Goal: Task Accomplishment & Management: Use online tool/utility

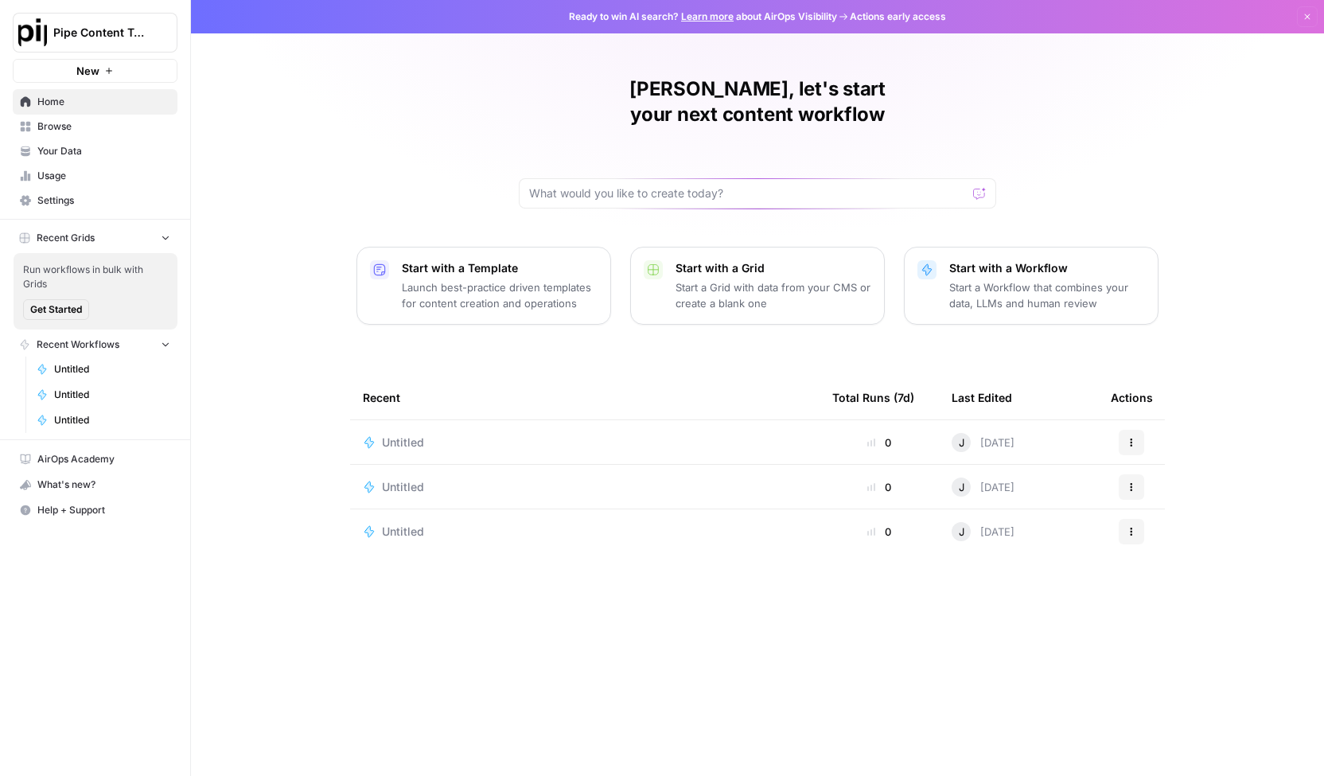
click at [1307, 21] on button "Dismiss" at bounding box center [1307, 16] width 21 height 21
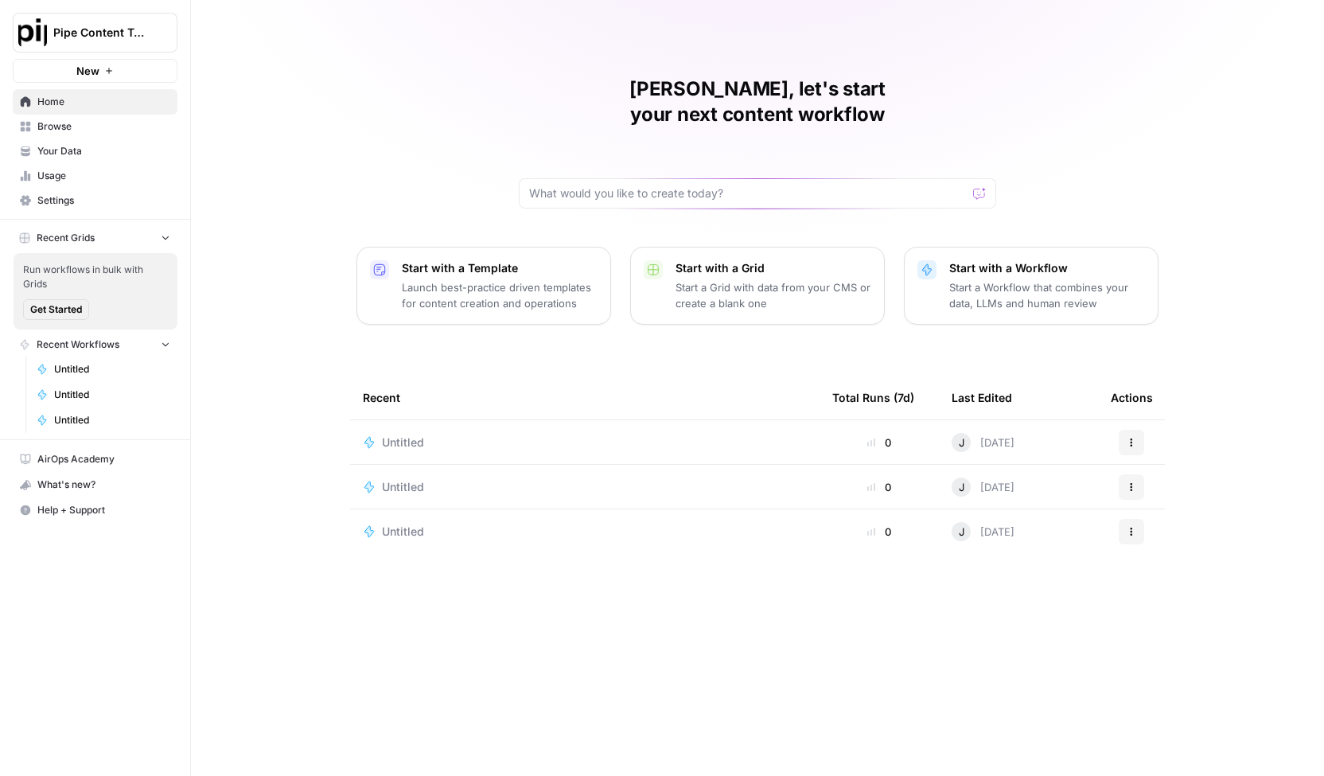
click at [1051, 279] on p "Start a Workflow that combines your data, LLMs and human review" at bounding box center [1048, 295] width 196 height 32
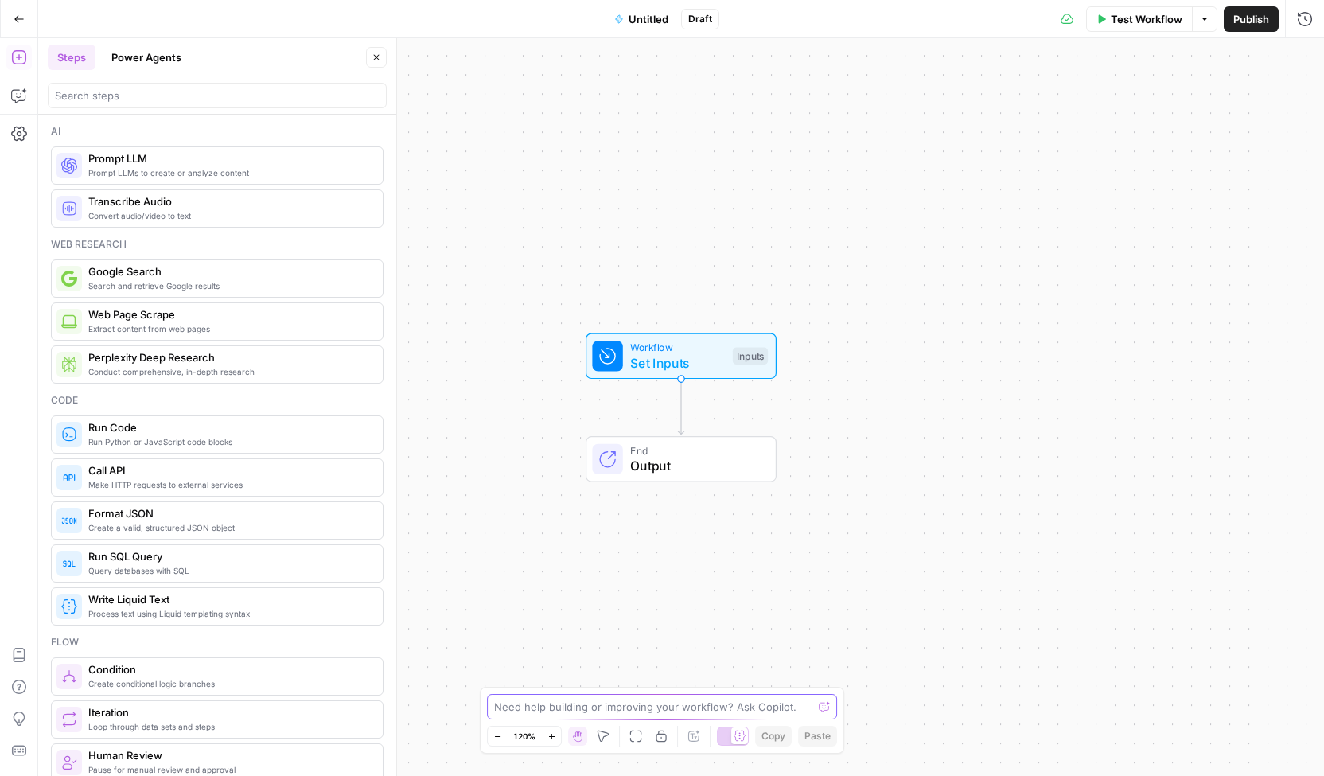
click at [638, 706] on textarea at bounding box center [653, 707] width 318 height 16
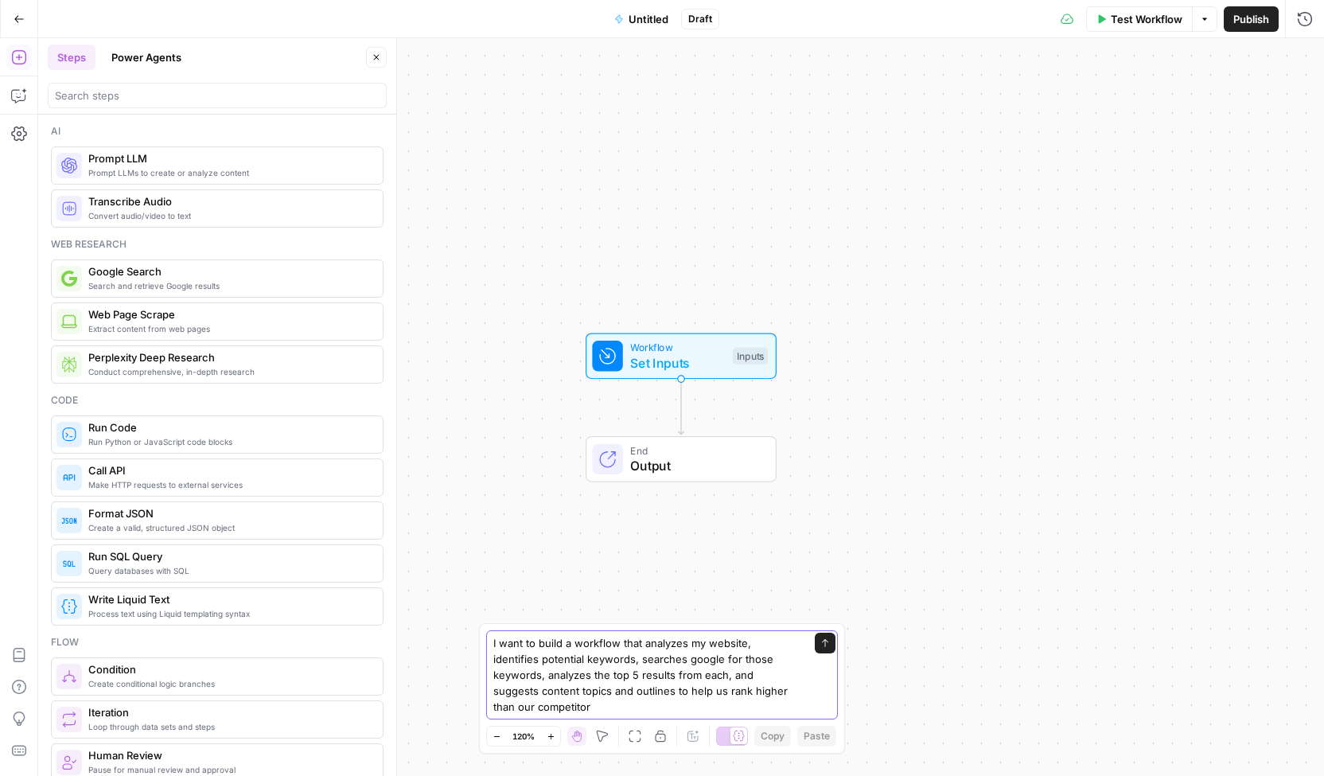
type textarea "I want to build a workflow that analyzes my website, identifies potential keywo…"
click at [833, 653] on button "Send" at bounding box center [825, 643] width 21 height 21
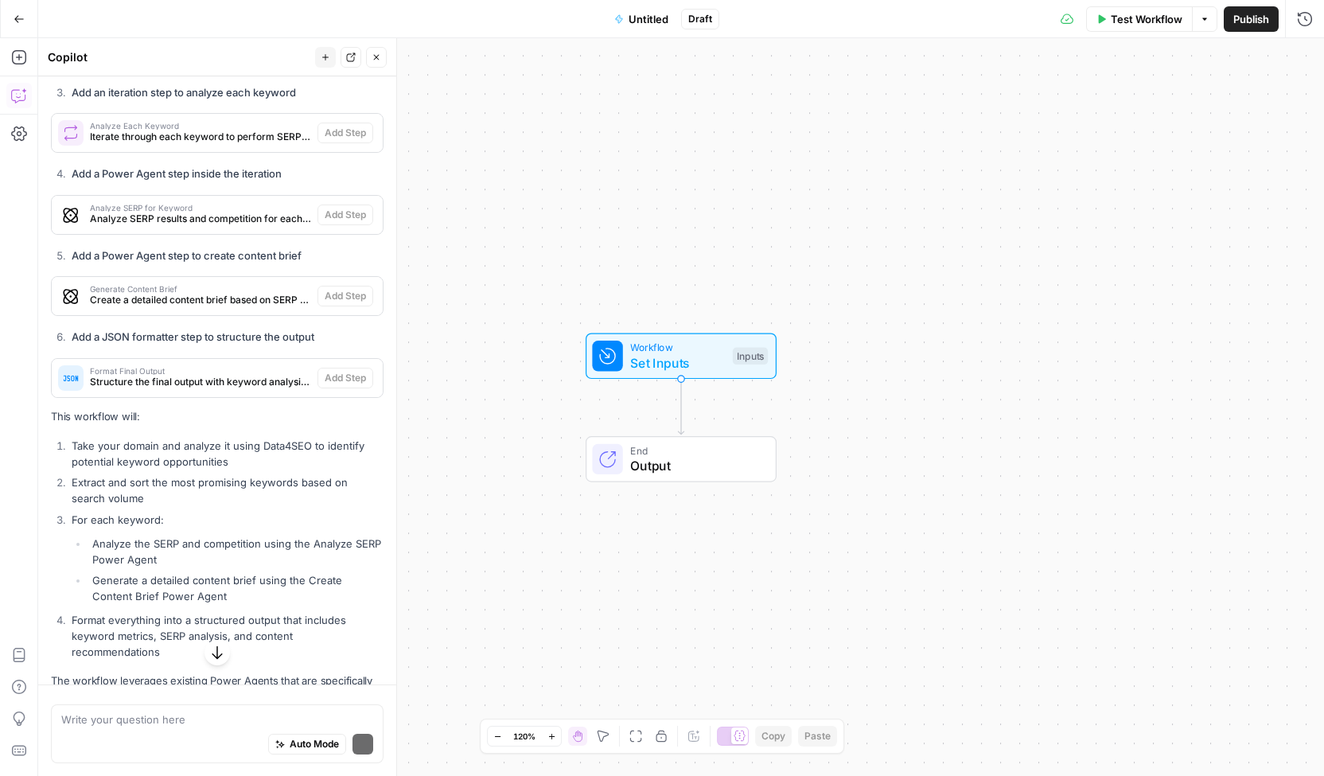
scroll to position [839, 0]
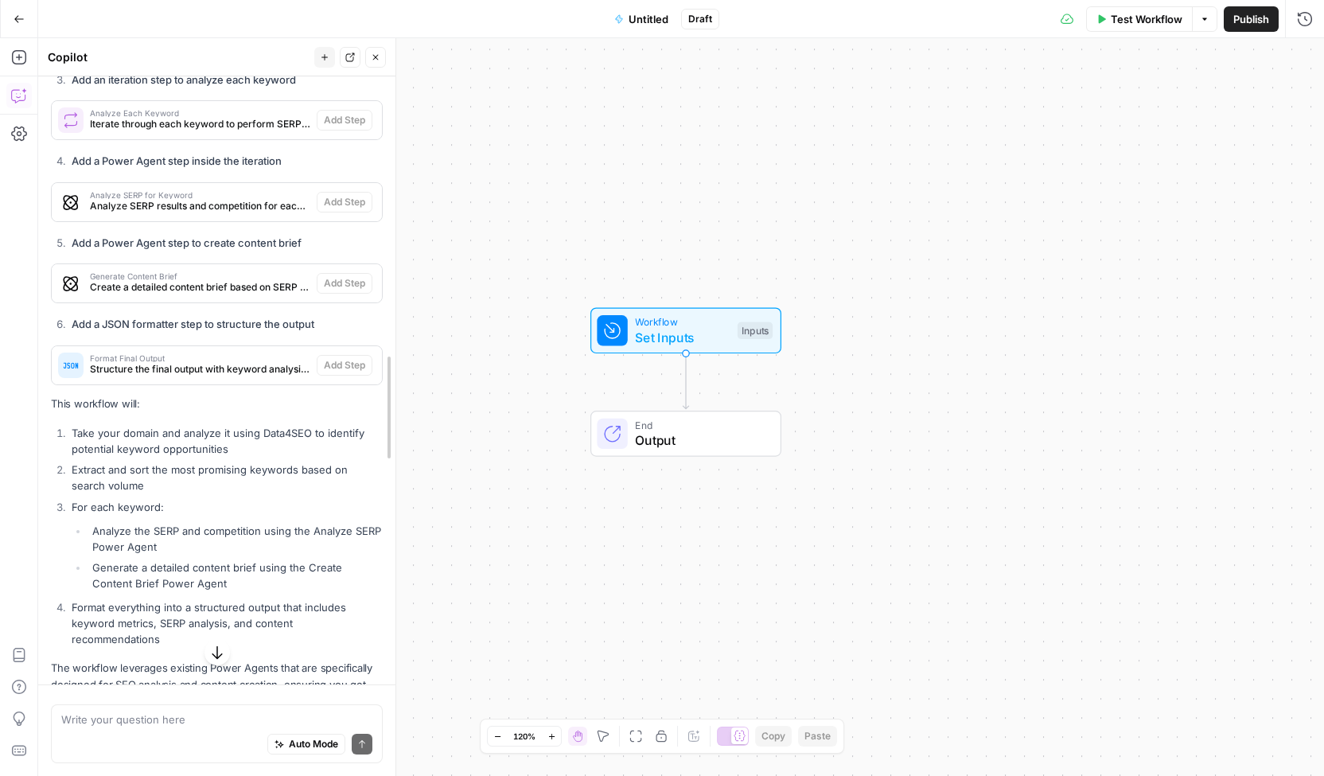
drag, startPoint x: 388, startPoint y: 618, endPoint x: 388, endPoint y: 650, distance: 31.8
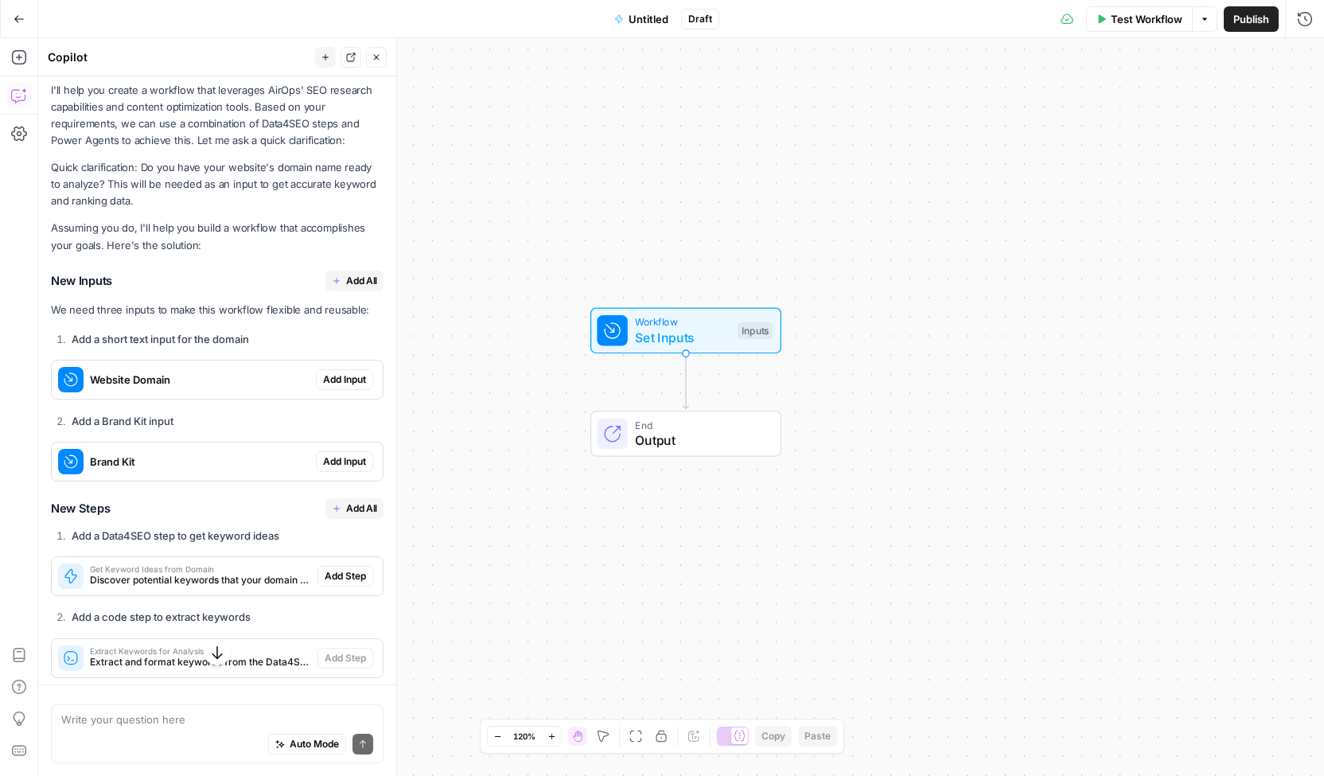
scroll to position [208, 0]
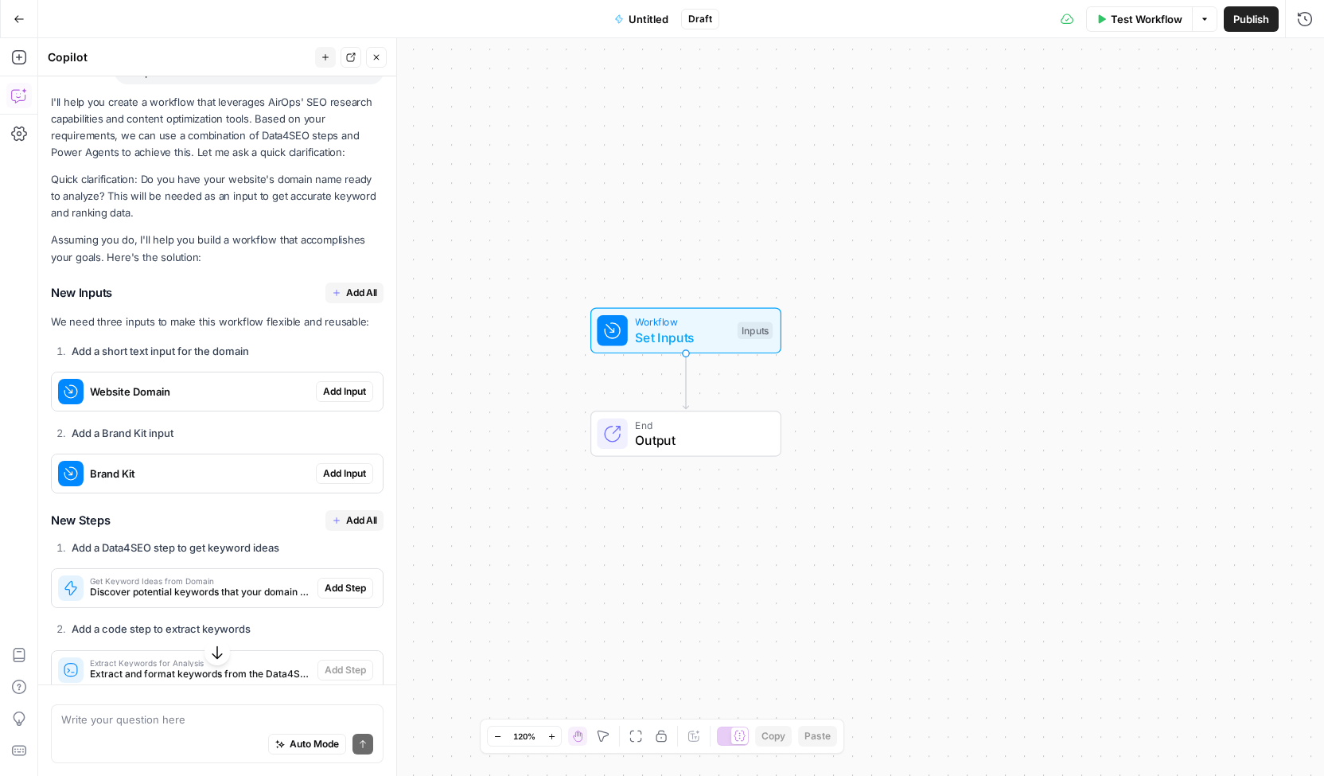
click at [346, 293] on span "Add All" at bounding box center [361, 293] width 31 height 14
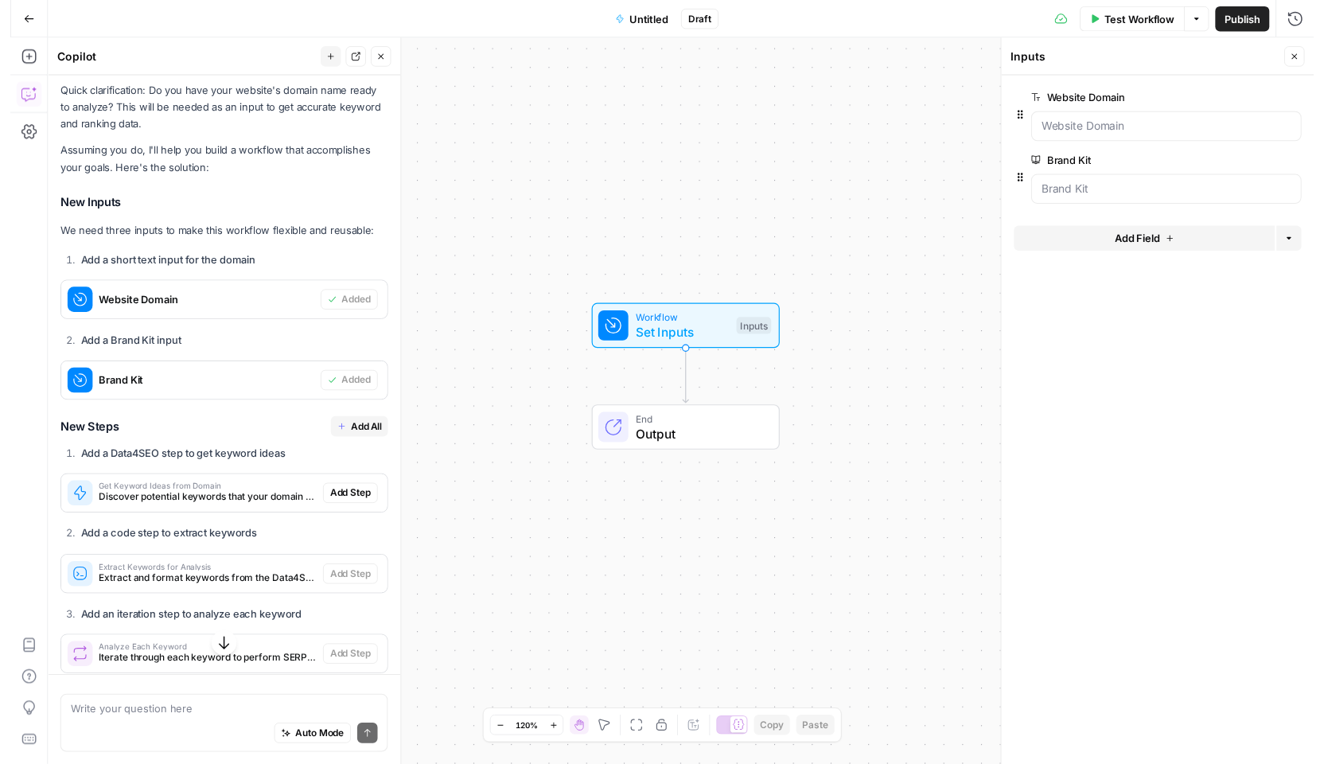
scroll to position [354, 0]
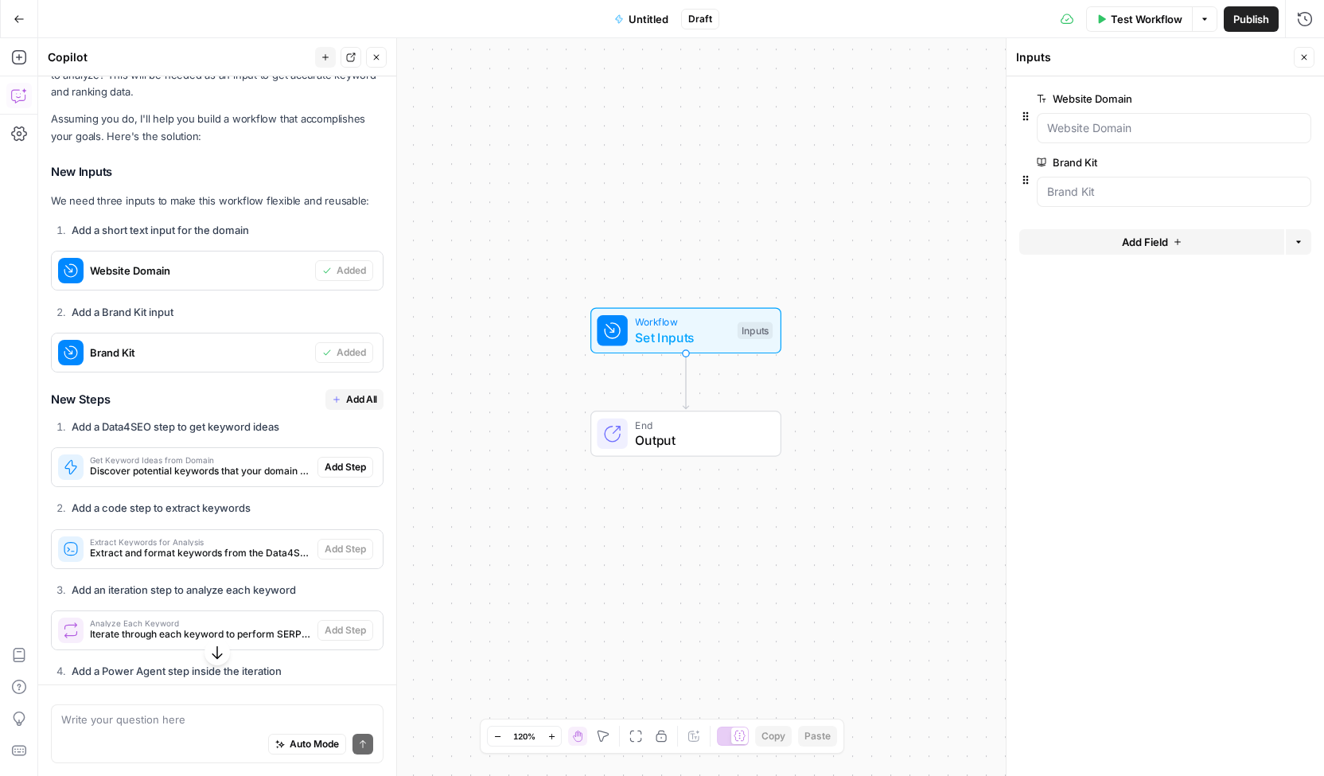
click at [349, 400] on span "Add All" at bounding box center [361, 399] width 31 height 14
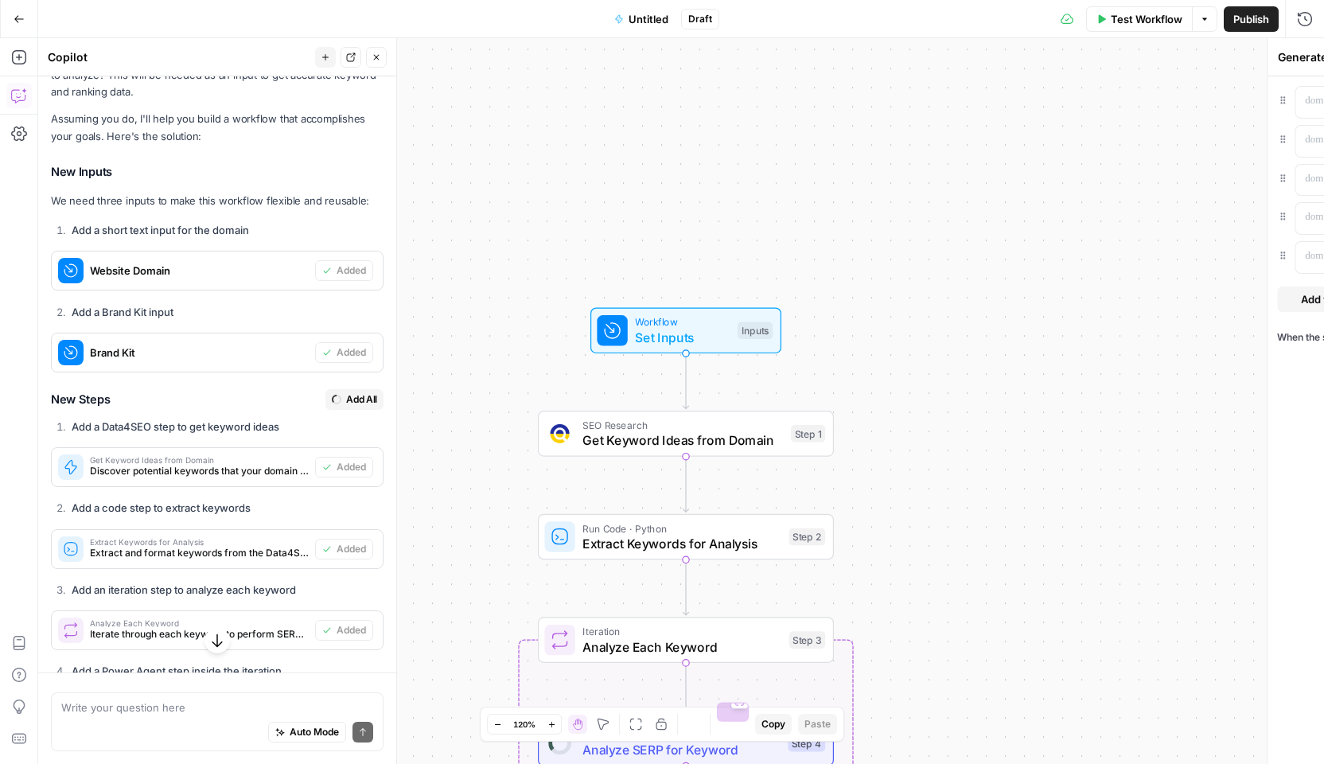
type textarea "Format Final Output"
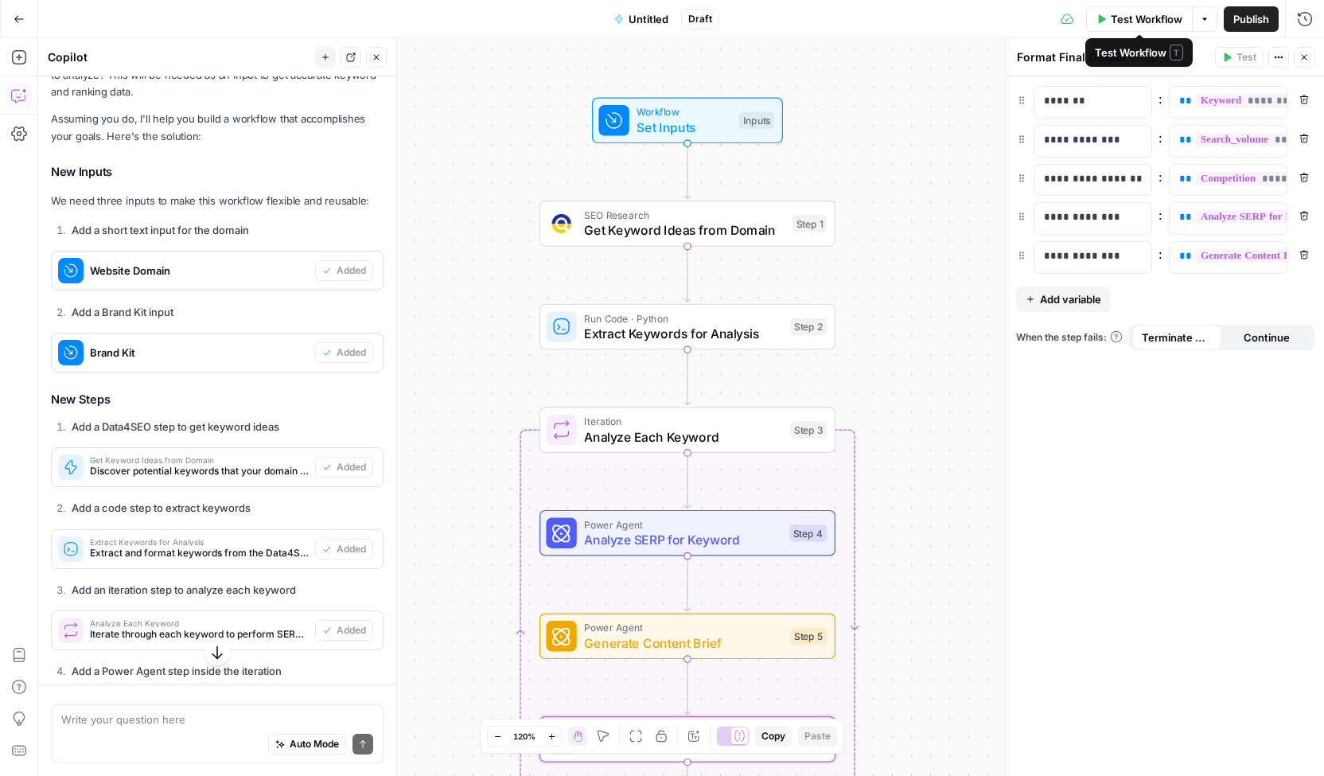
click at [1133, 18] on span "Test Workflow" at bounding box center [1147, 19] width 72 height 16
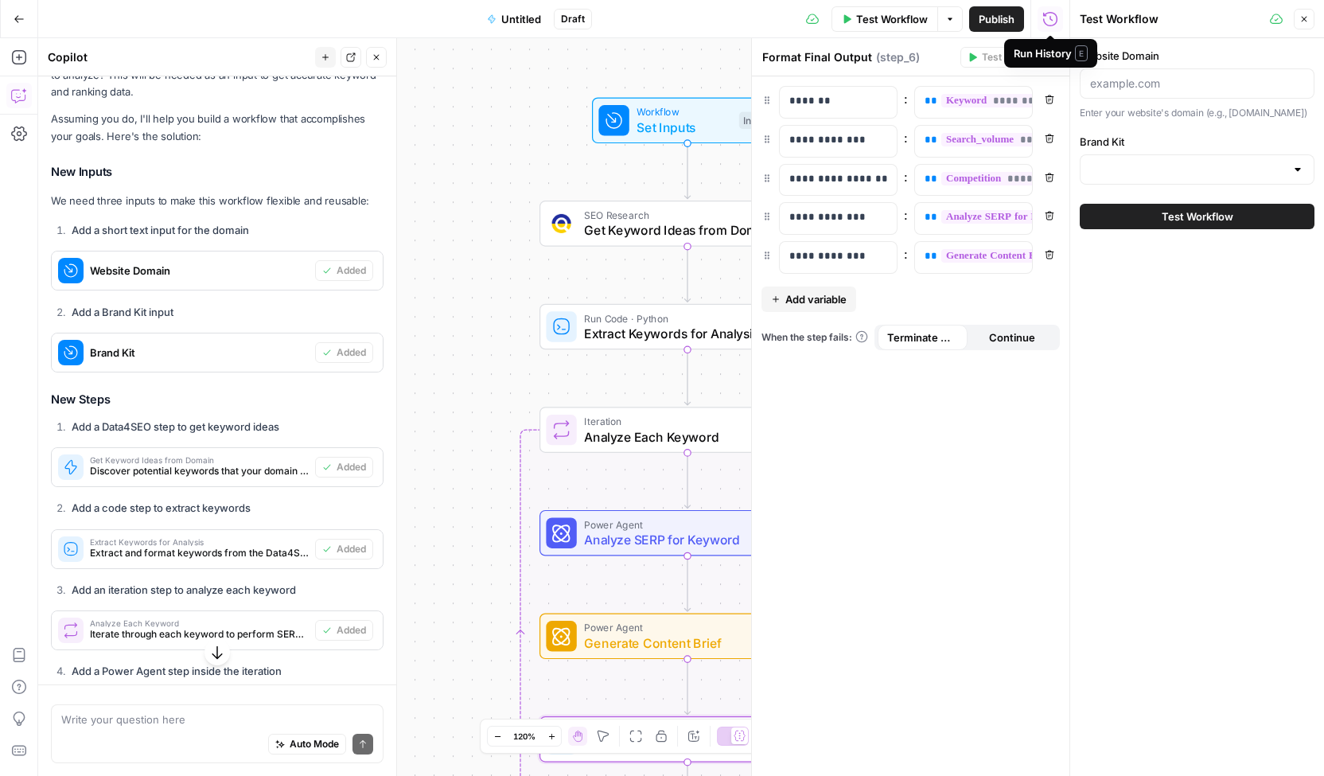
click at [1047, 55] on div "Run History E" at bounding box center [1051, 53] width 74 height 16
click at [1049, 66] on button "Close" at bounding box center [1049, 57] width 21 height 21
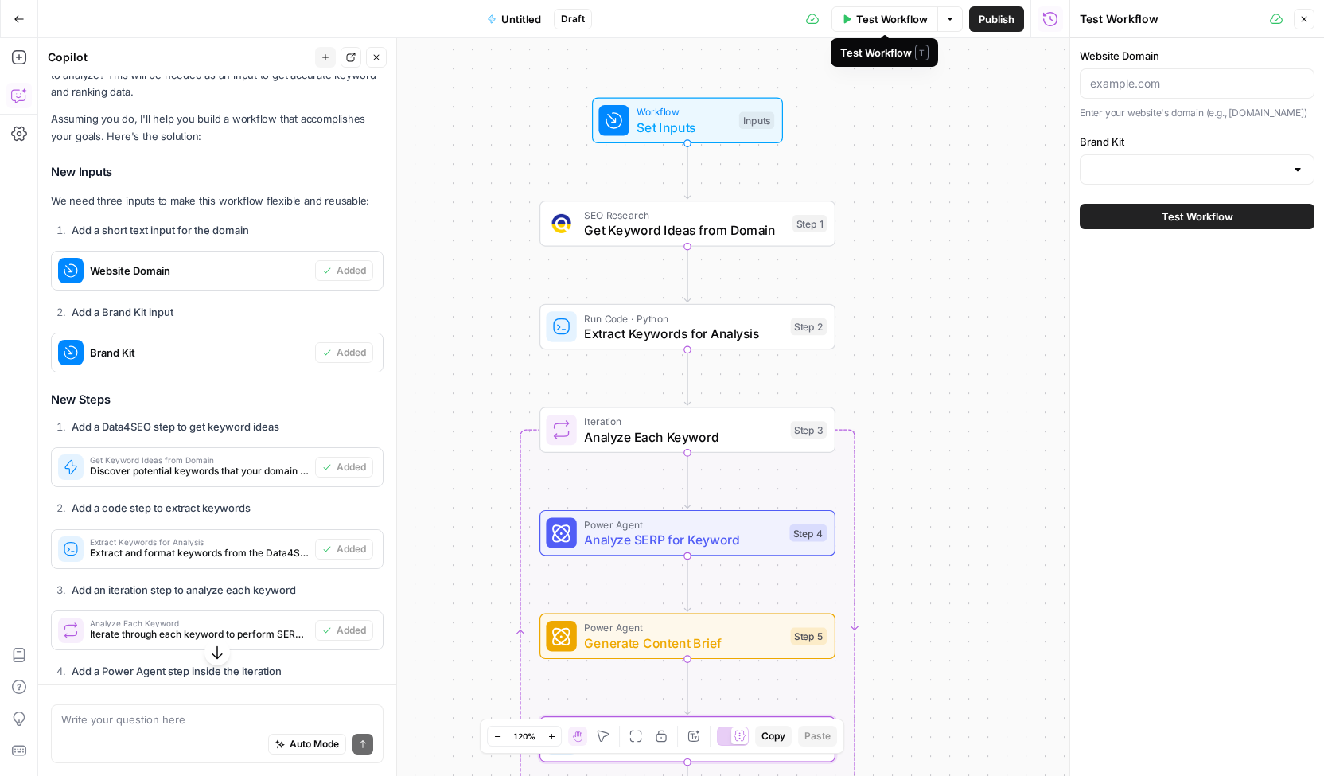
click at [886, 24] on span "Test Workflow" at bounding box center [892, 19] width 72 height 16
click at [808, 149] on div "Workflow Set Inputs Inputs SEO Research Get Keyword Ideas from Domain Step 1 Ru…" at bounding box center [554, 407] width 1032 height 738
click at [885, 14] on span "Test Workflow" at bounding box center [892, 19] width 72 height 16
click at [716, 132] on span "Set Inputs" at bounding box center [684, 127] width 95 height 19
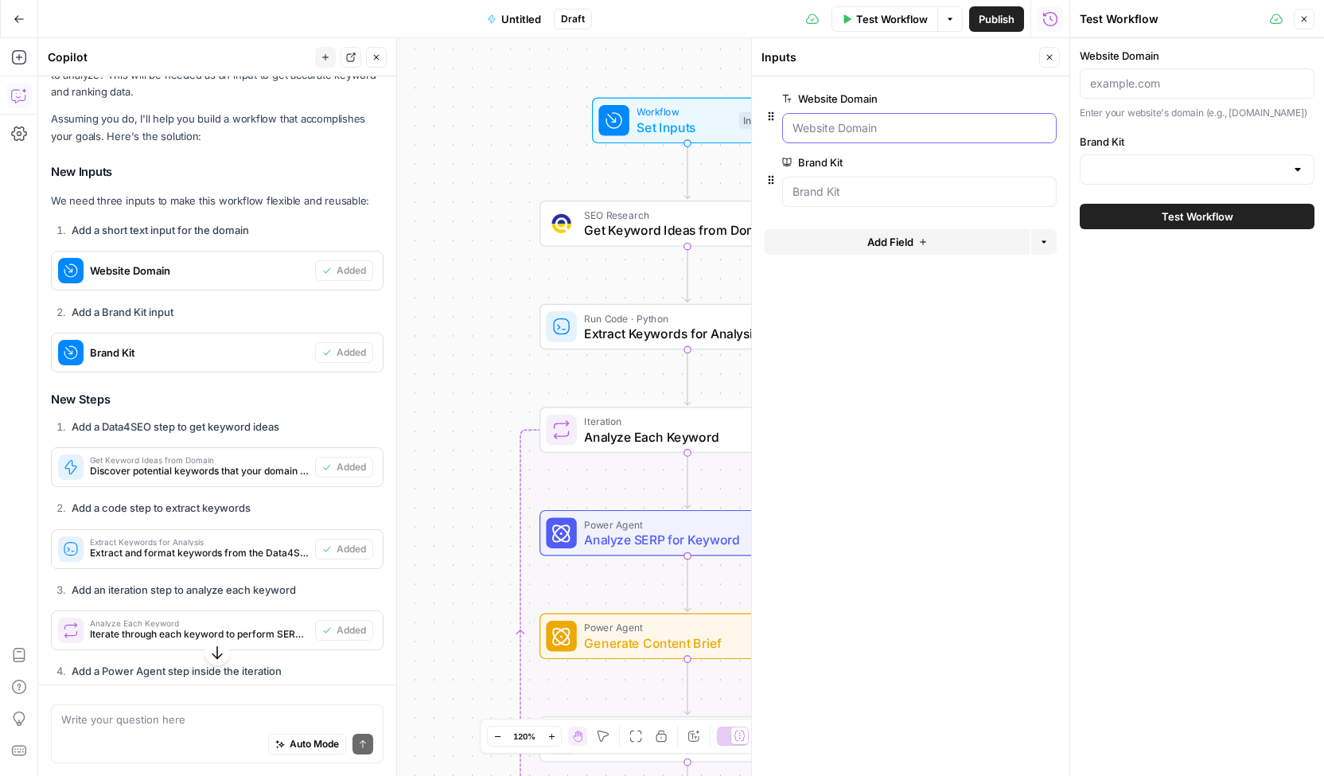
click at [896, 131] on Domain "Website Domain" at bounding box center [920, 128] width 254 height 16
click at [882, 96] on label "Website Domain" at bounding box center [874, 99] width 185 height 16
click at [882, 120] on Domain "Website Domain" at bounding box center [920, 128] width 254 height 16
click at [700, 122] on span "Set Inputs" at bounding box center [684, 127] width 95 height 19
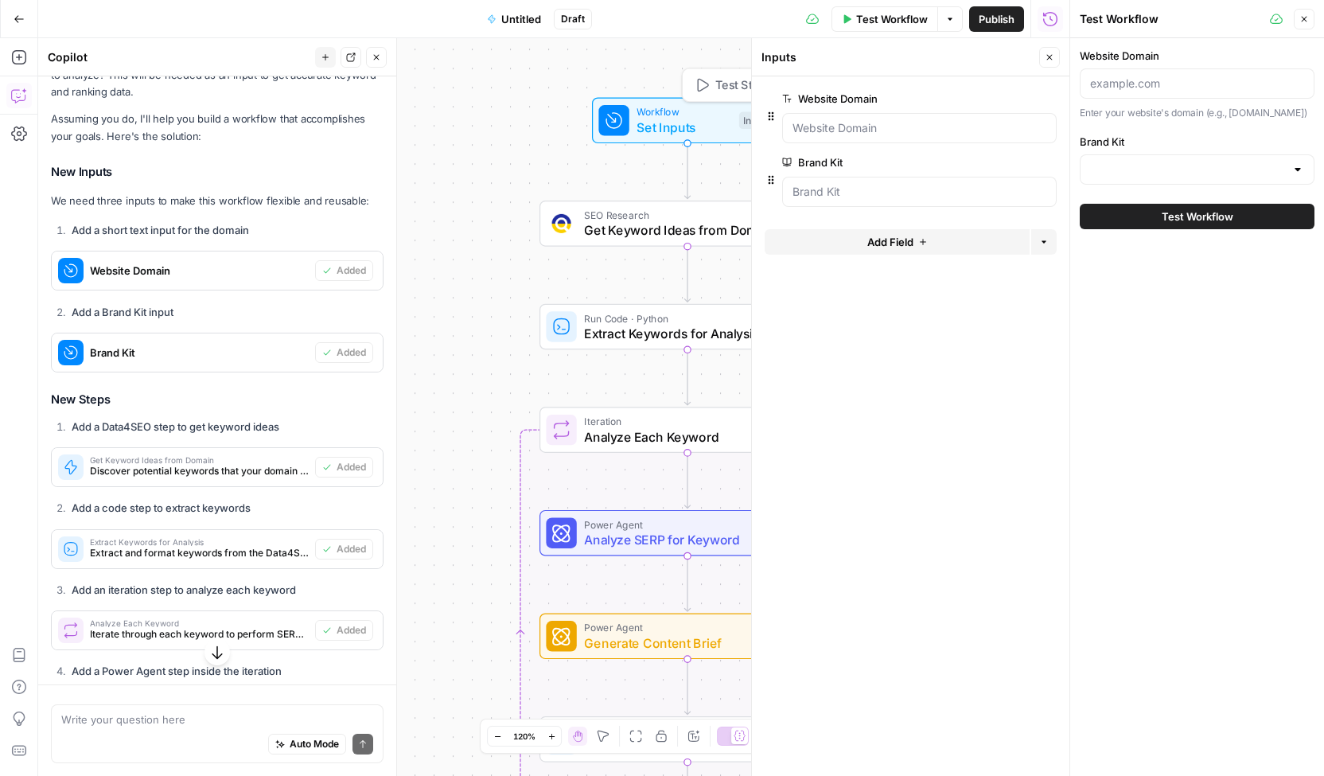
click at [642, 80] on div "Workflow Set Inputs Inputs Test Step SEO Research Get Keyword Ideas from Domain…" at bounding box center [554, 407] width 1032 height 738
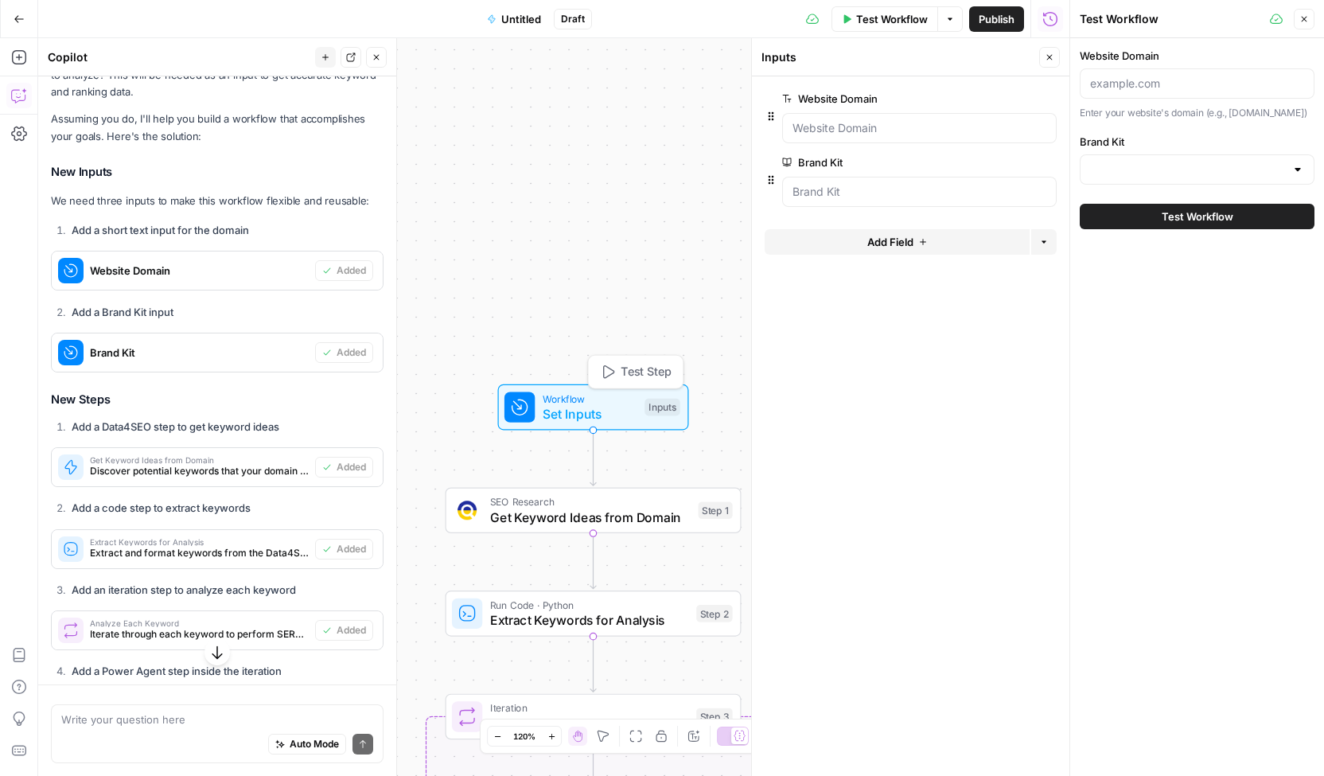
click at [591, 402] on span "Workflow" at bounding box center [590, 398] width 95 height 15
click at [1127, 85] on input "Website Domain" at bounding box center [1197, 84] width 214 height 16
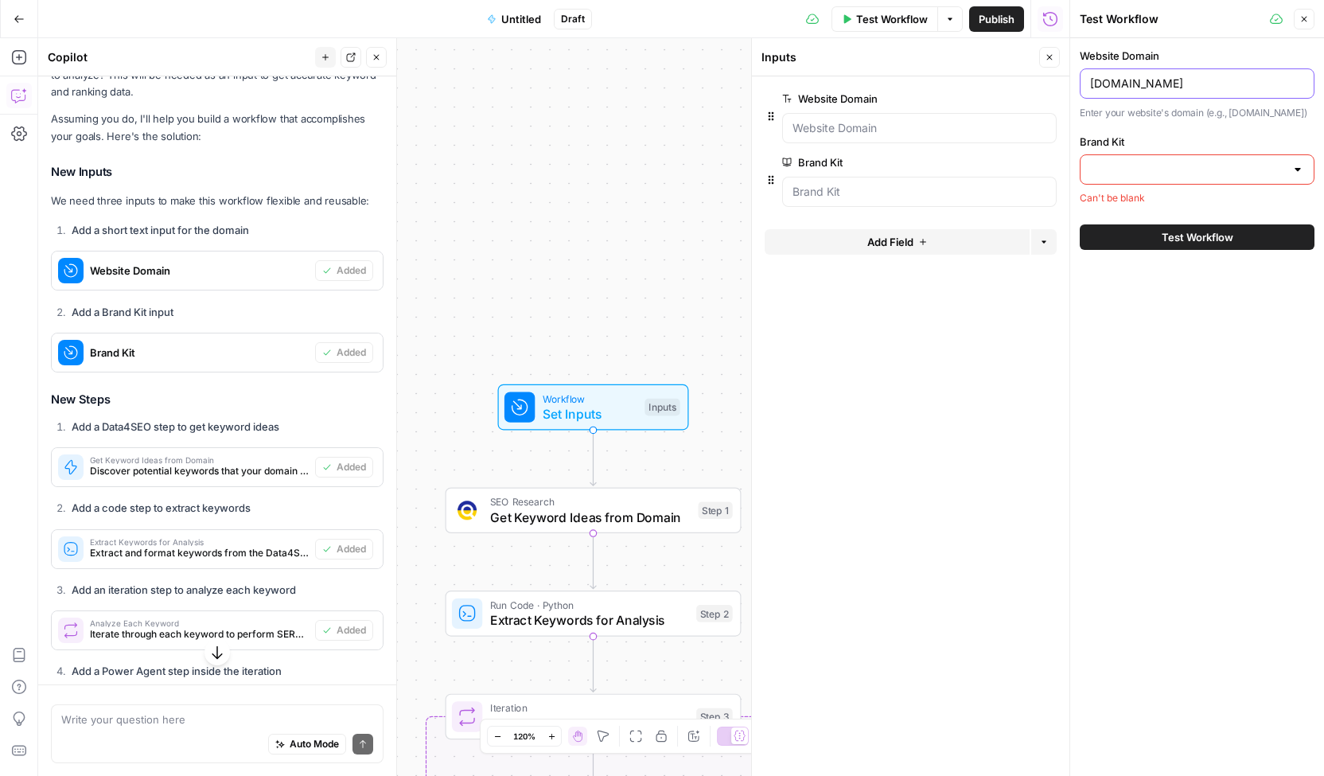
type input "[DOMAIN_NAME]"
click at [1149, 167] on input "Brand Kit" at bounding box center [1187, 170] width 195 height 16
click at [1135, 217] on div "ID: 11781" at bounding box center [1198, 223] width 208 height 14
type input "Pipe"
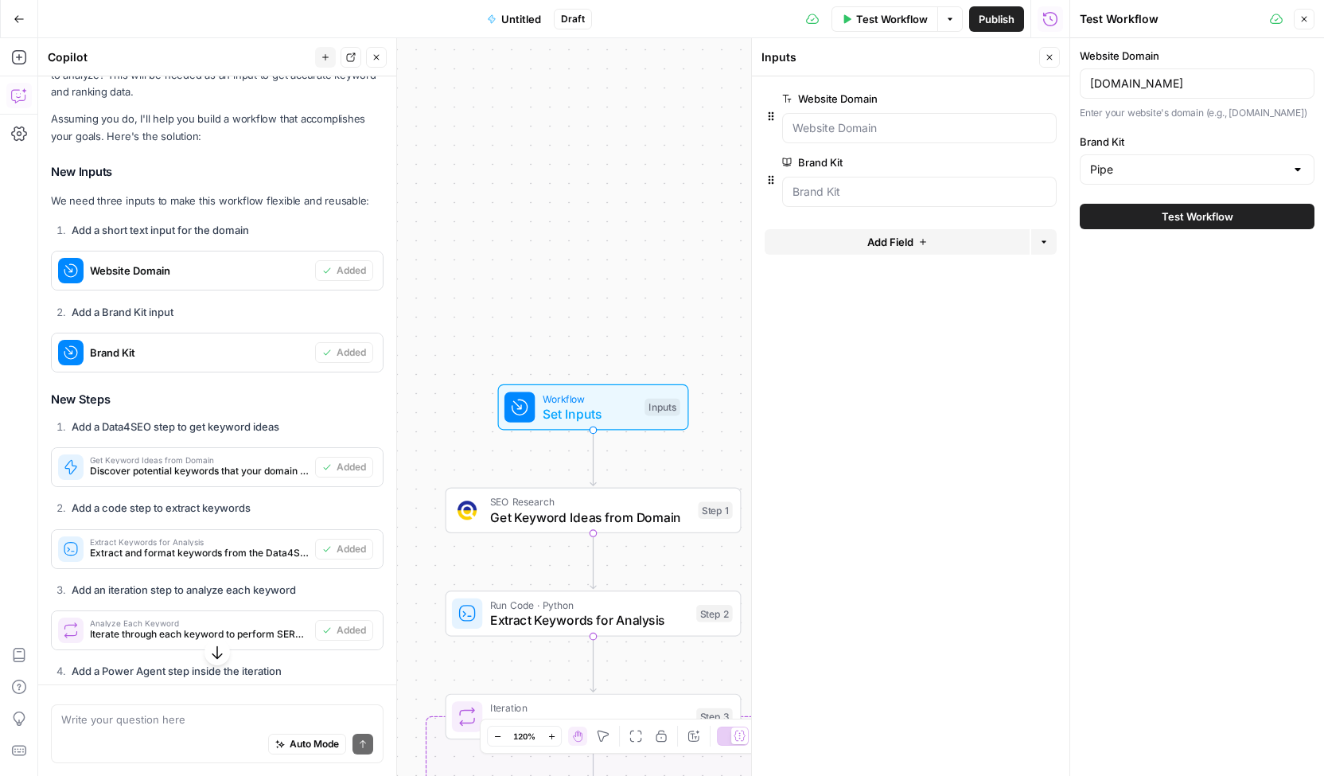
click at [1142, 221] on button "Test Workflow" at bounding box center [1197, 216] width 235 height 25
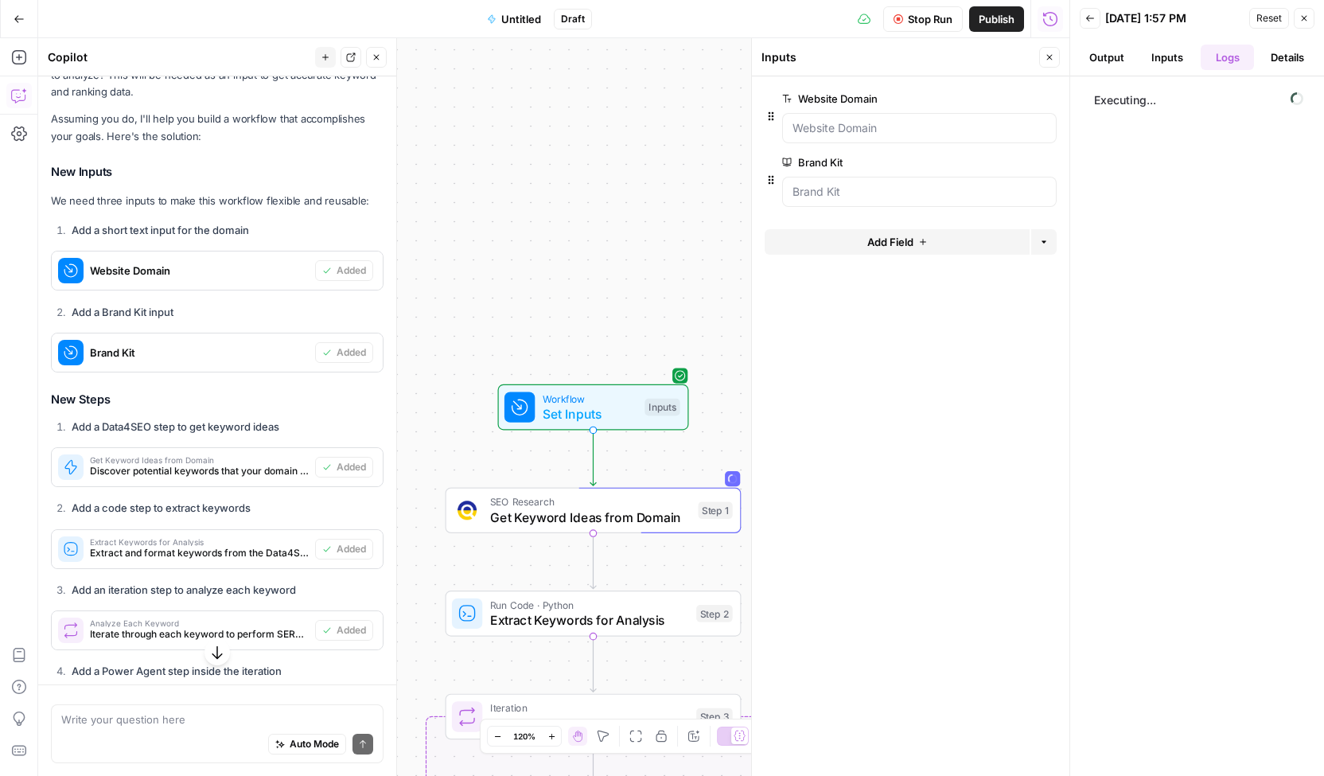
click at [1051, 58] on icon "button" at bounding box center [1050, 58] width 10 height 10
click at [1110, 68] on button "Output" at bounding box center [1107, 57] width 54 height 25
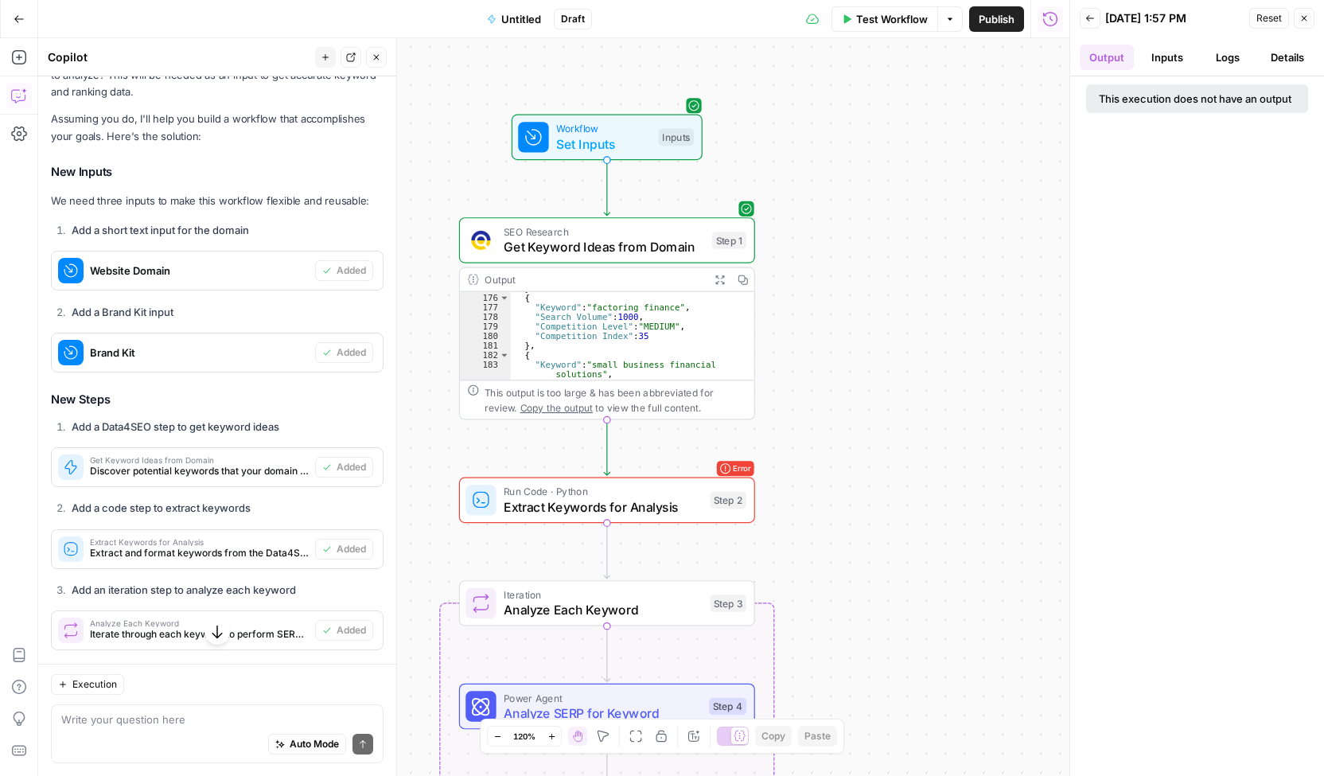
scroll to position [1429, 0]
click at [556, 499] on span "Extract Keywords for Analysis" at bounding box center [603, 506] width 199 height 19
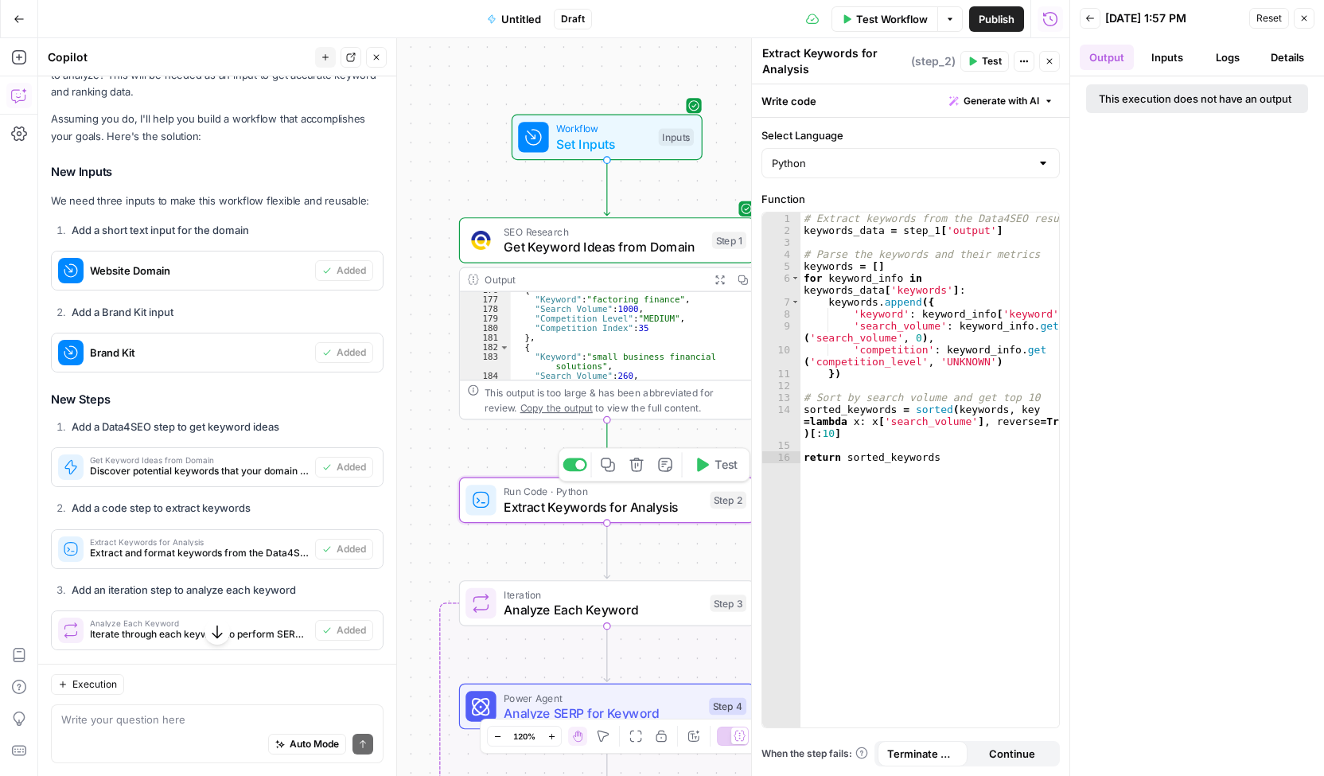
click at [643, 500] on span "Extract Keywords for Analysis" at bounding box center [603, 506] width 199 height 19
click at [704, 474] on button "Test" at bounding box center [715, 464] width 59 height 25
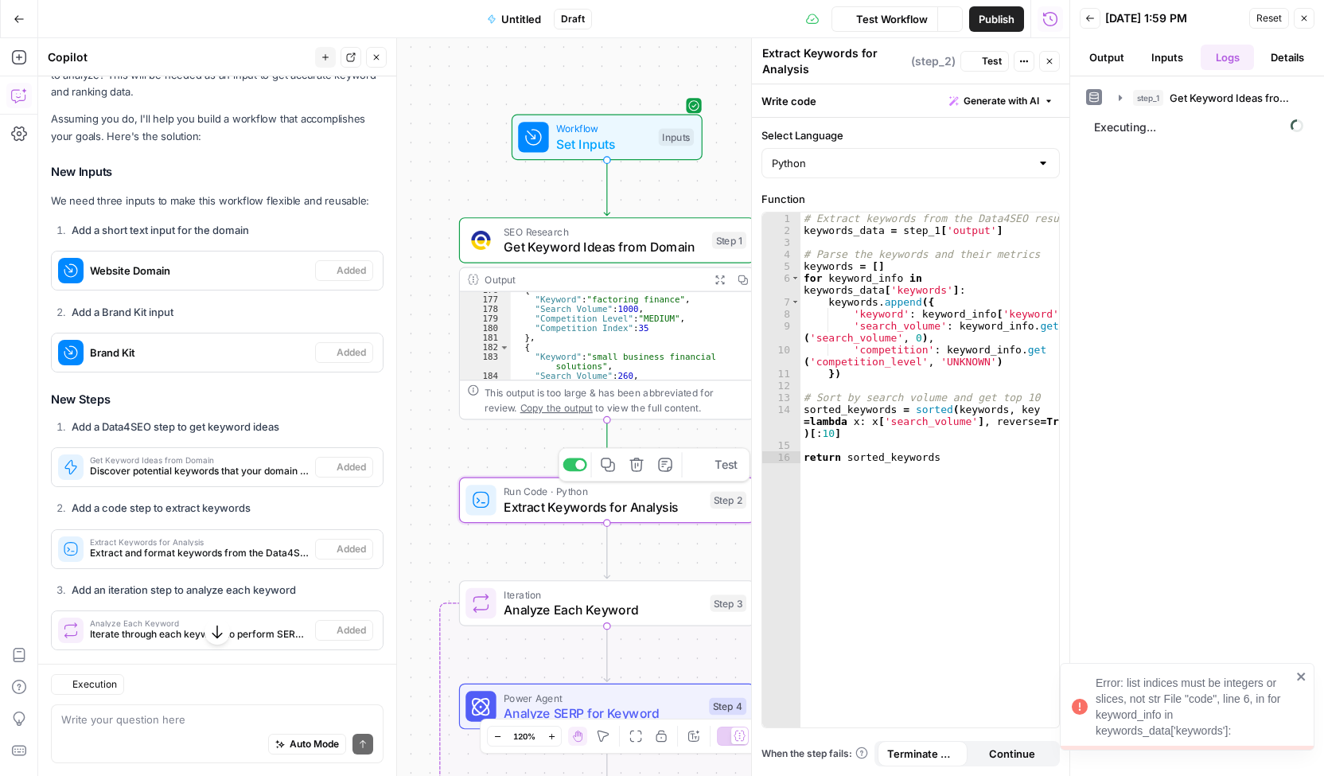
scroll to position [354, 0]
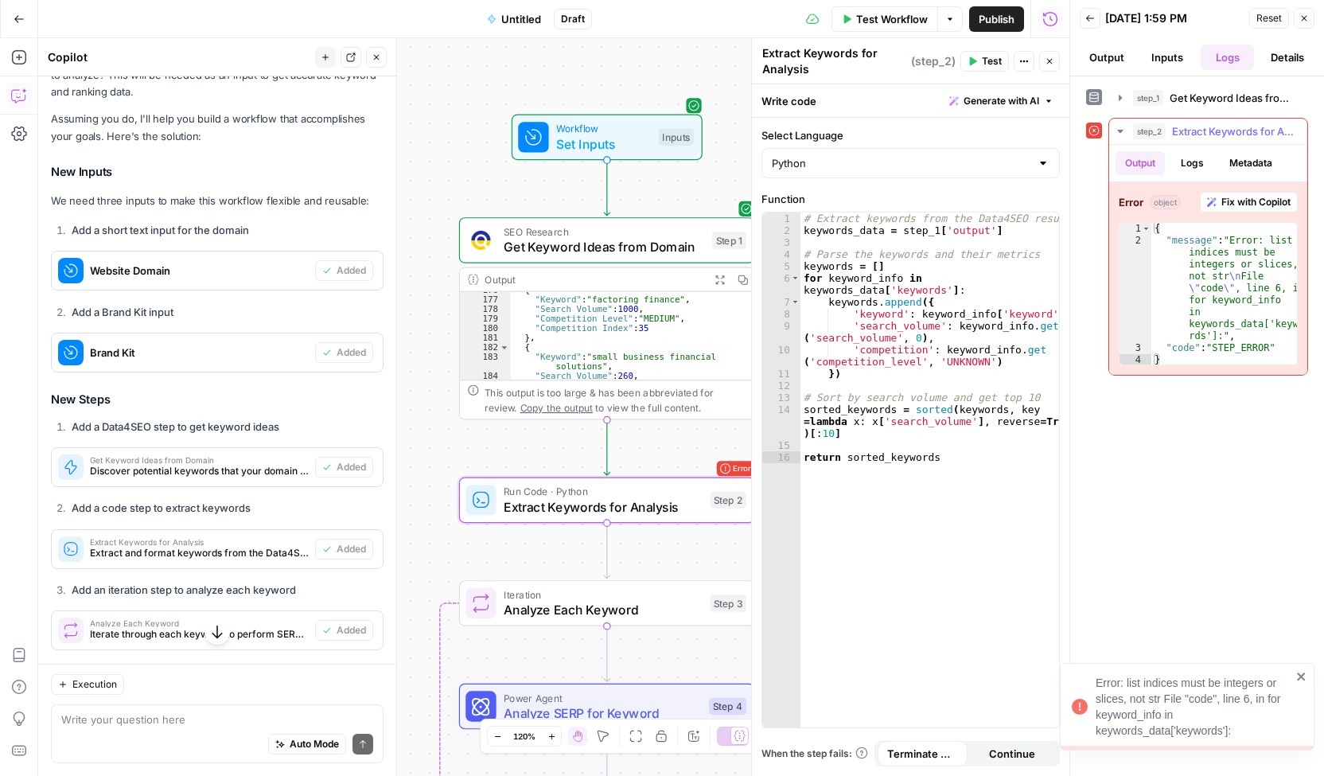
click at [1266, 209] on button "Fix with Copilot" at bounding box center [1249, 202] width 98 height 21
click at [1262, 197] on span "Fix with Copilot" at bounding box center [1256, 202] width 69 height 14
click at [1243, 195] on span "Fix with Copilot" at bounding box center [1256, 202] width 69 height 14
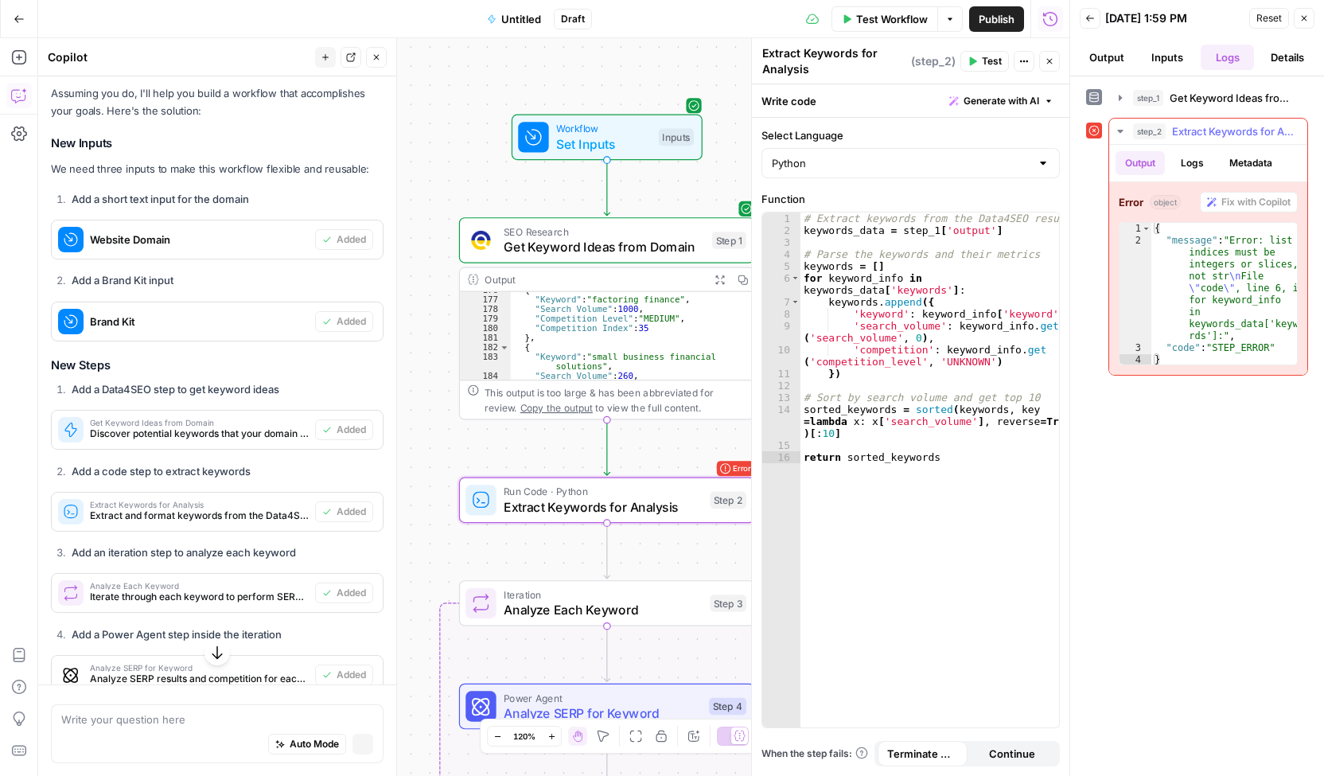
scroll to position [329, 0]
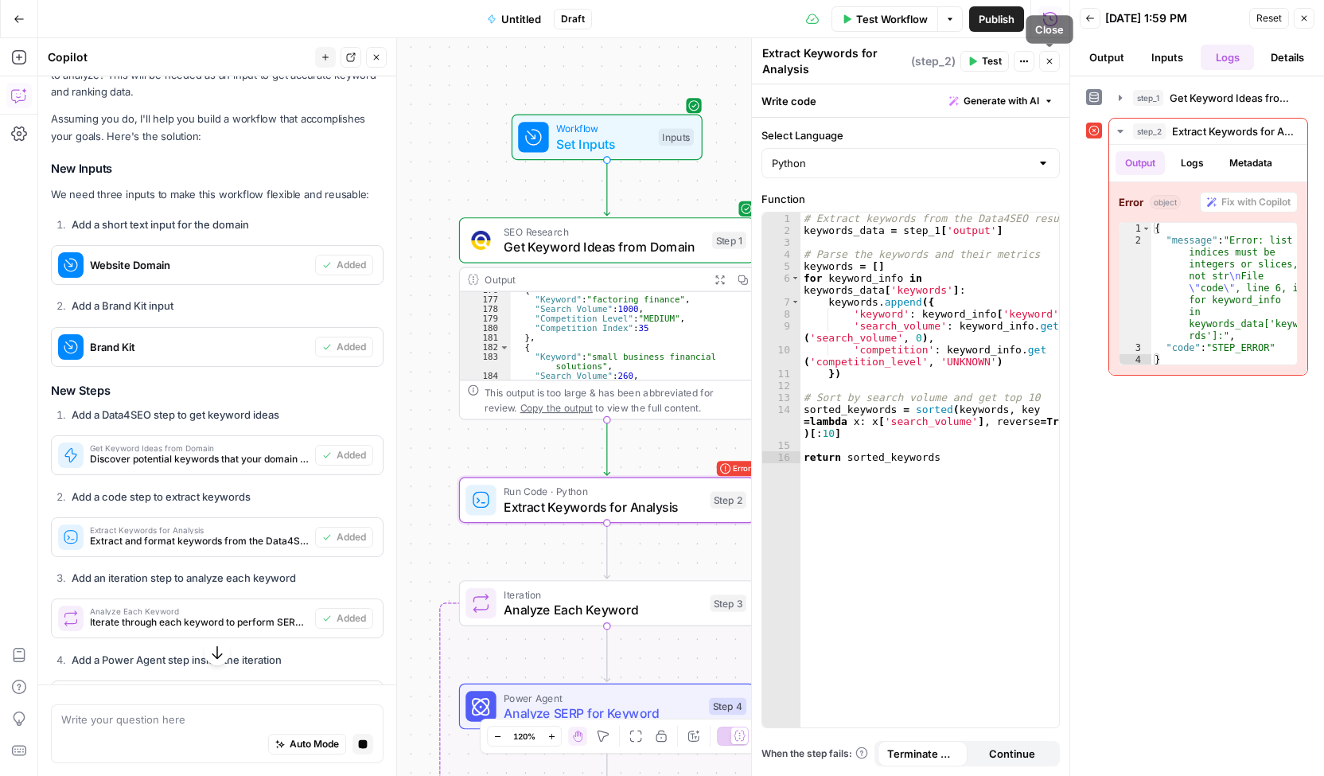
click at [1052, 68] on button "Close" at bounding box center [1049, 61] width 21 height 21
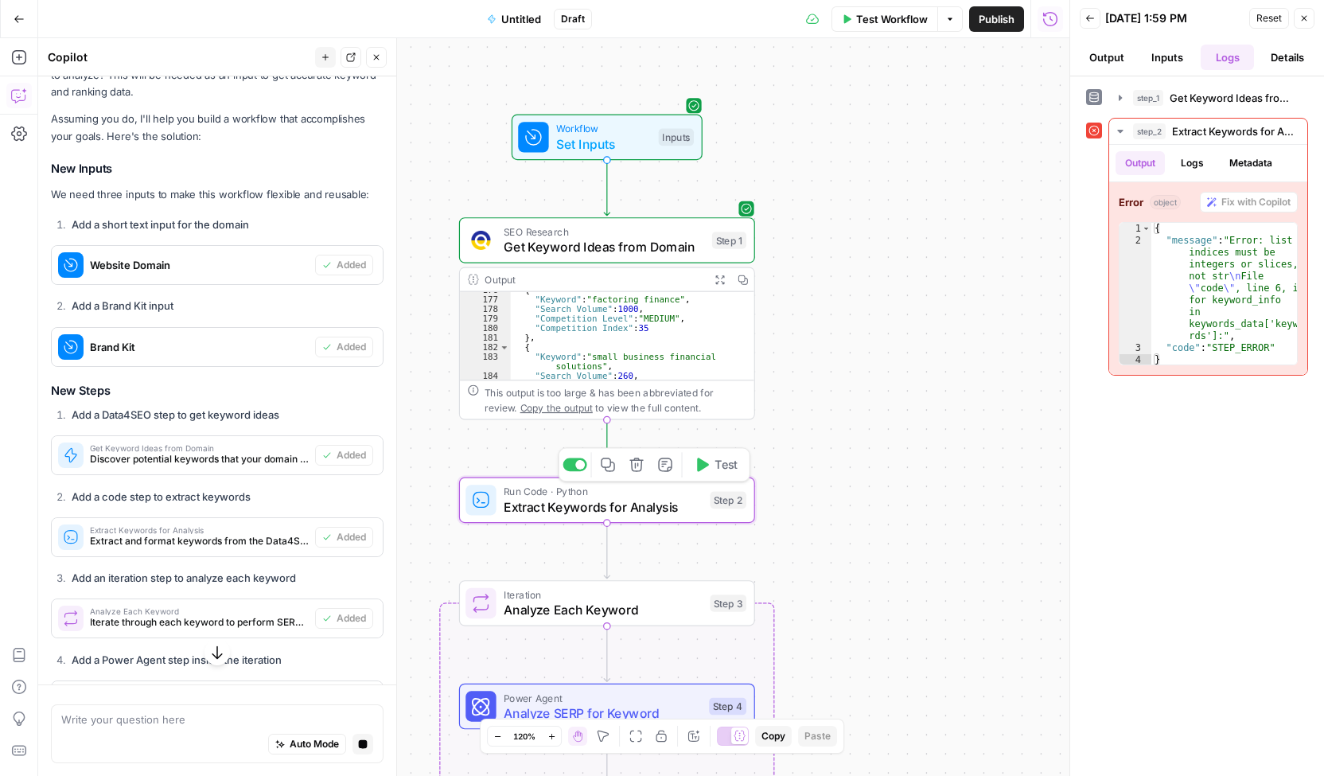
click at [708, 461] on icon "button" at bounding box center [701, 464] width 15 height 15
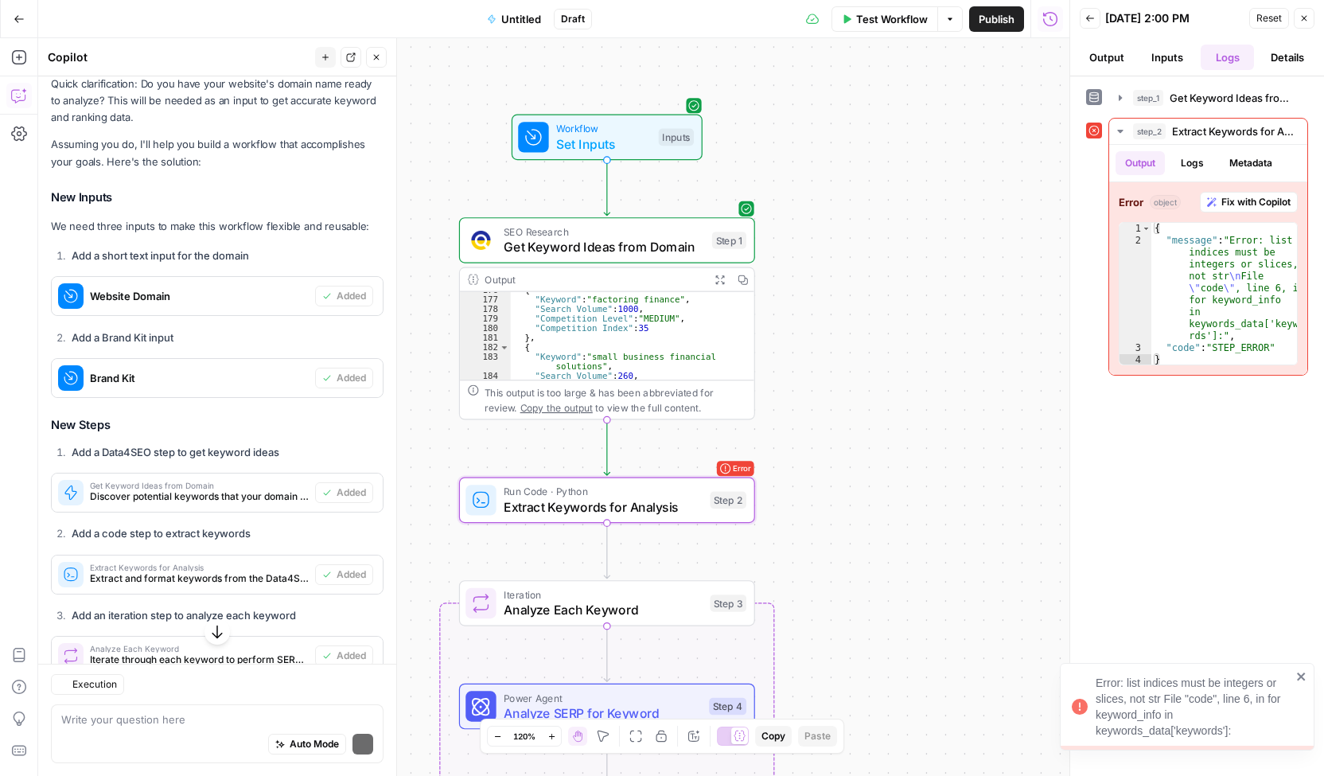
scroll to position [354, 0]
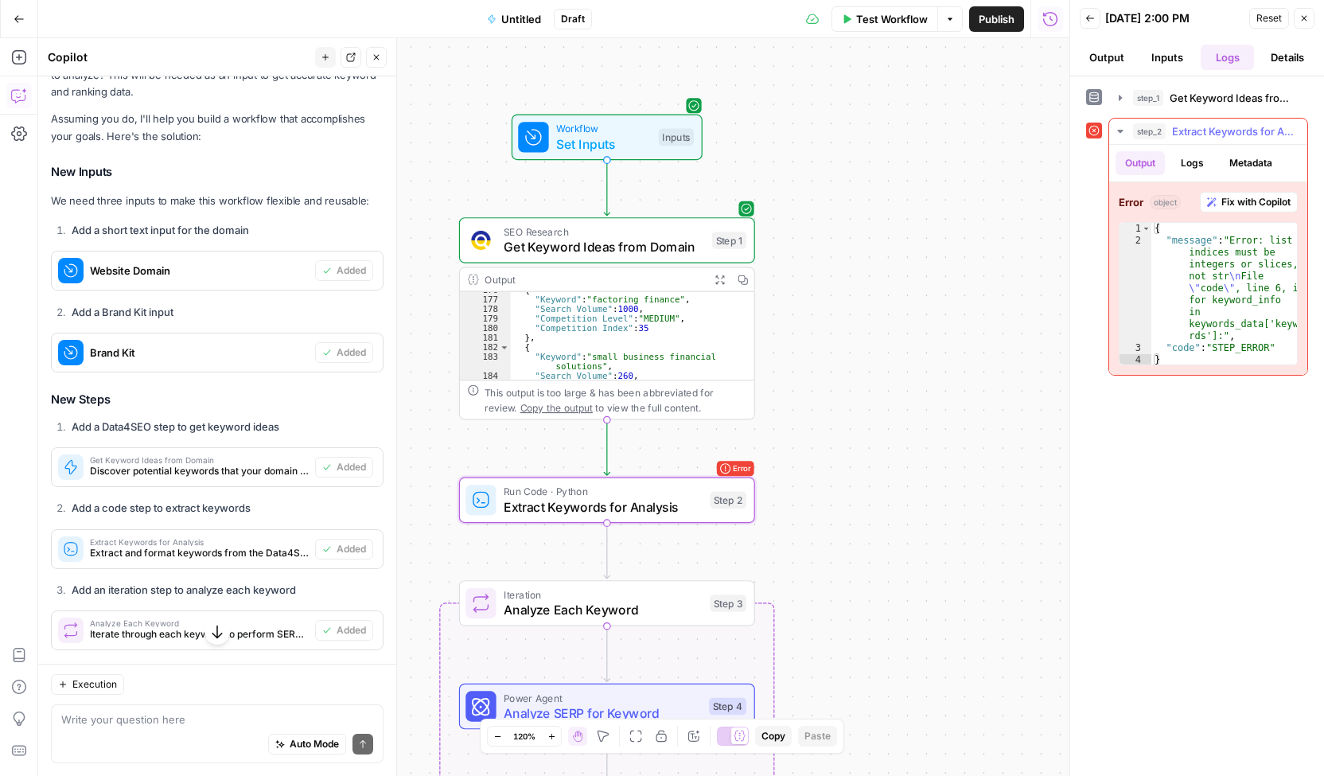
click at [1248, 208] on button "Fix with Copilot" at bounding box center [1249, 202] width 98 height 21
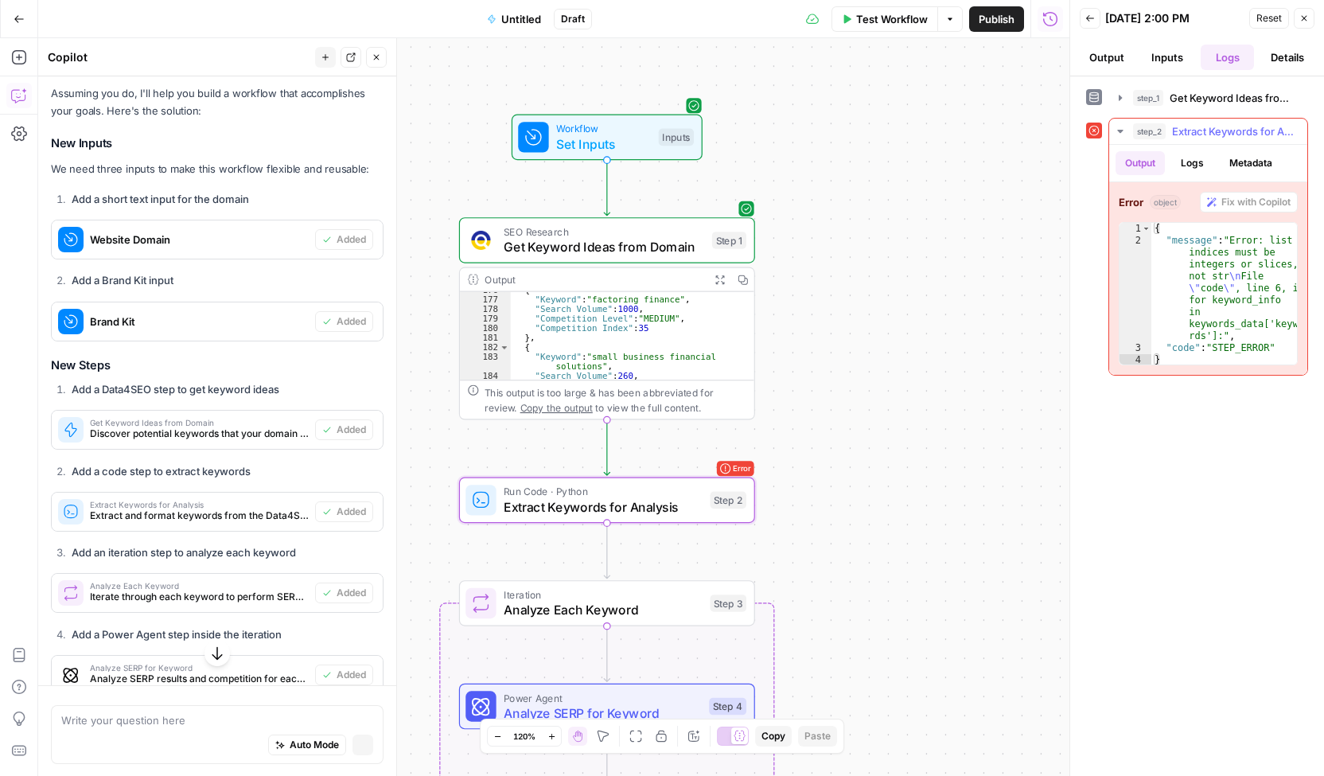
scroll to position [329, 0]
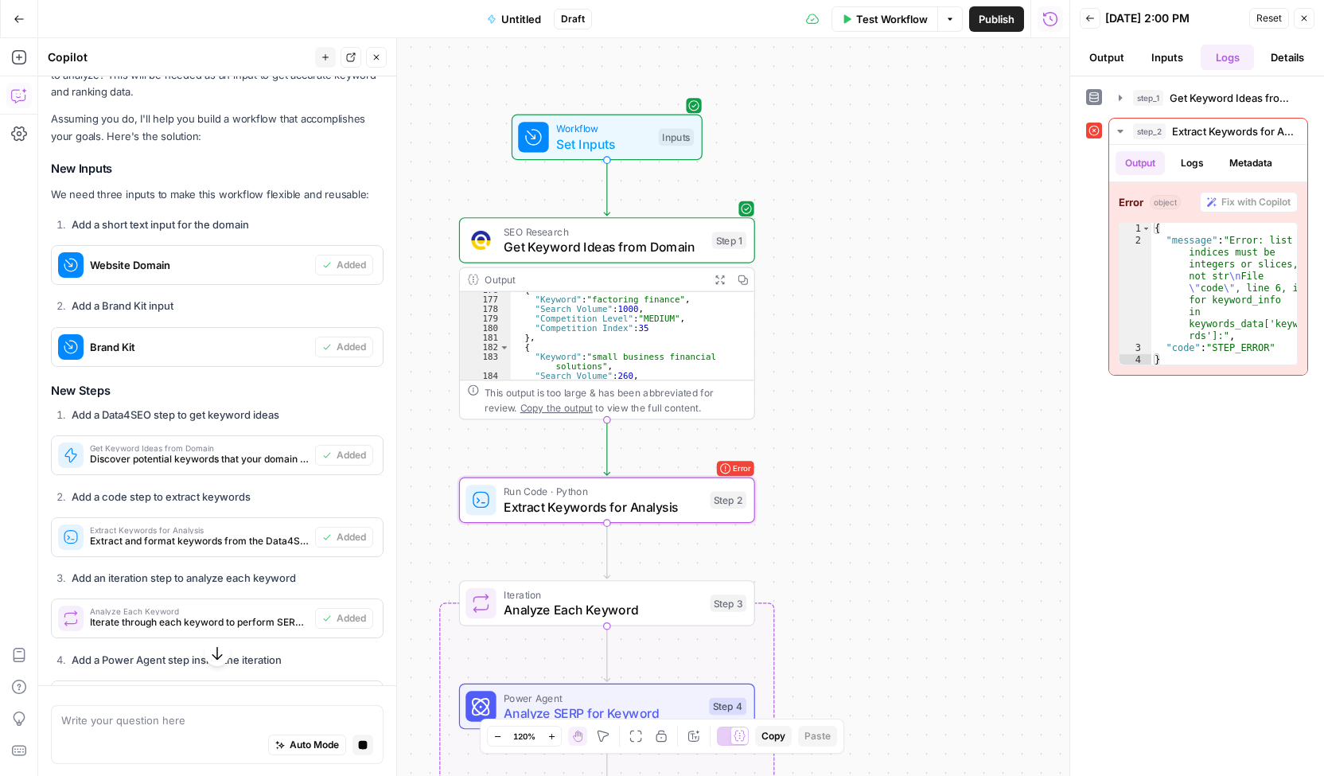
click at [889, 21] on span "Test Workflow" at bounding box center [892, 19] width 72 height 16
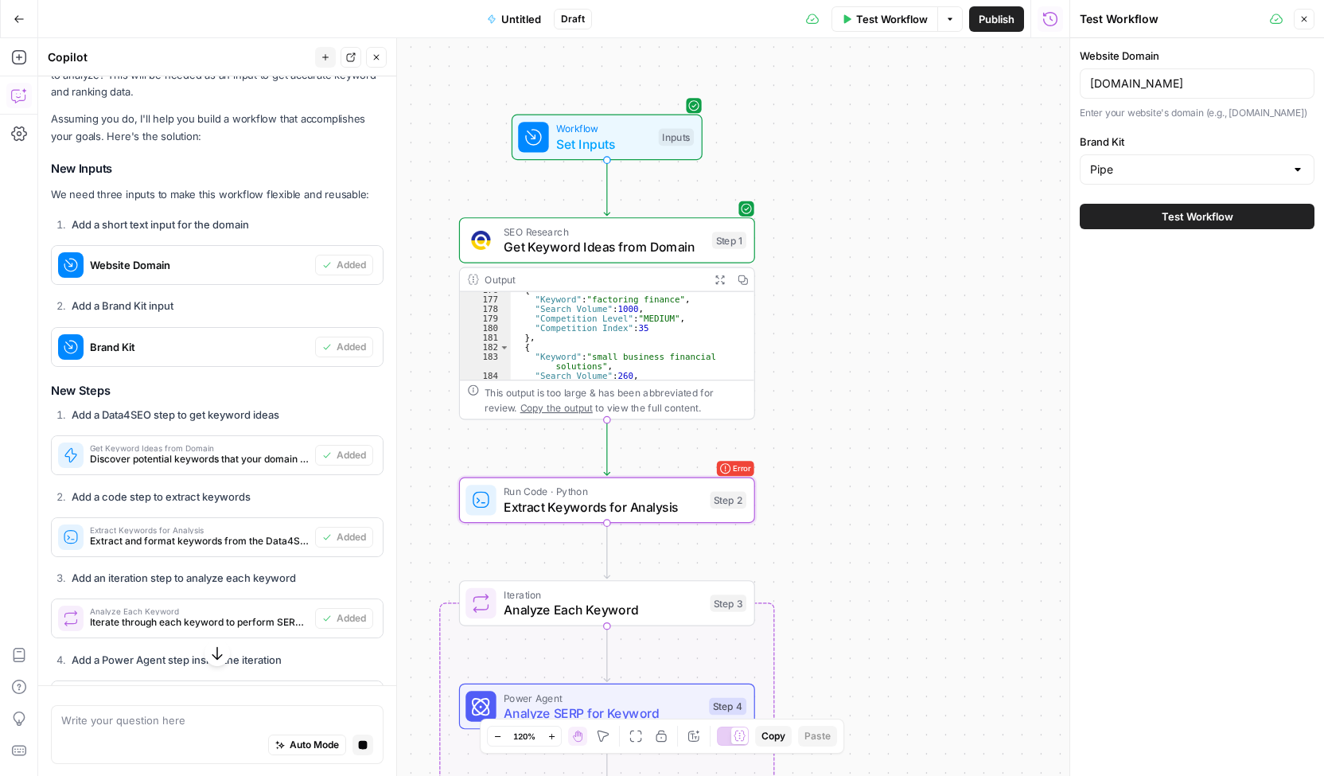
click at [1207, 205] on button "Test Workflow" at bounding box center [1197, 216] width 235 height 25
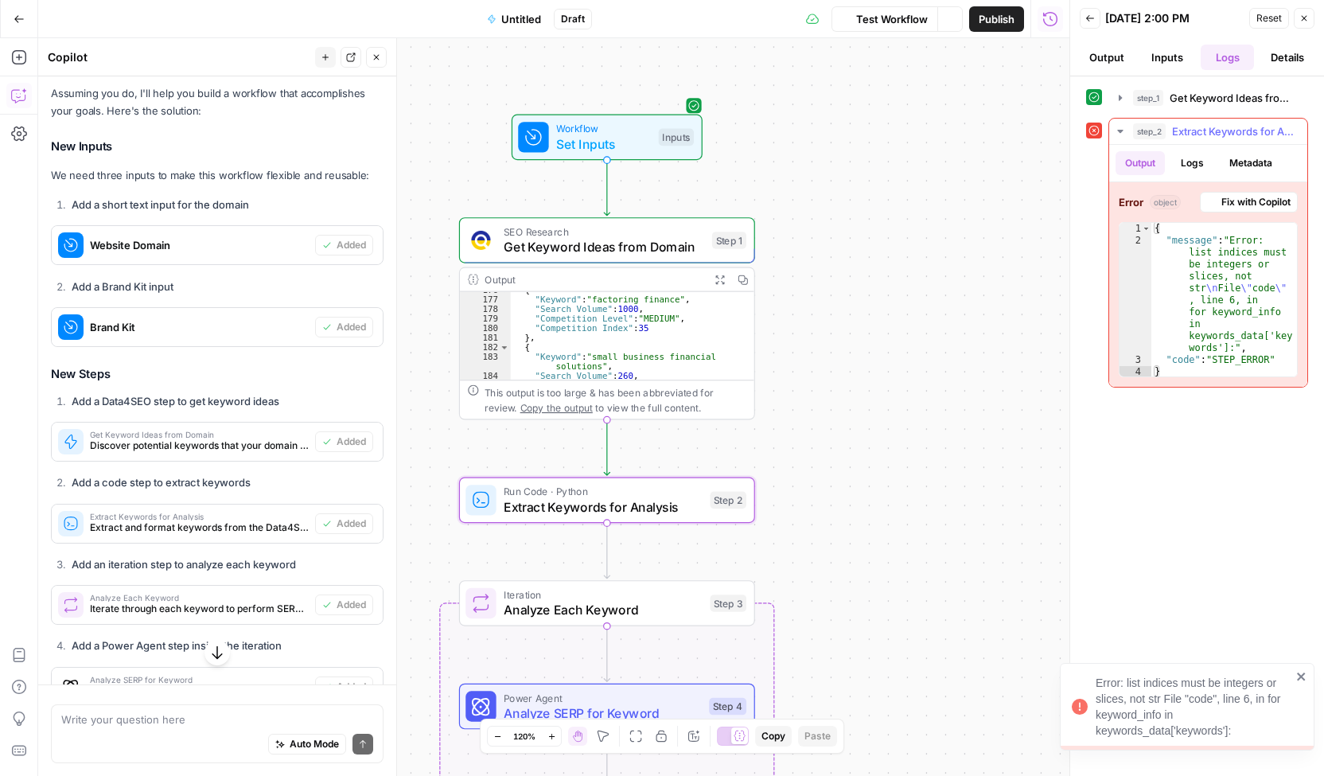
scroll to position [354, 0]
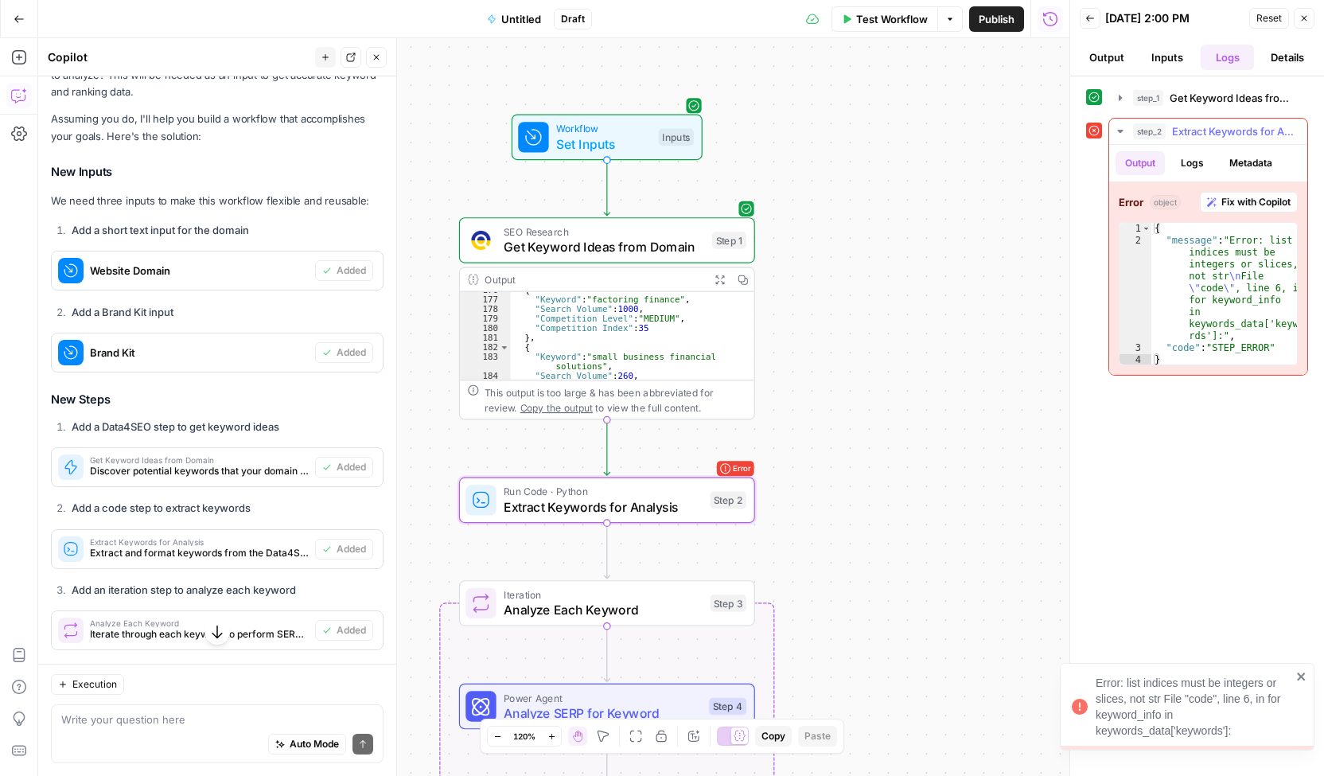
click at [1233, 197] on span "Fix with Copilot" at bounding box center [1256, 202] width 69 height 14
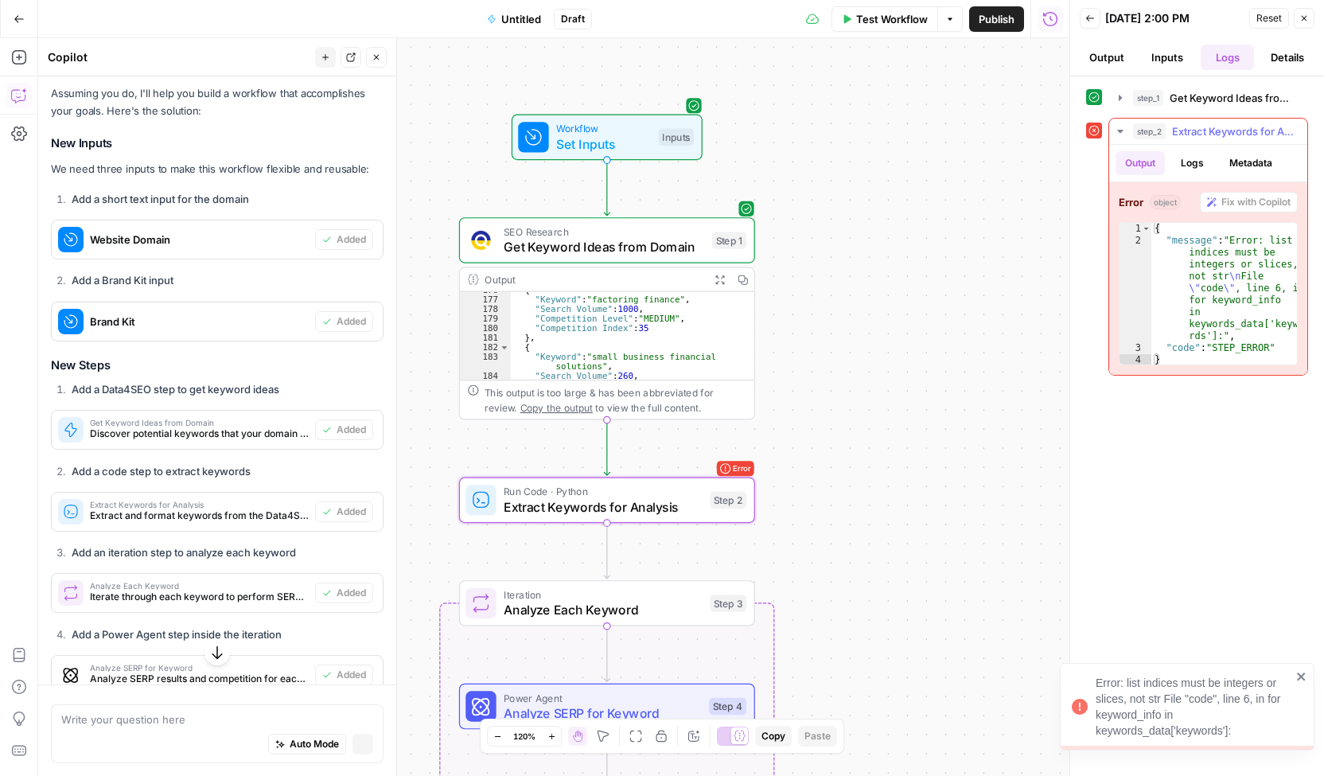
scroll to position [329, 0]
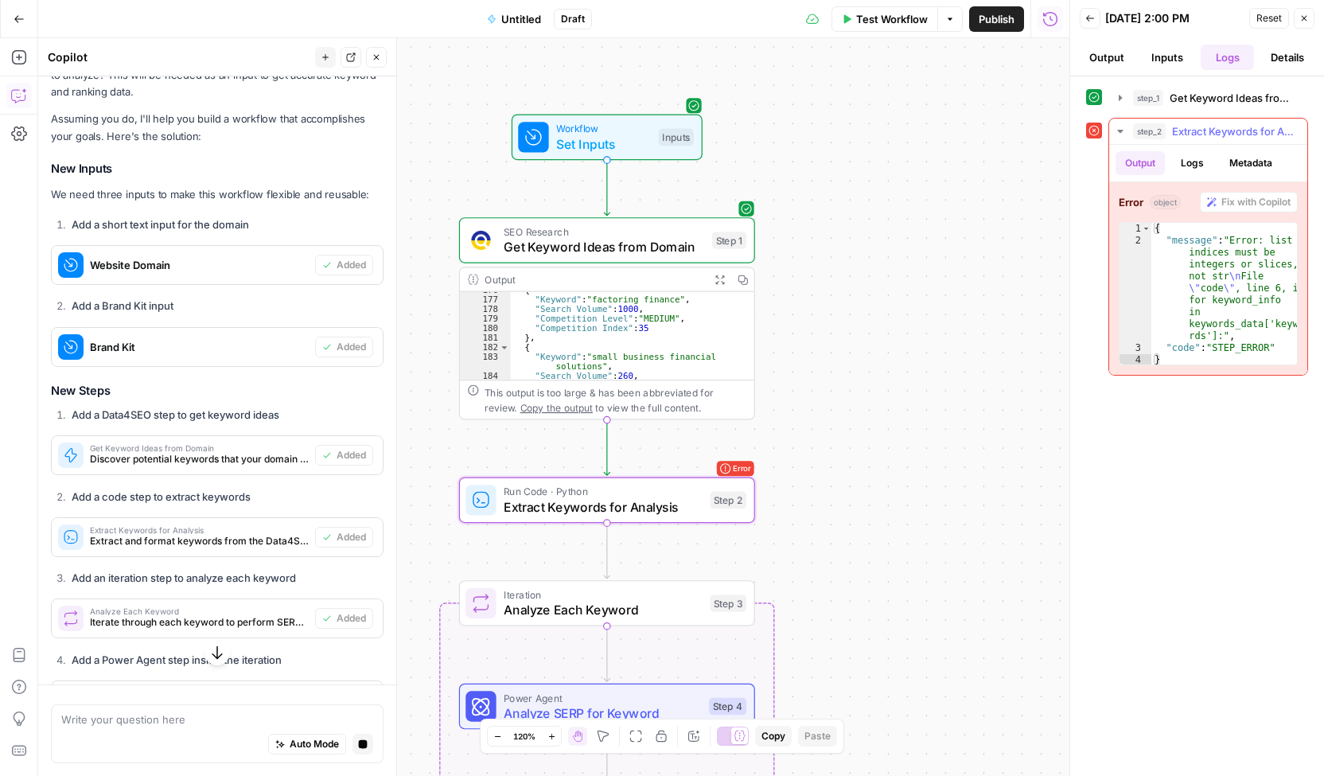
click at [1249, 132] on span "Extract Keywords for Analysis" at bounding box center [1235, 131] width 126 height 16
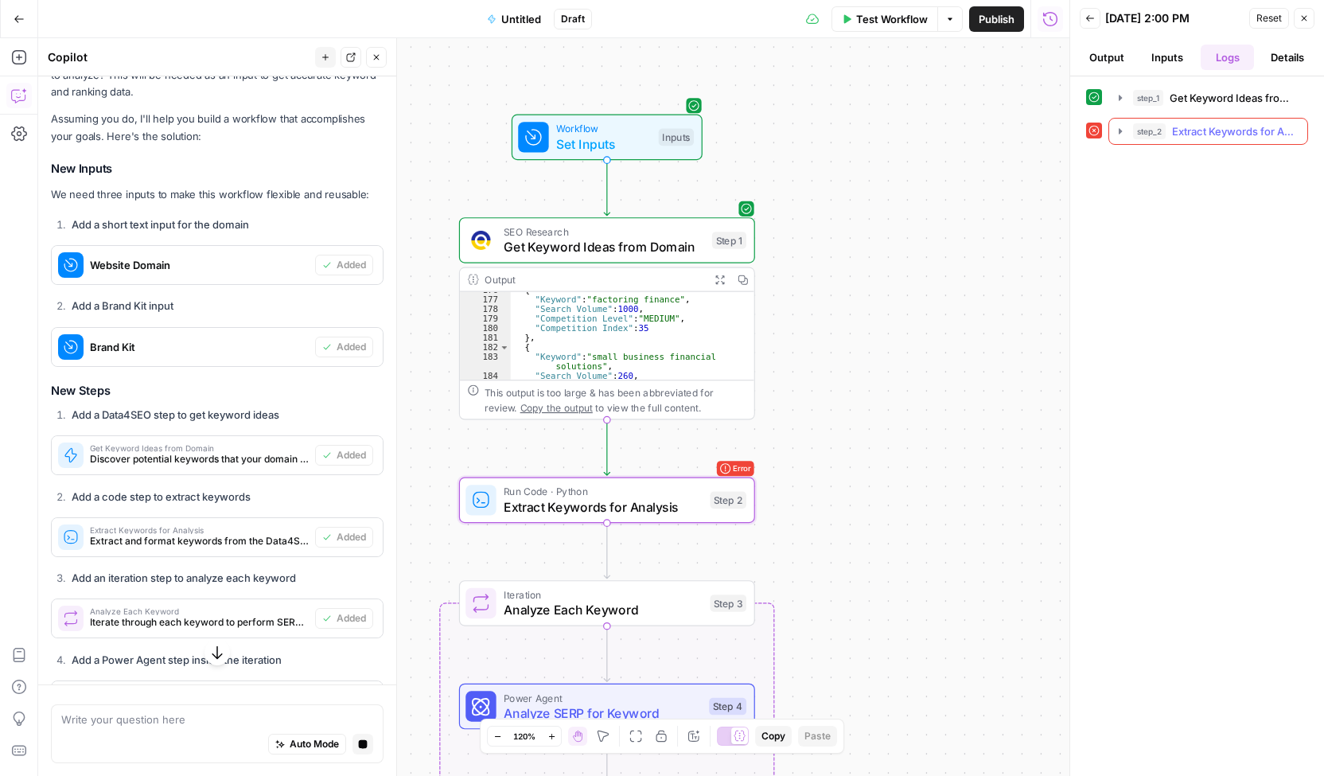
click at [1249, 132] on span "Extract Keywords for Analysis" at bounding box center [1235, 131] width 126 height 16
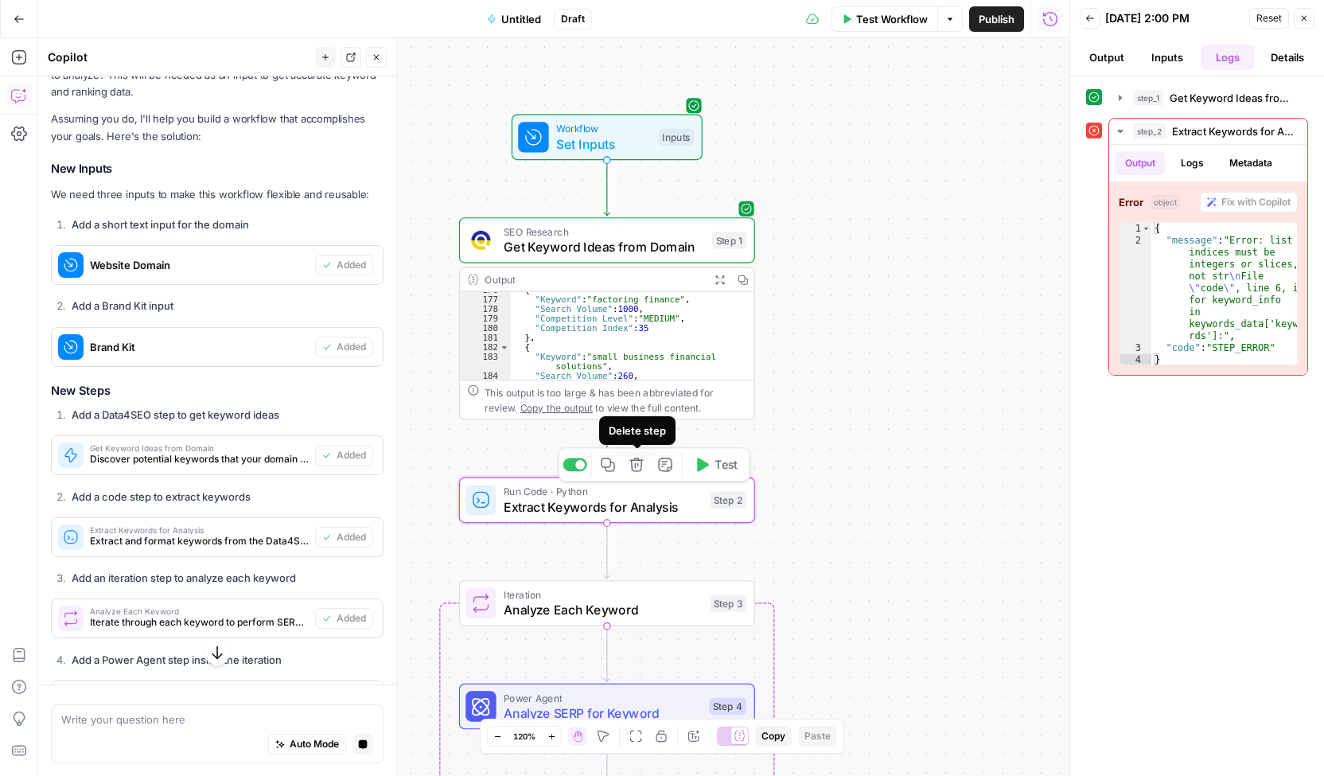
click at [637, 474] on button "Delete step" at bounding box center [636, 464] width 25 height 25
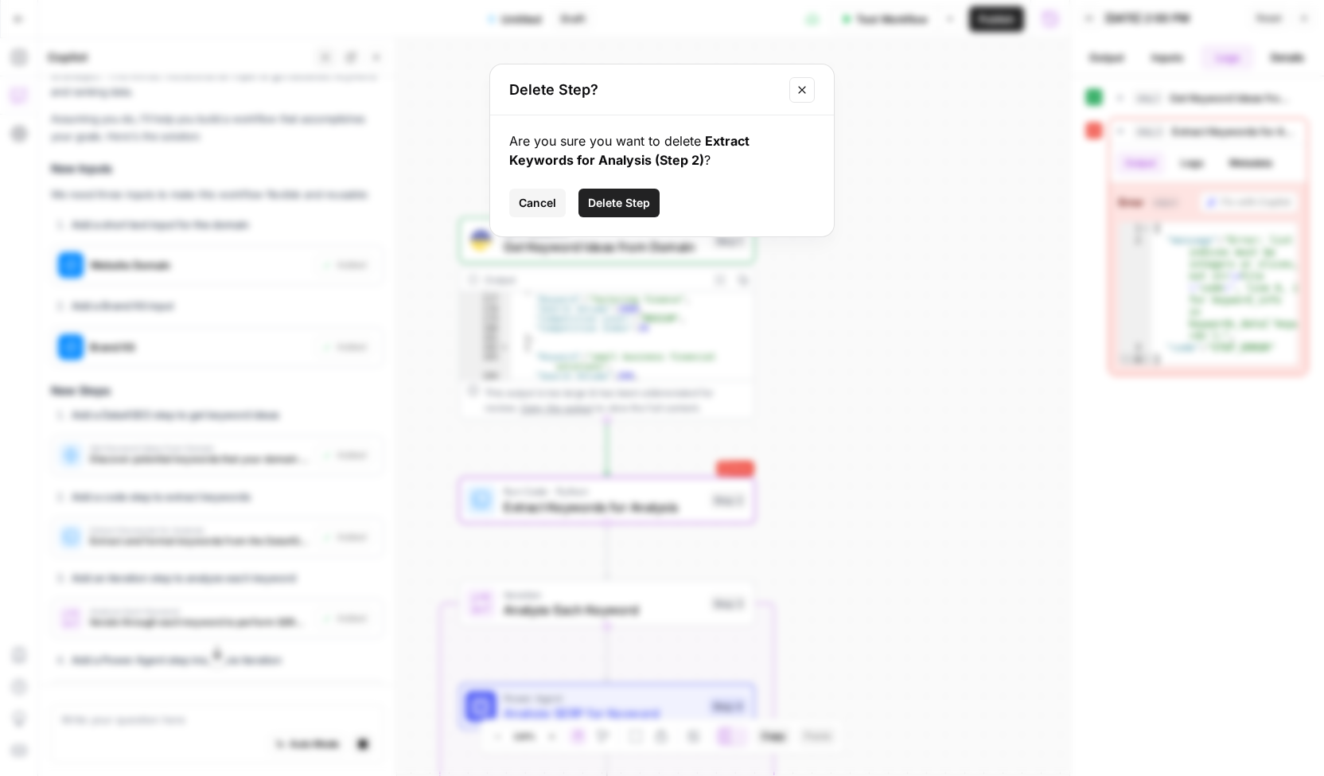
click at [635, 208] on span "Delete Step" at bounding box center [619, 203] width 62 height 16
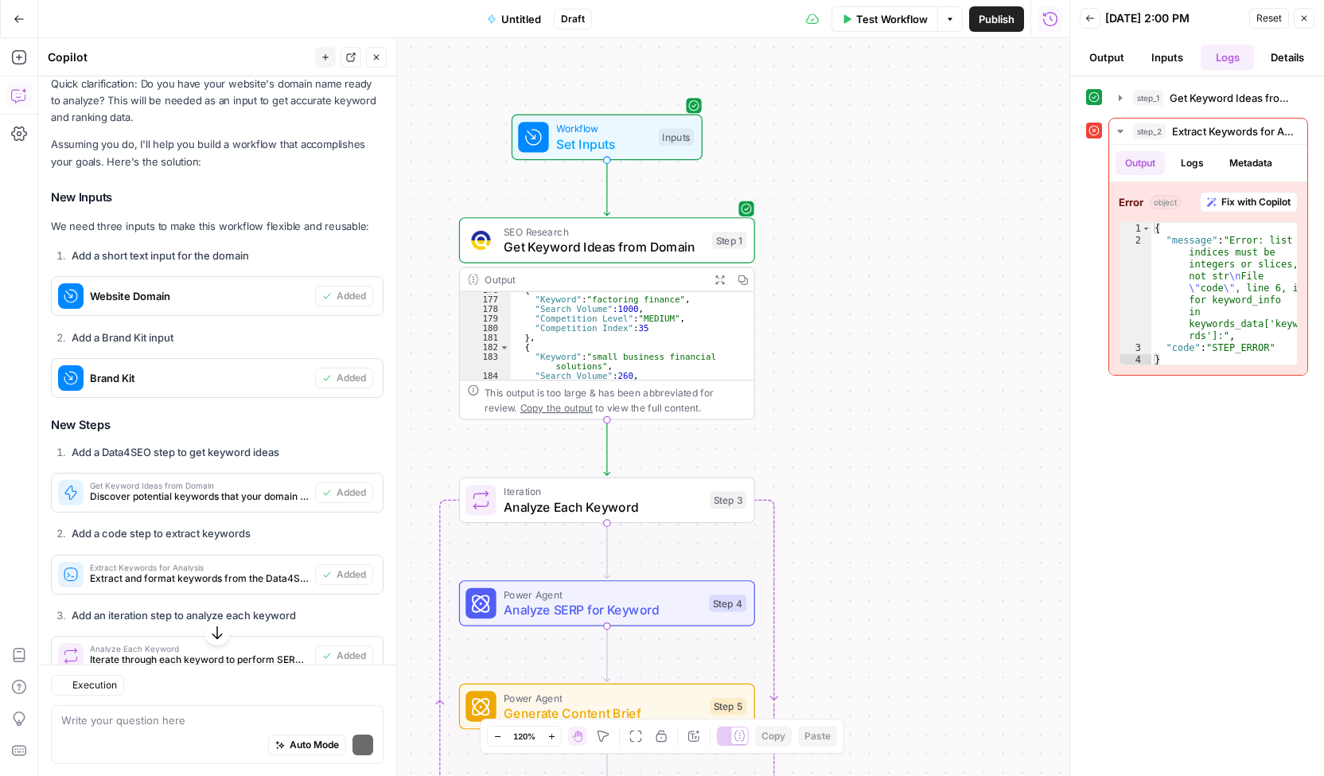
scroll to position [354, 0]
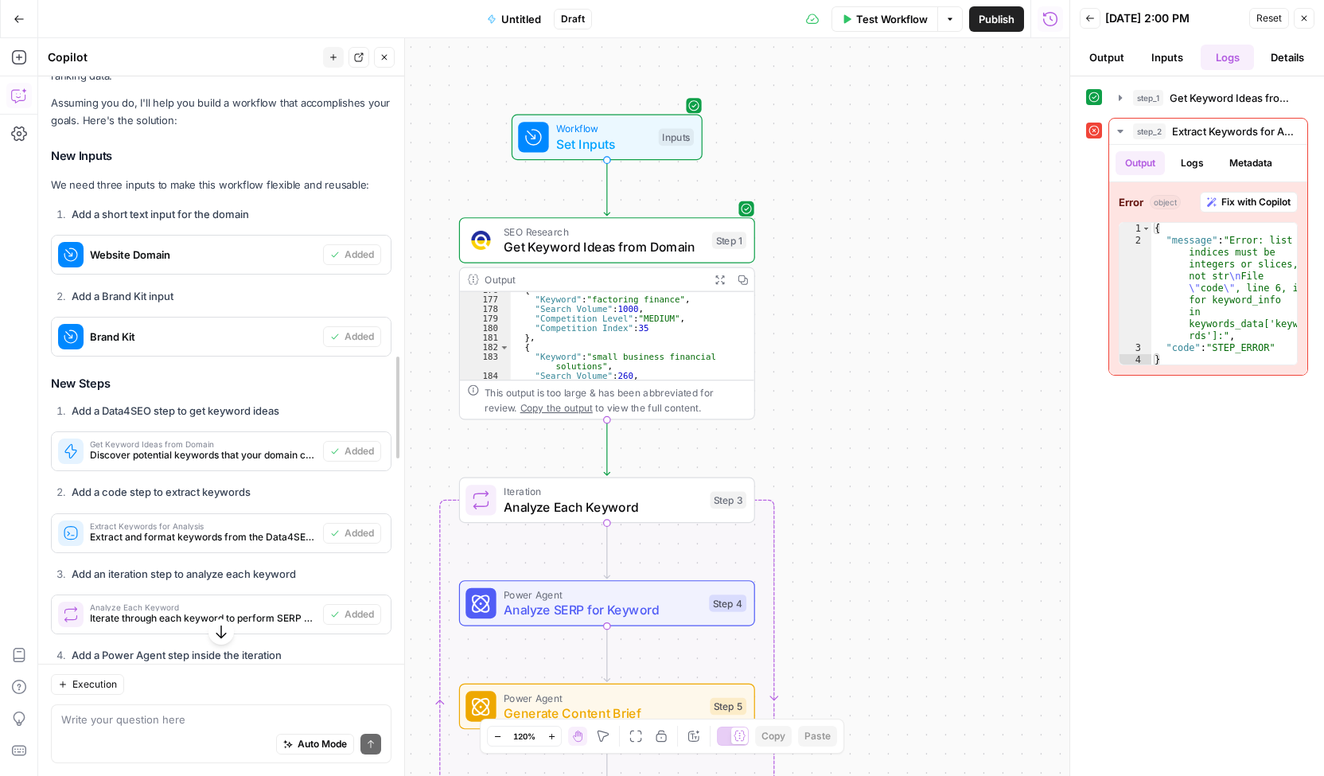
drag, startPoint x: 392, startPoint y: 259, endPoint x: 400, endPoint y: 197, distance: 63.4
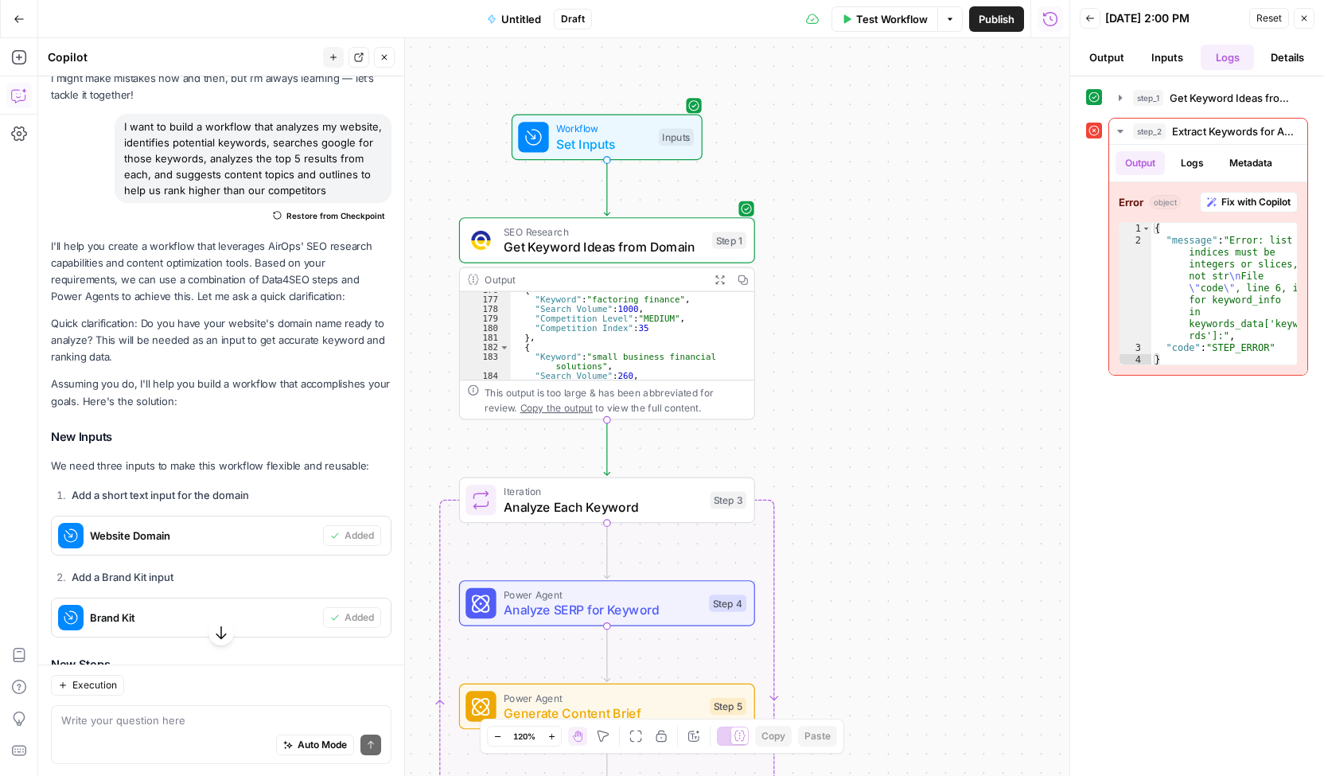
scroll to position [0, 0]
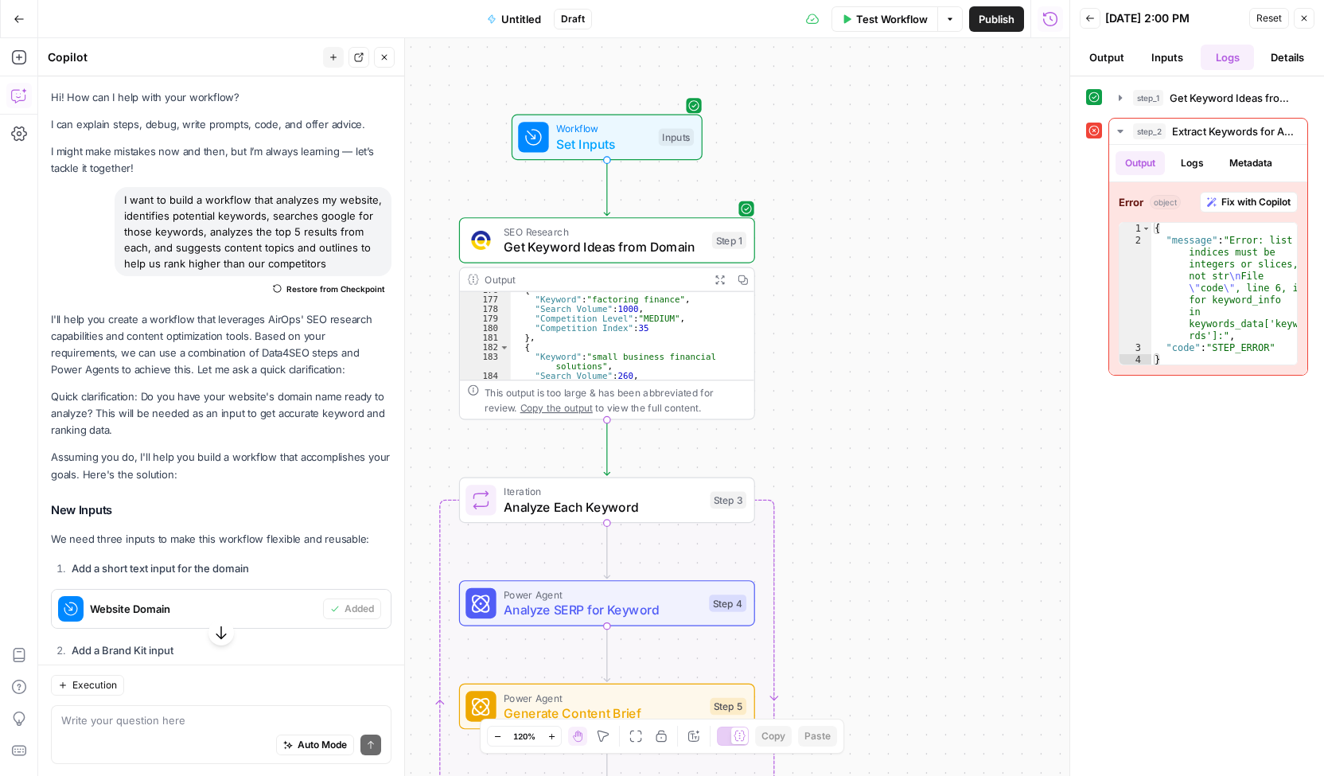
click at [388, 58] on icon "button" at bounding box center [385, 58] width 10 height 10
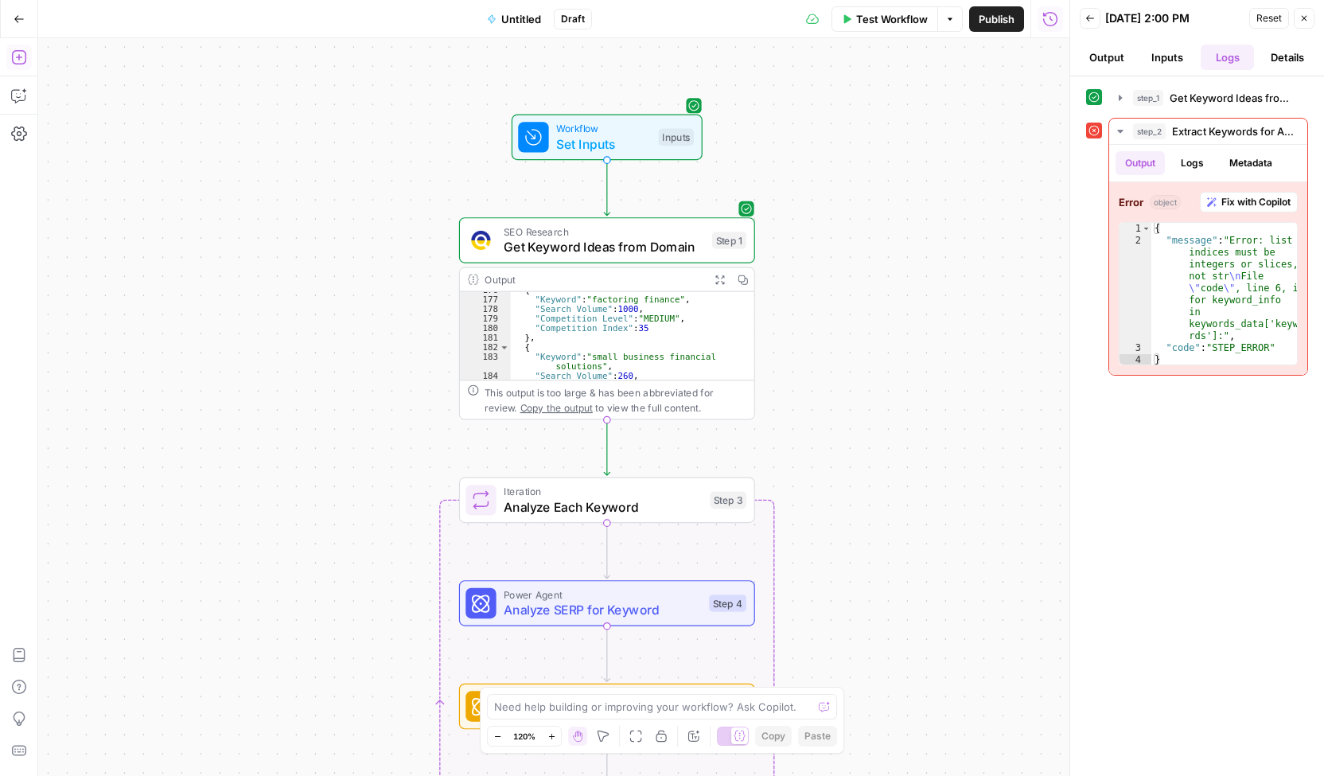
click at [19, 58] on icon "button" at bounding box center [18, 57] width 14 height 14
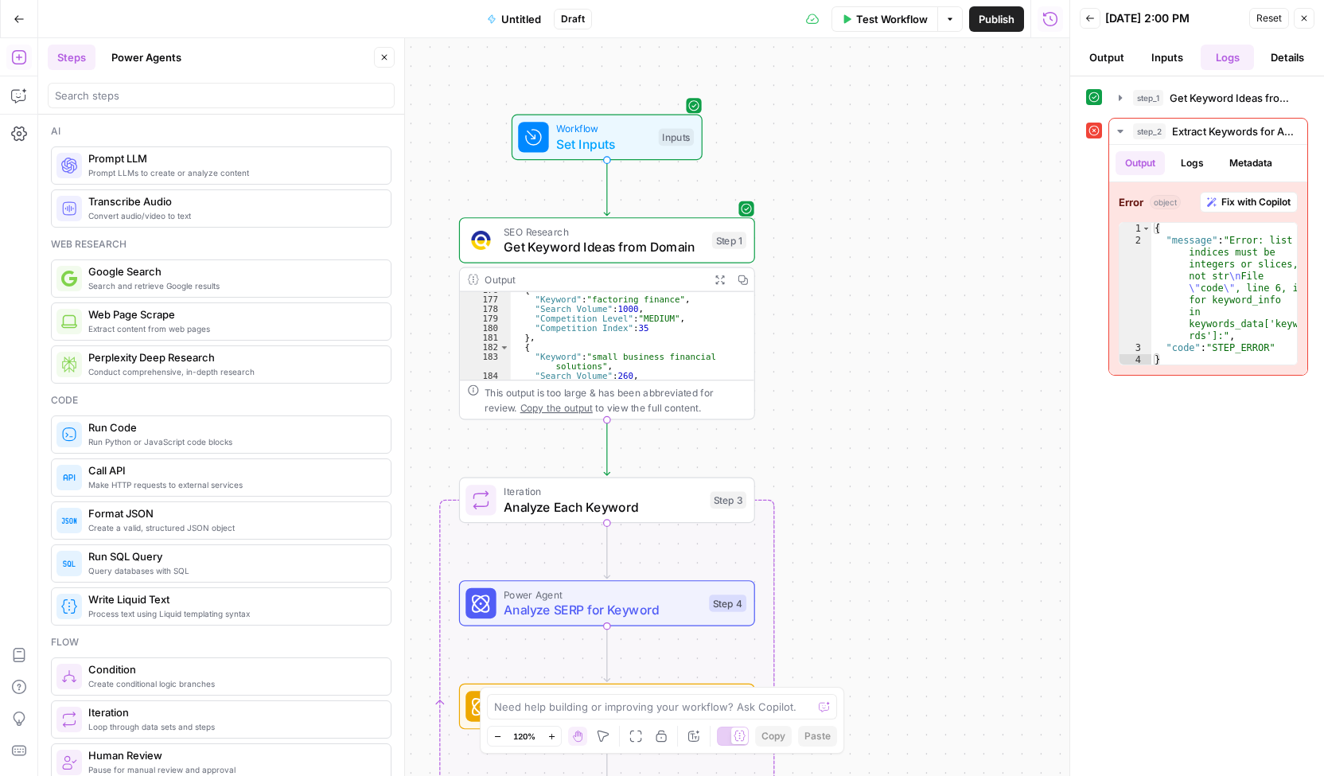
click at [205, 171] on span "Prompt LLMs to create or analyze content" at bounding box center [233, 172] width 290 height 13
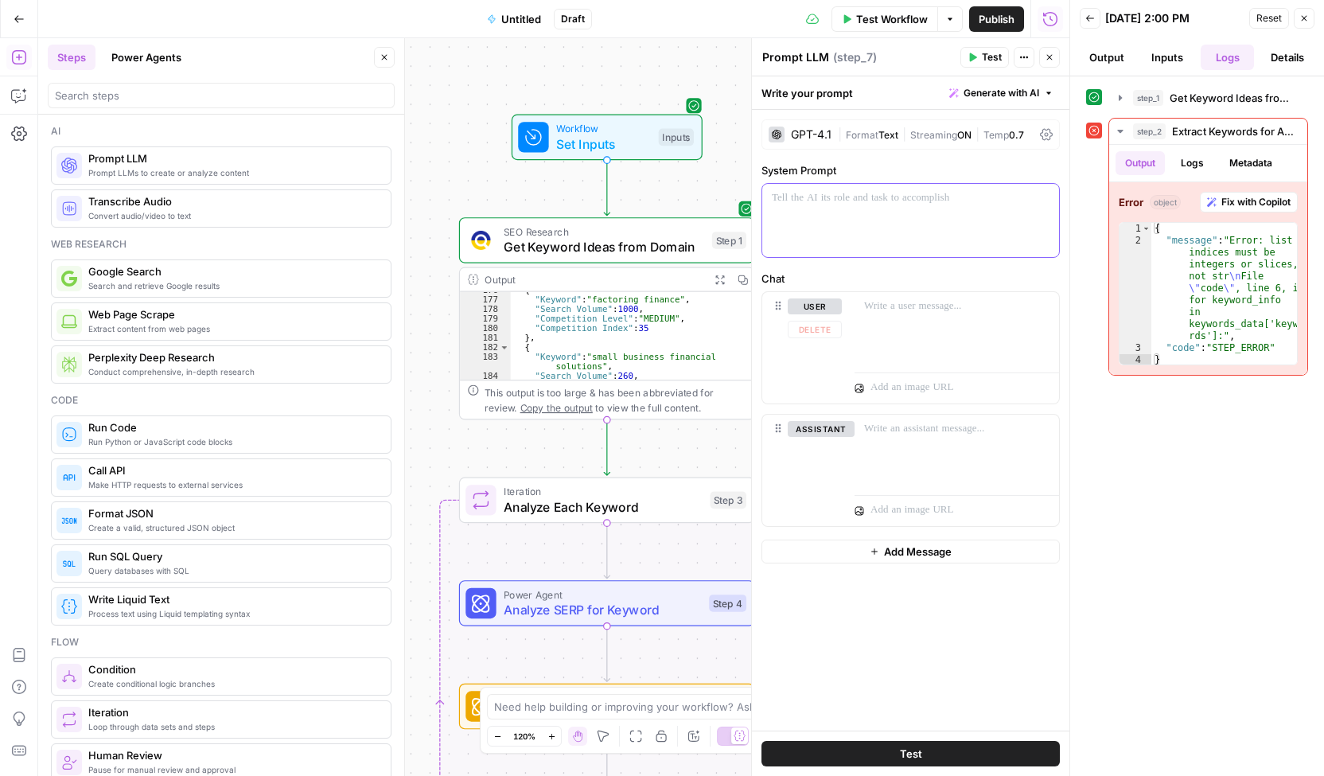
click at [838, 231] on div at bounding box center [910, 220] width 297 height 73
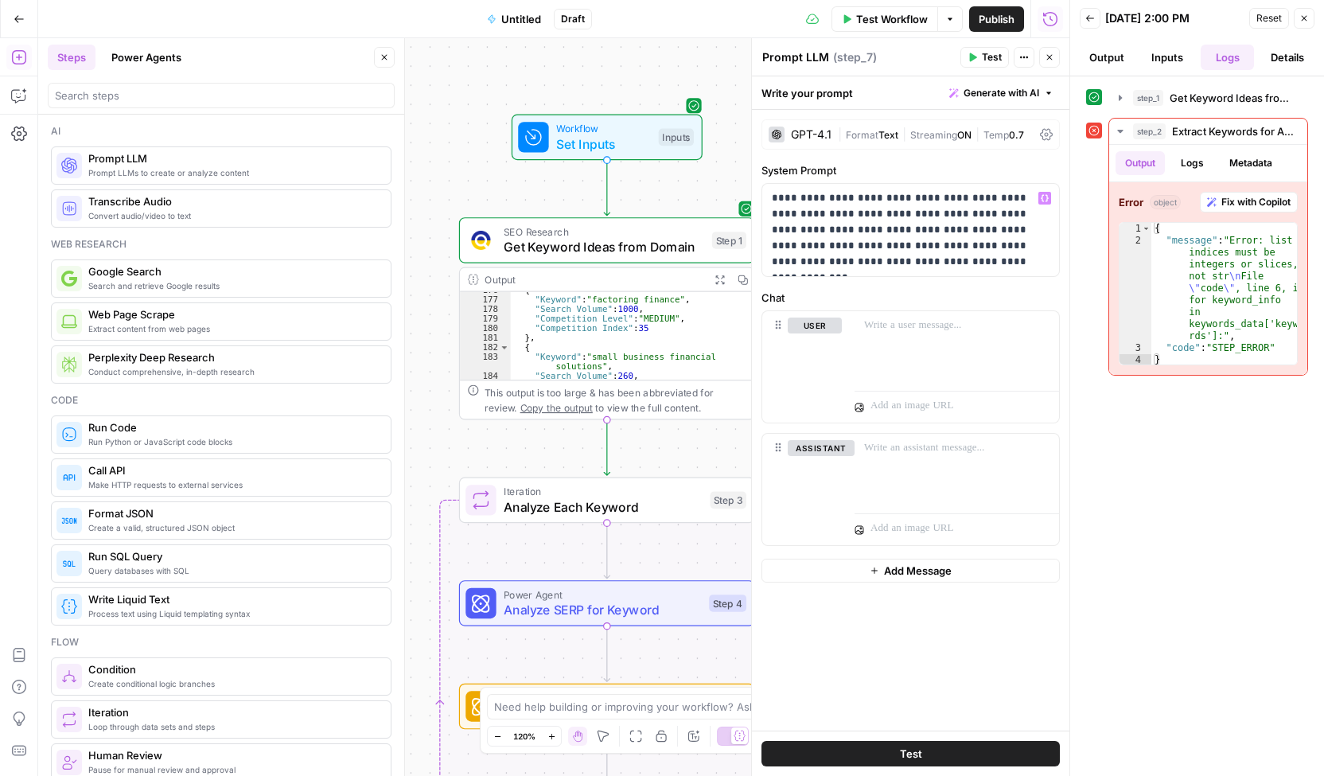
click at [937, 749] on button "Test" at bounding box center [911, 753] width 298 height 25
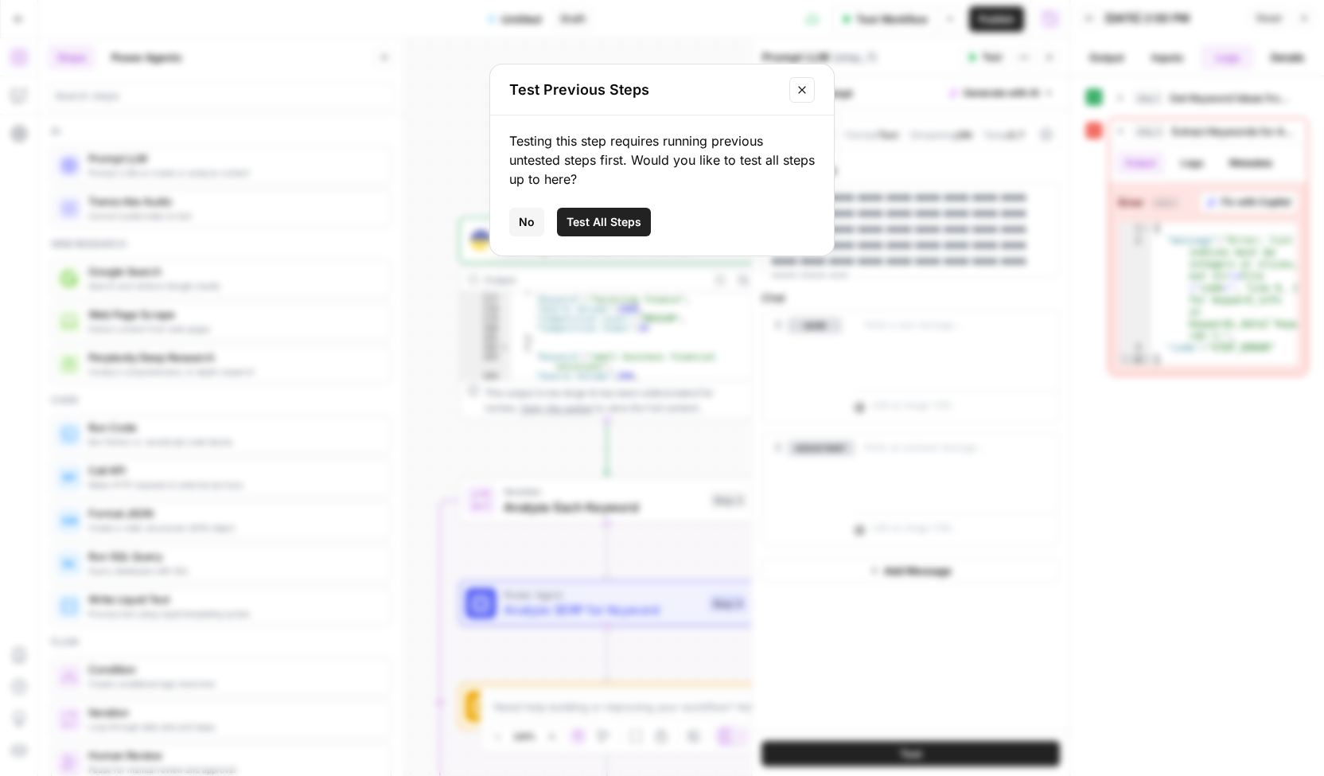
click at [628, 219] on span "Test All Steps" at bounding box center [604, 222] width 75 height 16
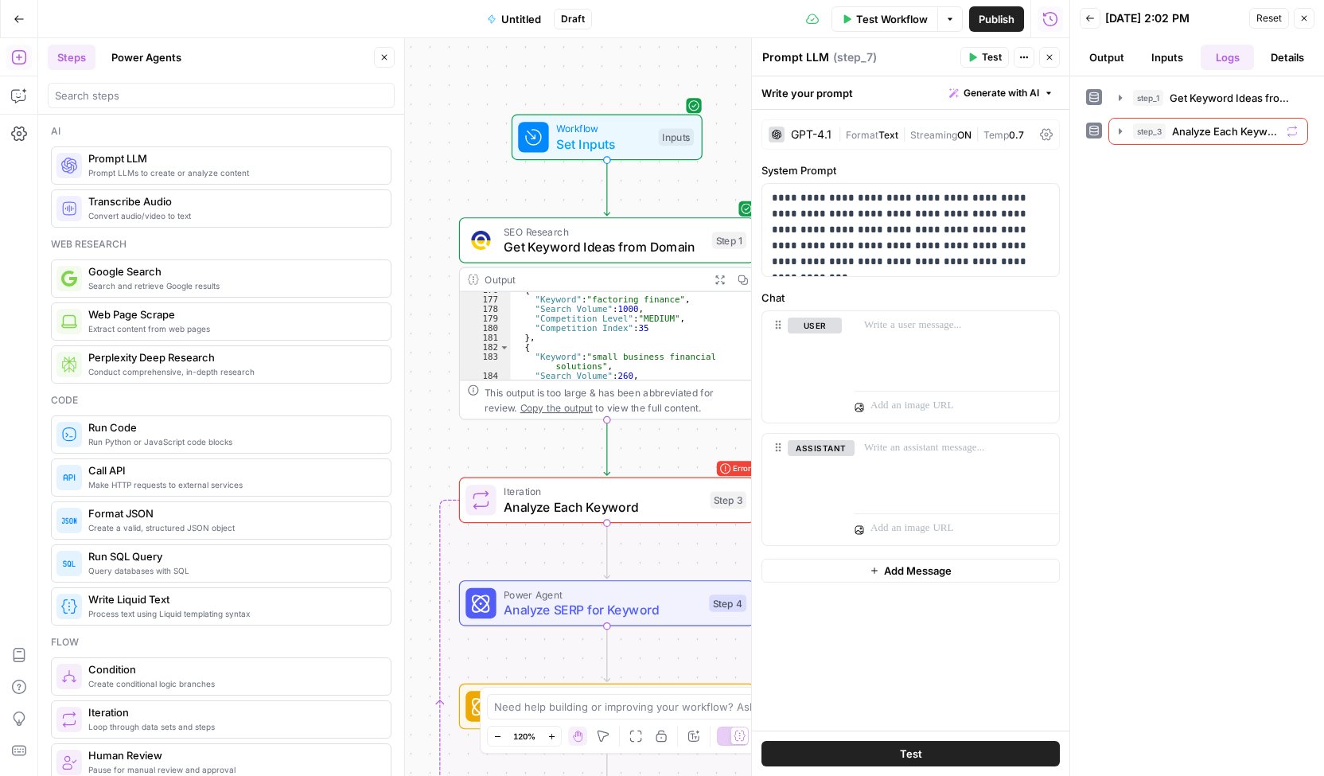
click at [1048, 56] on icon "button" at bounding box center [1050, 58] width 6 height 6
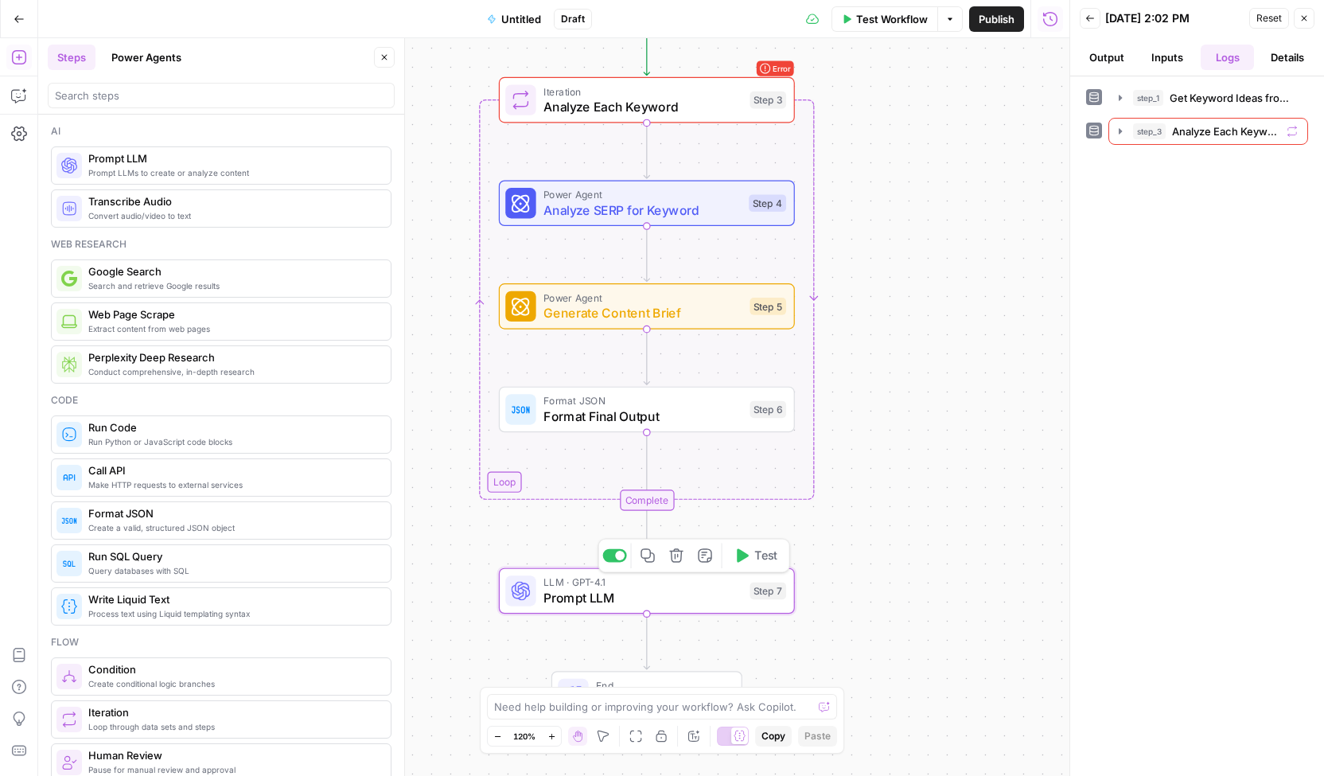
click at [715, 595] on span "Prompt LLM" at bounding box center [643, 597] width 199 height 19
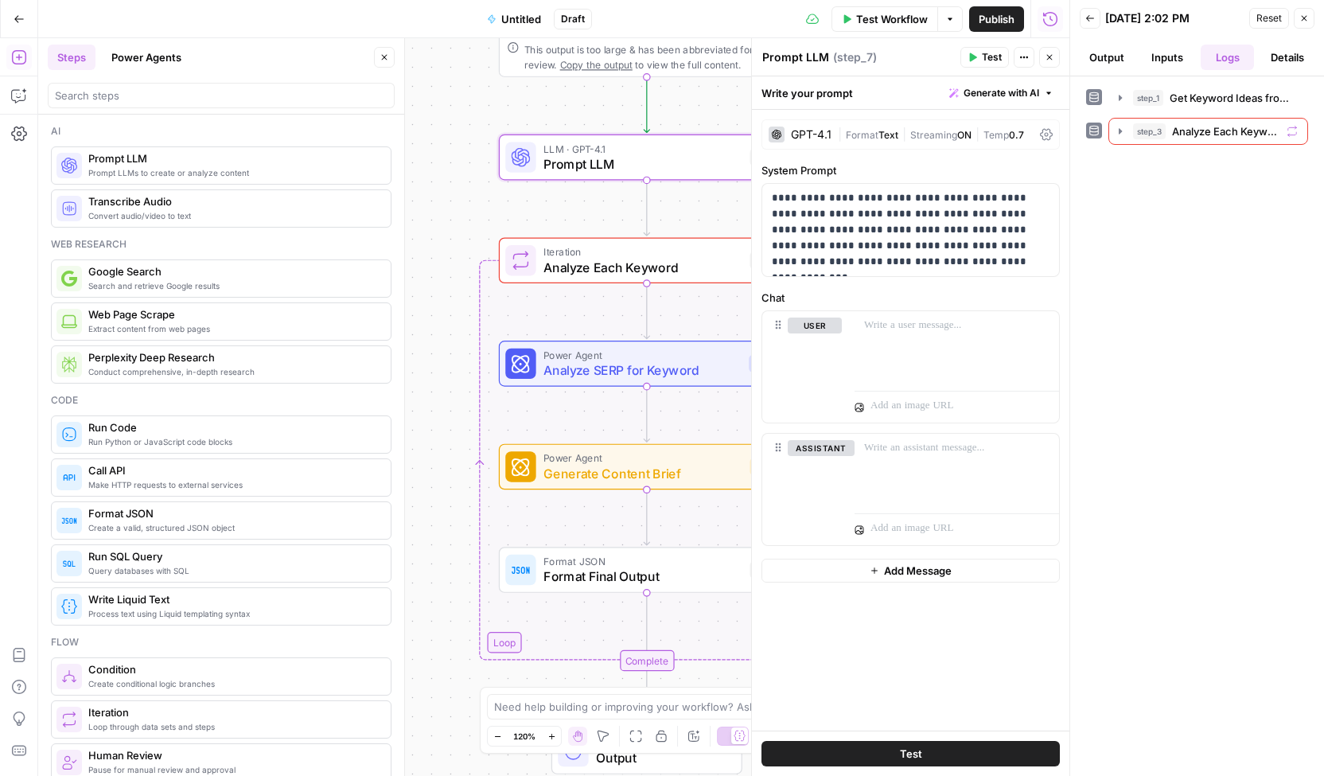
click at [486, 87] on div "Workflow Set Inputs Inputs SEO Research Get Keyword Ideas from Domain Step 1 Ou…" at bounding box center [554, 407] width 1032 height 738
click at [1056, 64] on button "Close" at bounding box center [1049, 57] width 21 height 21
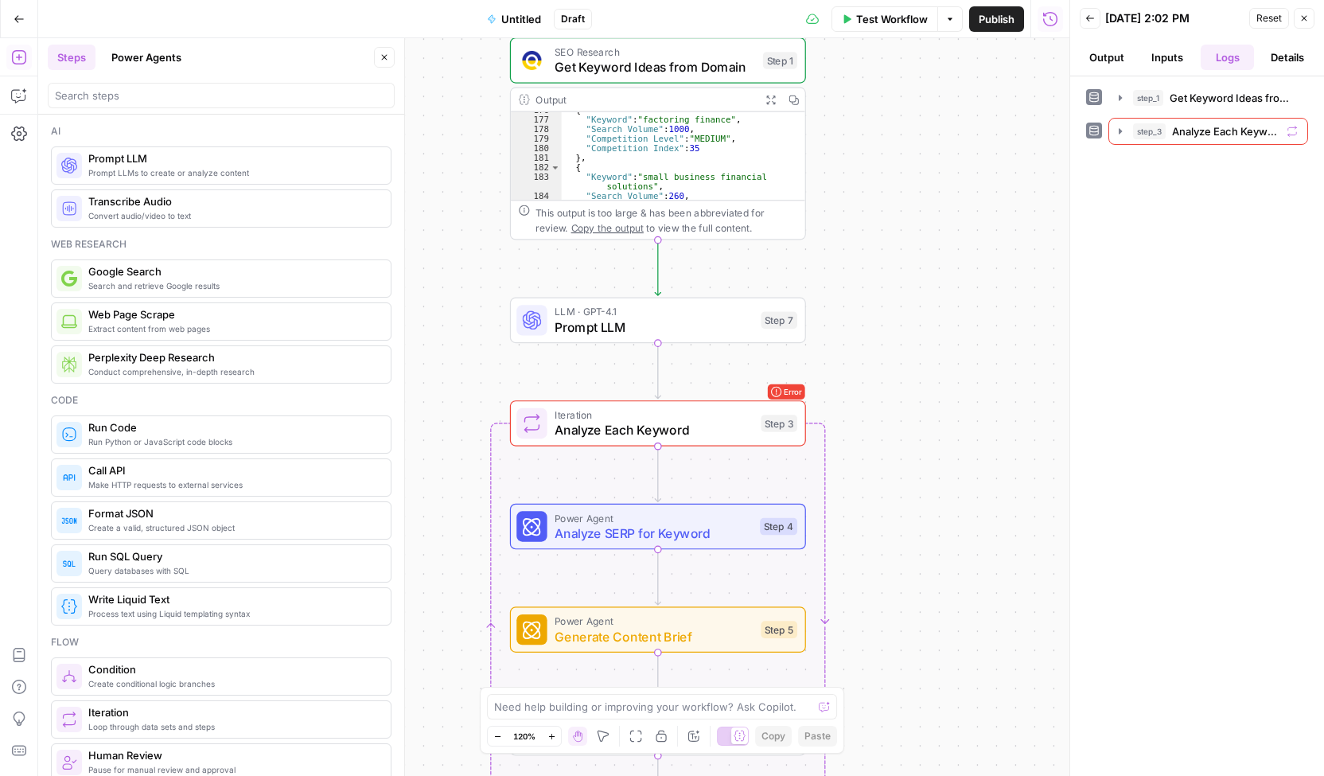
click at [891, 14] on span "Test Workflow" at bounding box center [892, 19] width 72 height 16
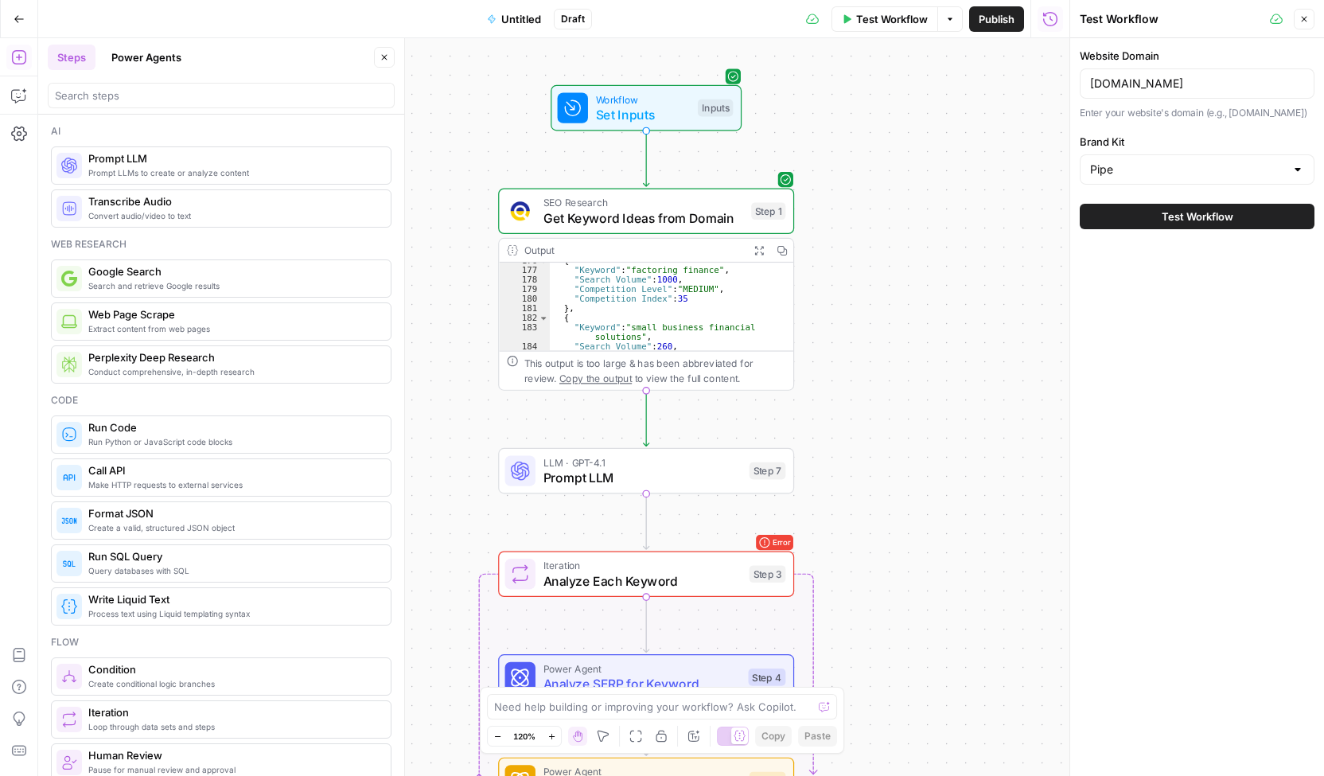
click at [915, 181] on div "Workflow Set Inputs Inputs SEO Research Get Keyword Ideas from Domain Step 1 Ou…" at bounding box center [554, 407] width 1032 height 738
click at [1203, 218] on span "Test Workflow" at bounding box center [1198, 217] width 72 height 16
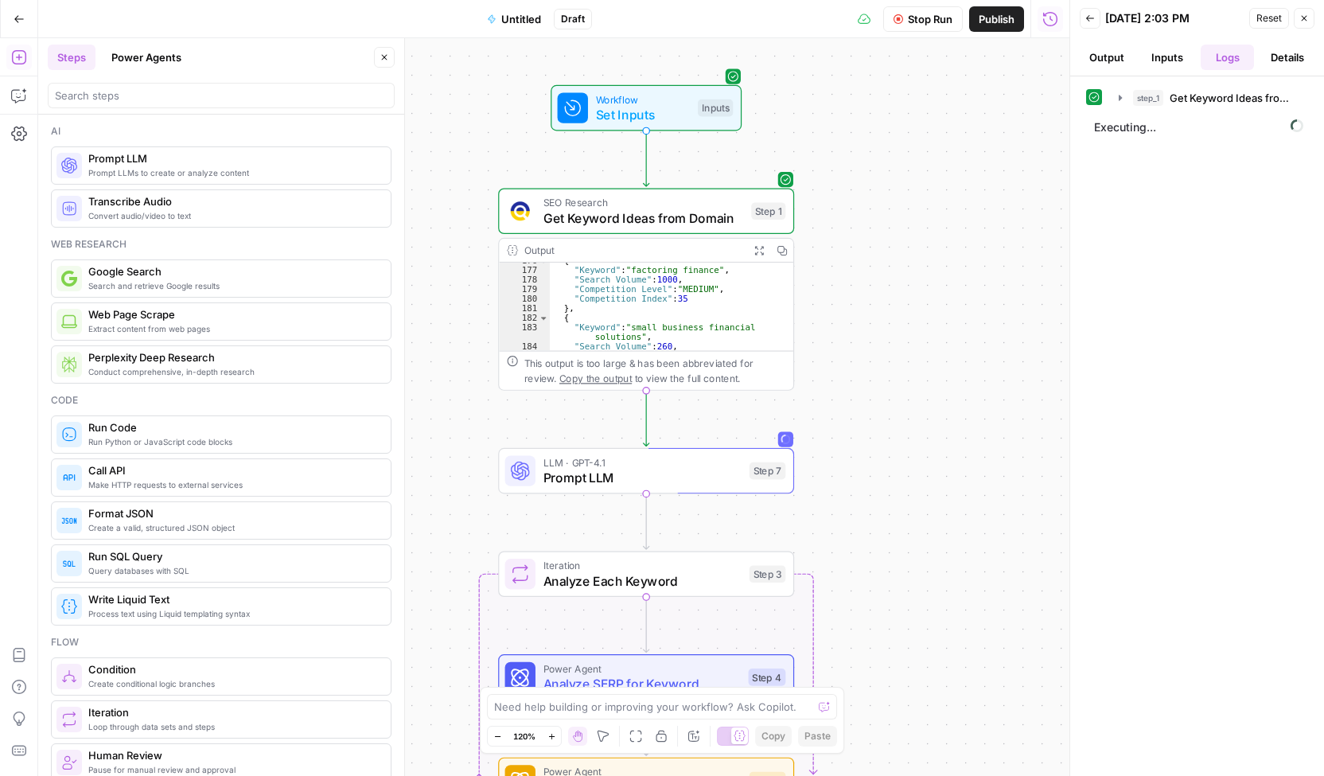
click at [1110, 53] on button "Output" at bounding box center [1107, 57] width 54 height 25
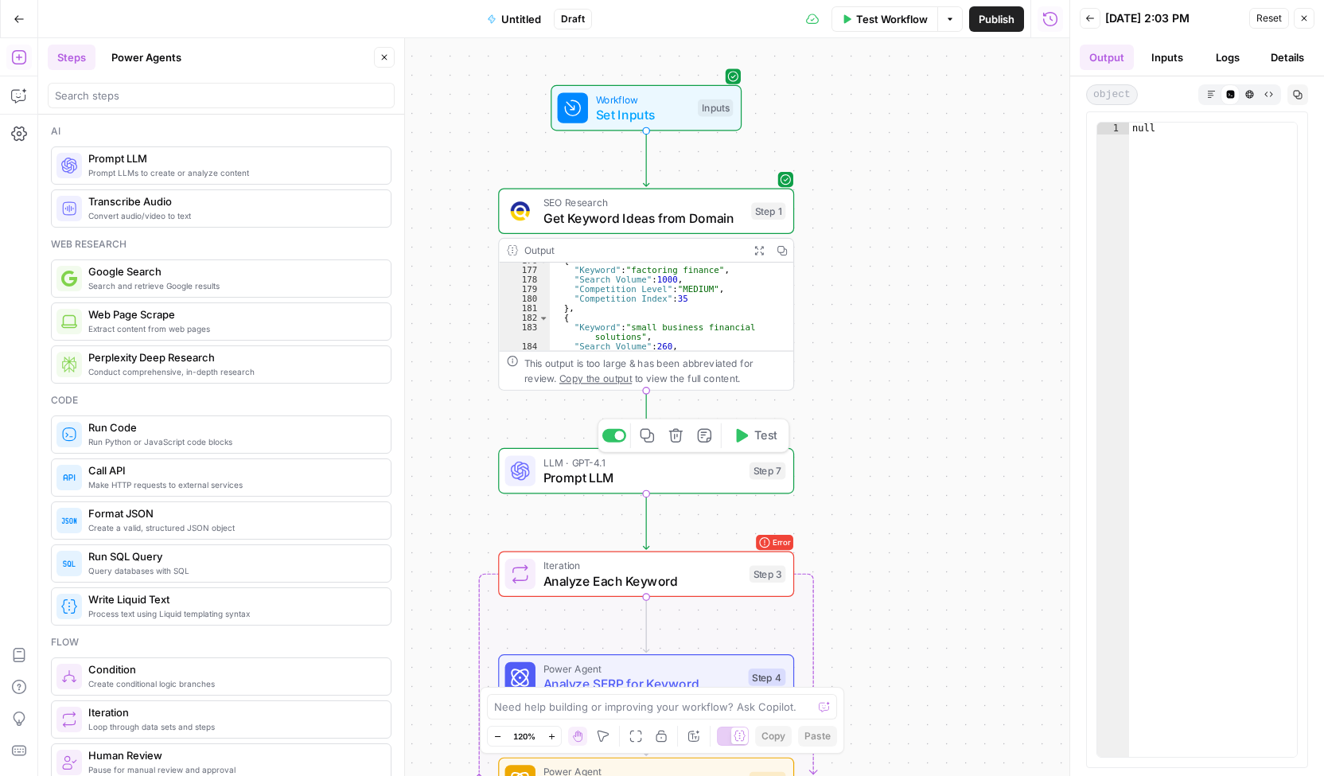
click at [774, 473] on div "Step 7" at bounding box center [768, 471] width 37 height 18
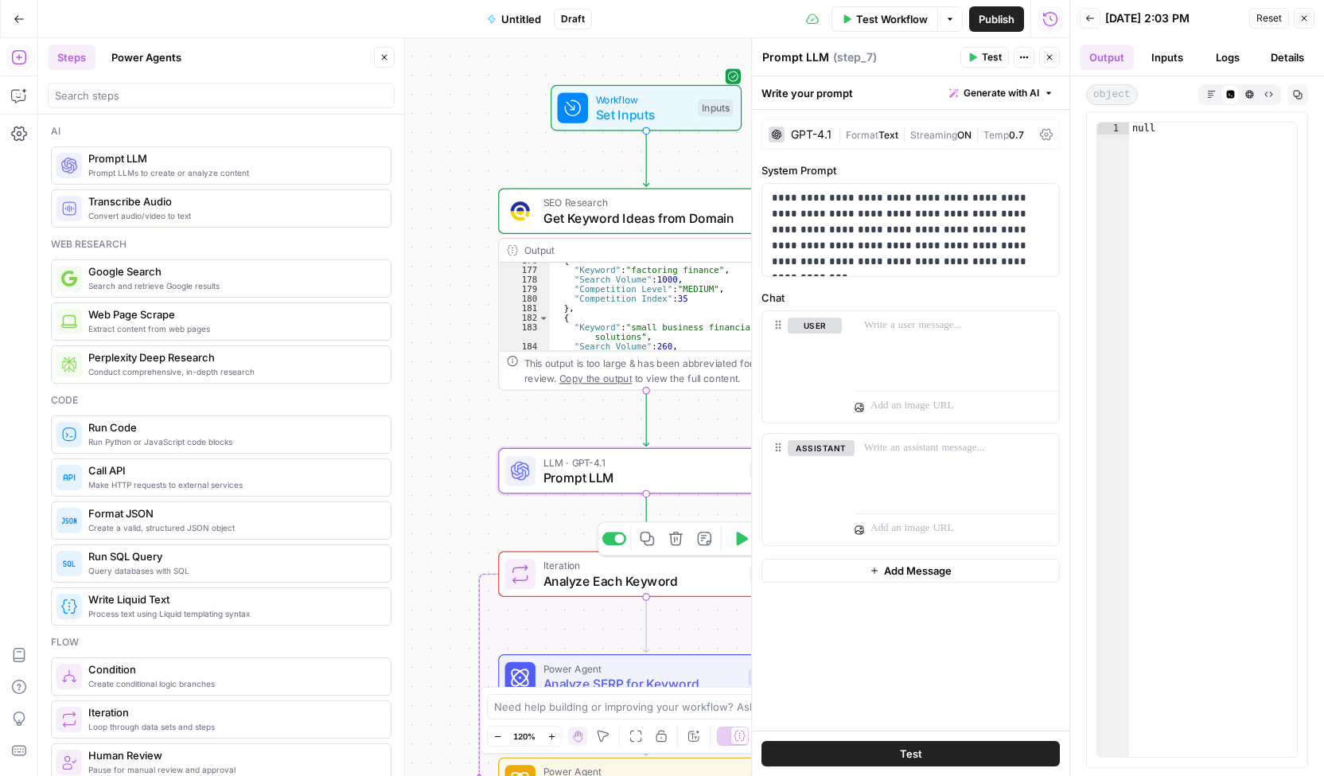
click at [664, 571] on span "Analyze Each Keyword" at bounding box center [643, 580] width 199 height 19
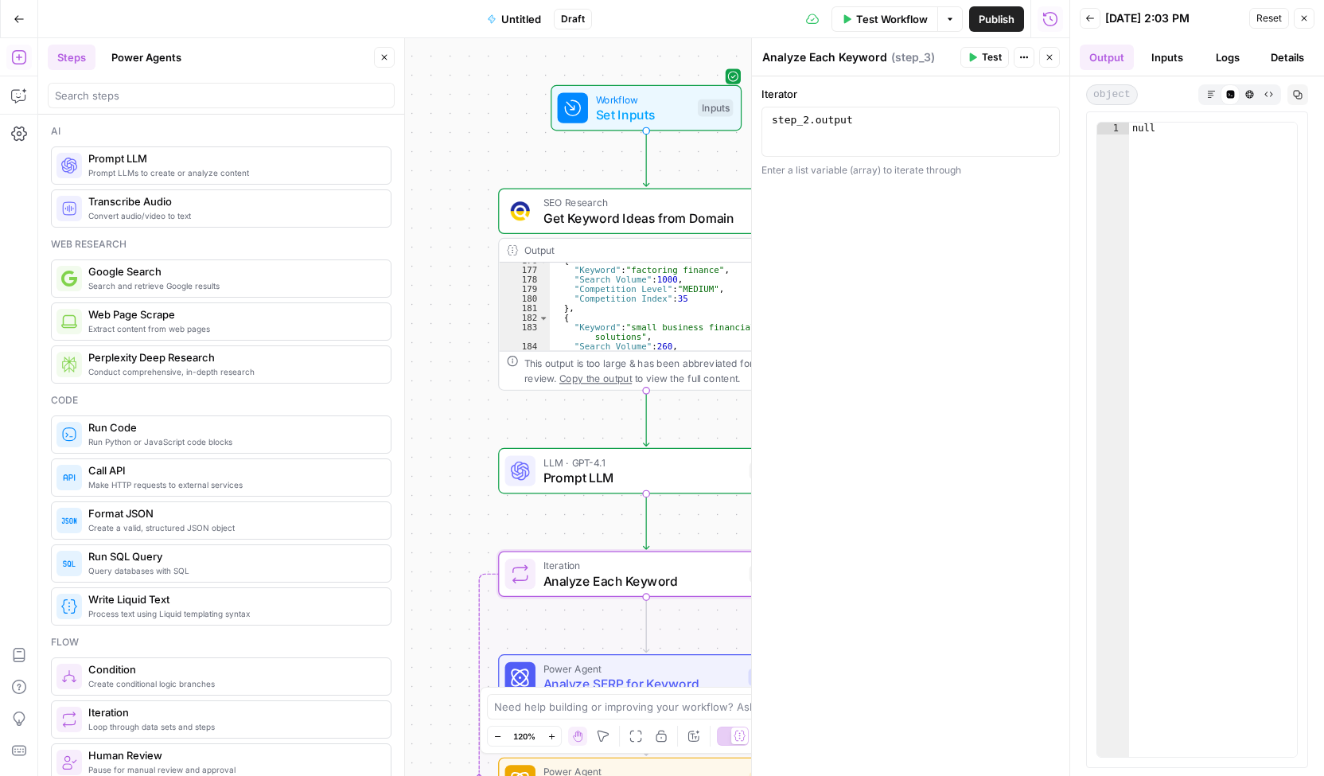
click at [743, 539] on div "Workflow Set Inputs Inputs SEO Research Get Keyword Ideas from Domain Step 1 Ou…" at bounding box center [554, 407] width 1032 height 738
click at [715, 579] on span "Analyze Each Keyword" at bounding box center [643, 580] width 199 height 19
click at [733, 548] on button "Test" at bounding box center [755, 538] width 59 height 25
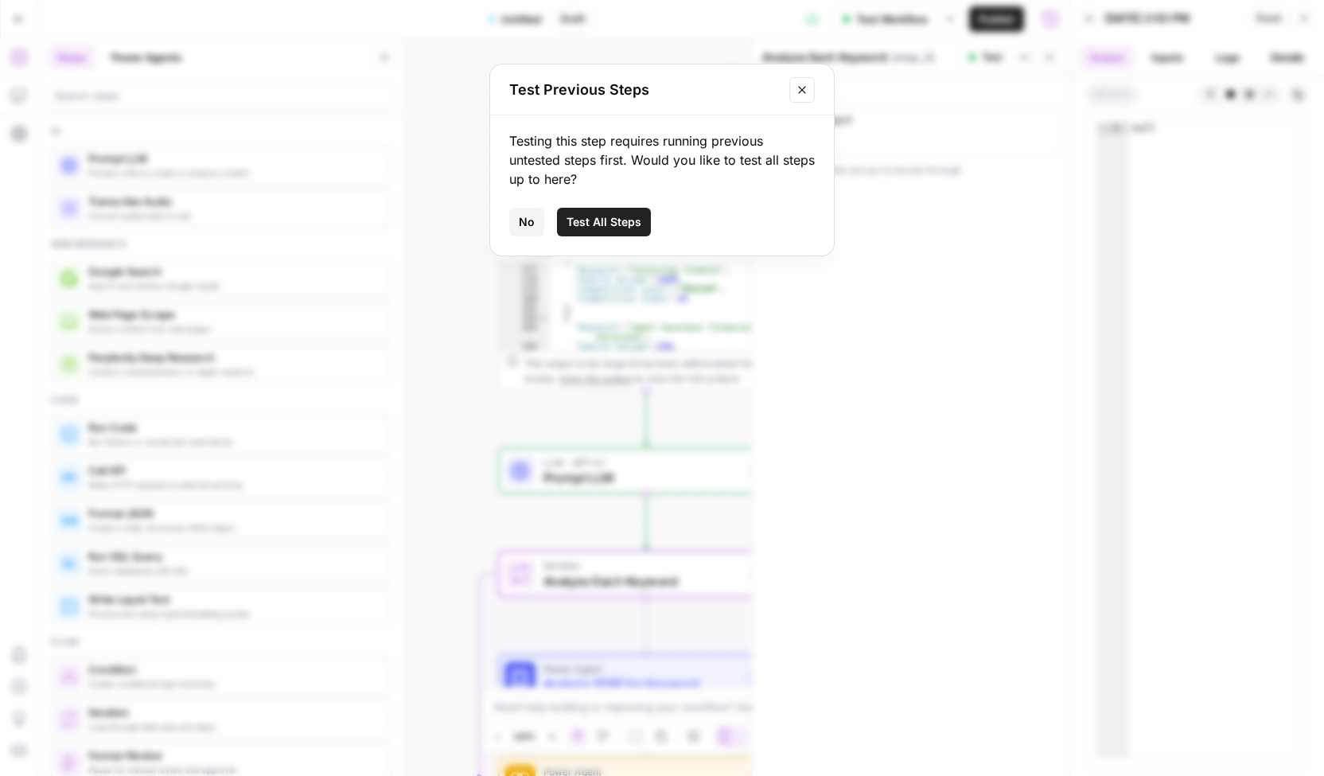
click at [630, 224] on span "Test All Steps" at bounding box center [604, 222] width 75 height 16
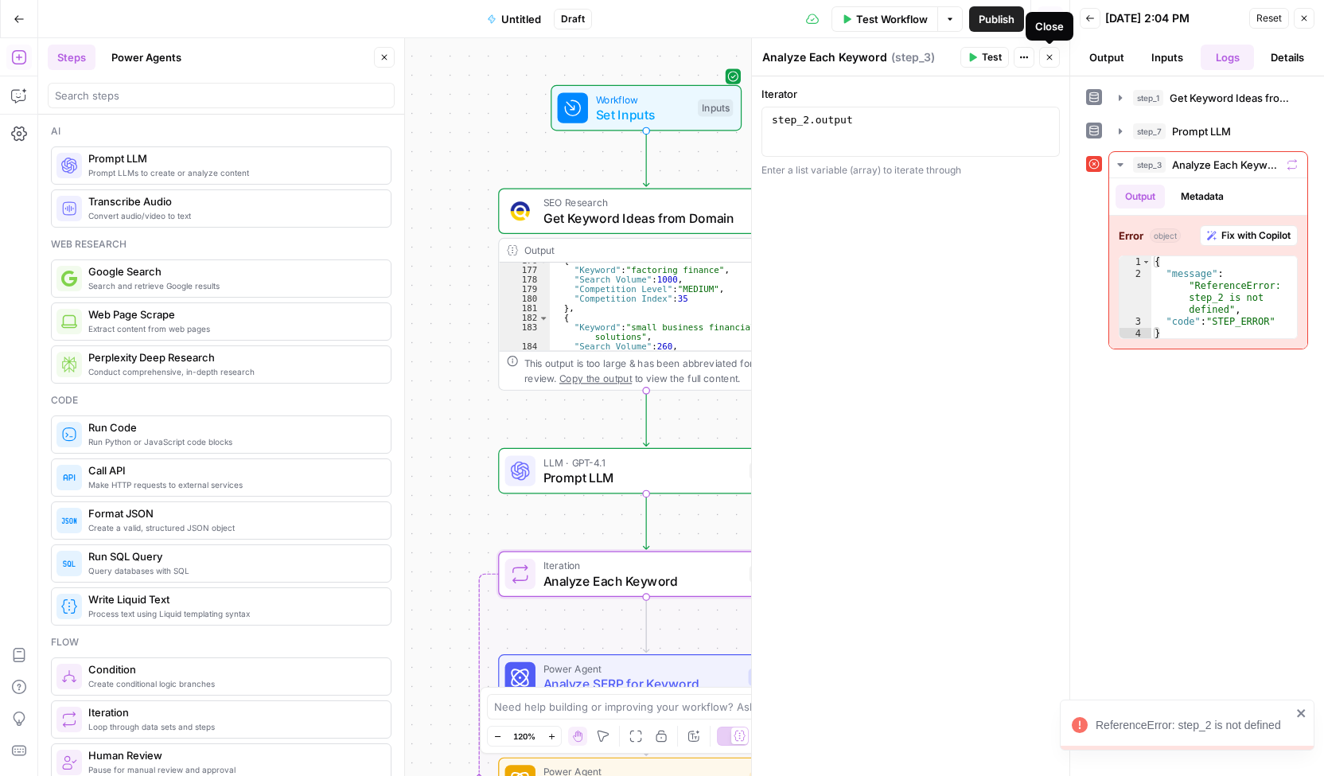
click at [1051, 58] on icon "button" at bounding box center [1050, 58] width 6 height 6
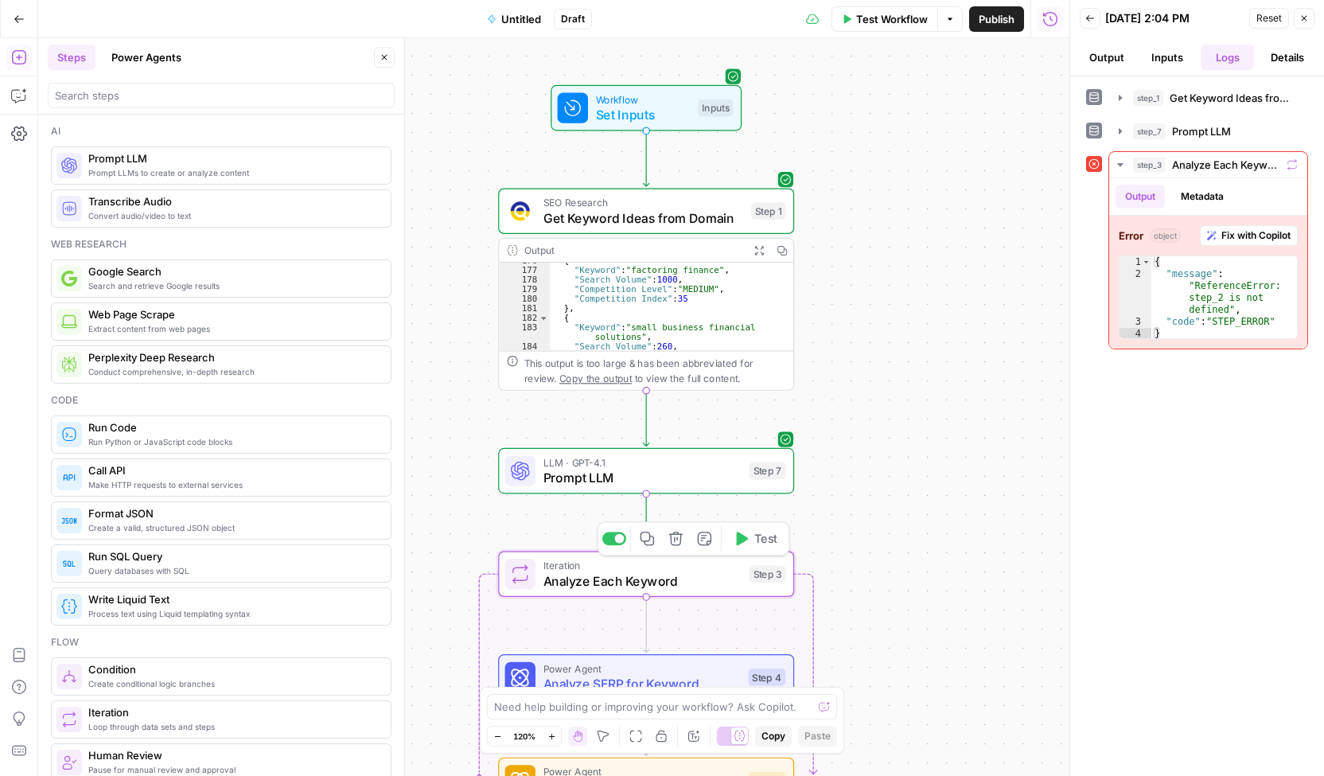
click at [669, 571] on span "Analyze Each Keyword" at bounding box center [643, 580] width 199 height 19
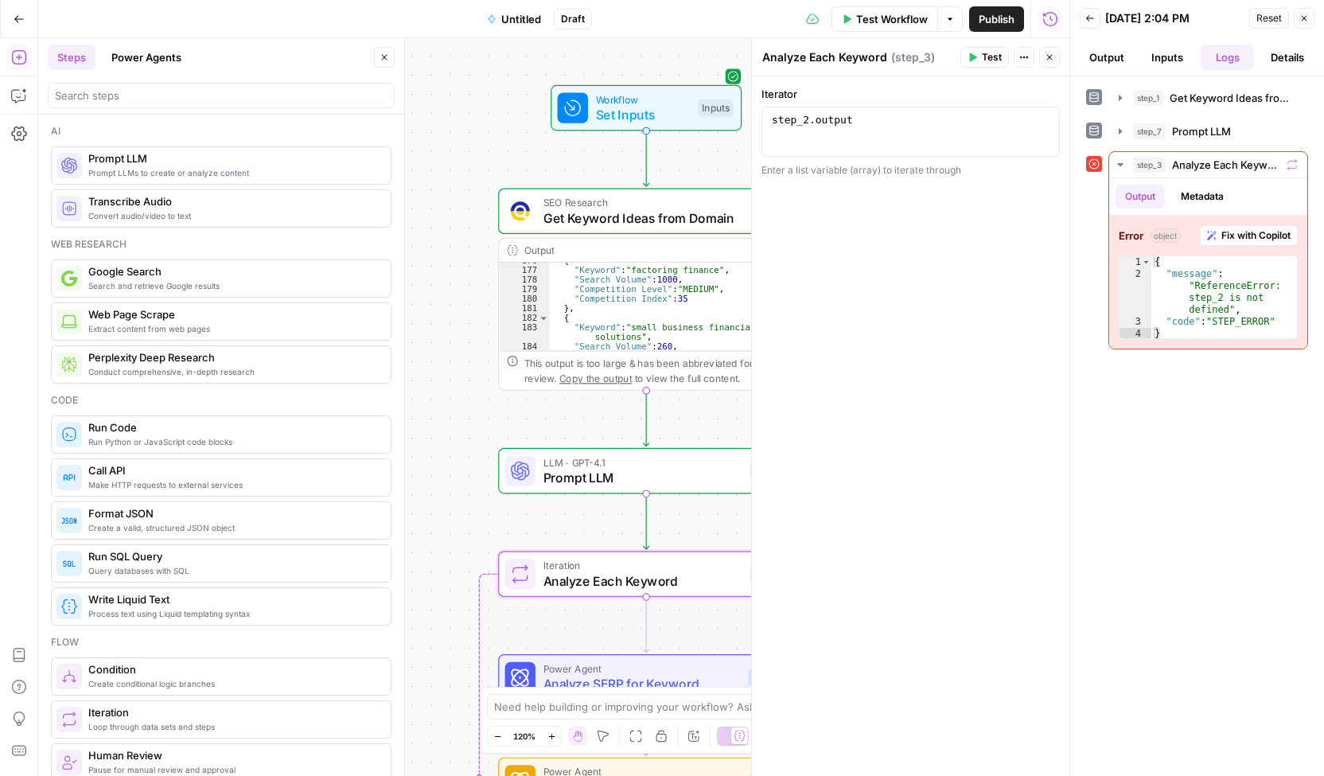
click at [969, 170] on div "Enter a list variable (array) to iterate through" at bounding box center [911, 170] width 298 height 14
click at [689, 486] on span "Prompt LLM" at bounding box center [643, 477] width 199 height 19
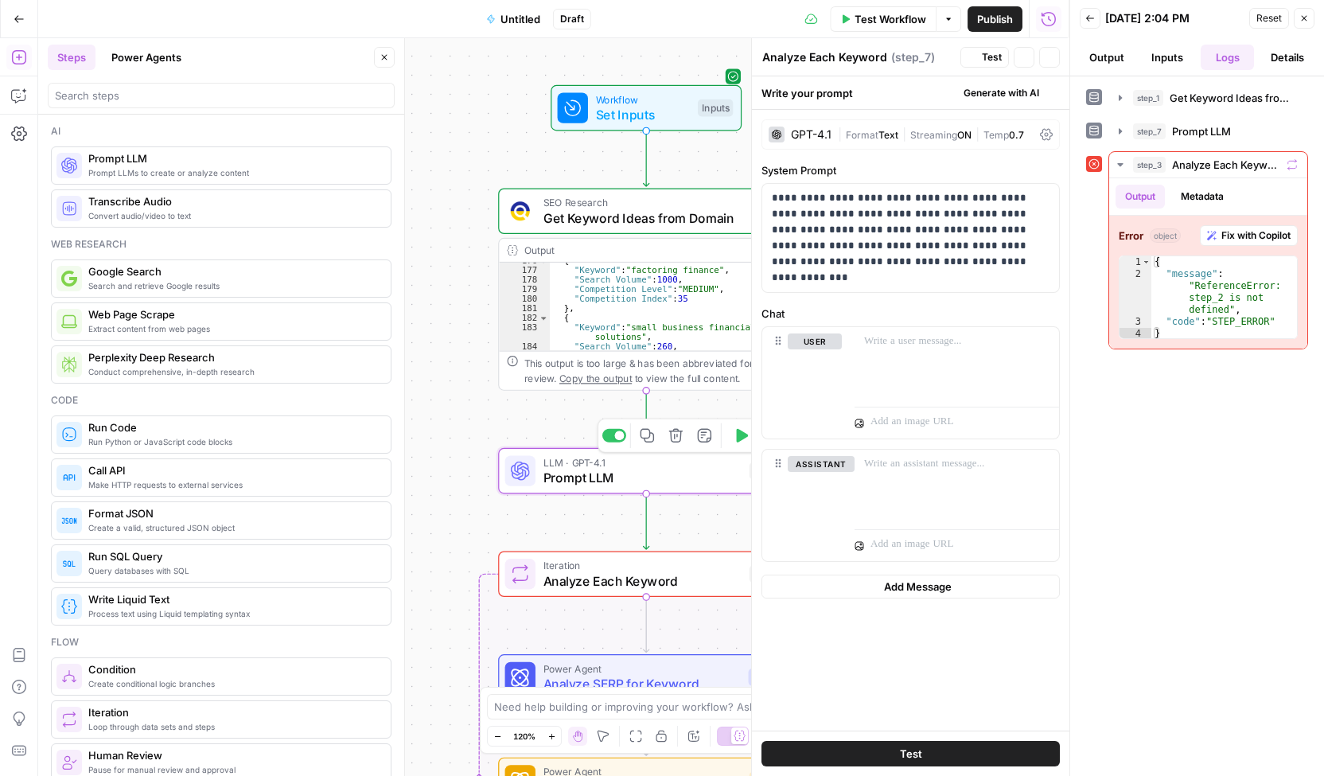
type textarea "Prompt LLM"
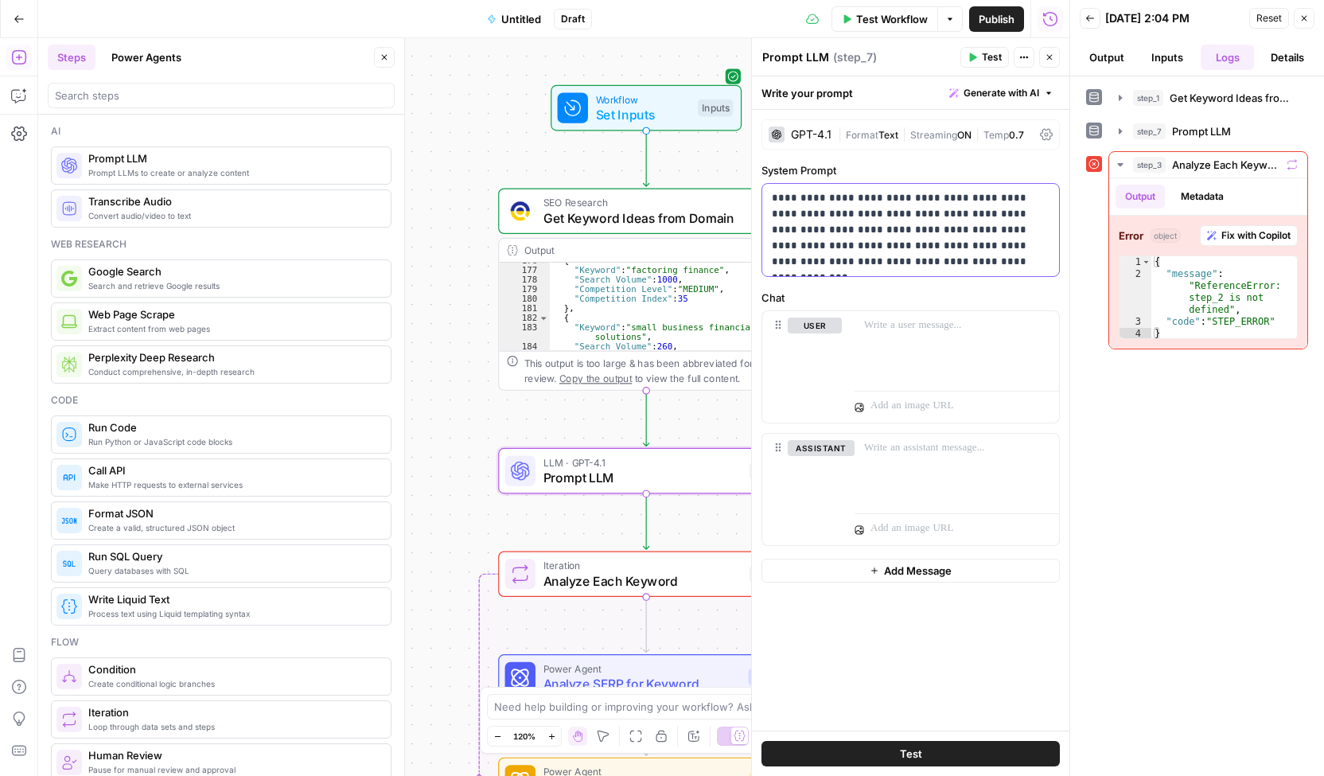
click at [973, 270] on div "**********" at bounding box center [910, 230] width 297 height 92
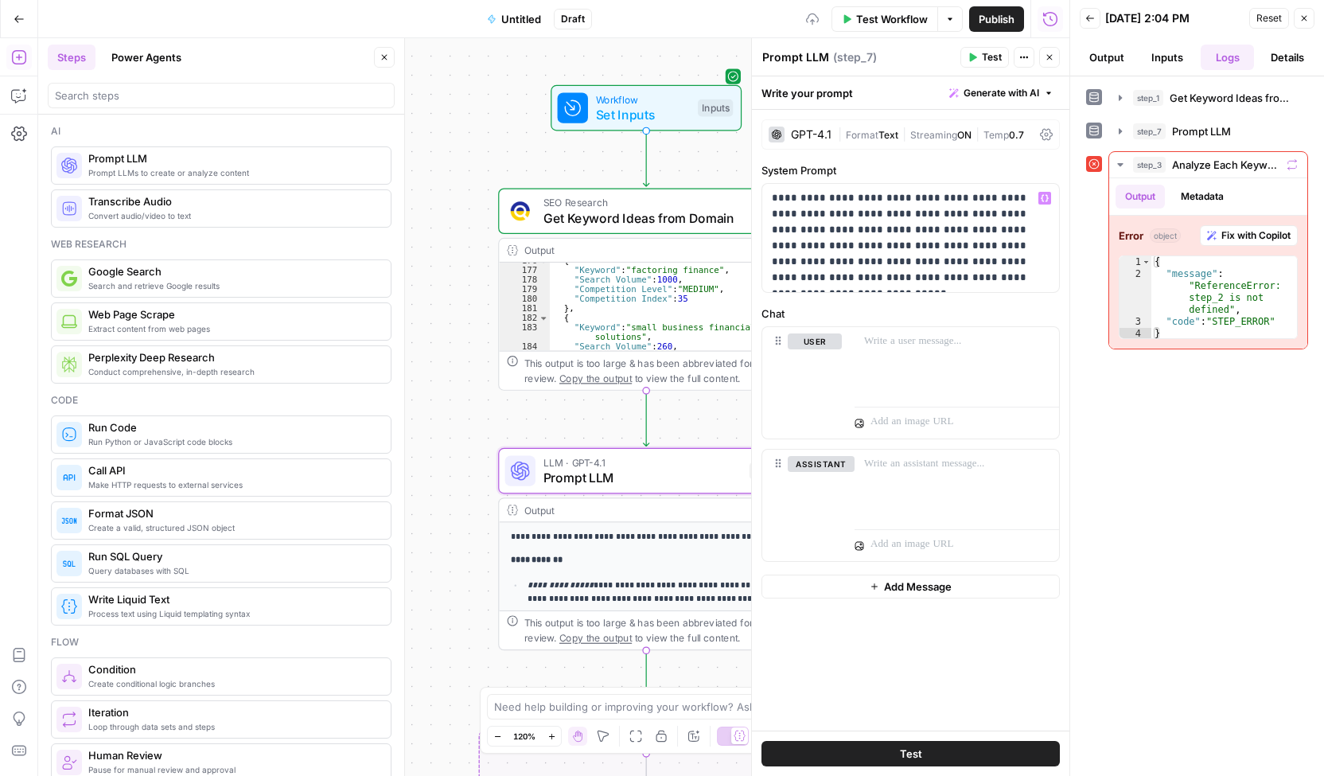
click at [1060, 335] on div "**********" at bounding box center [911, 420] width 318 height 621
click at [687, 419] on div "Workflow Set Inputs Inputs SEO Research Get Keyword Ideas from Domain Step 1 Ou…" at bounding box center [554, 407] width 1032 height 738
click at [1046, 59] on icon "button" at bounding box center [1050, 58] width 10 height 10
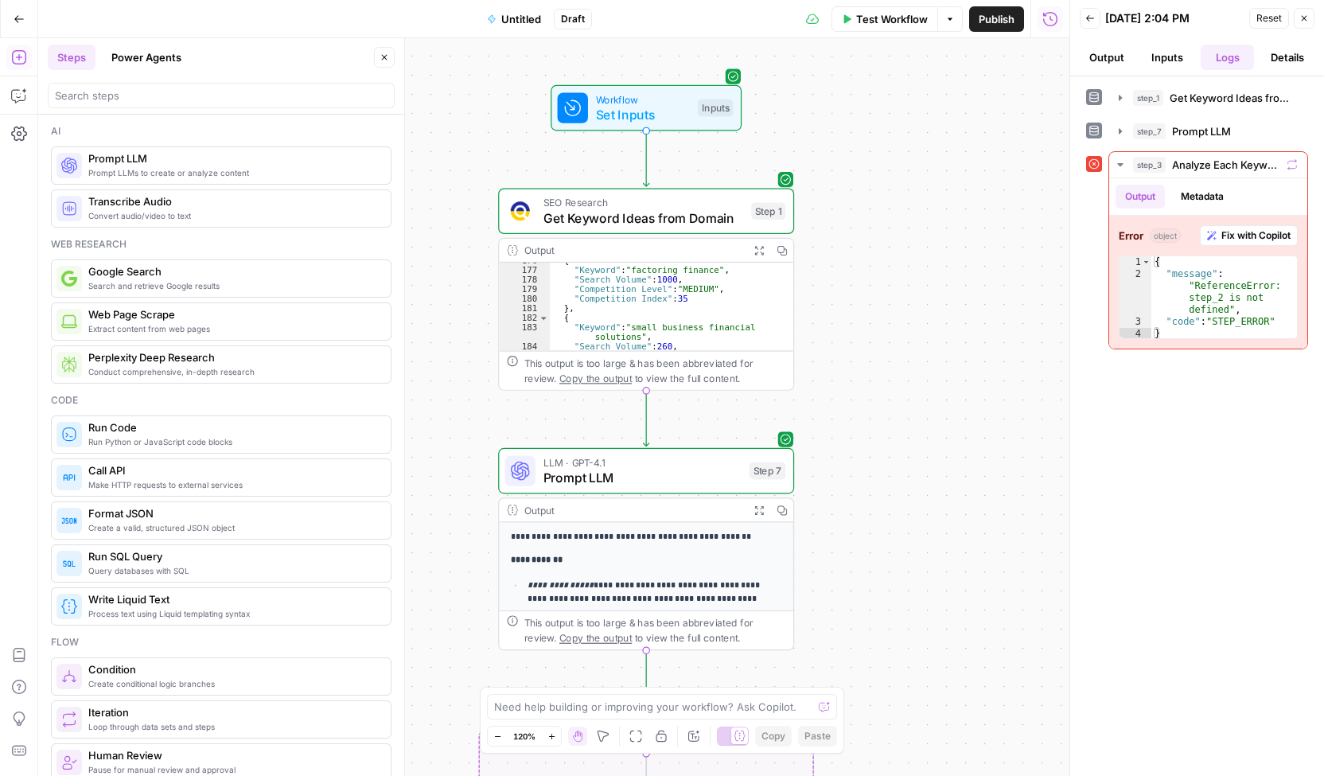
click at [891, 30] on button "Test Workflow" at bounding box center [885, 18] width 107 height 25
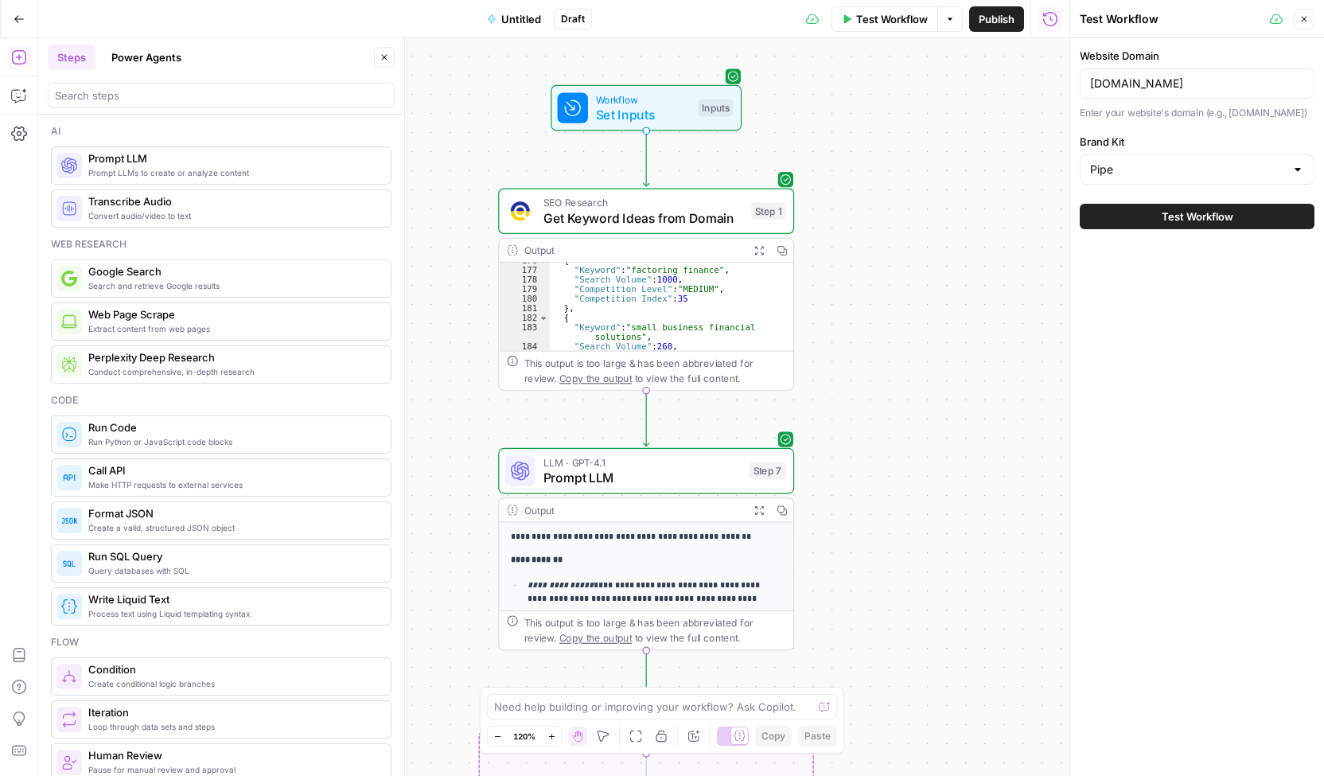
click at [1170, 209] on span "Test Workflow" at bounding box center [1198, 217] width 72 height 16
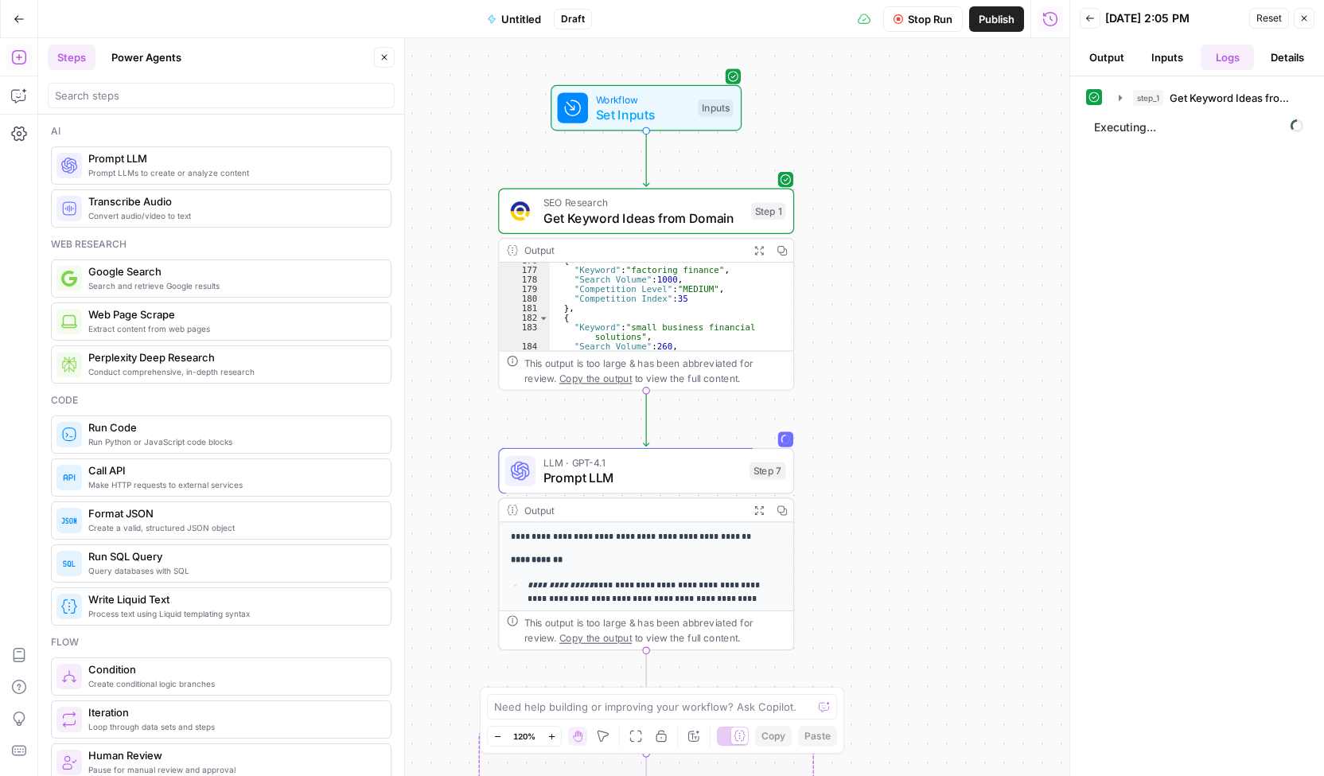
click at [1115, 57] on button "Output" at bounding box center [1107, 57] width 54 height 25
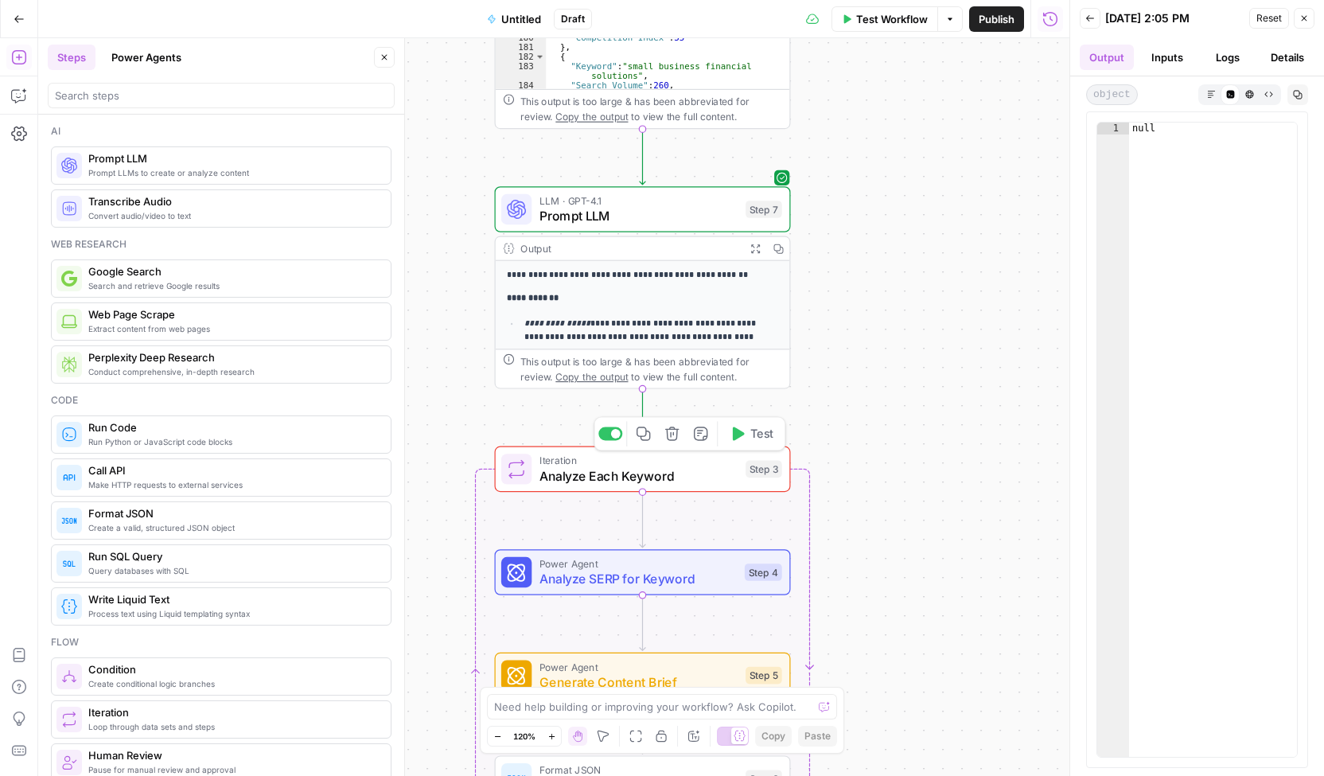
click at [713, 473] on span "Analyze Each Keyword" at bounding box center [639, 475] width 199 height 19
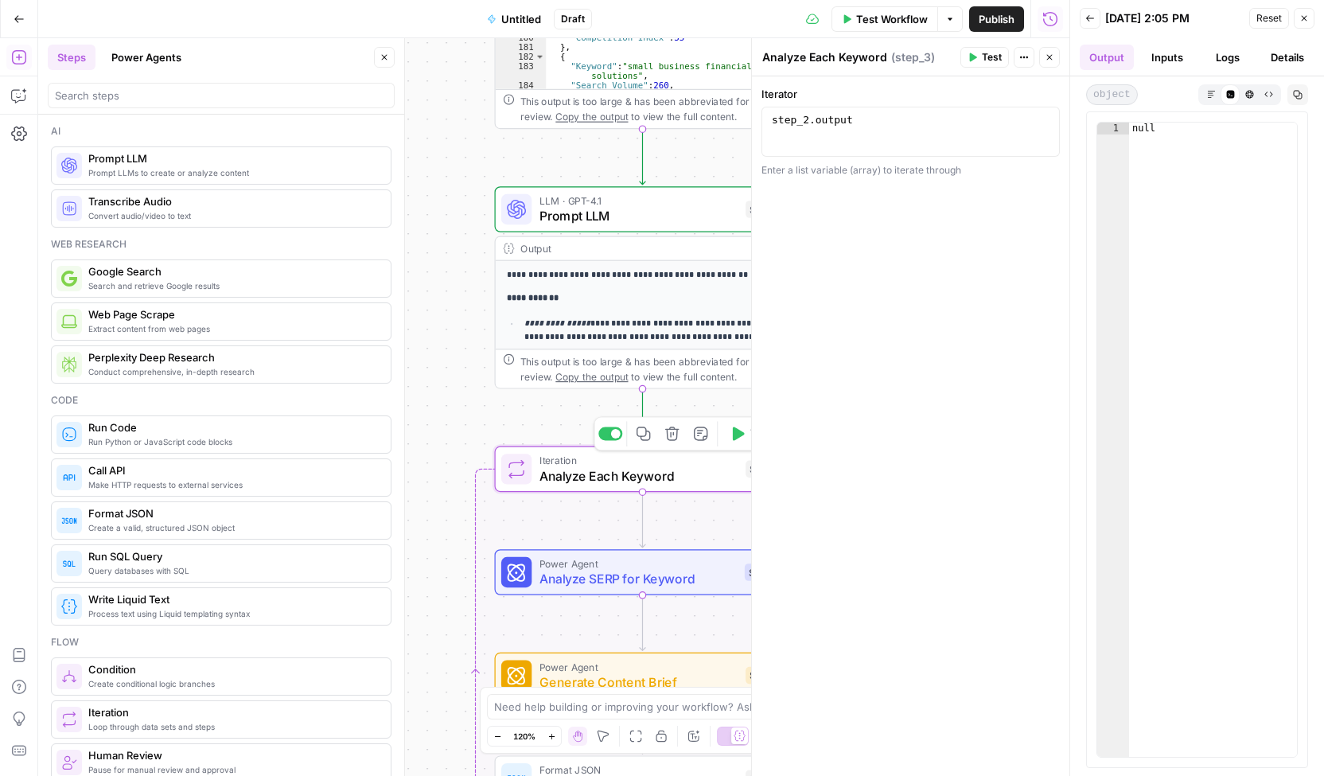
click at [511, 414] on div "Workflow Set Inputs Inputs SEO Research Get Keyword Ideas from Domain Step 1 Ou…" at bounding box center [554, 407] width 1032 height 738
click at [1046, 54] on icon "button" at bounding box center [1050, 58] width 10 height 10
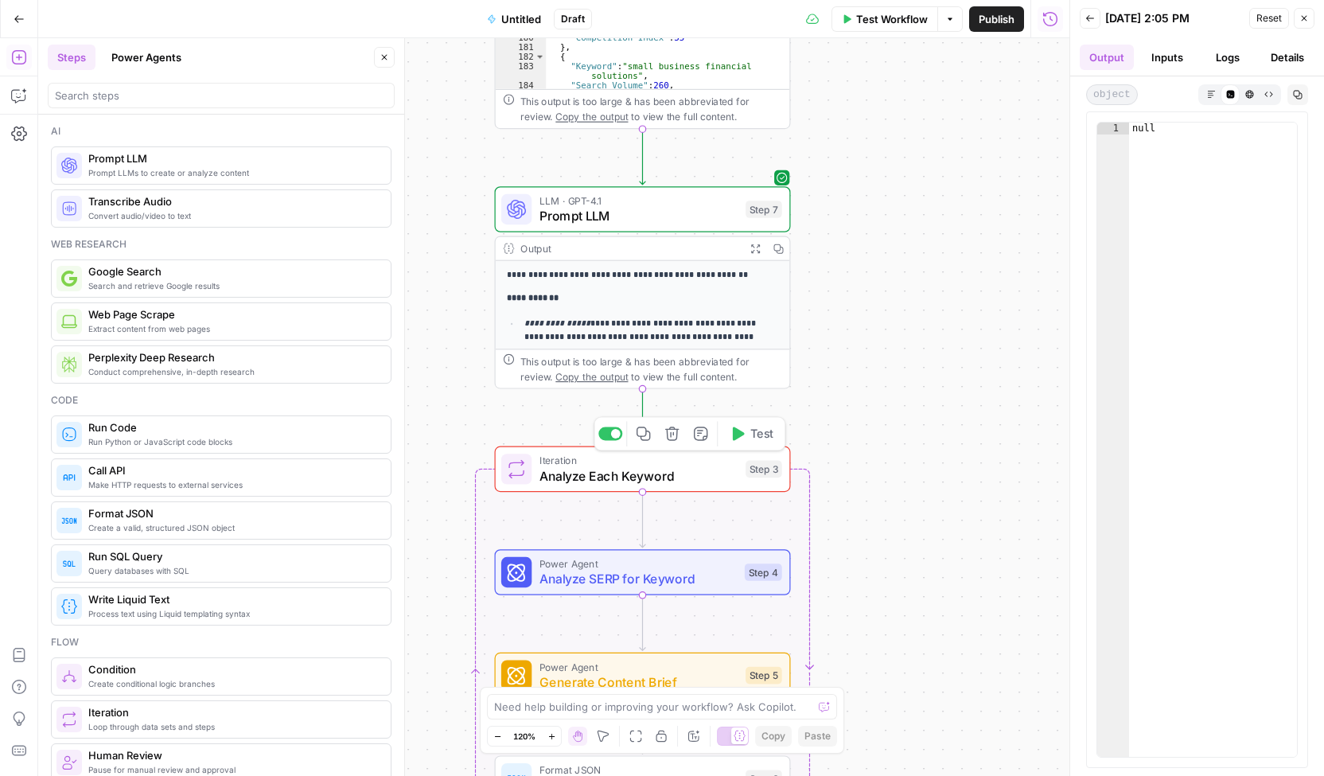
click at [763, 466] on div "Step 3" at bounding box center [764, 470] width 37 height 18
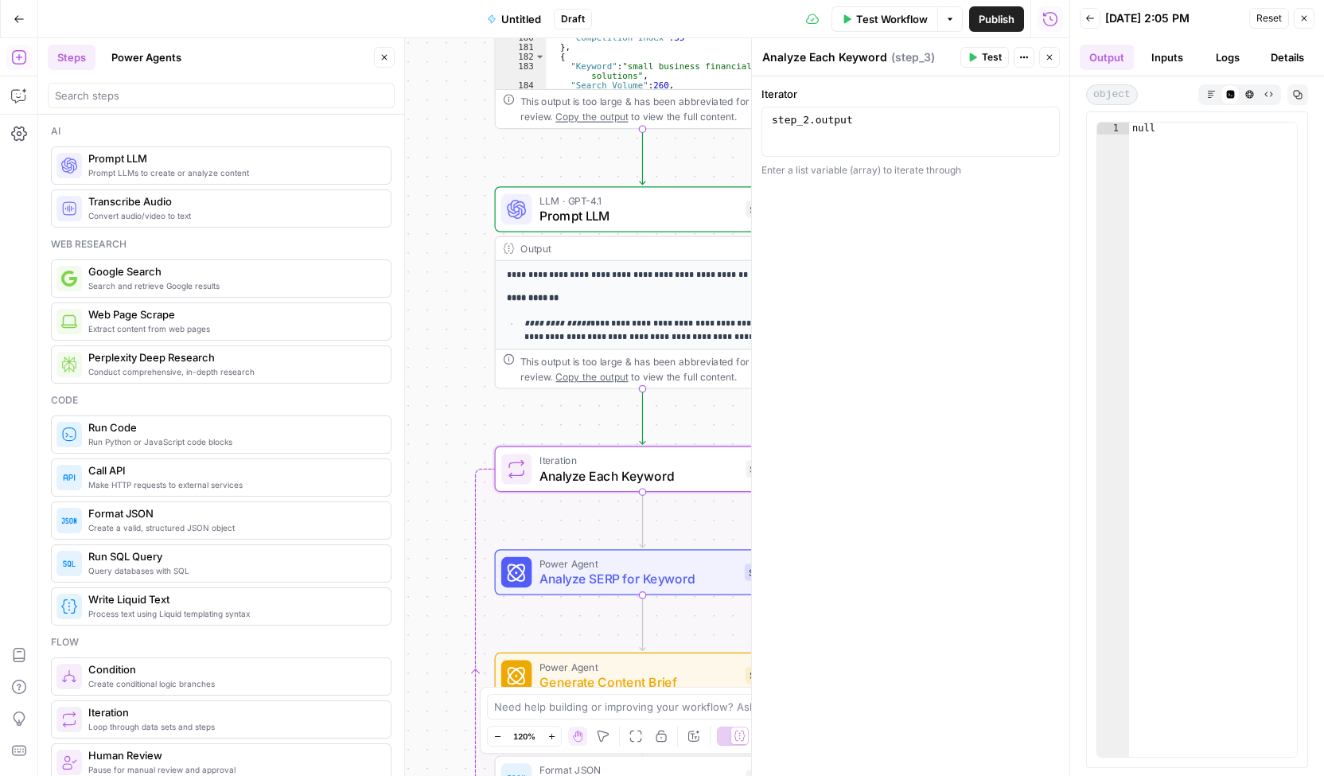
click at [683, 407] on div "Workflow Set Inputs Inputs SEO Research Get Keyword Ideas from Domain Step 1 Ou…" at bounding box center [554, 407] width 1032 height 738
click at [681, 474] on span "Analyze Each Keyword" at bounding box center [639, 475] width 199 height 19
click at [684, 340] on p "**********" at bounding box center [645, 338] width 240 height 42
click at [675, 252] on div "Output" at bounding box center [630, 248] width 218 height 15
click at [831, 185] on div "Iterator 1 step_2 . output XXXXXXXXXXXXXXXXXXXXXXXXXXXXXXXXXXXXXXXXXXXXXXXXXXXX…" at bounding box center [911, 426] width 318 height 700
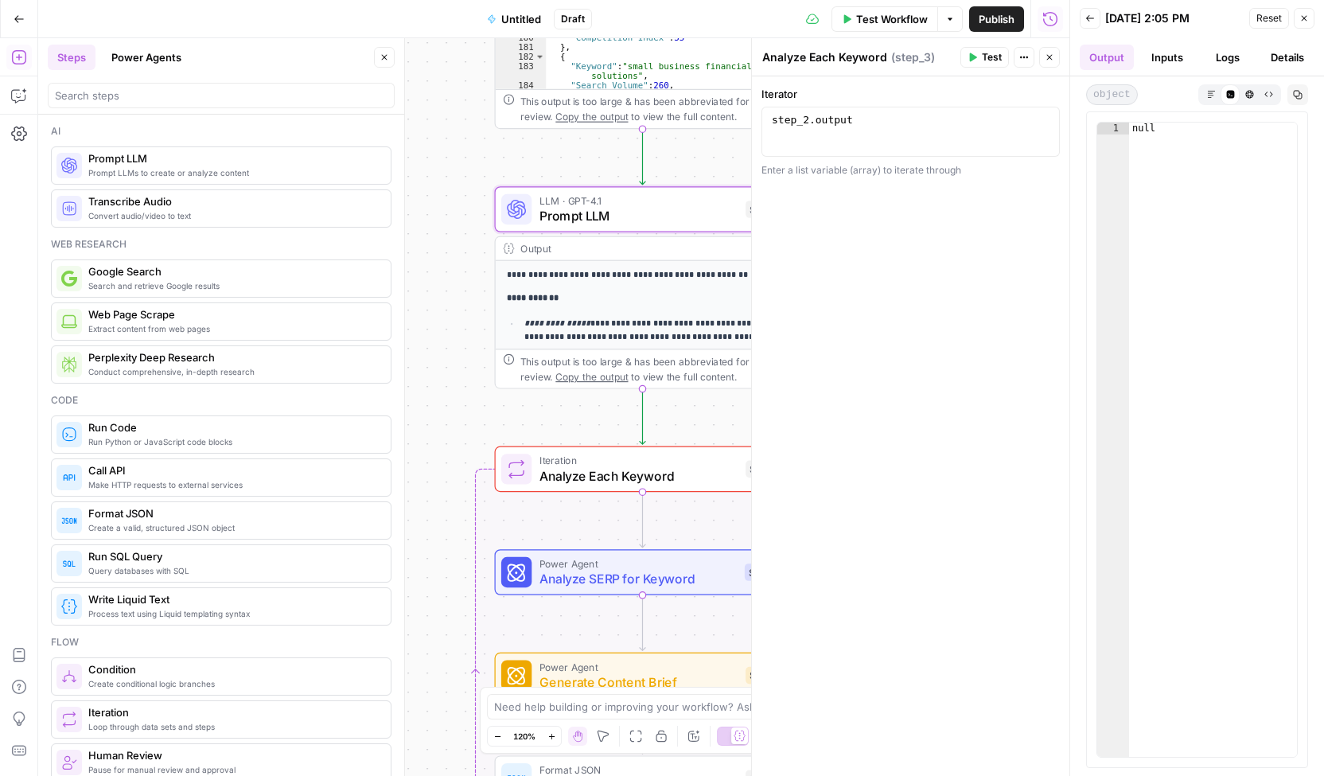
click at [829, 175] on div "Enter a list variable (array) to iterate through" at bounding box center [911, 170] width 298 height 14
click at [653, 300] on p "**********" at bounding box center [642, 298] width 271 height 14
click at [619, 365] on div "This output is too large & has been abbreviated for review. Copy the output to …" at bounding box center [652, 368] width 262 height 30
click at [623, 324] on p "**********" at bounding box center [645, 338] width 240 height 42
click at [1044, 60] on button "Close" at bounding box center [1049, 57] width 21 height 21
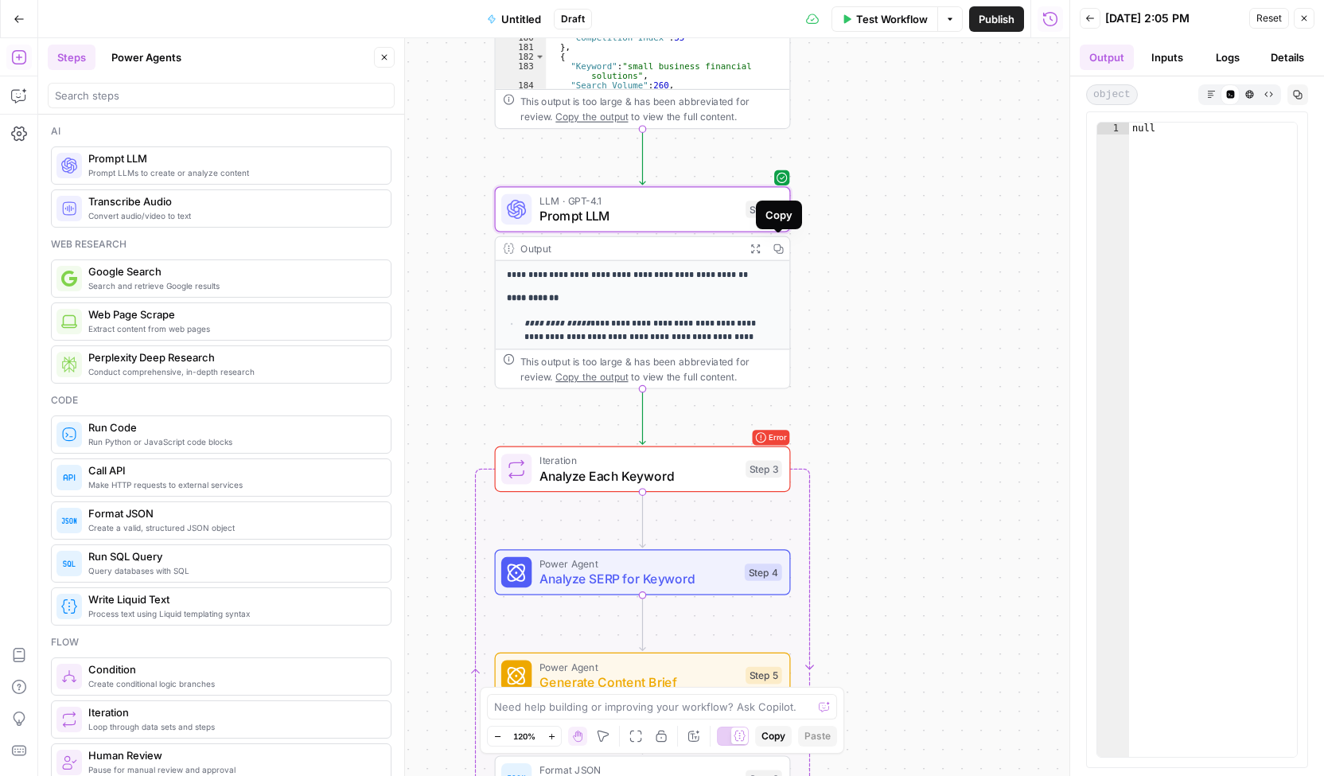
click at [702, 294] on p "**********" at bounding box center [642, 298] width 271 height 14
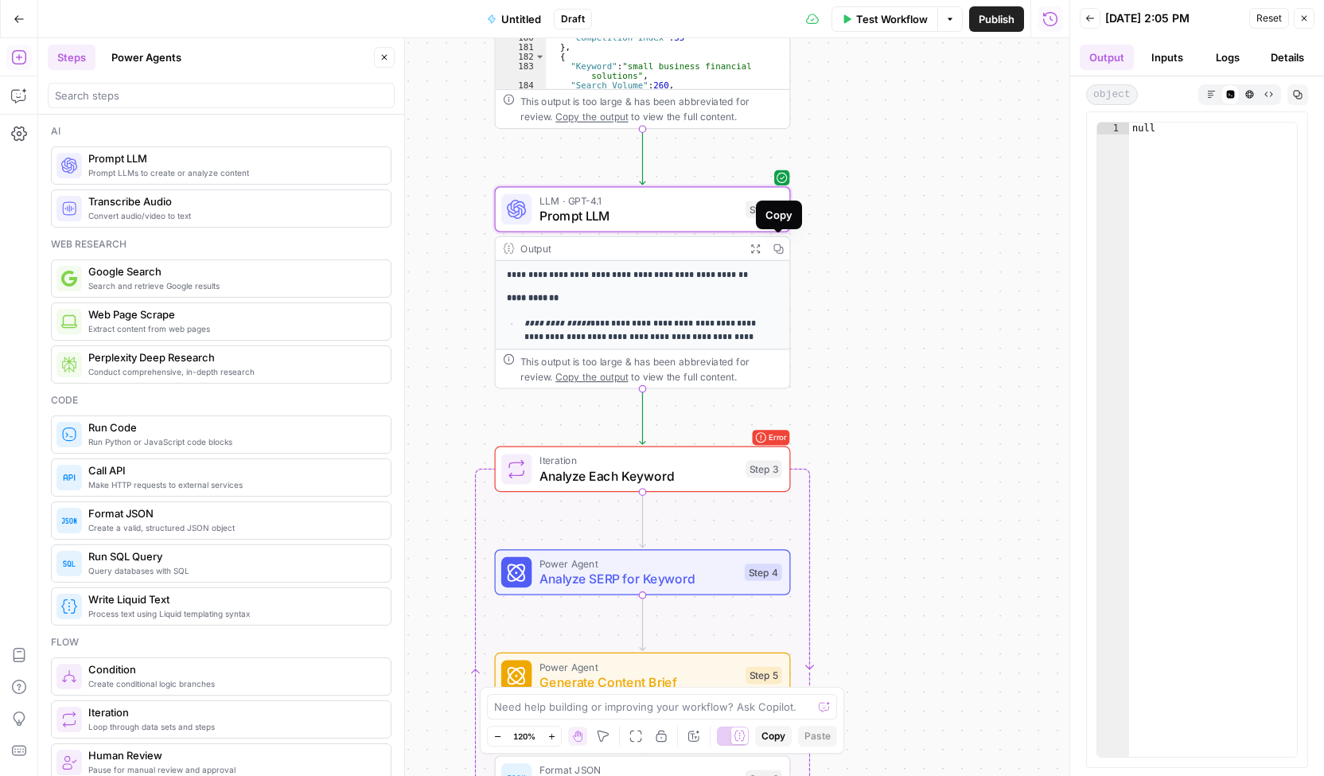
click at [779, 246] on icon "button" at bounding box center [778, 249] width 10 height 10
click at [694, 467] on span "Analyze Each Keyword" at bounding box center [639, 475] width 199 height 19
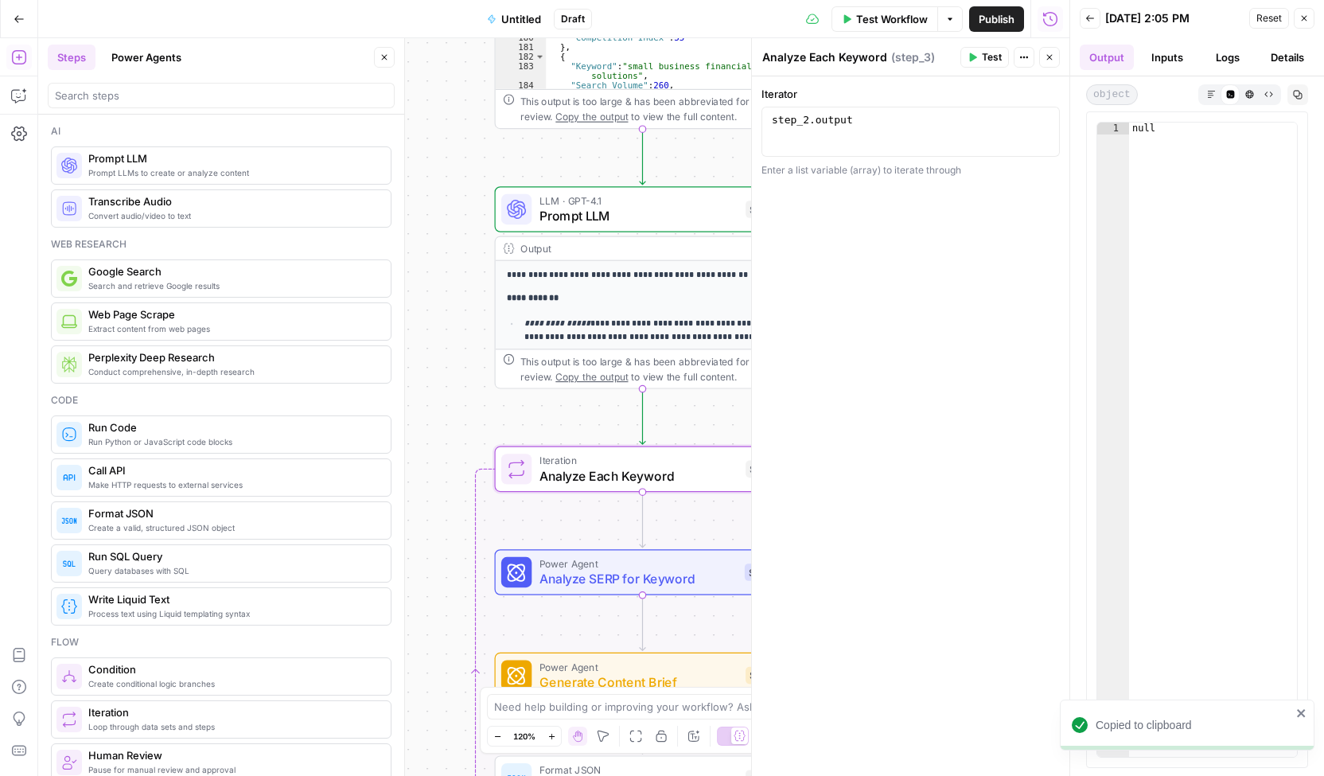
click at [873, 192] on div "Iterator 1 step_2 . output XXXXXXXXXXXXXXXXXXXXXXXXXXXXXXXXXXXXXXXXXXXXXXXXXXXX…" at bounding box center [911, 426] width 318 height 700
click at [866, 171] on div "Enter a list variable (array) to iterate through" at bounding box center [911, 170] width 298 height 14
click at [863, 119] on div "step_2 . output" at bounding box center [911, 144] width 285 height 60
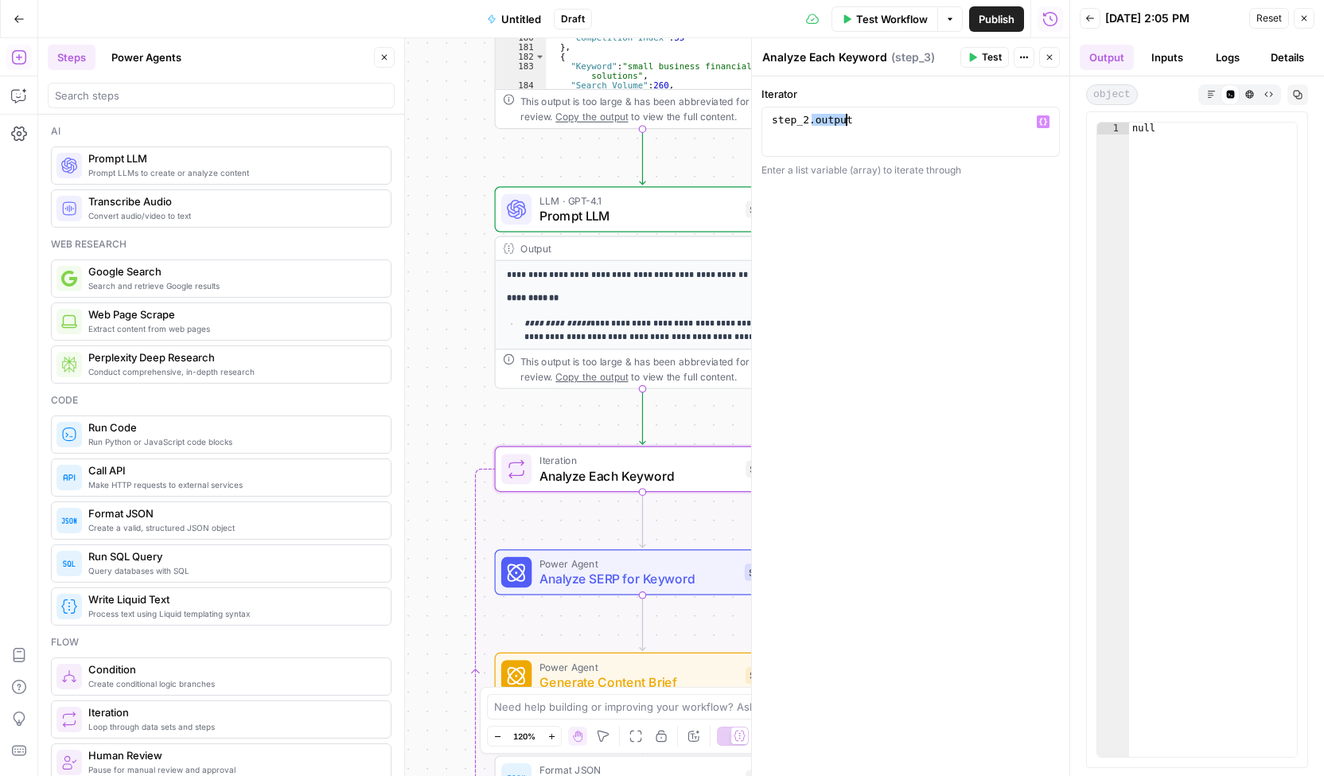
click at [863, 119] on div "step_2 . output" at bounding box center [911, 144] width 285 height 60
paste textarea "**********"
type textarea "**********"
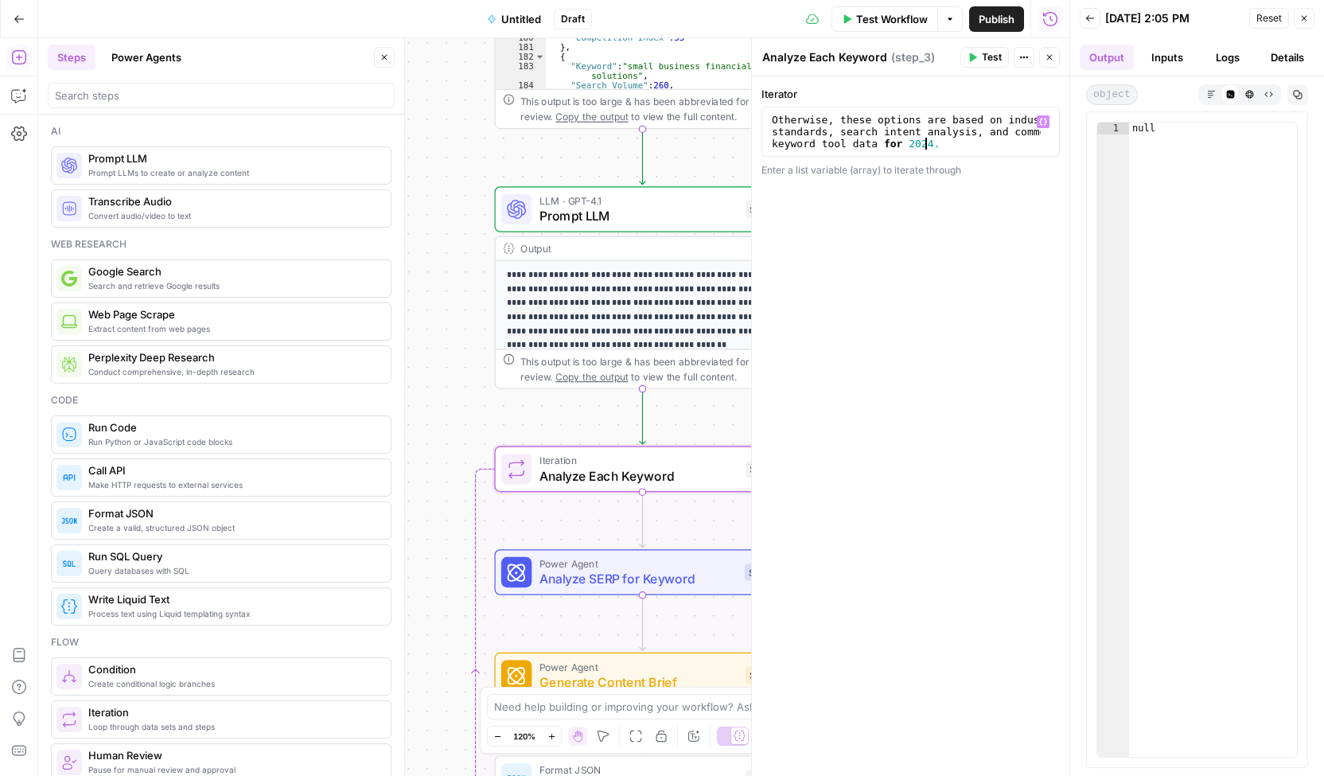
scroll to position [1635, 0]
click at [883, 125] on div "** If you have a specific keyword list or search volume data , I can refine the…" at bounding box center [905, 131] width 273 height 107
click at [883, 125] on div "Otherwise , these options are based on industry standards , search intent analy…" at bounding box center [905, 167] width 273 height 107
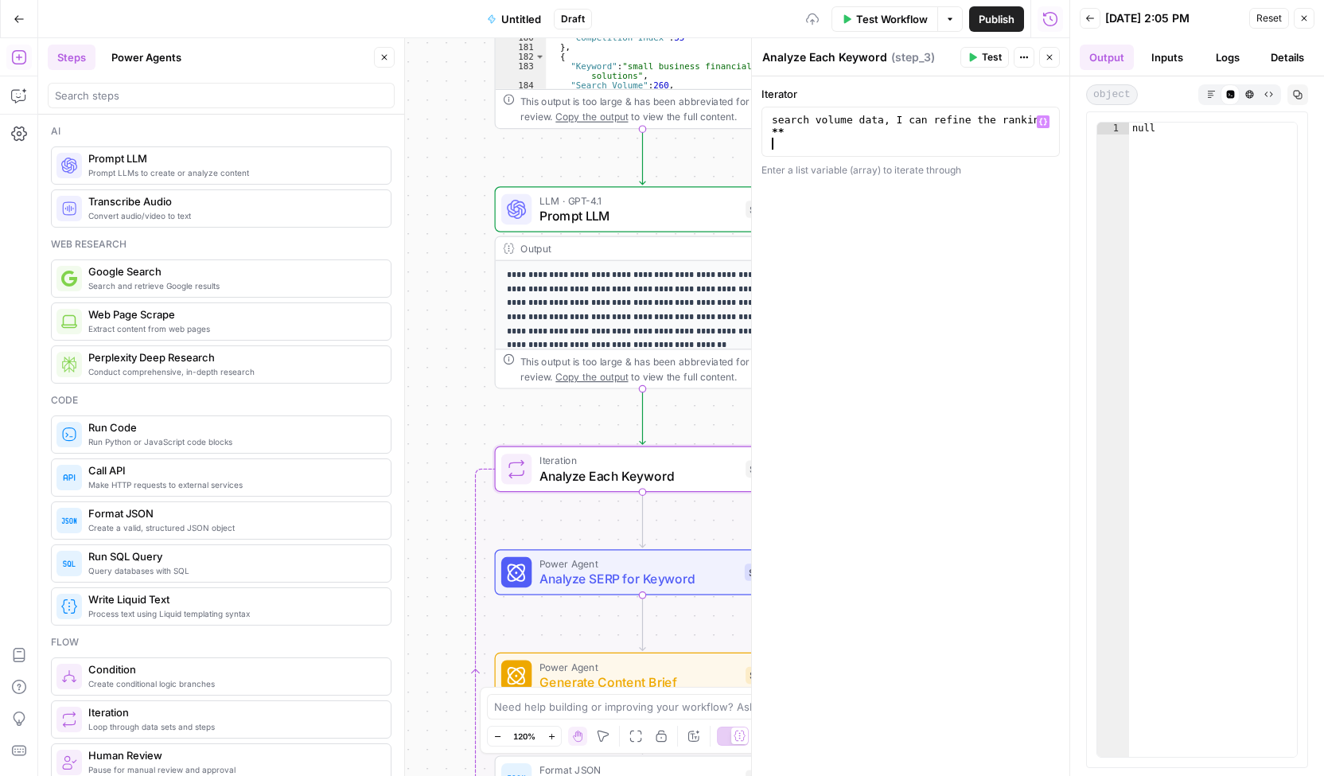
click at [883, 125] on div "** If you have a specific keyword list or search volume data , I can refine the…" at bounding box center [905, 144] width 273 height 84
type textarea "**********"
click at [1041, 119] on icon "button" at bounding box center [1043, 122] width 8 height 7
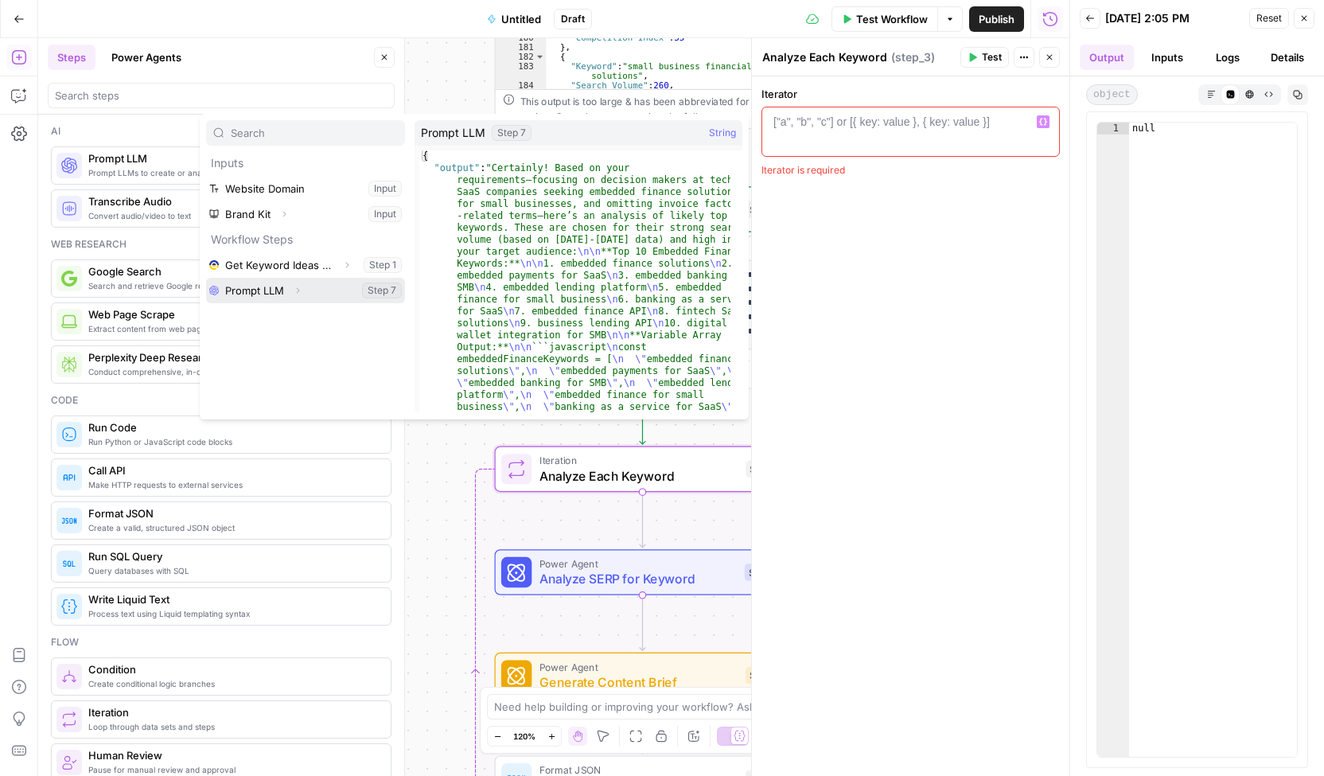
click at [277, 294] on button "Select variable Prompt LLM" at bounding box center [305, 290] width 199 height 25
type textarea "**********"
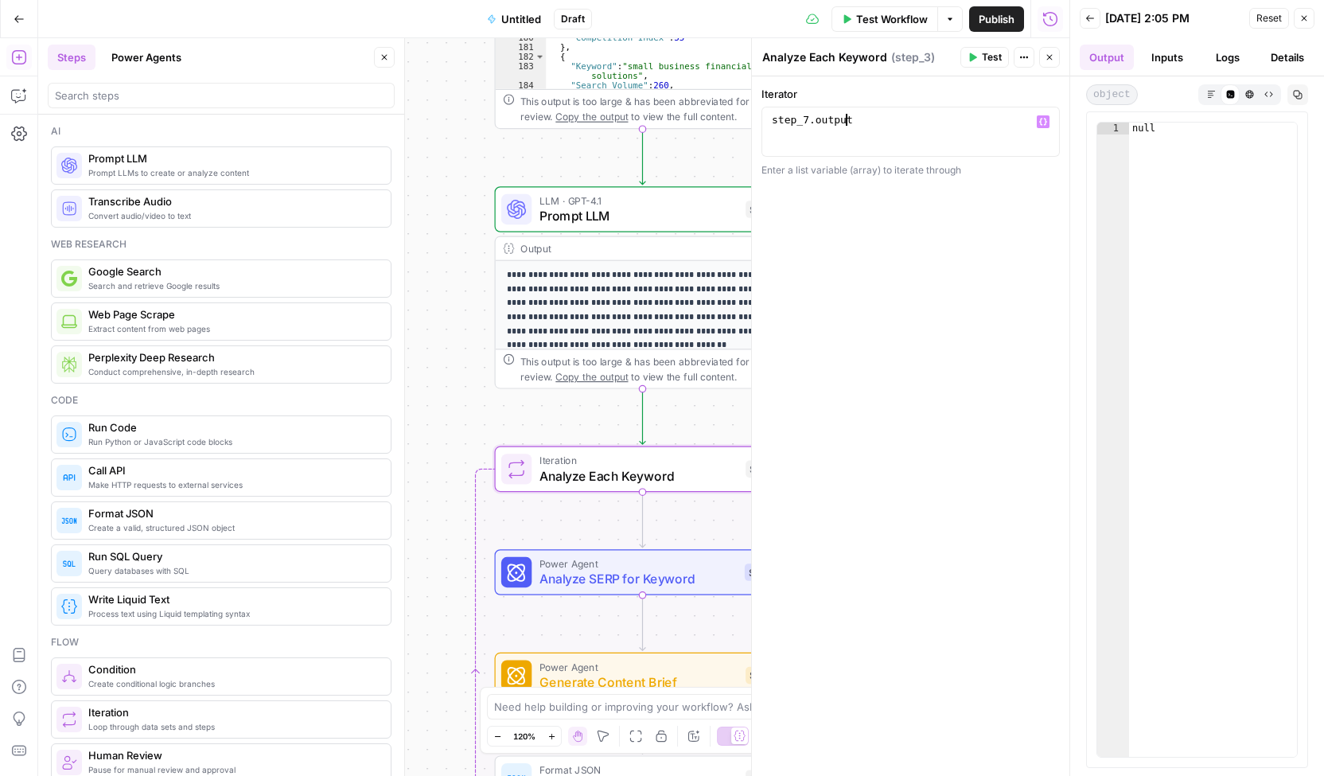
click at [1045, 62] on button "Close" at bounding box center [1049, 57] width 21 height 21
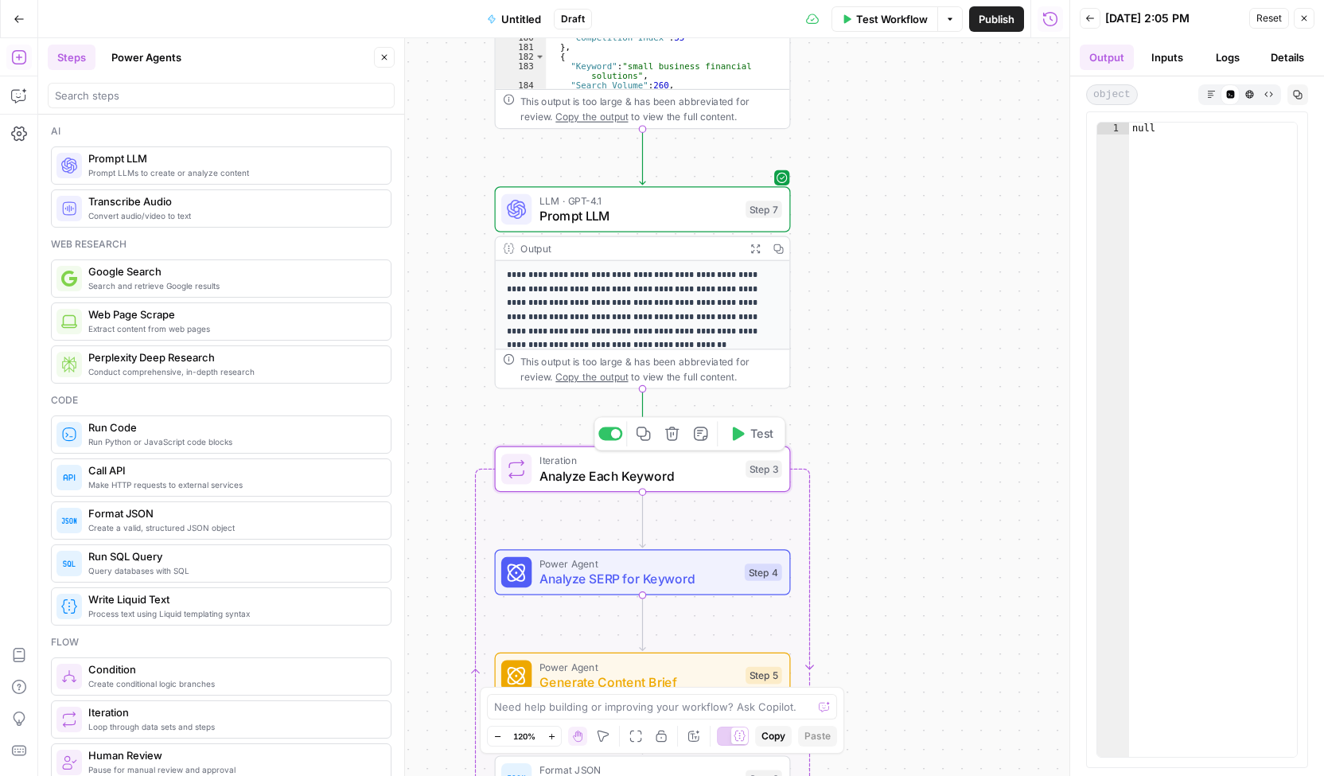
click at [714, 478] on span "Analyze Each Keyword" at bounding box center [639, 475] width 199 height 19
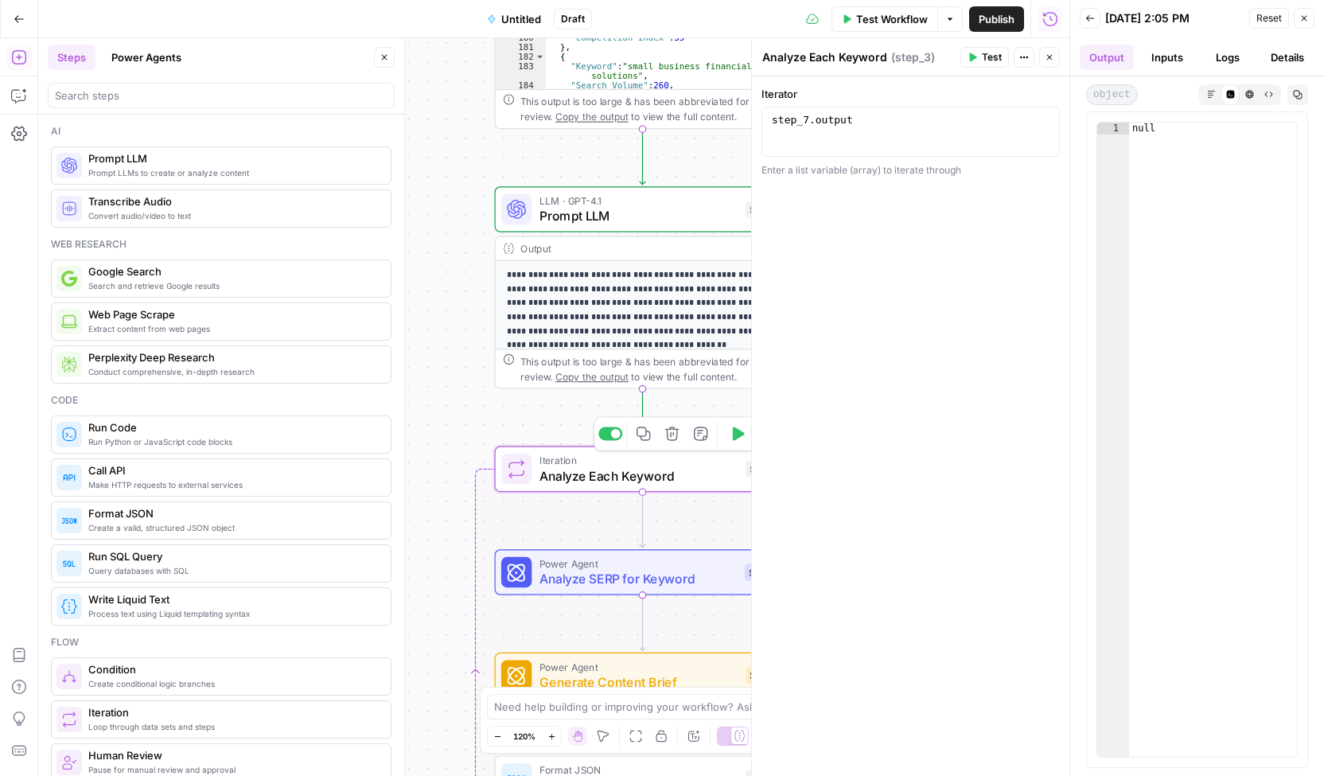
click at [735, 443] on button "Test" at bounding box center [751, 433] width 59 height 25
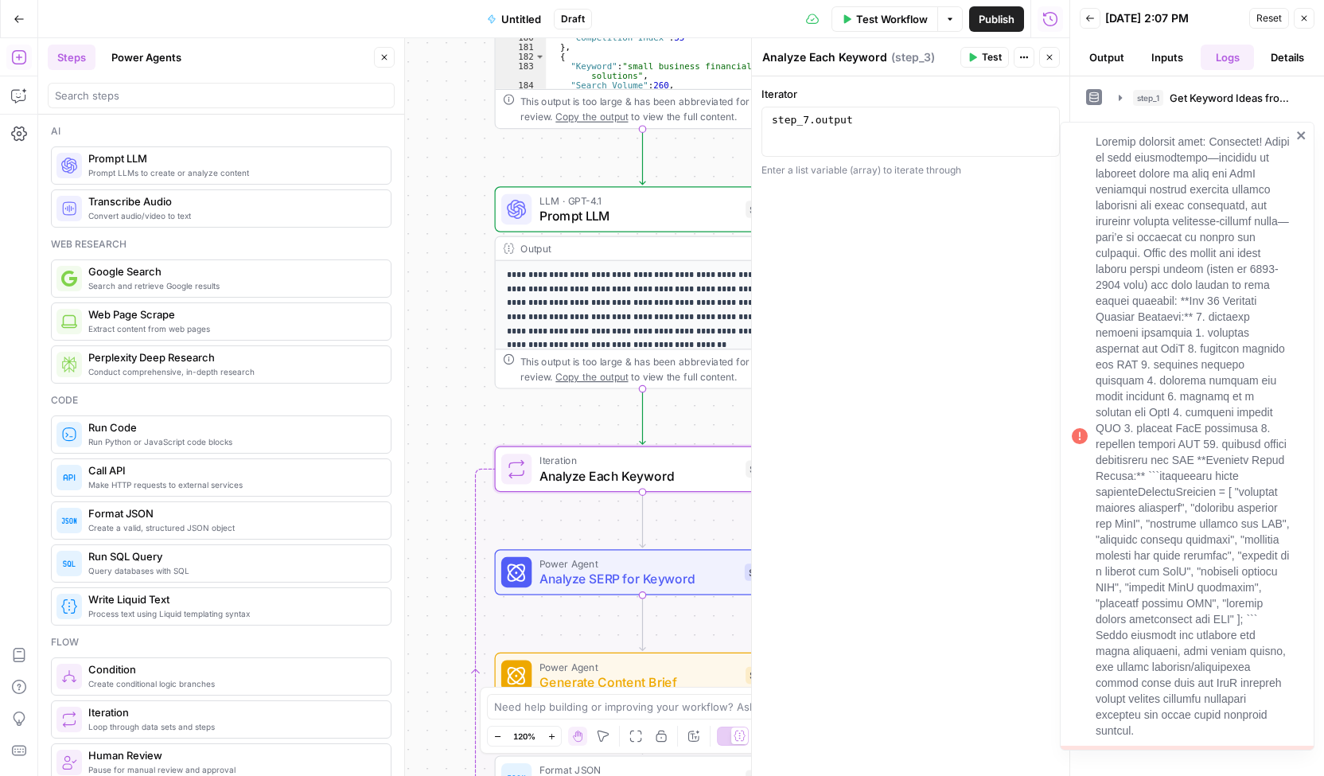
click at [1301, 133] on icon "close" at bounding box center [1302, 135] width 11 height 13
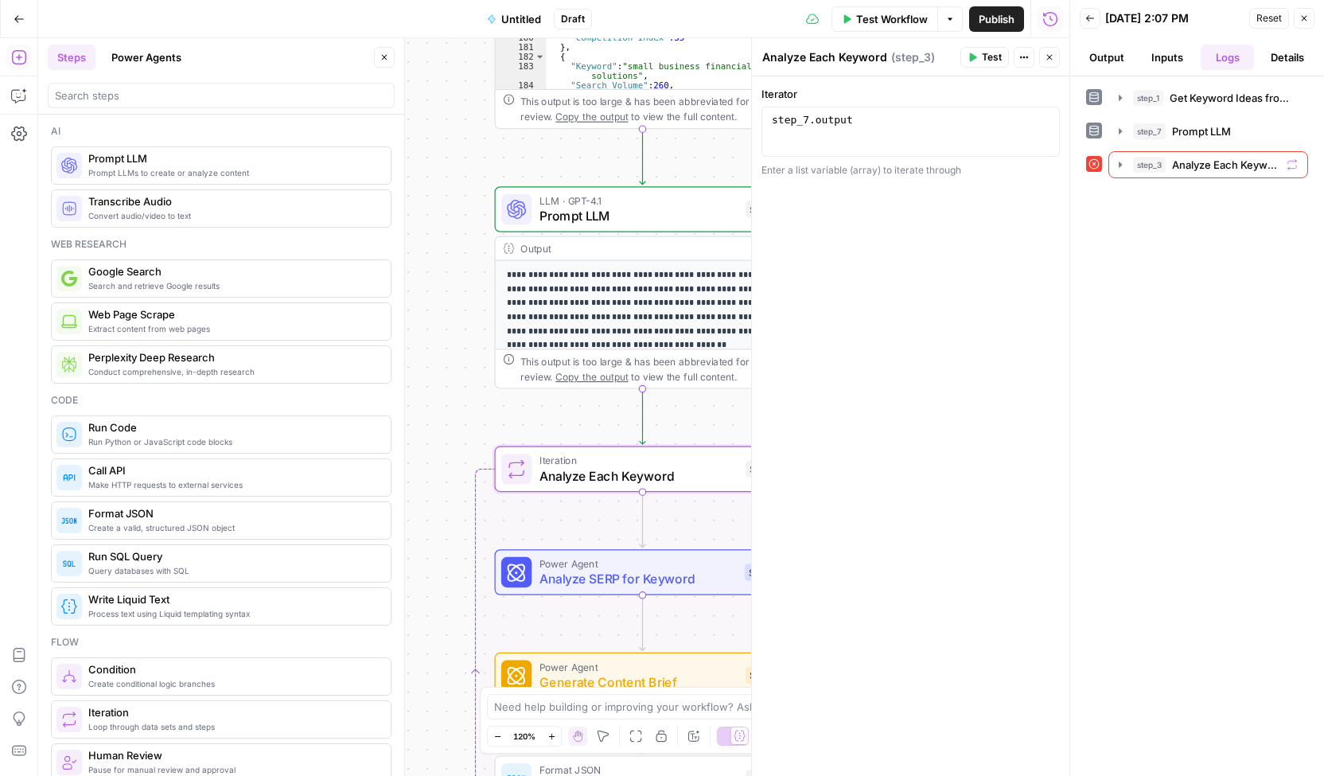
type textarea "**********"
click at [860, 127] on div "step_7 . output" at bounding box center [911, 144] width 285 height 60
click at [1051, 57] on icon "button" at bounding box center [1050, 58] width 10 height 10
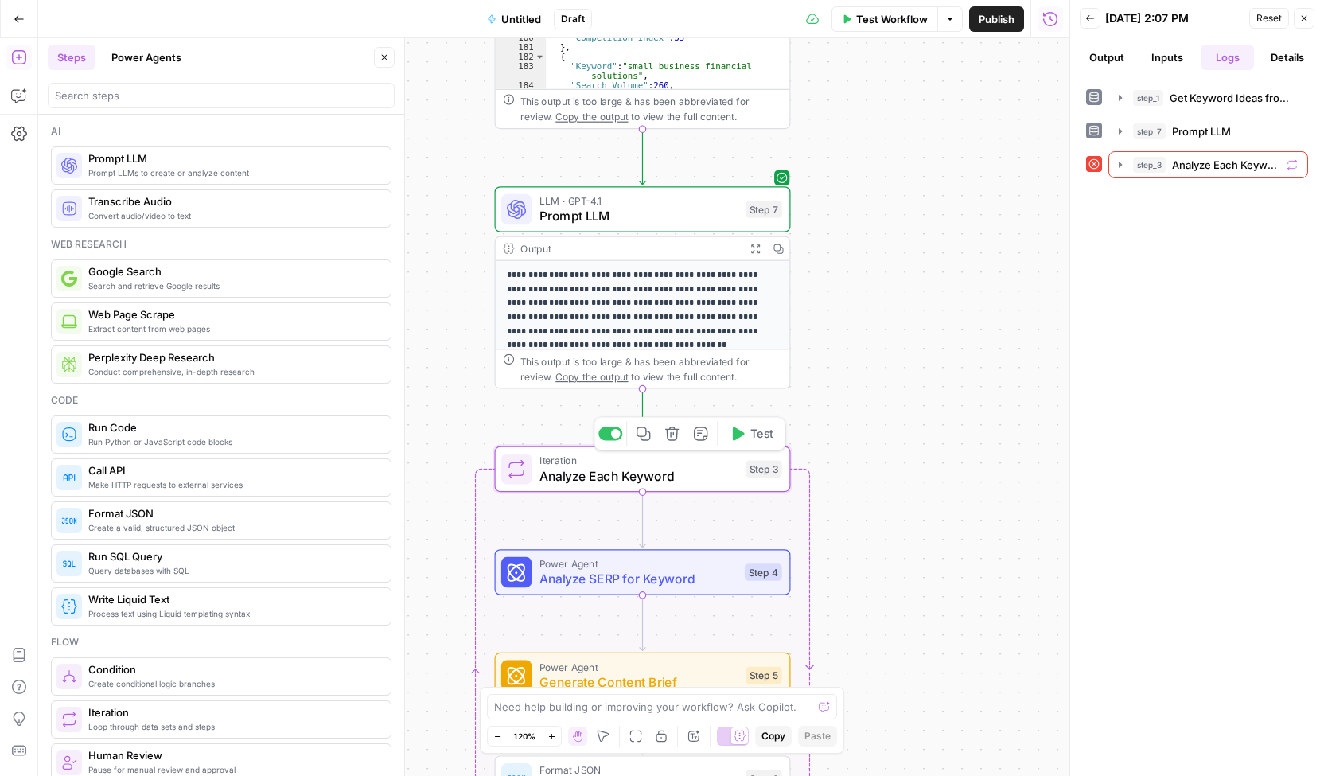
click at [743, 443] on button "Test" at bounding box center [751, 433] width 59 height 25
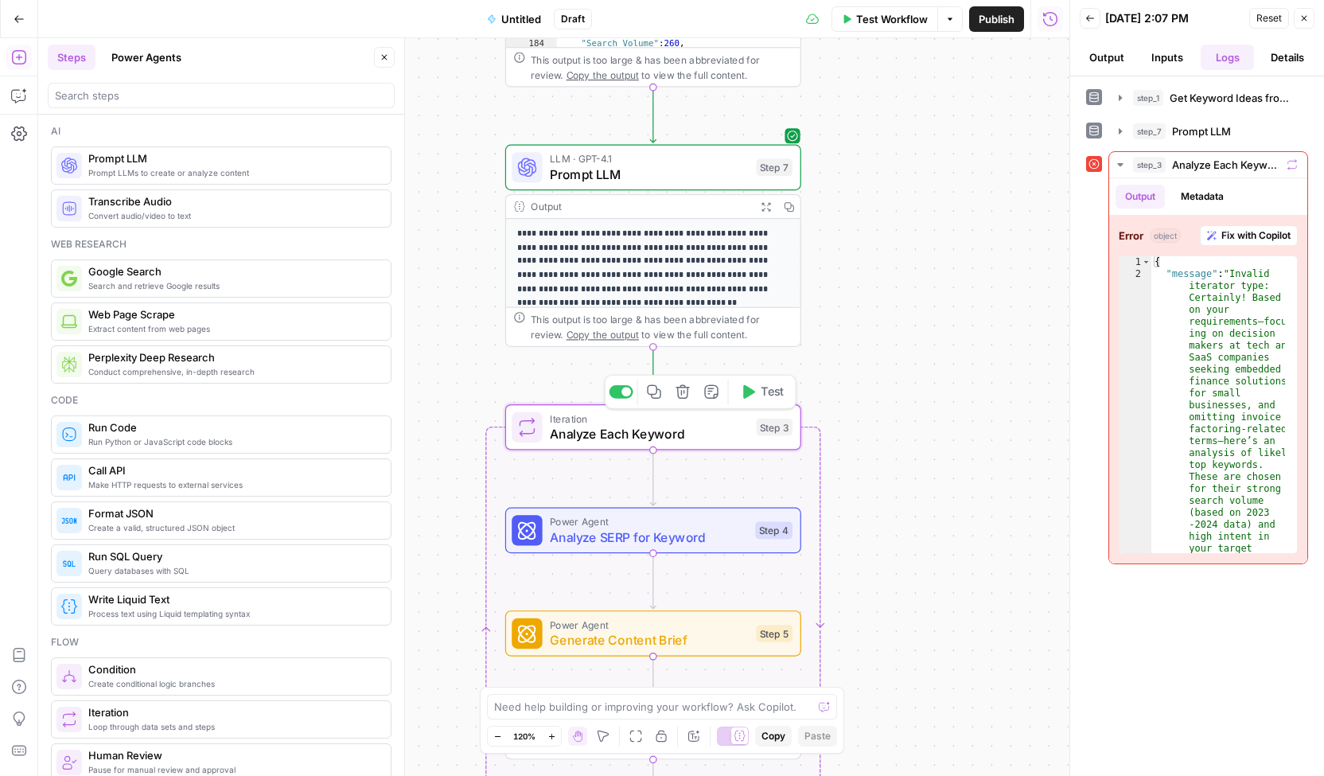
scroll to position [1429, 0]
click at [766, 429] on div "Step 3" at bounding box center [774, 428] width 37 height 18
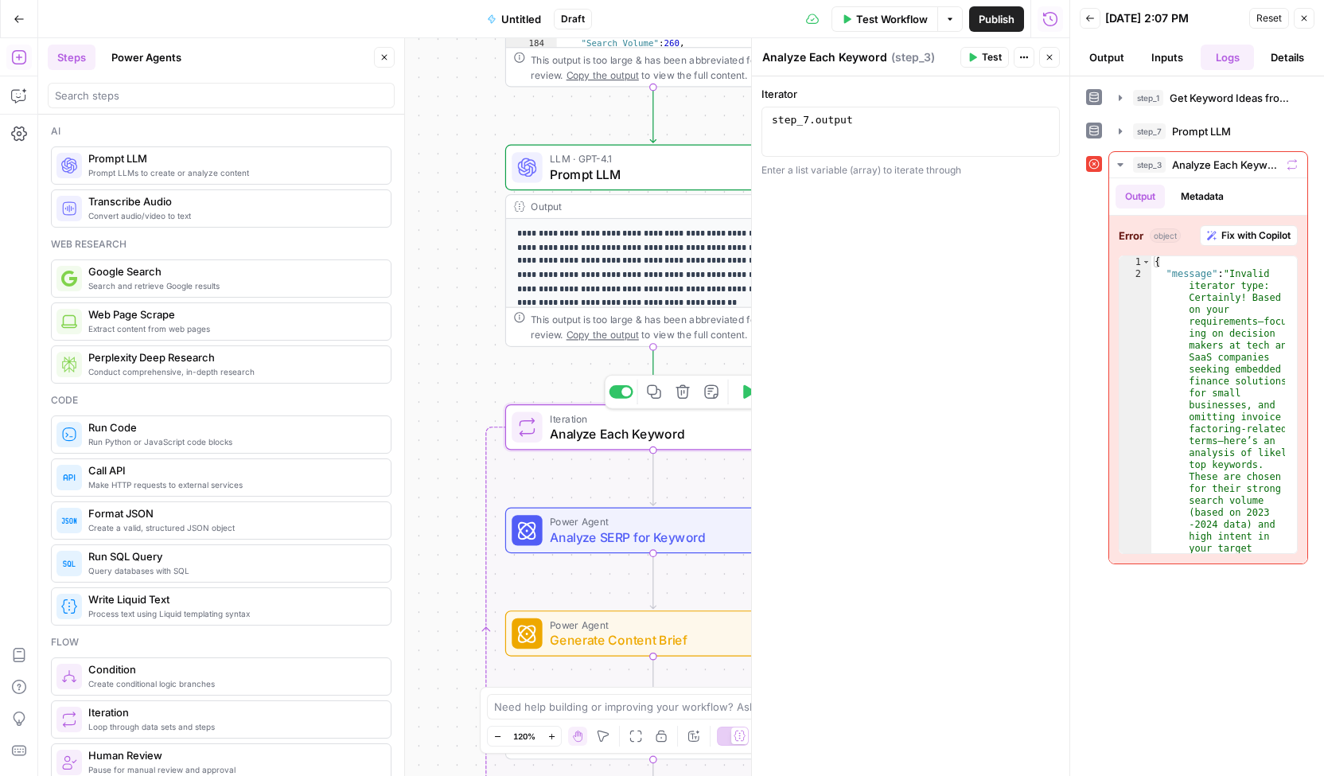
click at [705, 430] on span "Analyze Each Keyword" at bounding box center [649, 433] width 199 height 19
click at [653, 278] on p "**********" at bounding box center [645, 269] width 257 height 84
click at [1113, 53] on button "Output" at bounding box center [1107, 57] width 54 height 25
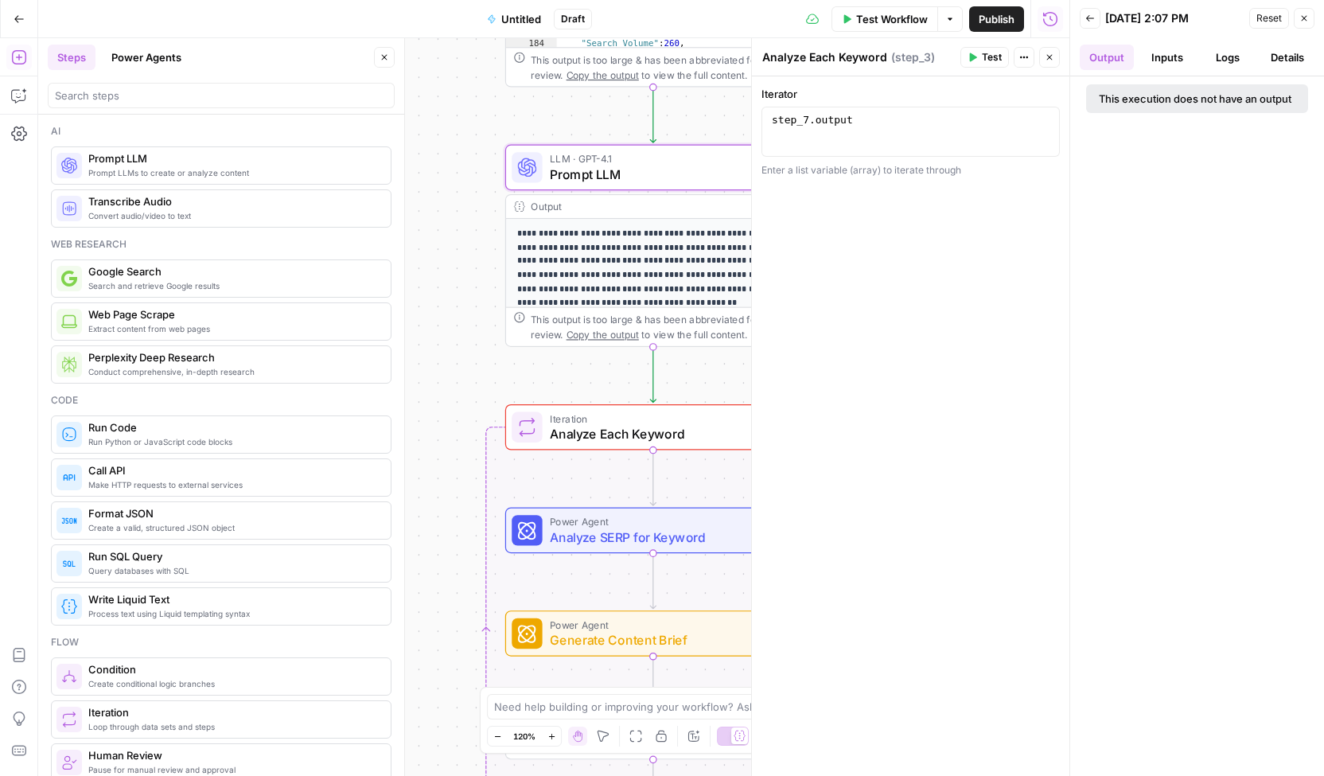
click at [669, 273] on p "**********" at bounding box center [645, 269] width 257 height 84
click at [665, 166] on span "Prompt LLM" at bounding box center [649, 174] width 199 height 19
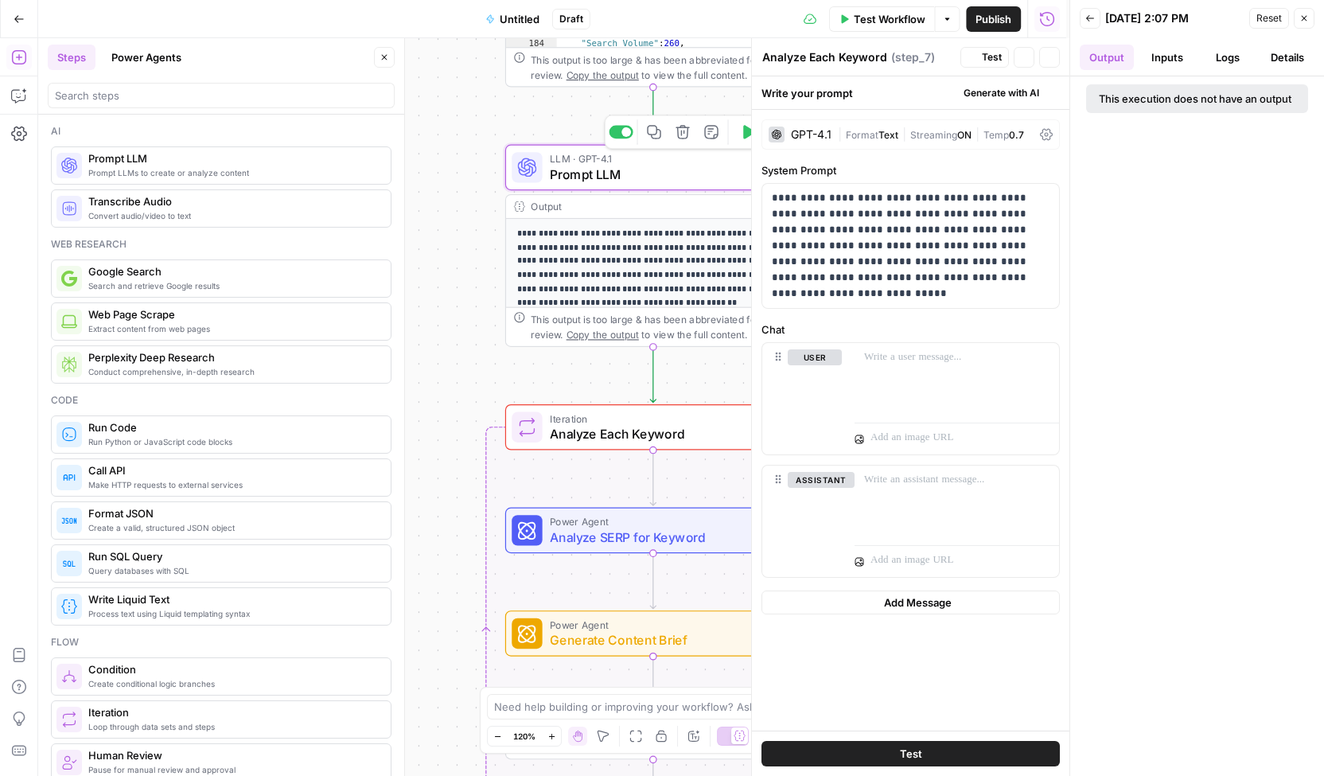
type textarea "Prompt LLM"
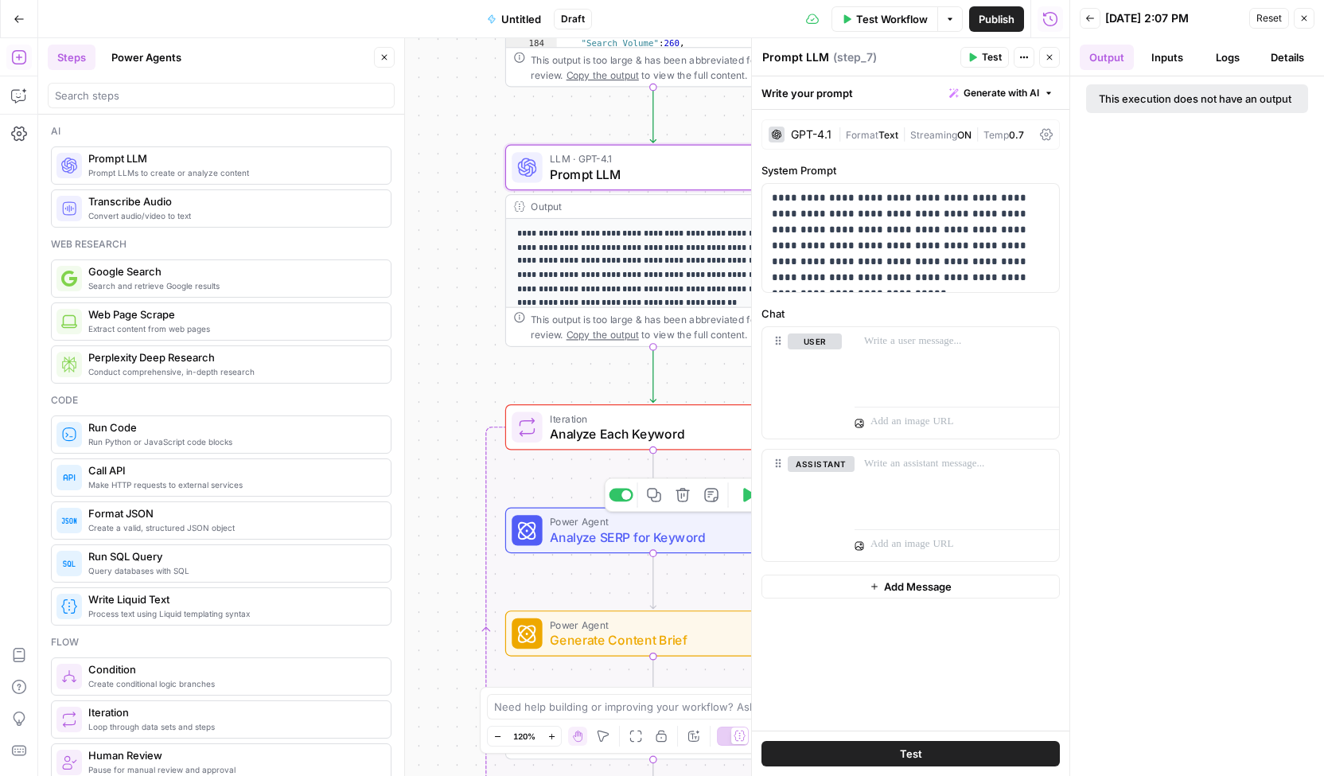
click at [659, 536] on span "Analyze SERP for Keyword" at bounding box center [648, 537] width 197 height 19
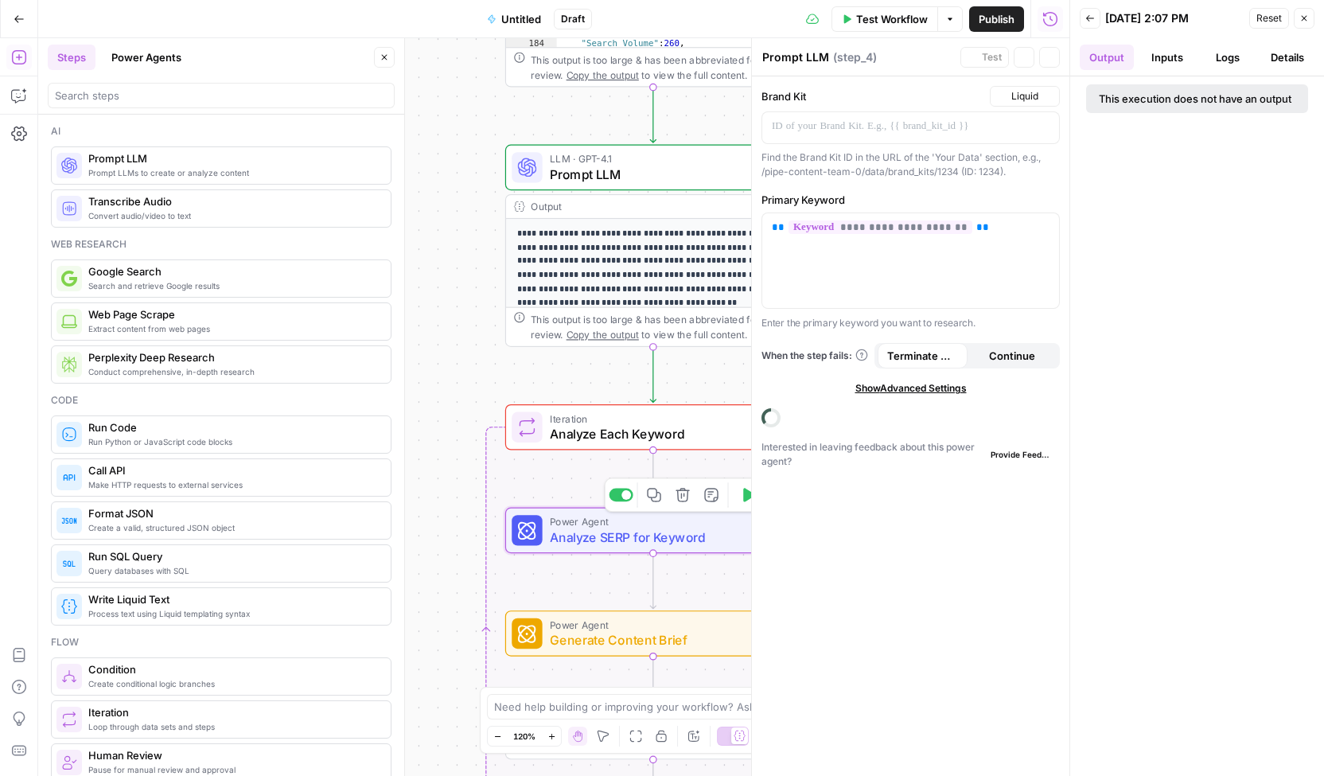
type textarea "Analyze SERP for Keyword"
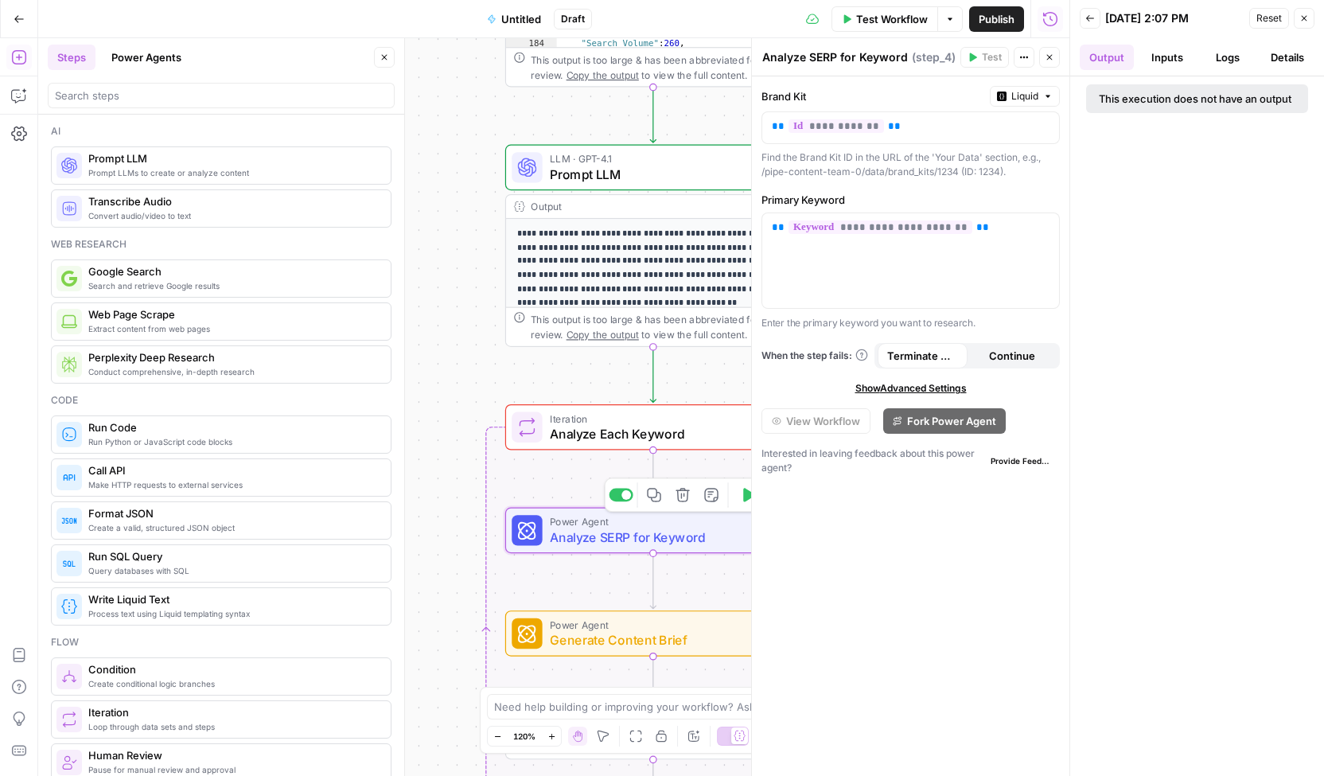
click at [710, 446] on div "Error Iteration Analyze Each Keyword Step 3 Copy step Delete step Add Note Test" at bounding box center [653, 427] width 296 height 46
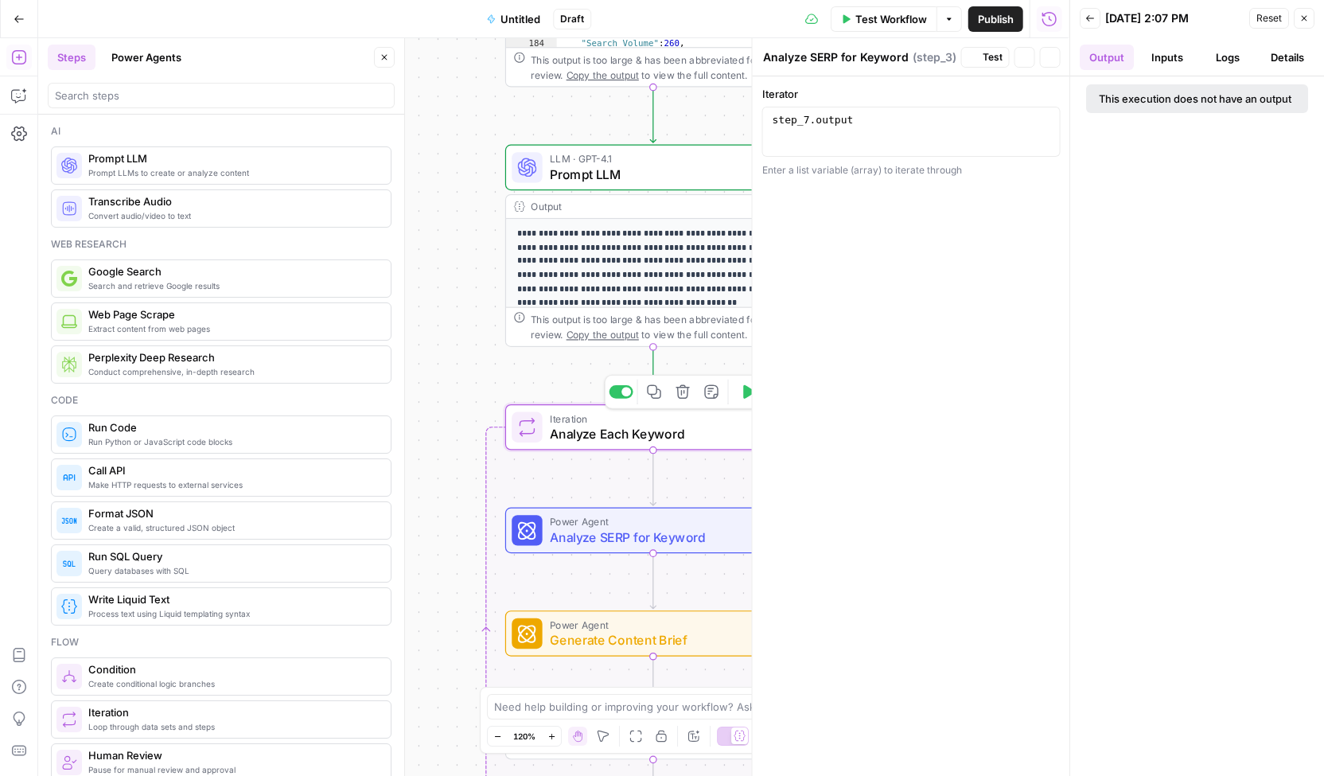
type textarea "Analyze Each Keyword"
type textarea "**********"
click at [896, 125] on div "step_7 . output" at bounding box center [911, 144] width 285 height 60
click at [903, 174] on div "Enter a list variable (array) to iterate through" at bounding box center [911, 170] width 298 height 14
click at [882, 112] on div "**********" at bounding box center [911, 132] width 298 height 50
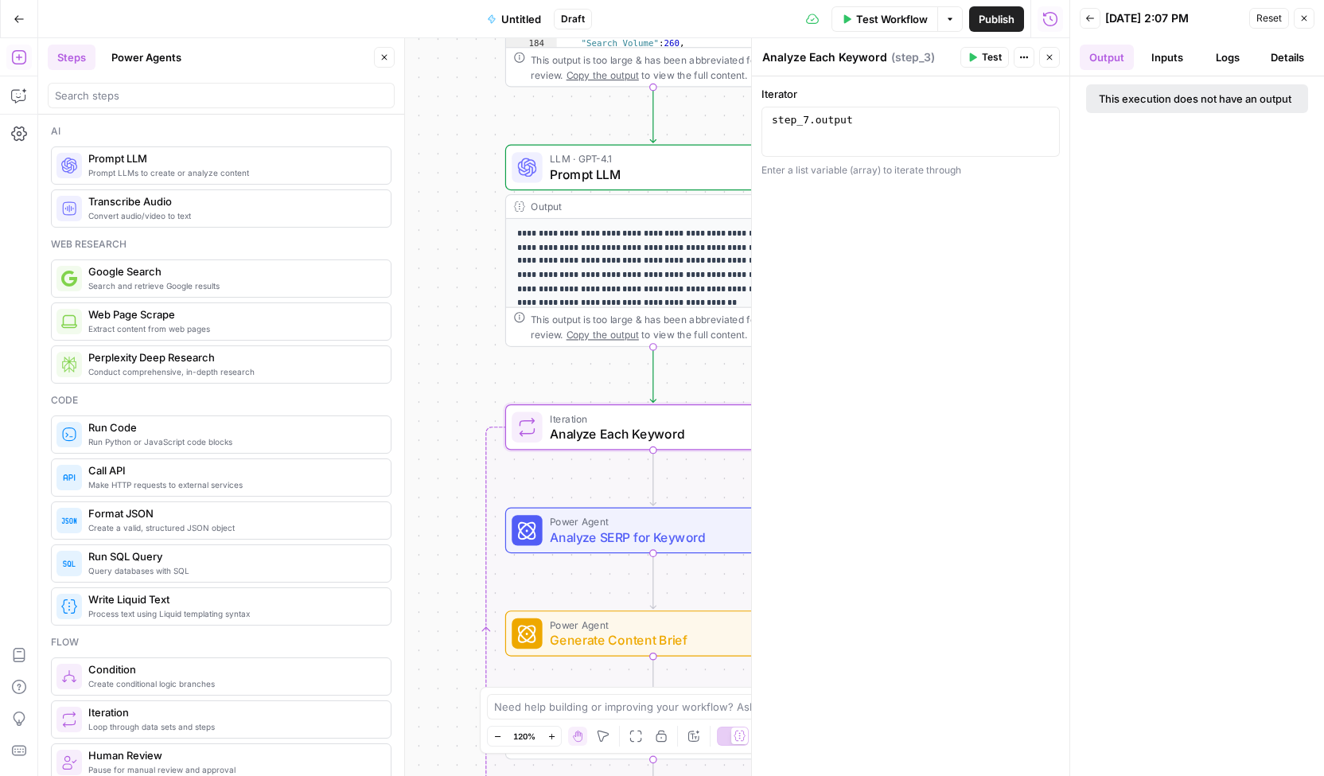
click at [829, 93] on label "Iterator" at bounding box center [911, 94] width 298 height 16
click at [860, 122] on div "step_7 . output" at bounding box center [911, 144] width 285 height 60
click at [462, 195] on div "Workflow Set Inputs Inputs SEO Research Get Keyword Ideas from Domain Step 1 Ou…" at bounding box center [554, 407] width 1032 height 738
click at [1051, 61] on icon "button" at bounding box center [1050, 58] width 10 height 10
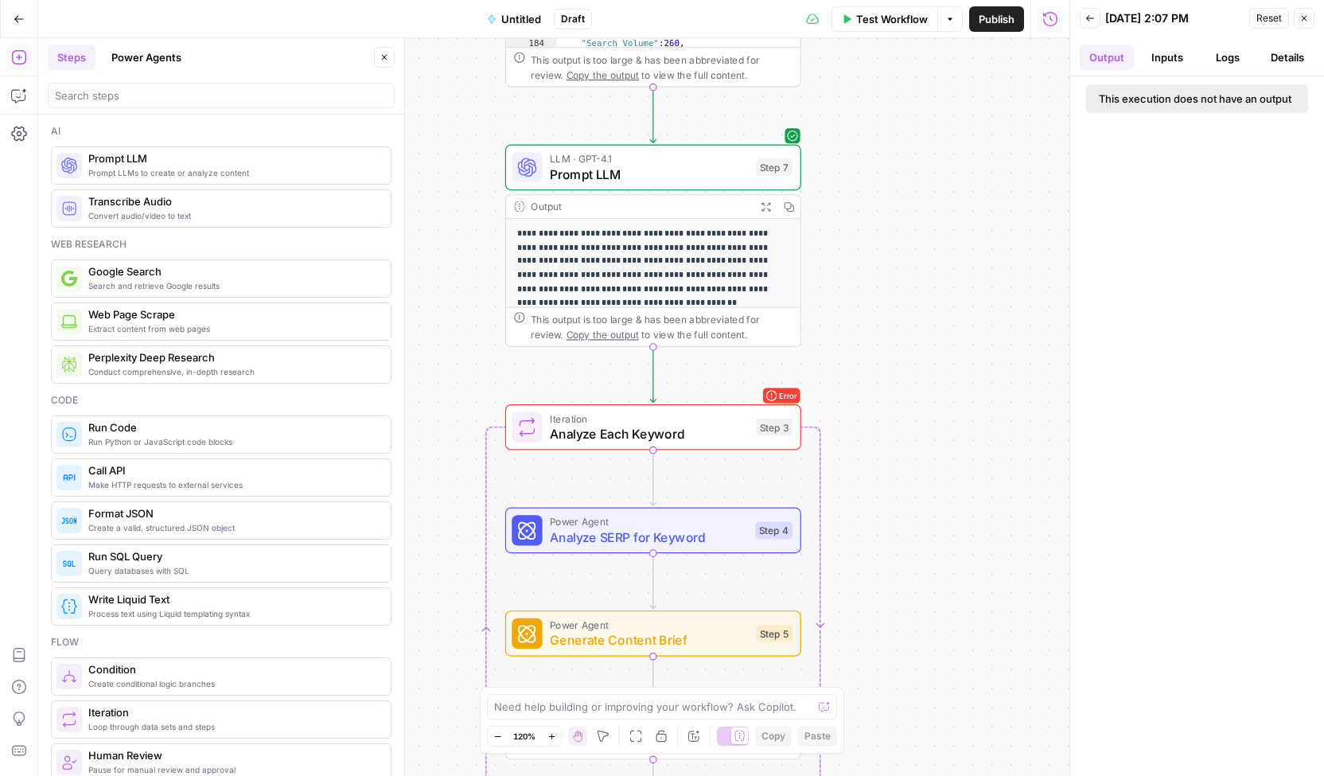
click at [918, 27] on button "Test Workflow" at bounding box center [885, 18] width 107 height 25
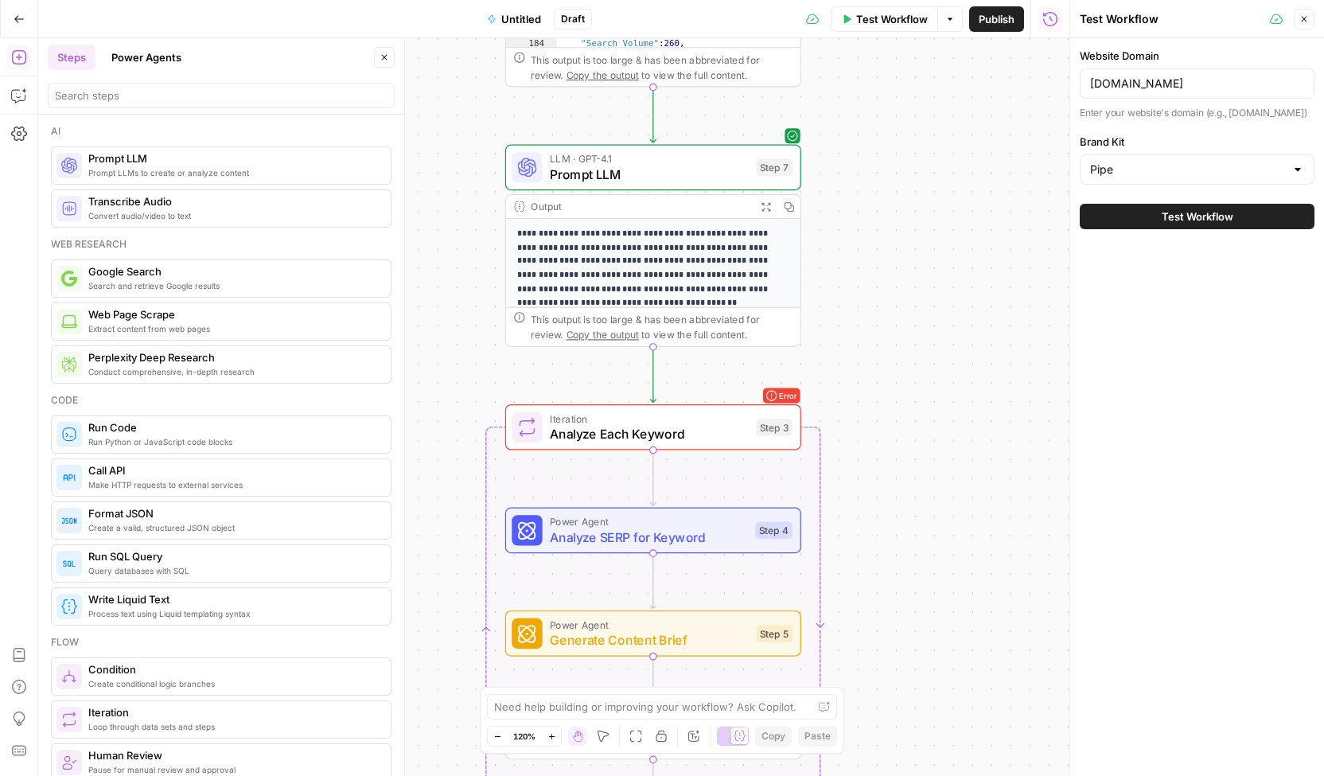
click at [1250, 215] on button "Test Workflow" at bounding box center [1197, 216] width 235 height 25
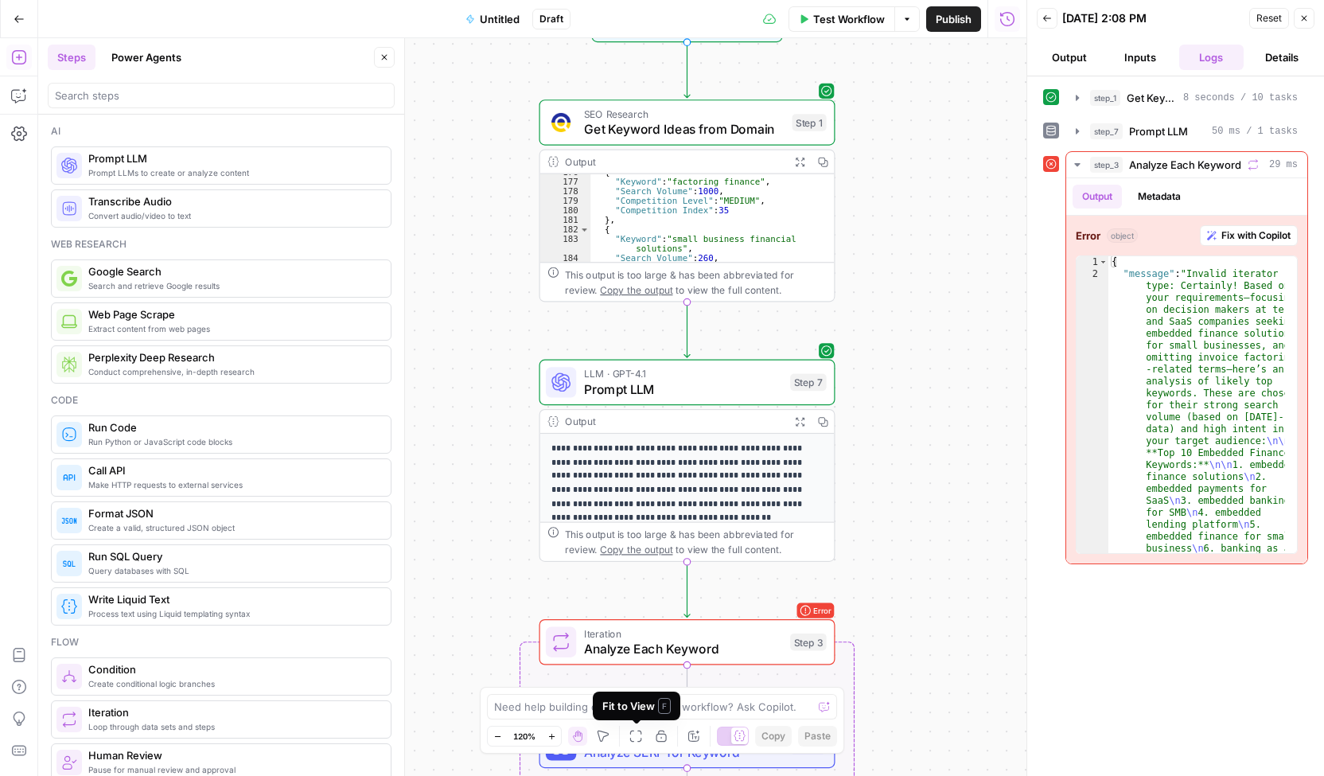
click at [642, 705] on div "Fit to View F" at bounding box center [637, 706] width 68 height 16
click at [554, 703] on textarea at bounding box center [653, 707] width 318 height 16
type textarea "What's breaking before step 3?"
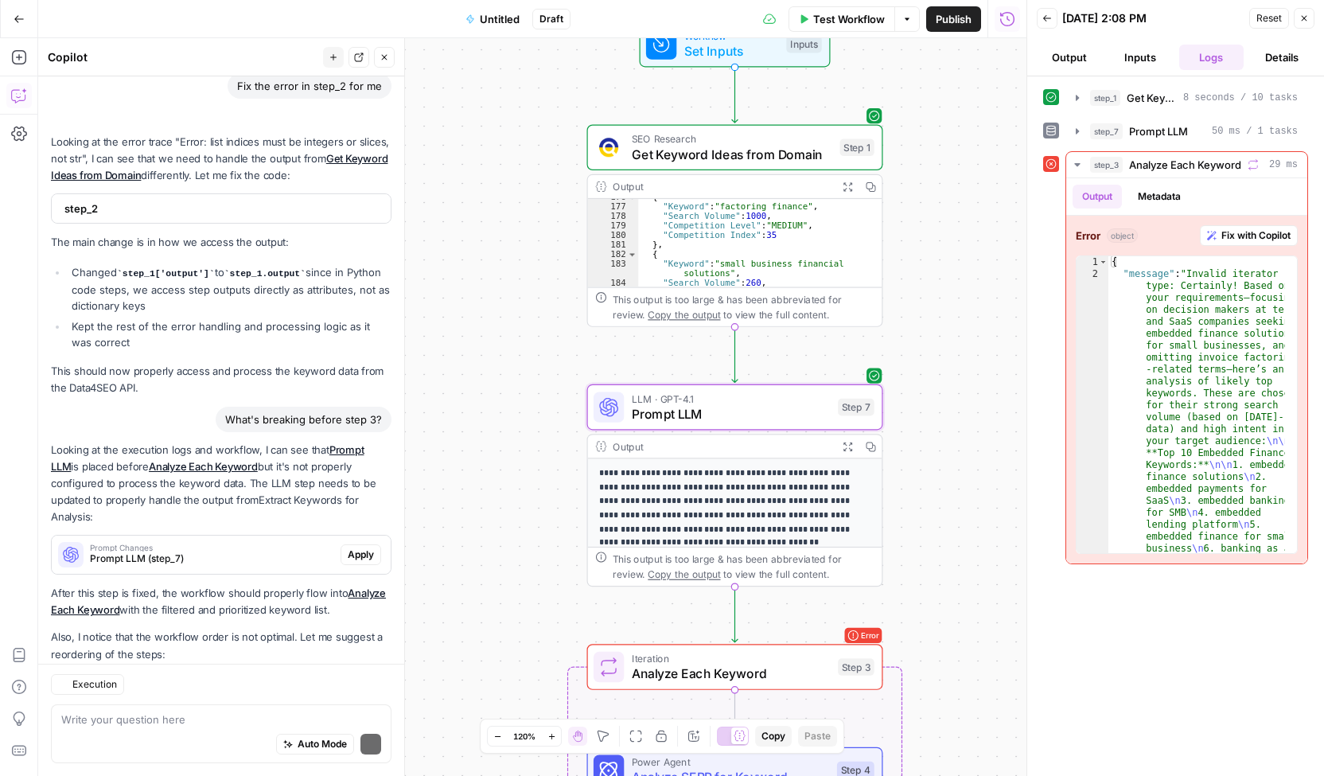
scroll to position [3295, 0]
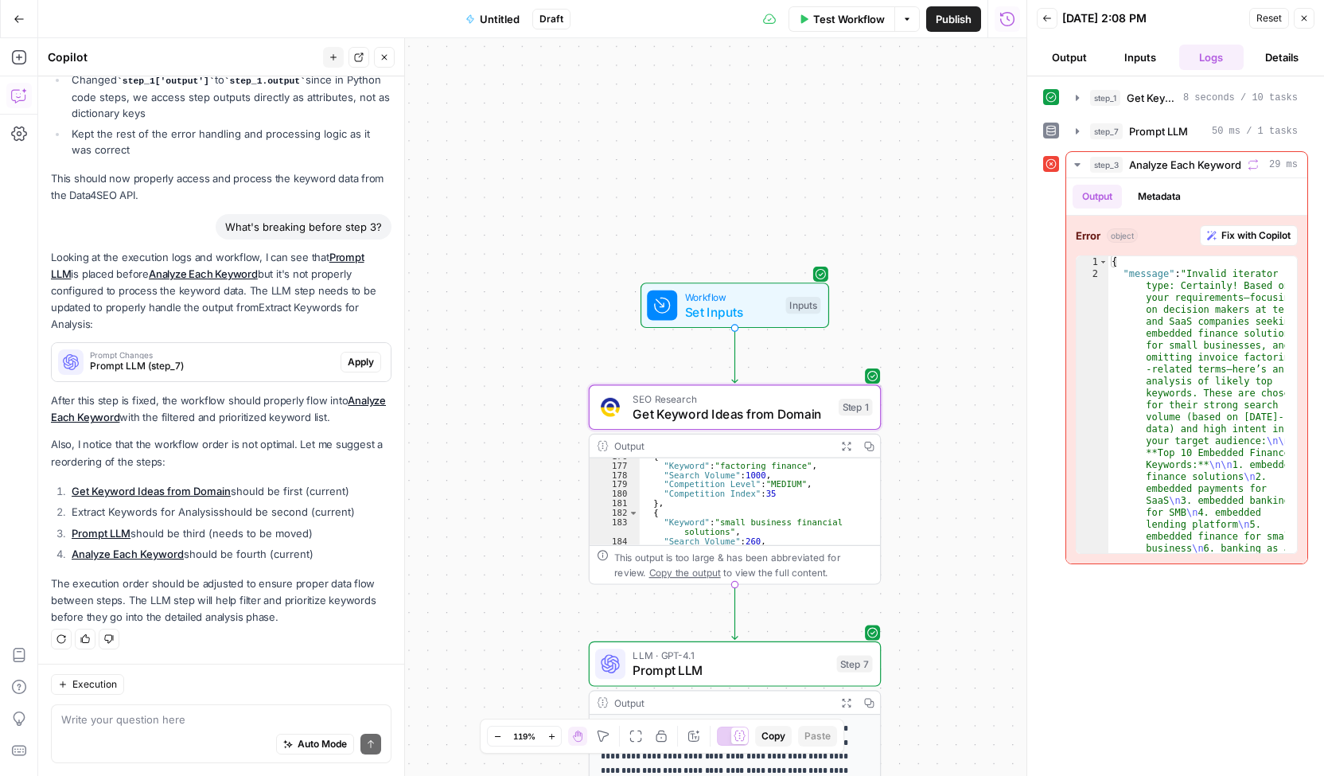
click at [348, 368] on span "Apply" at bounding box center [361, 362] width 26 height 14
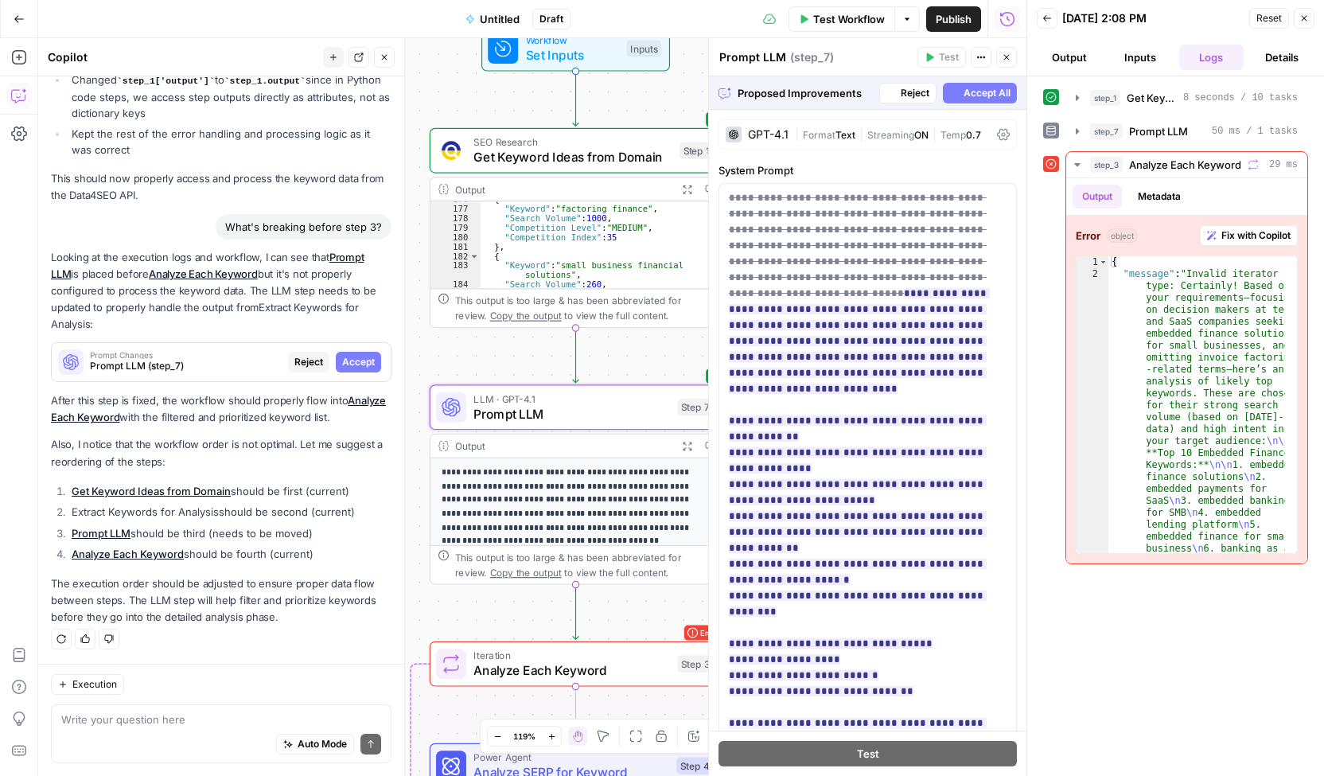
scroll to position [3142, 0]
click at [349, 369] on span "Accept" at bounding box center [358, 362] width 33 height 14
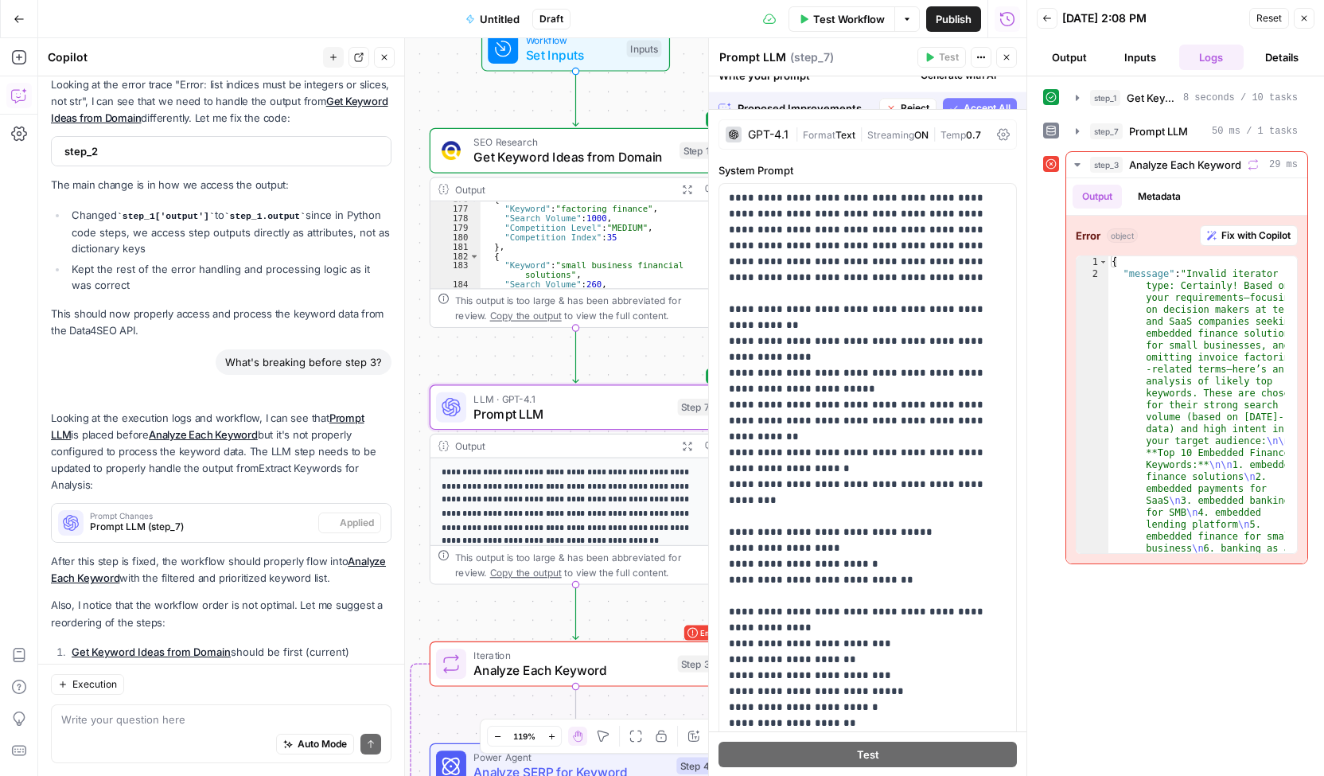
scroll to position [3321, 0]
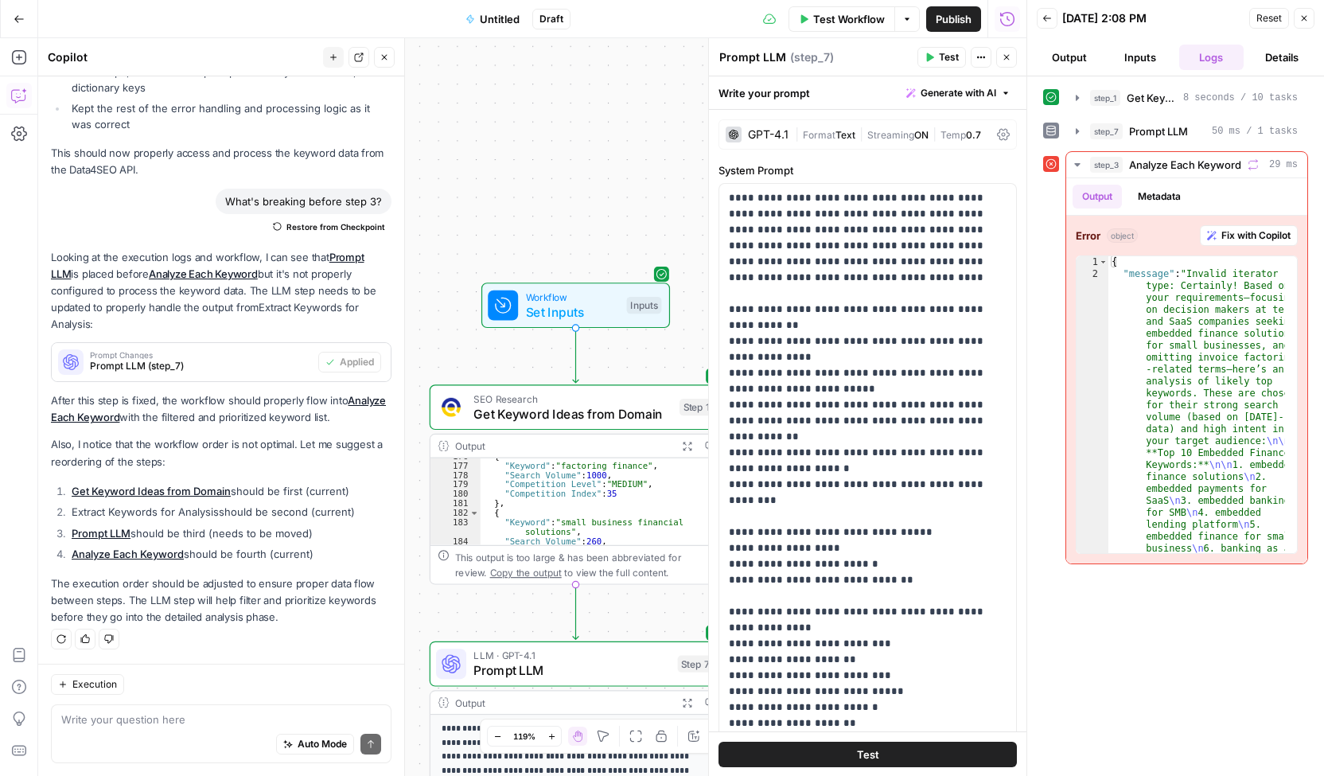
click at [1006, 60] on icon "button" at bounding box center [1007, 58] width 10 height 10
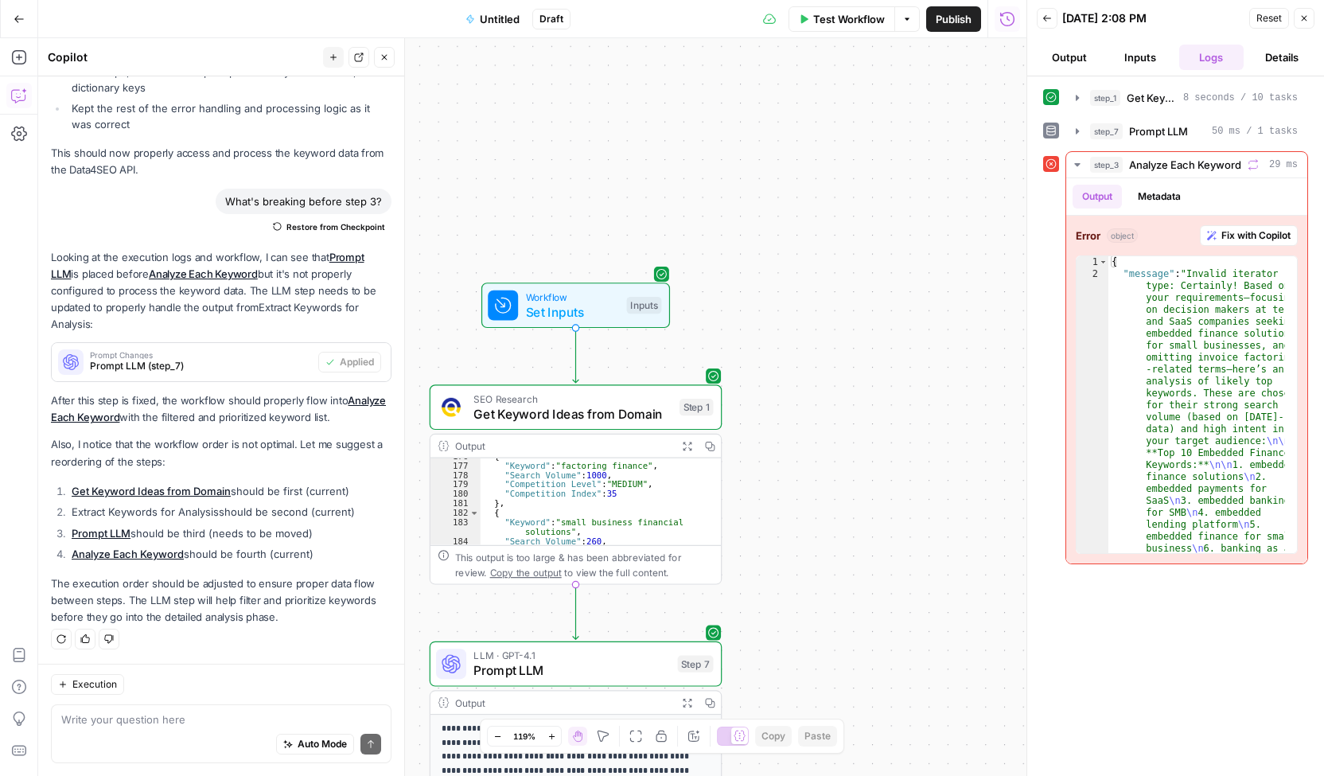
click at [852, 12] on span "Test Workflow" at bounding box center [849, 19] width 72 height 16
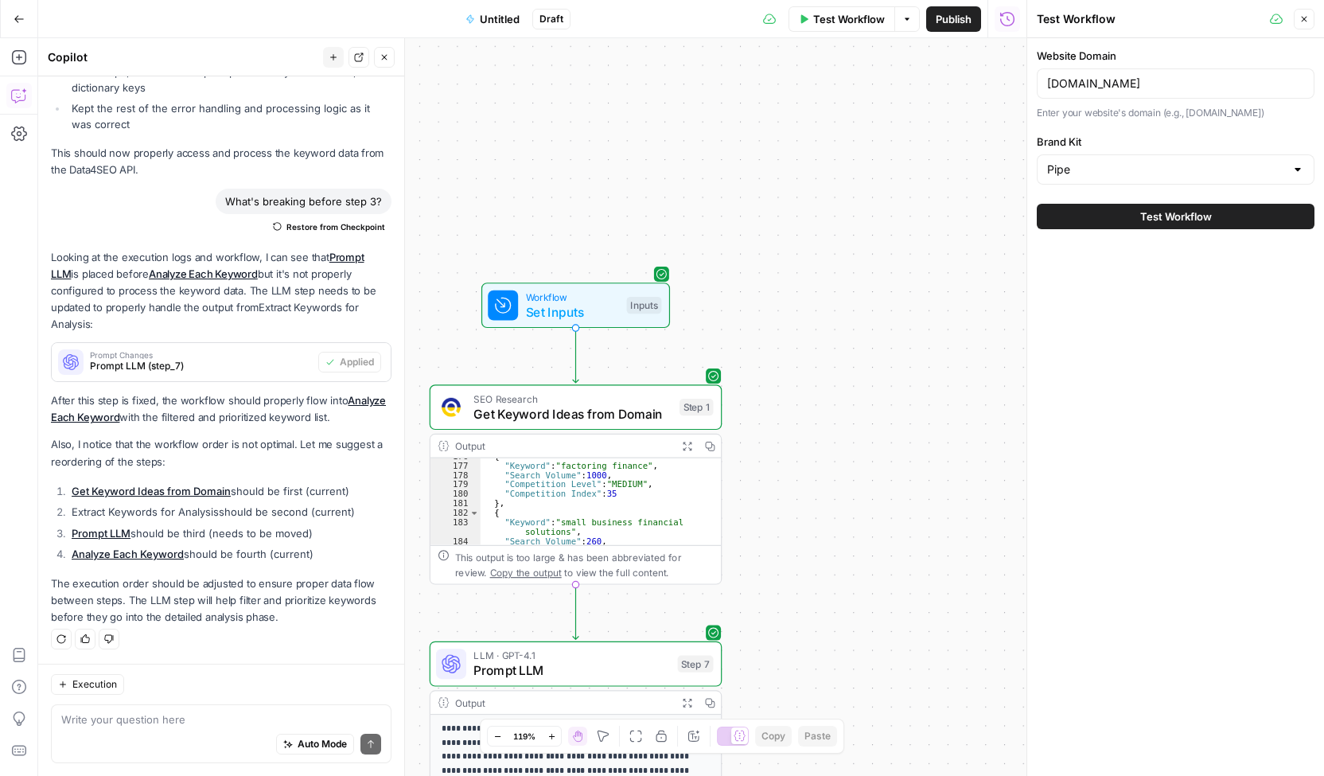
click at [1229, 220] on button "Test Workflow" at bounding box center [1176, 216] width 278 height 25
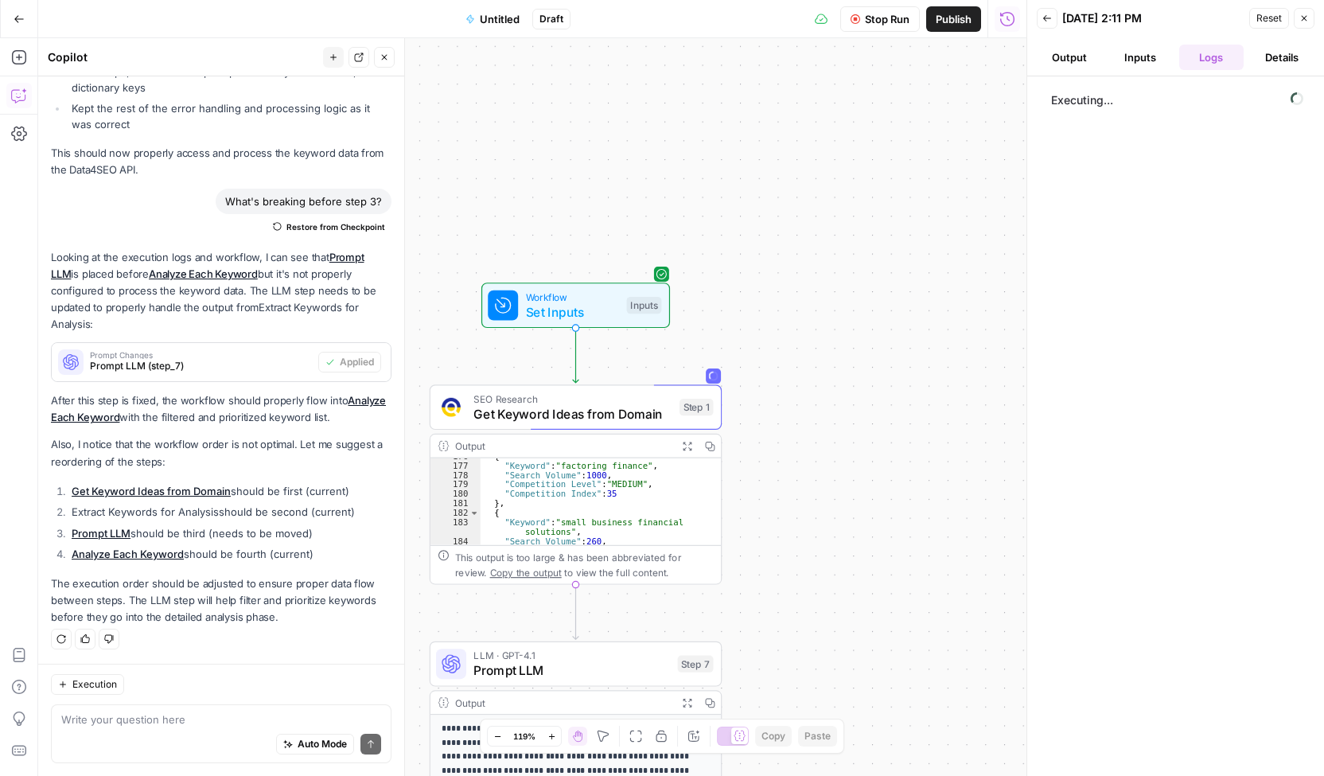
click at [1074, 57] on button "Output" at bounding box center [1069, 57] width 64 height 25
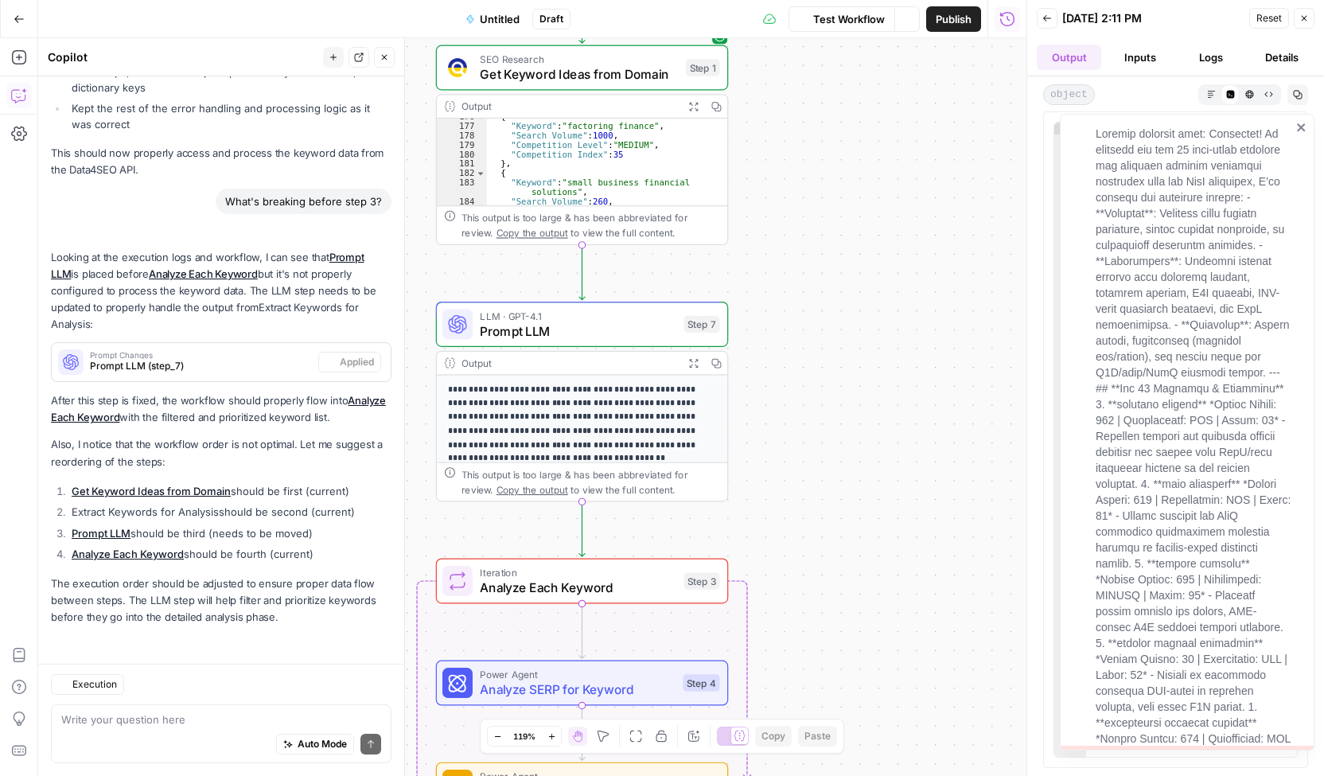
scroll to position [3321, 0]
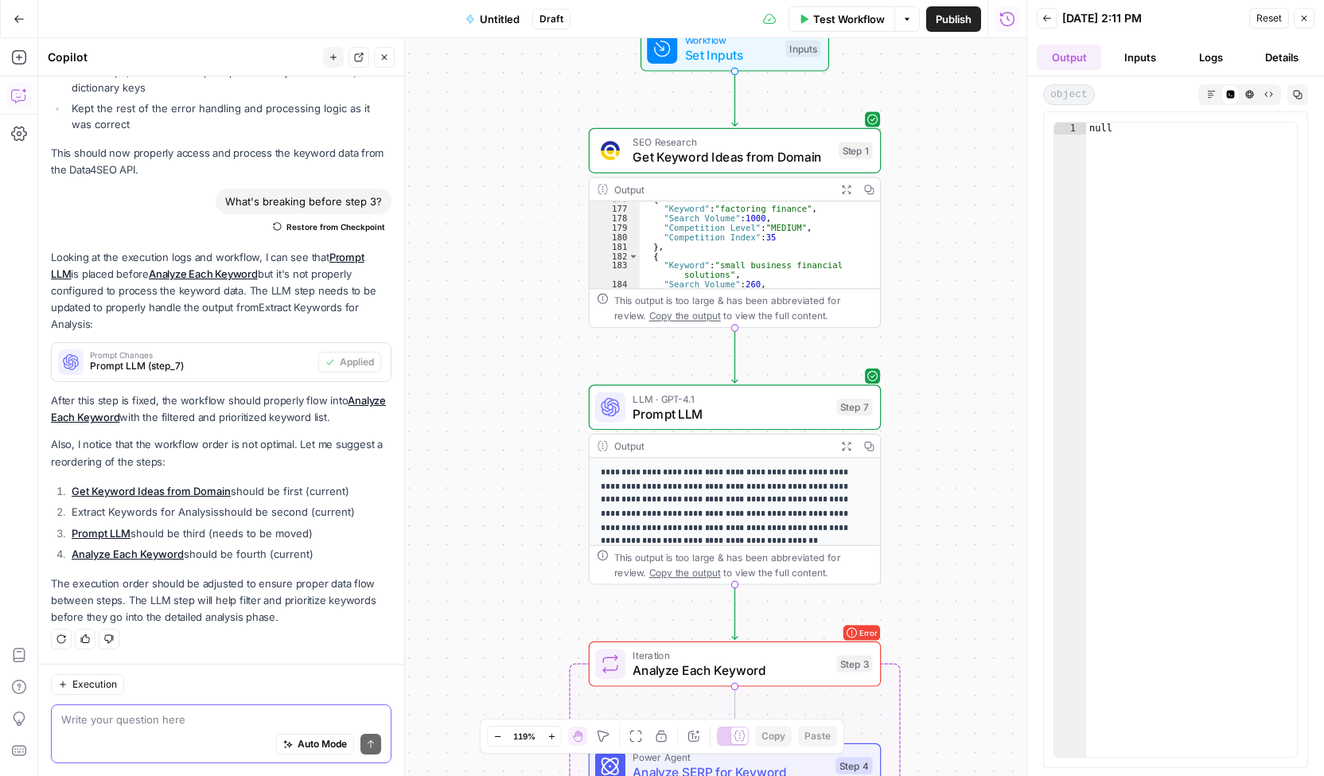
click at [196, 720] on textarea at bounding box center [221, 720] width 320 height 16
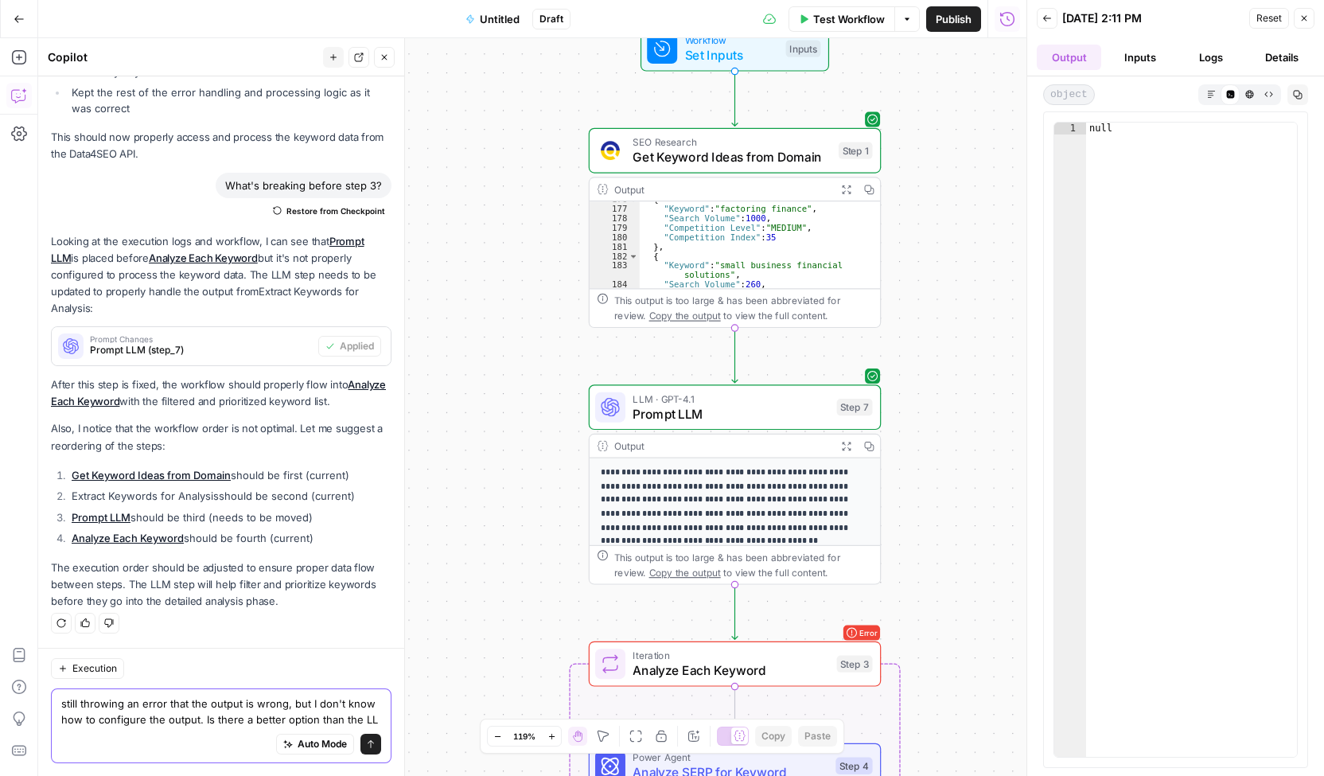
scroll to position [3352, 0]
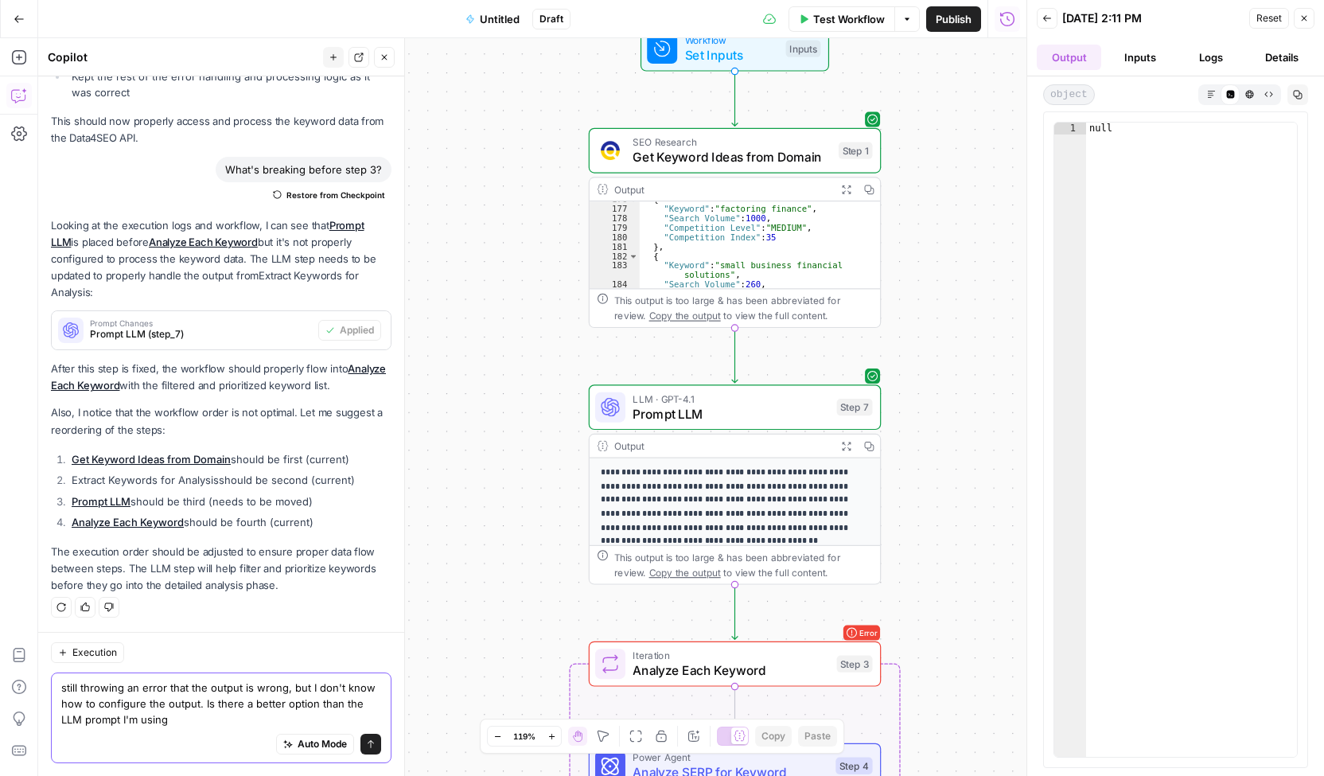
type textarea "still throwing an error that the output is wrong, but I don't know how to confi…"
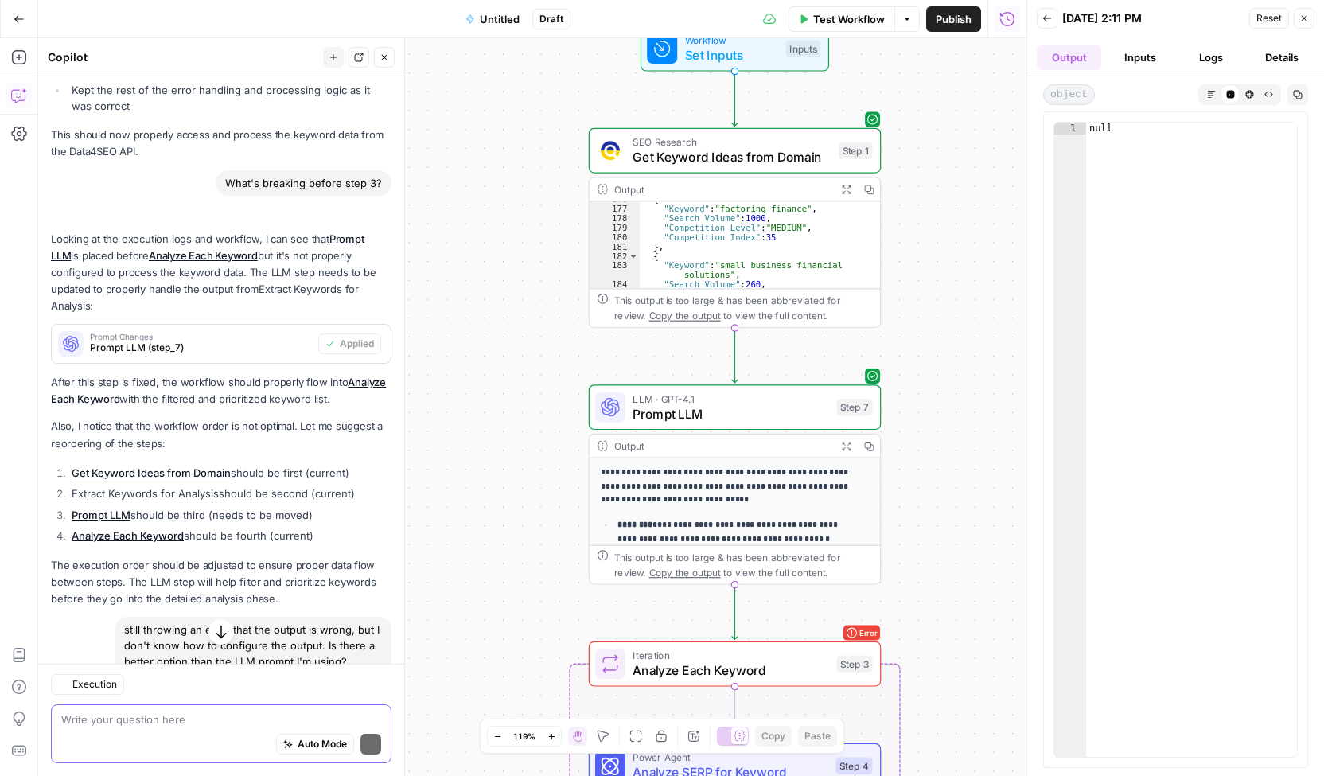
scroll to position [3512, 0]
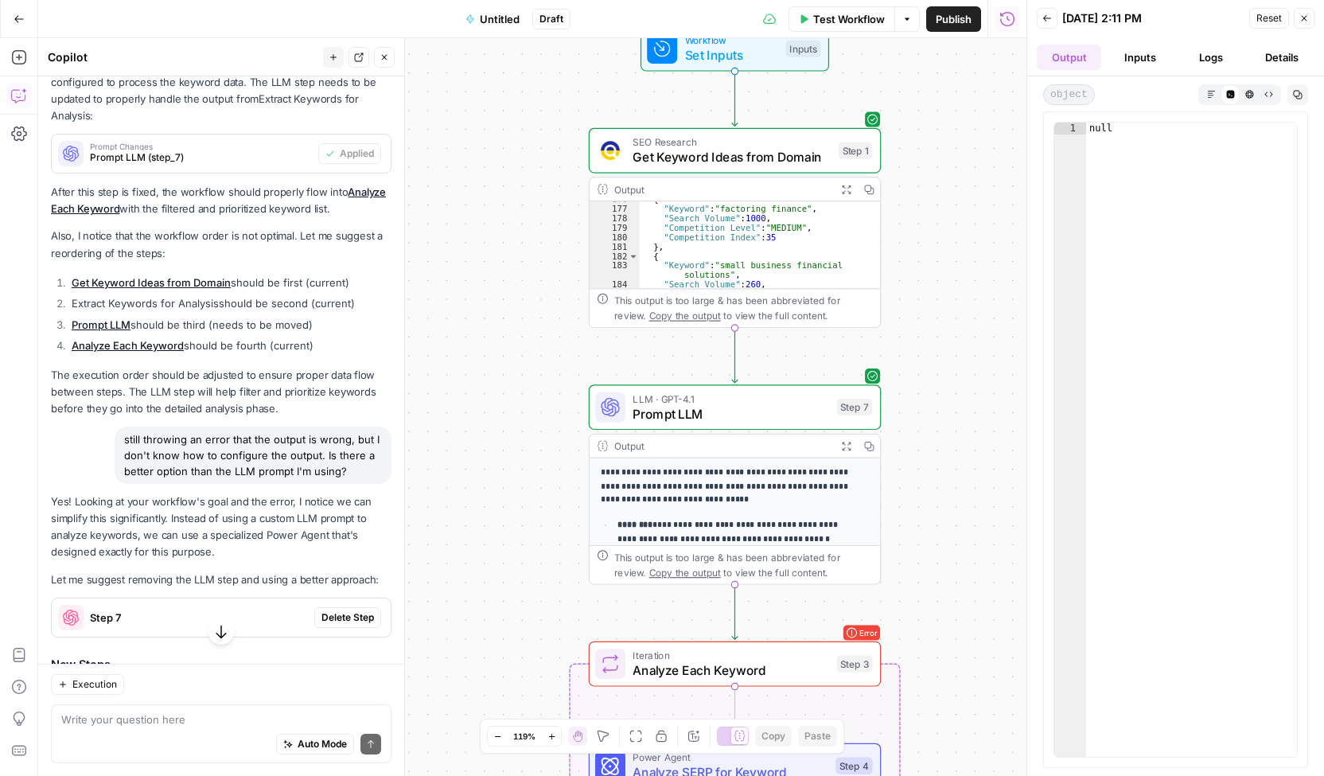
click at [336, 625] on span "Delete Step" at bounding box center [348, 617] width 53 height 14
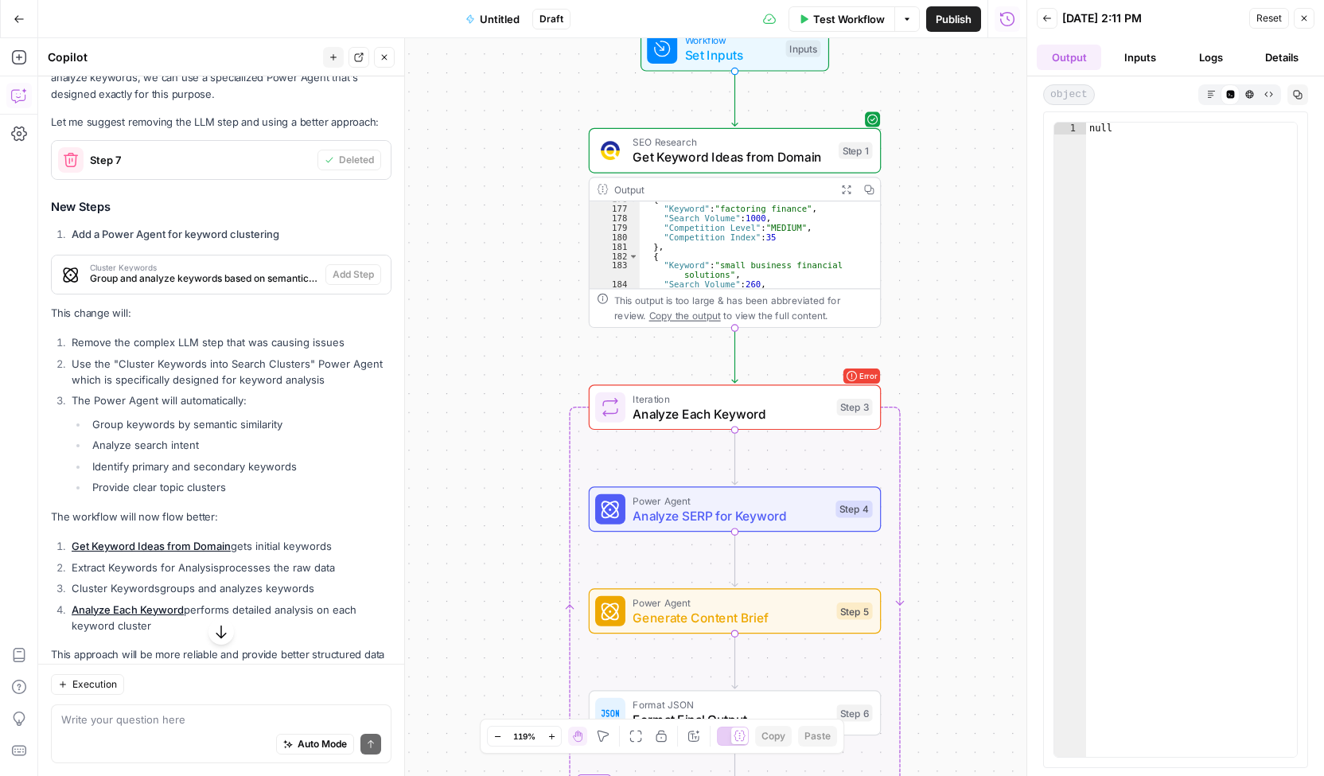
scroll to position [4056, 0]
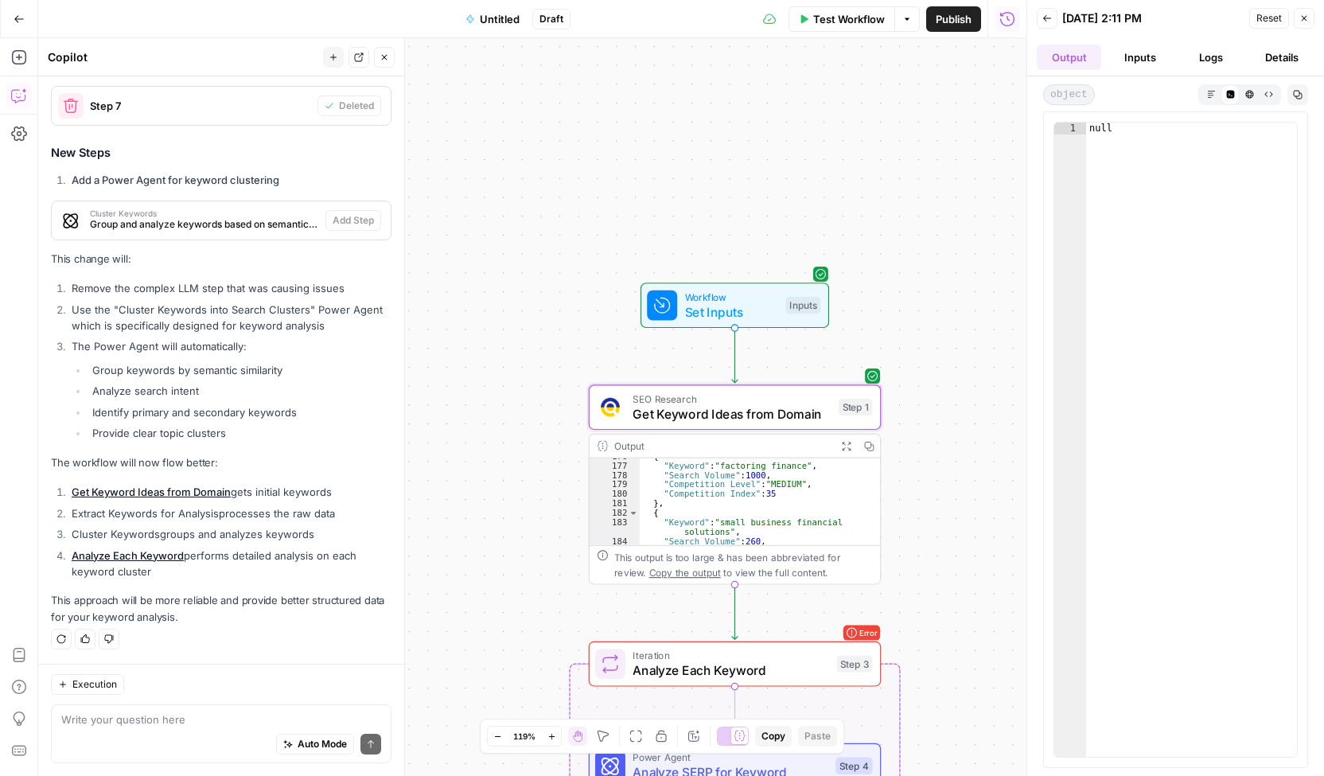
click at [169, 492] on link "Get Keyword Ideas from Domain" at bounding box center [151, 492] width 159 height 13
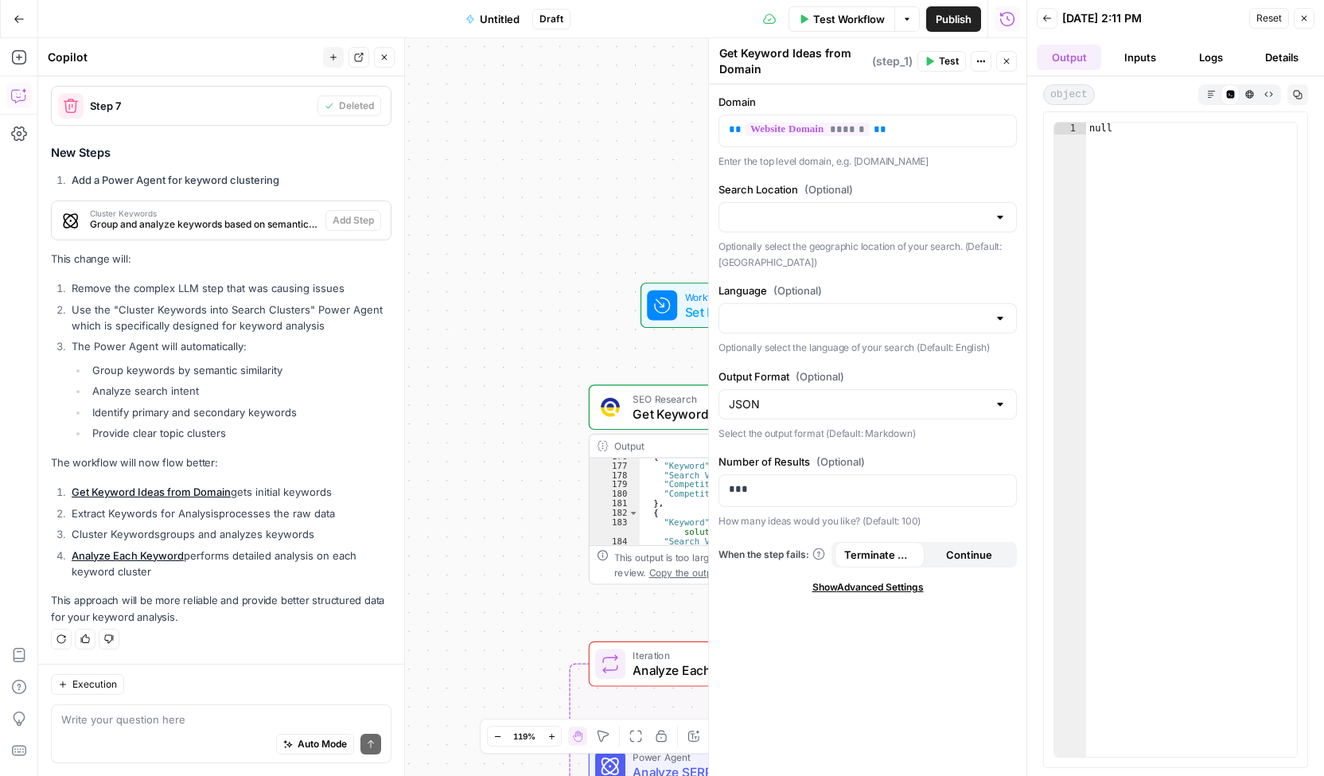
click at [1006, 64] on icon "button" at bounding box center [1007, 62] width 10 height 10
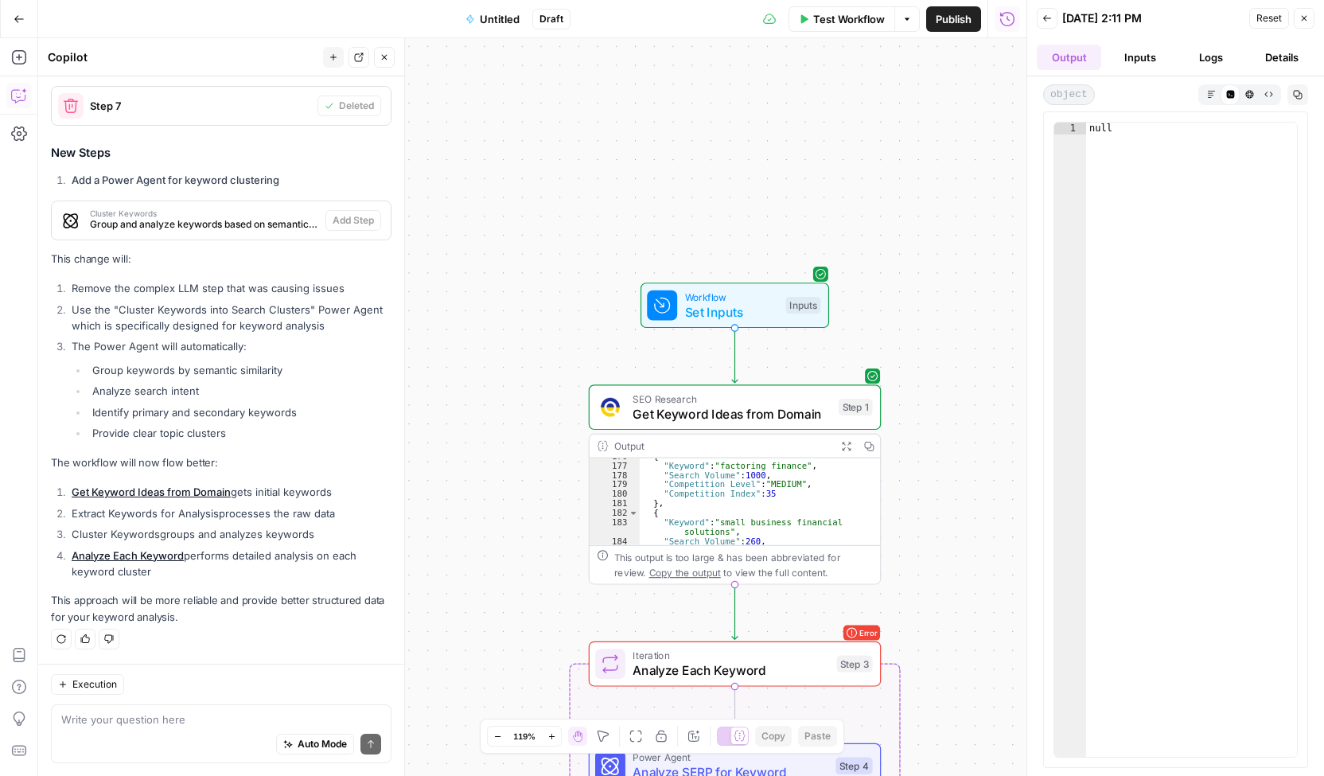
click at [517, 483] on div "Workflow Set Inputs Inputs SEO Research Get Keyword Ideas from Domain Step 1 Ou…" at bounding box center [532, 407] width 989 height 738
click at [387, 57] on icon "button" at bounding box center [385, 58] width 10 height 10
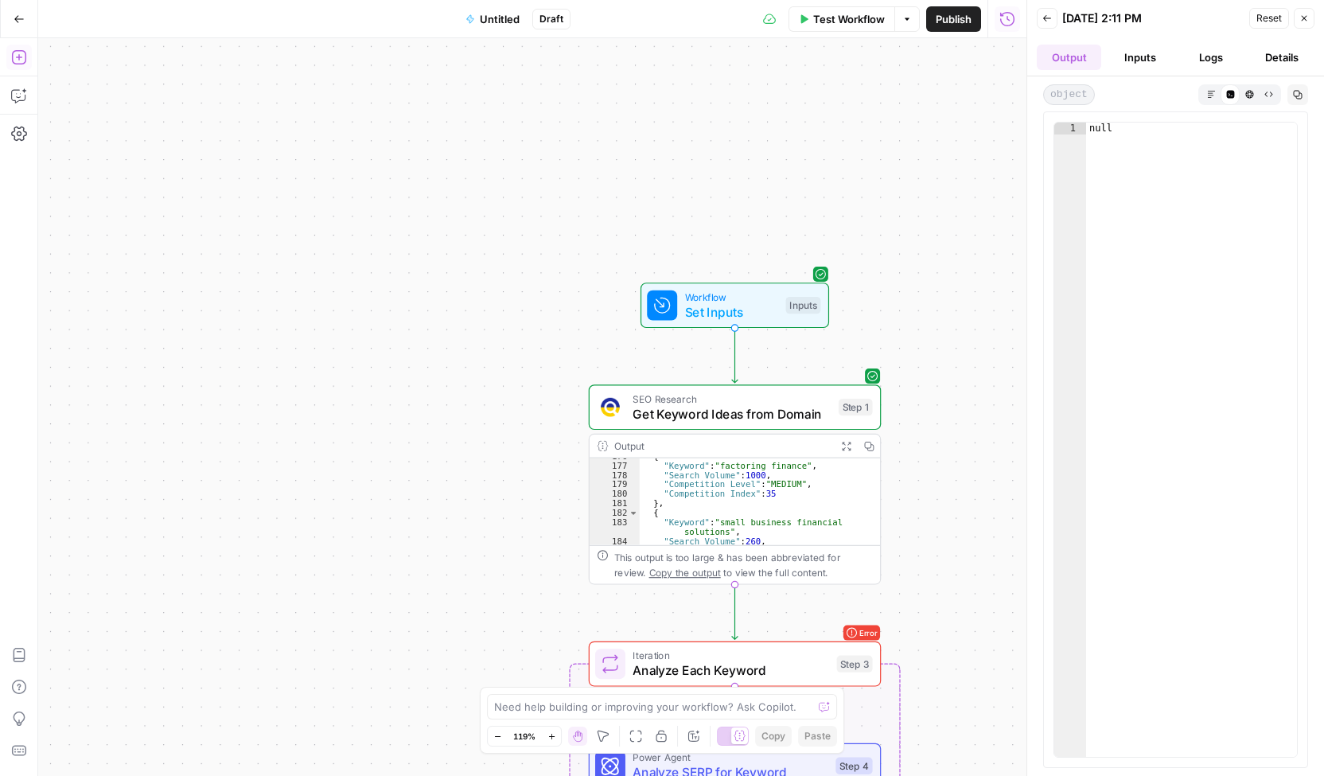
click at [18, 63] on icon "button" at bounding box center [18, 57] width 14 height 14
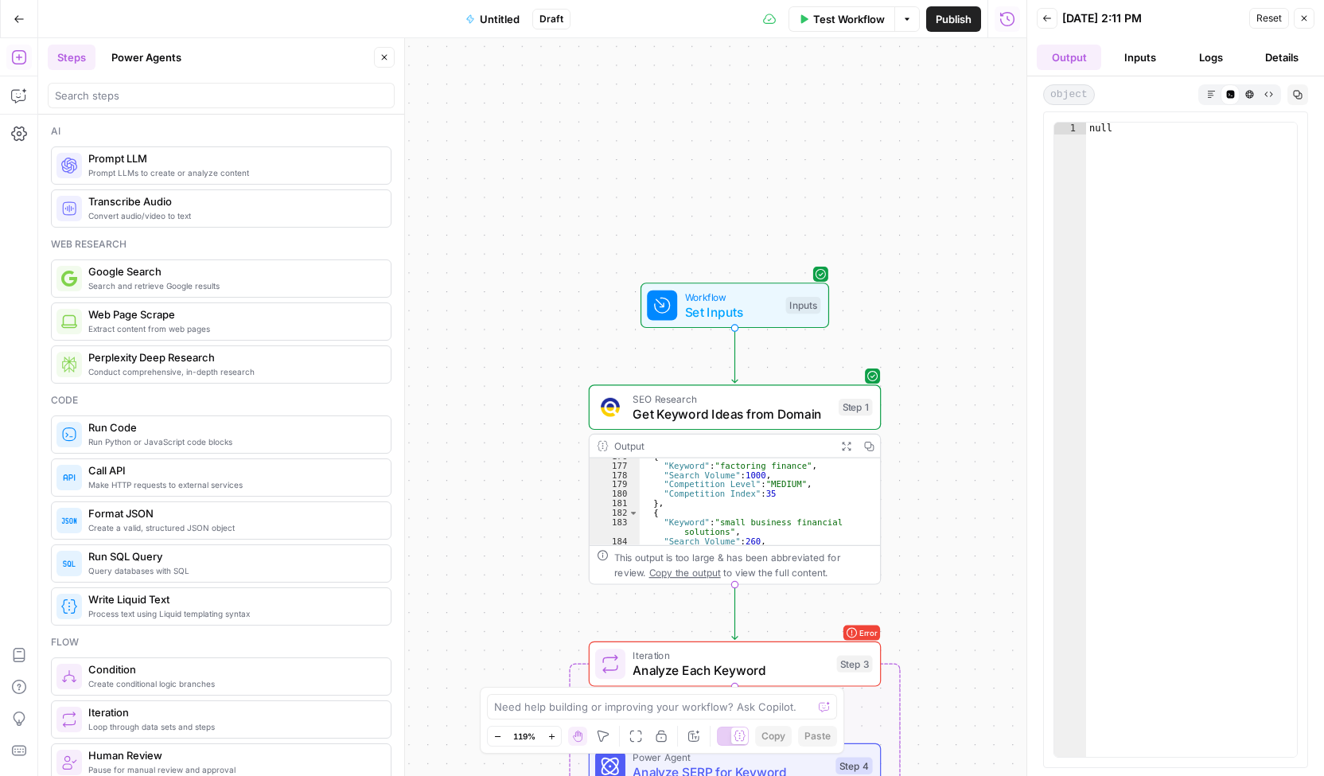
click at [151, 60] on button "Power Agents" at bounding box center [146, 57] width 89 height 25
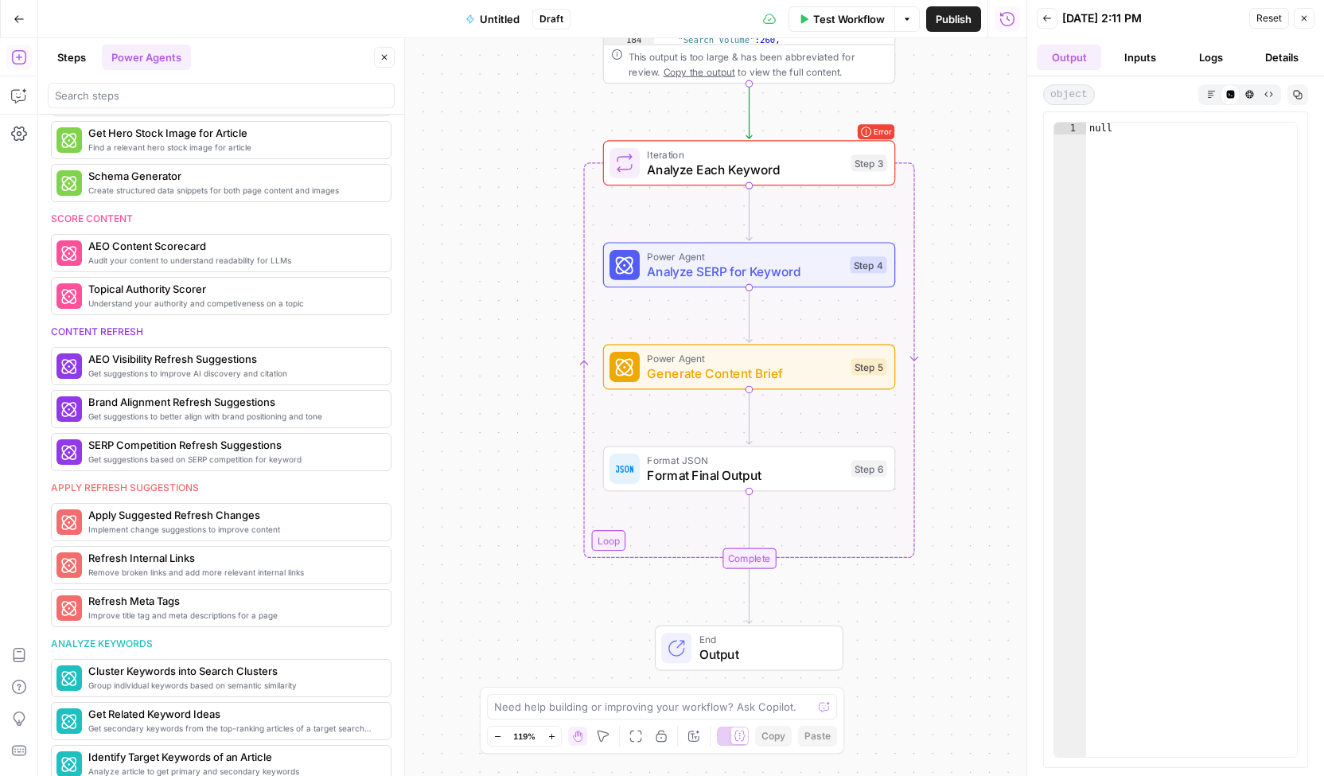
scroll to position [470, 0]
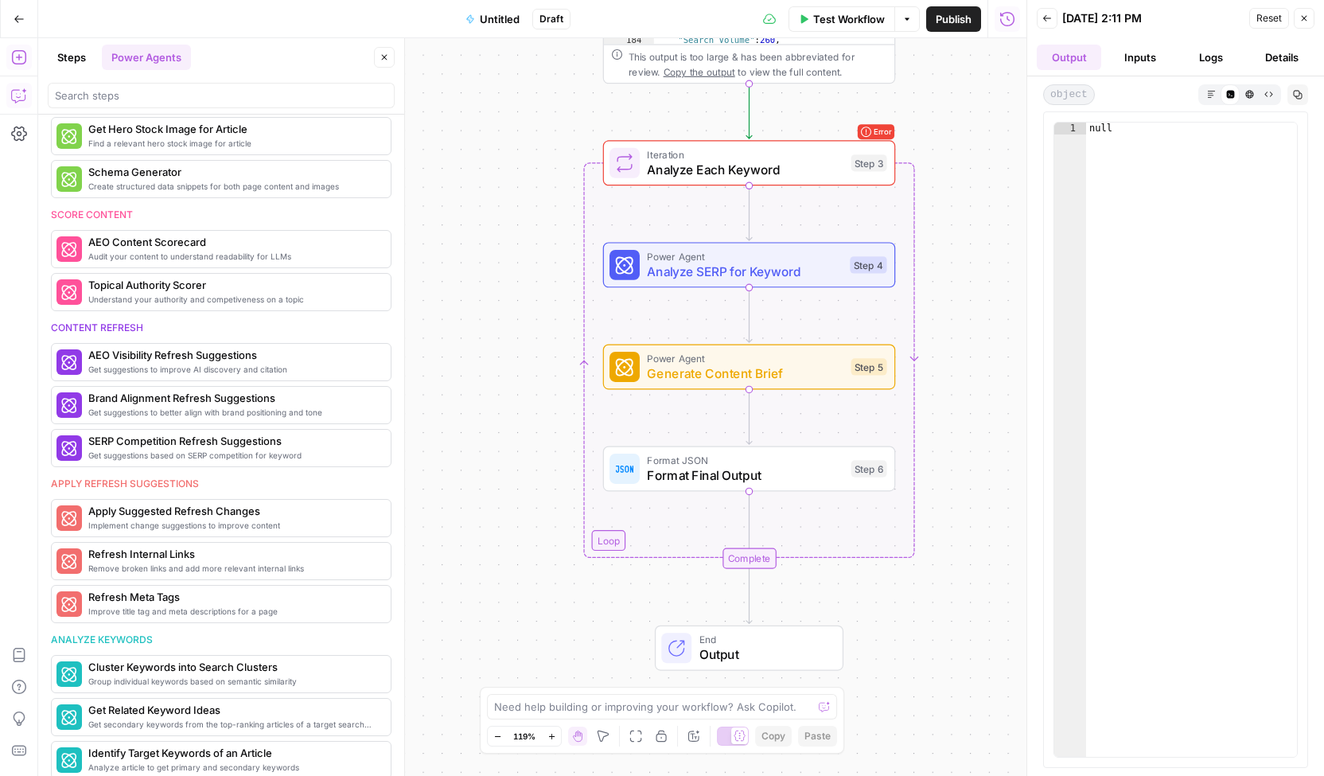
click at [22, 98] on icon "button" at bounding box center [19, 96] width 16 height 16
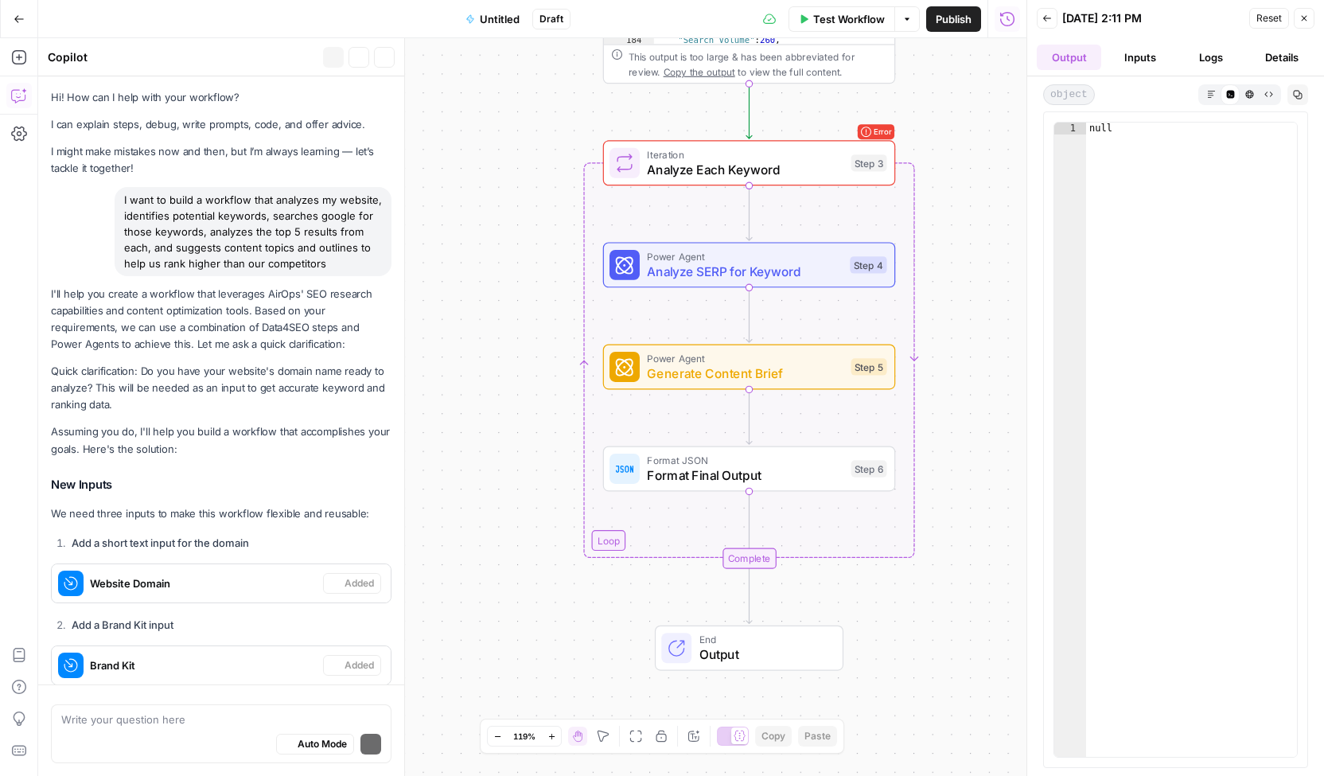
scroll to position [4056, 0]
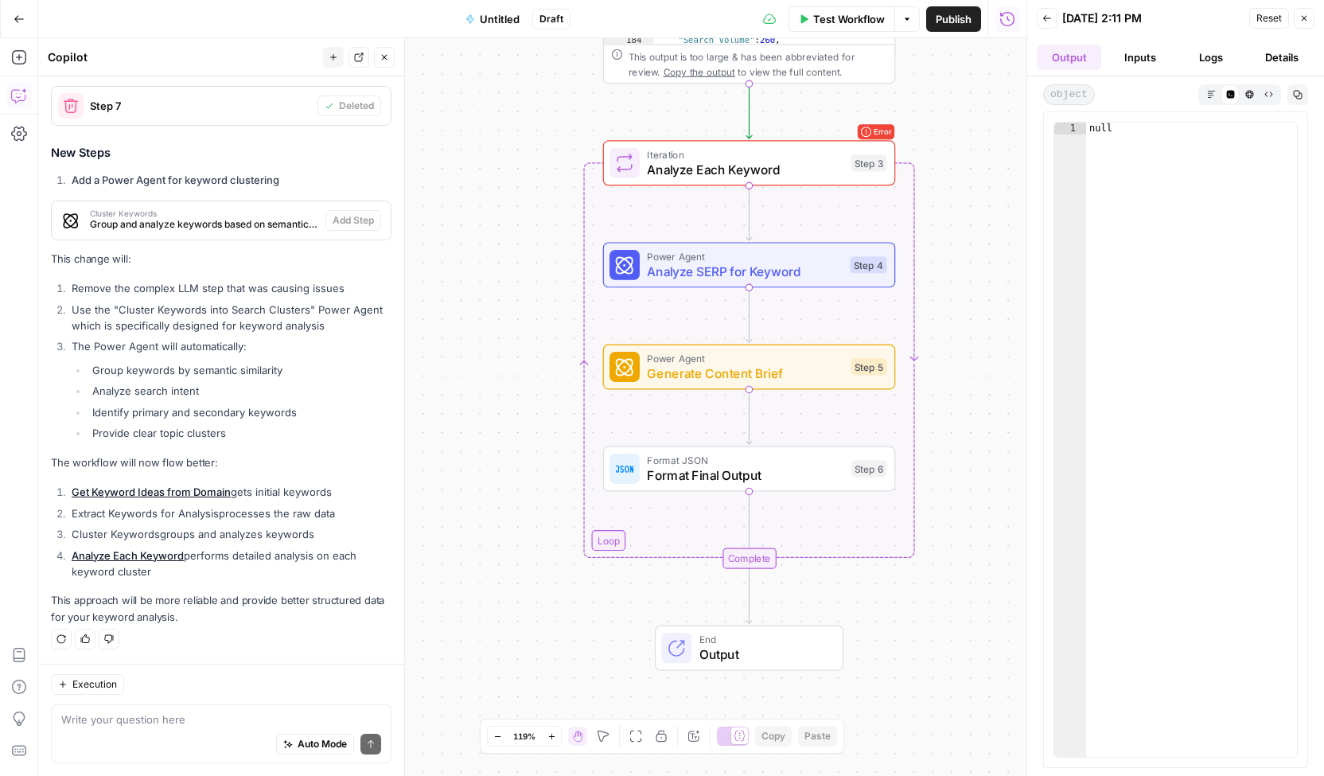
click at [455, 270] on div "Workflow Set Inputs Inputs SEO Research Get Keyword Ideas from Domain Step 1 Ou…" at bounding box center [532, 407] width 989 height 738
click at [390, 60] on button "Close" at bounding box center [384, 57] width 21 height 21
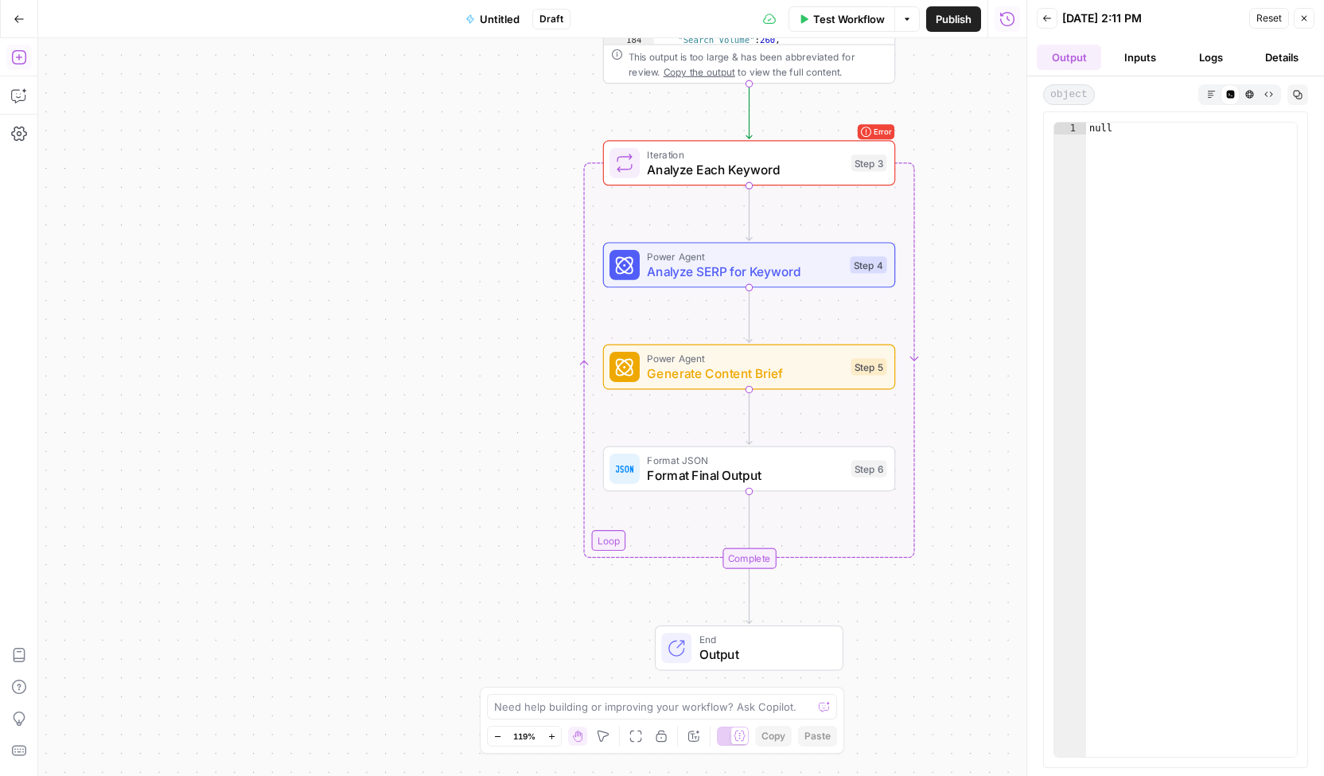
click at [14, 53] on icon "button" at bounding box center [19, 57] width 16 height 16
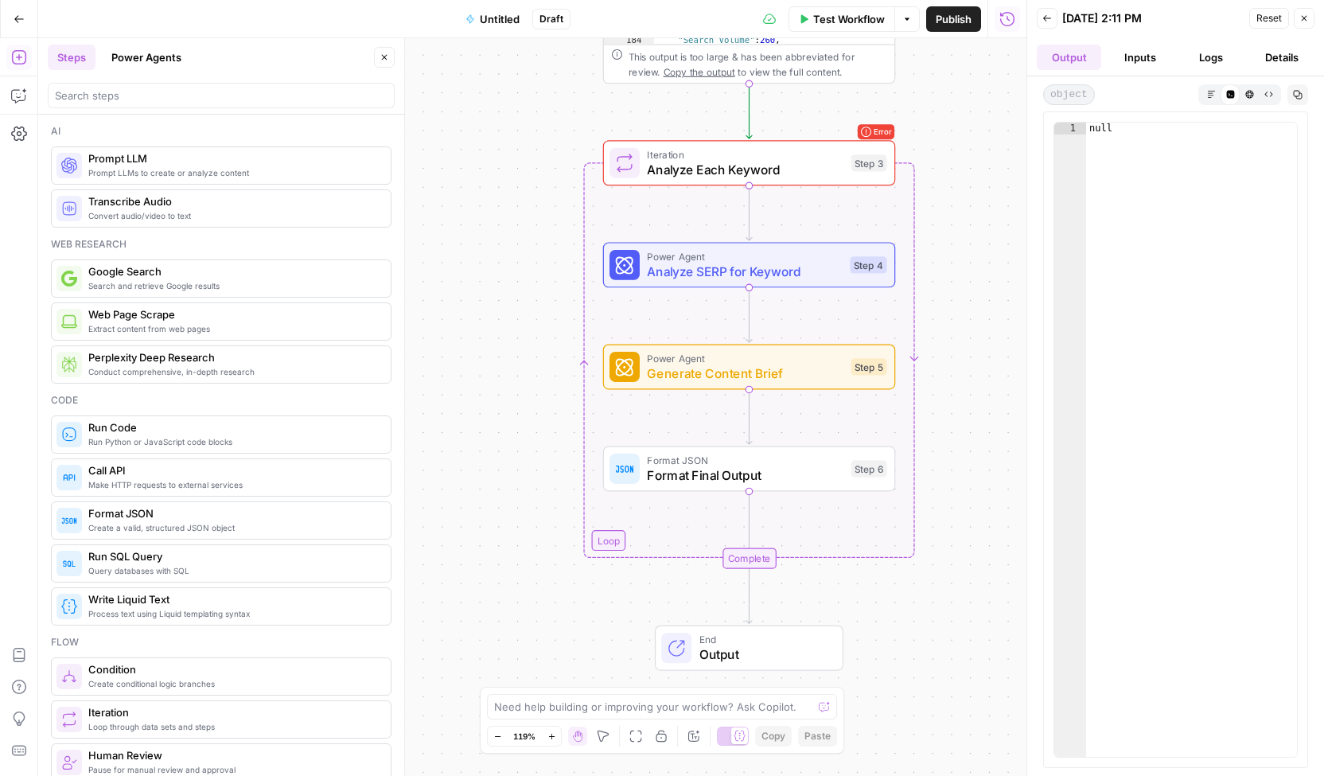
click at [173, 55] on button "Power Agents" at bounding box center [146, 57] width 89 height 25
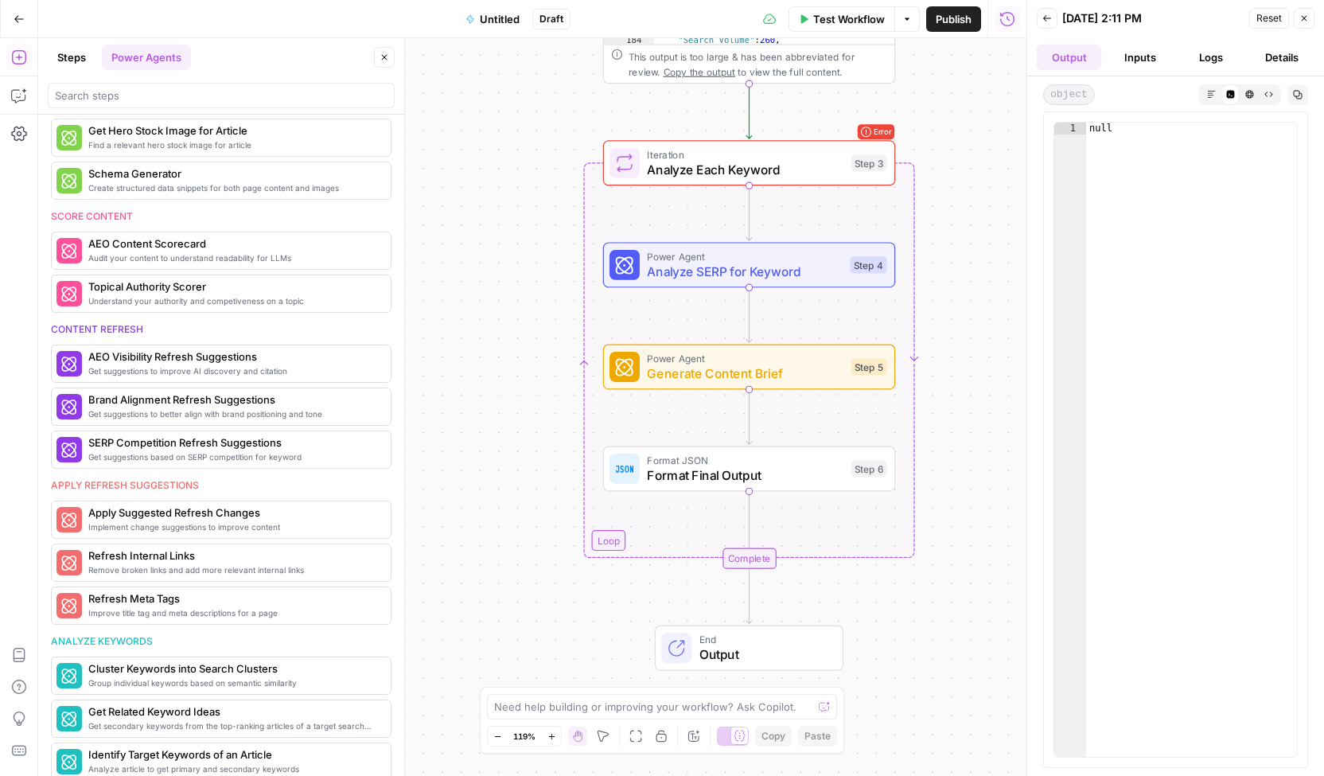
scroll to position [470, 0]
click at [184, 675] on span "Group individual keywords based on semantic similarity" at bounding box center [233, 681] width 290 height 13
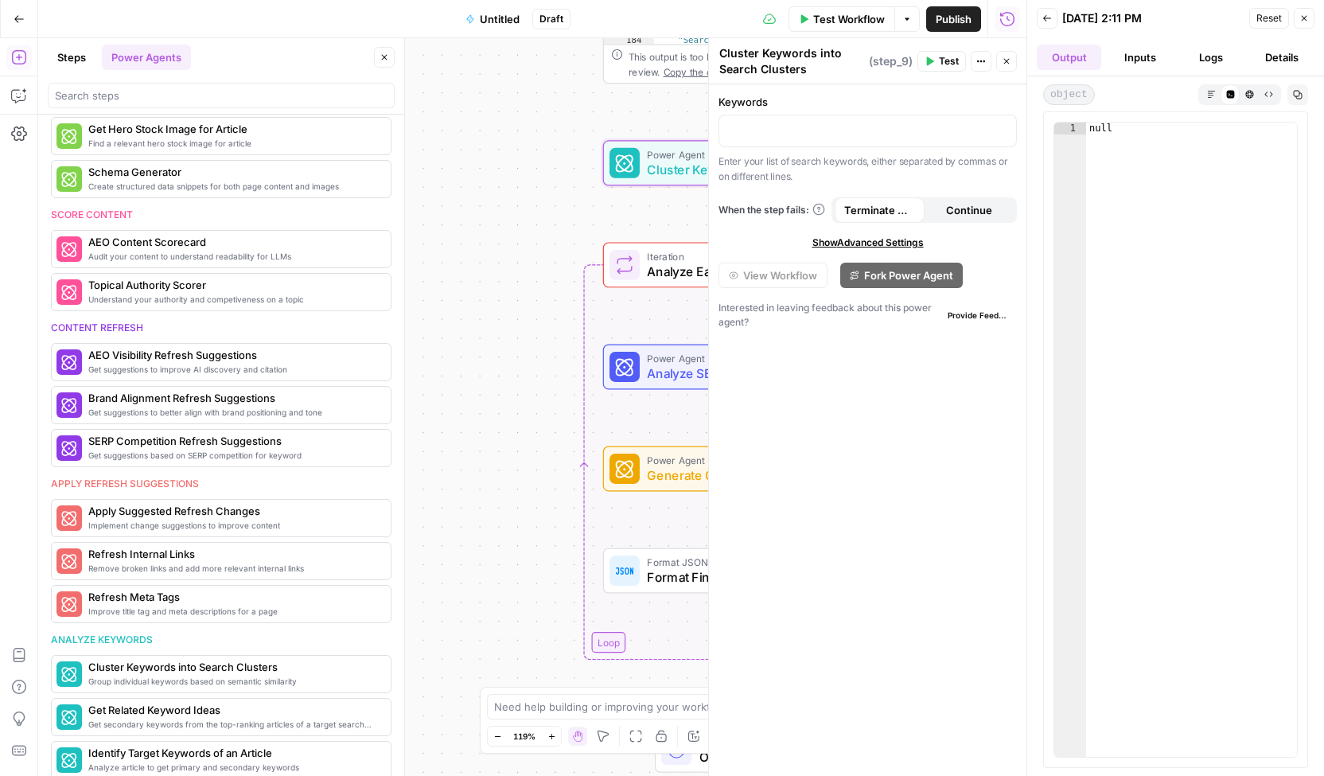
click at [1013, 62] on button "Close" at bounding box center [1006, 61] width 21 height 21
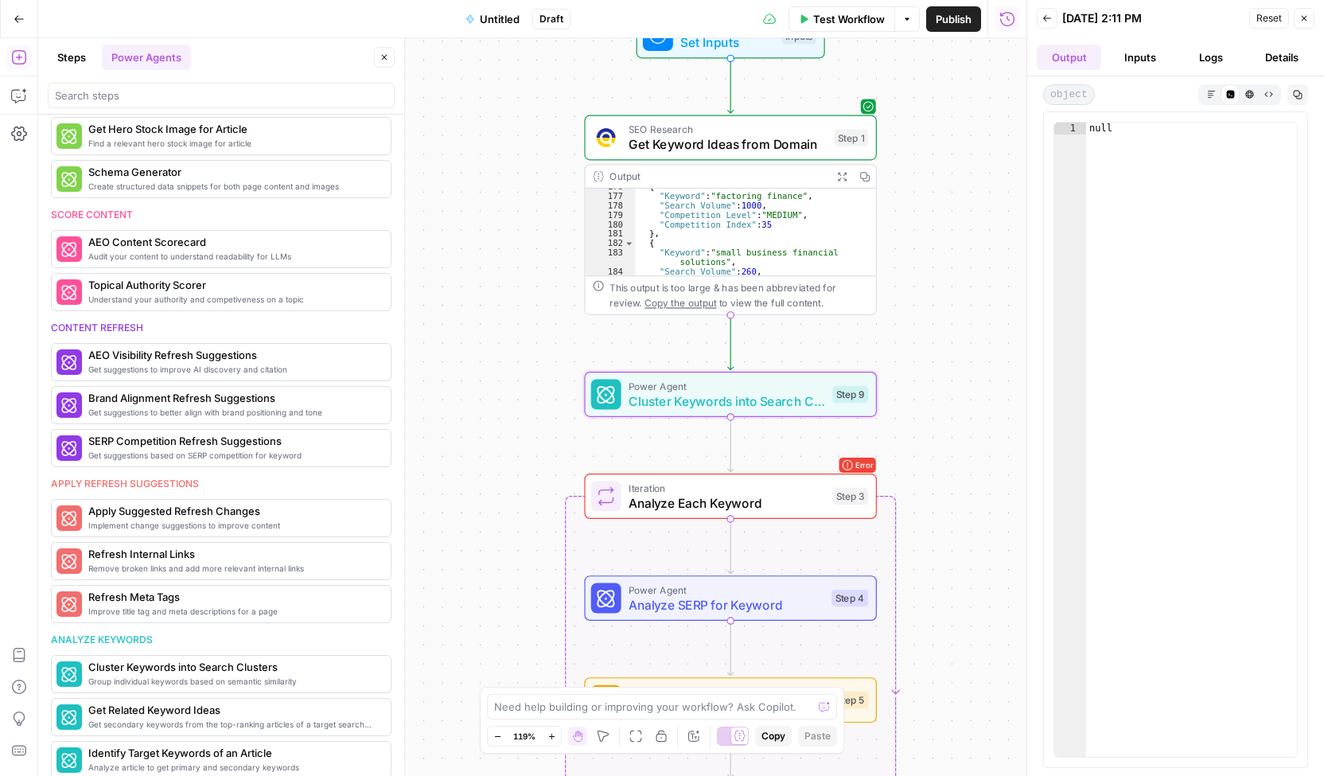
click at [845, 21] on span "Test Workflow" at bounding box center [849, 19] width 72 height 16
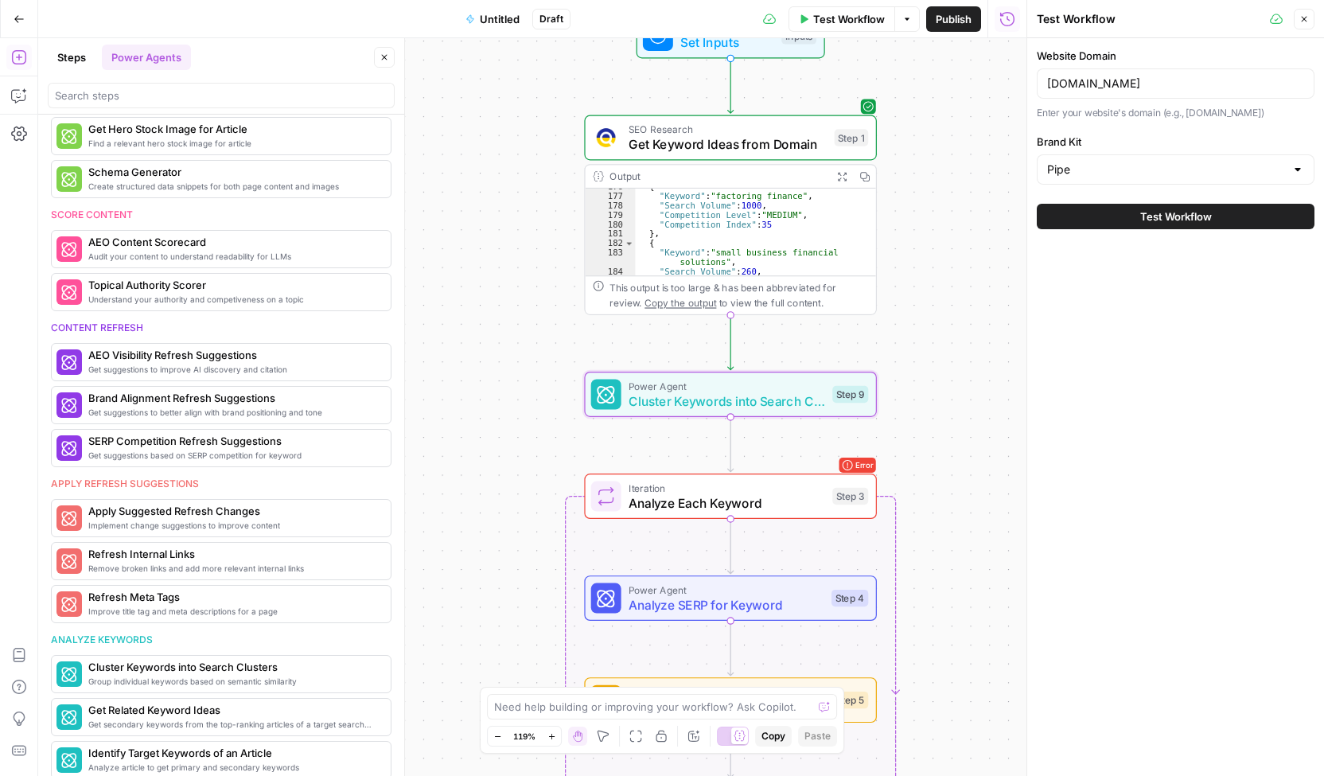
click at [945, 220] on div "Workflow Set Inputs Inputs SEO Research Get Keyword Ideas from Domain Step 1 Ou…" at bounding box center [532, 407] width 989 height 738
click at [860, 25] on span "Test Workflow" at bounding box center [849, 19] width 72 height 16
click at [1189, 226] on button "Test Workflow" at bounding box center [1176, 216] width 278 height 25
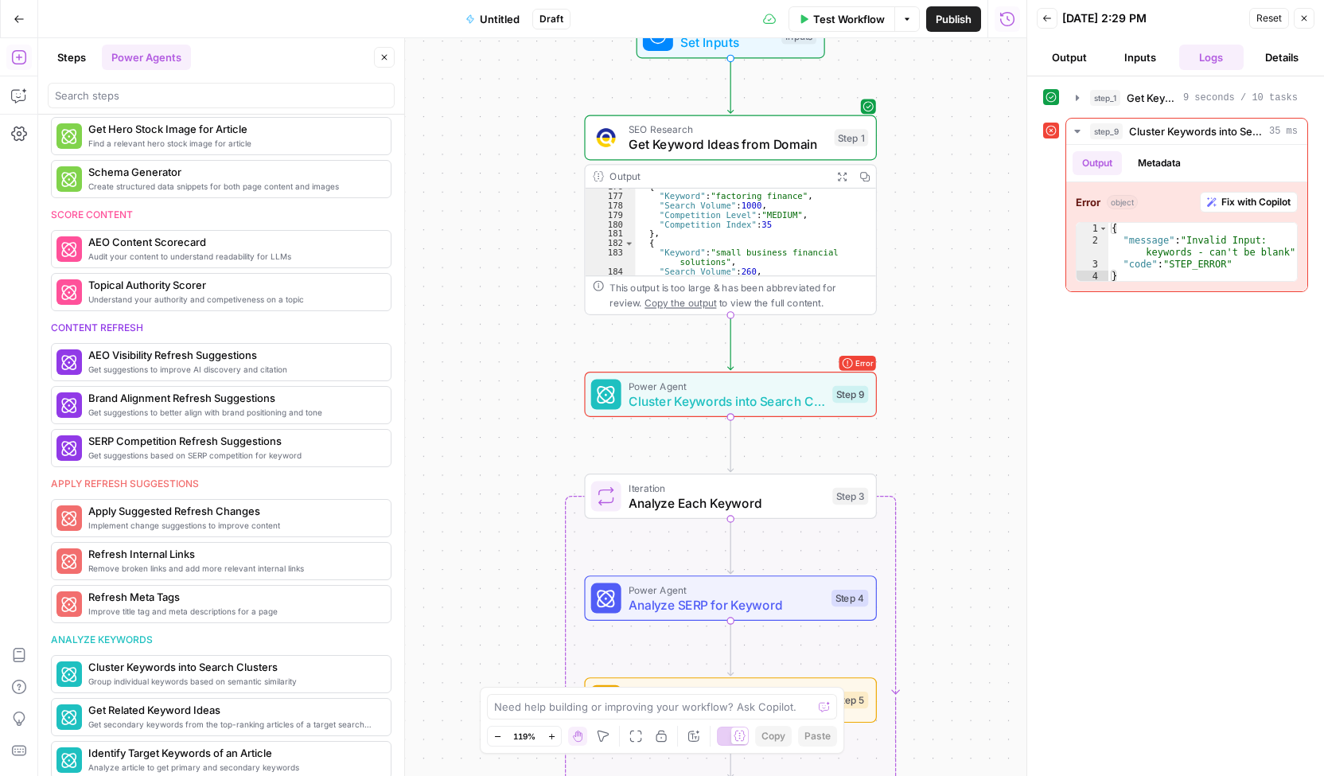
click at [684, 174] on div "Output" at bounding box center [717, 176] width 215 height 15
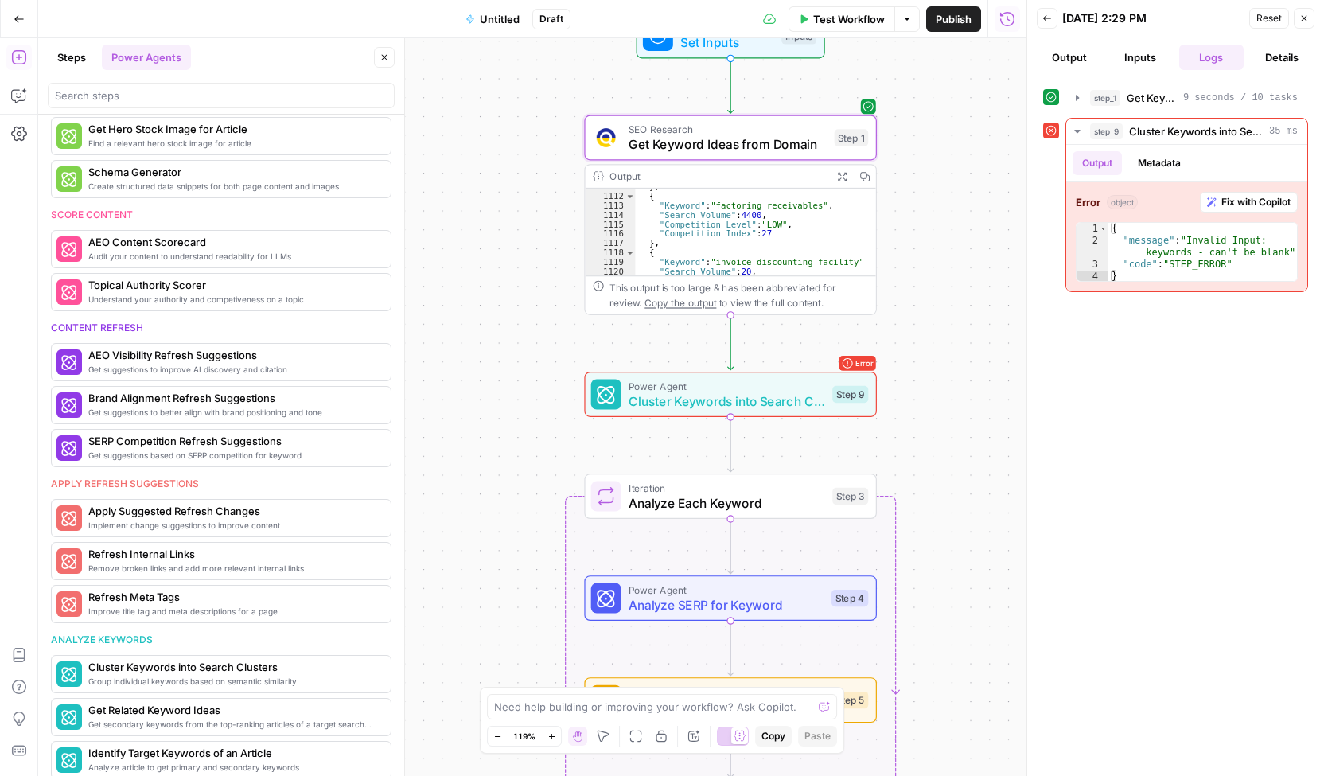
scroll to position [12246, 0]
click at [1239, 201] on span "Fix with Copilot" at bounding box center [1256, 202] width 69 height 14
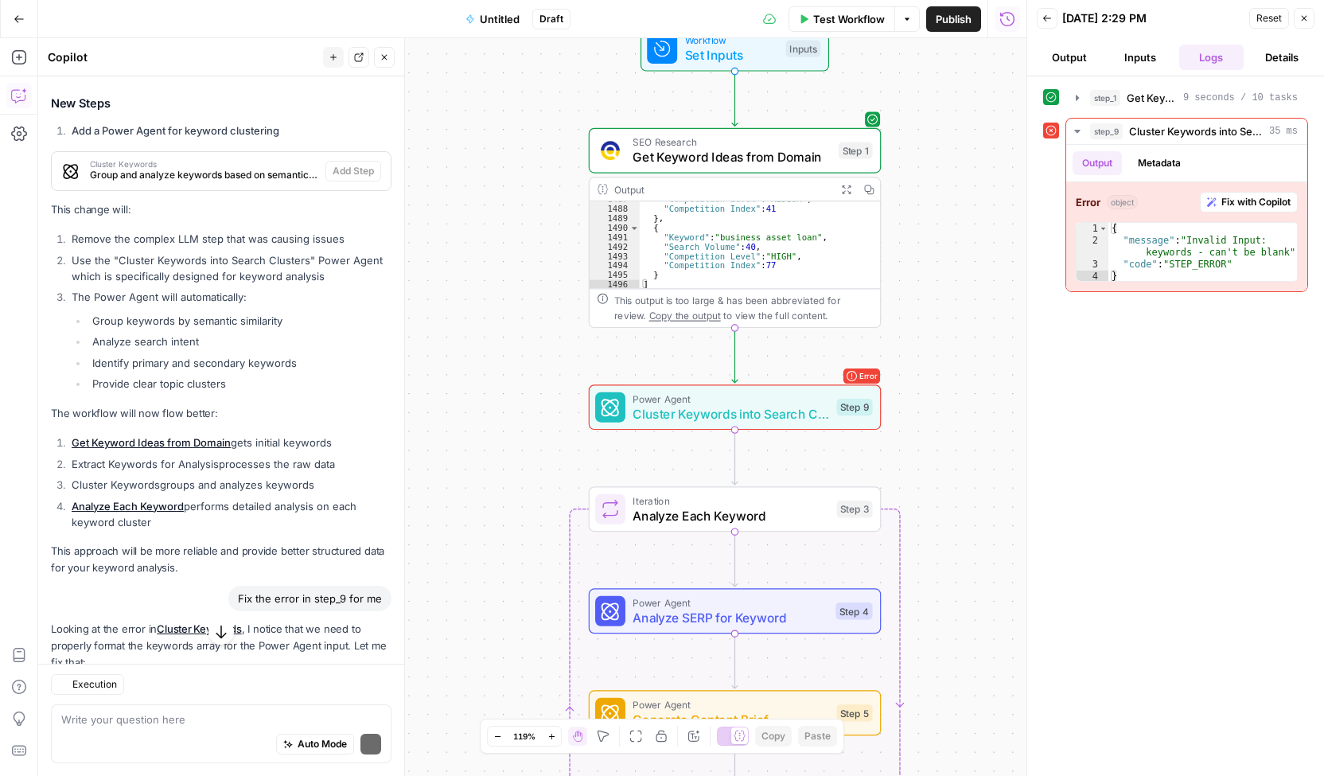
scroll to position [4310, 0]
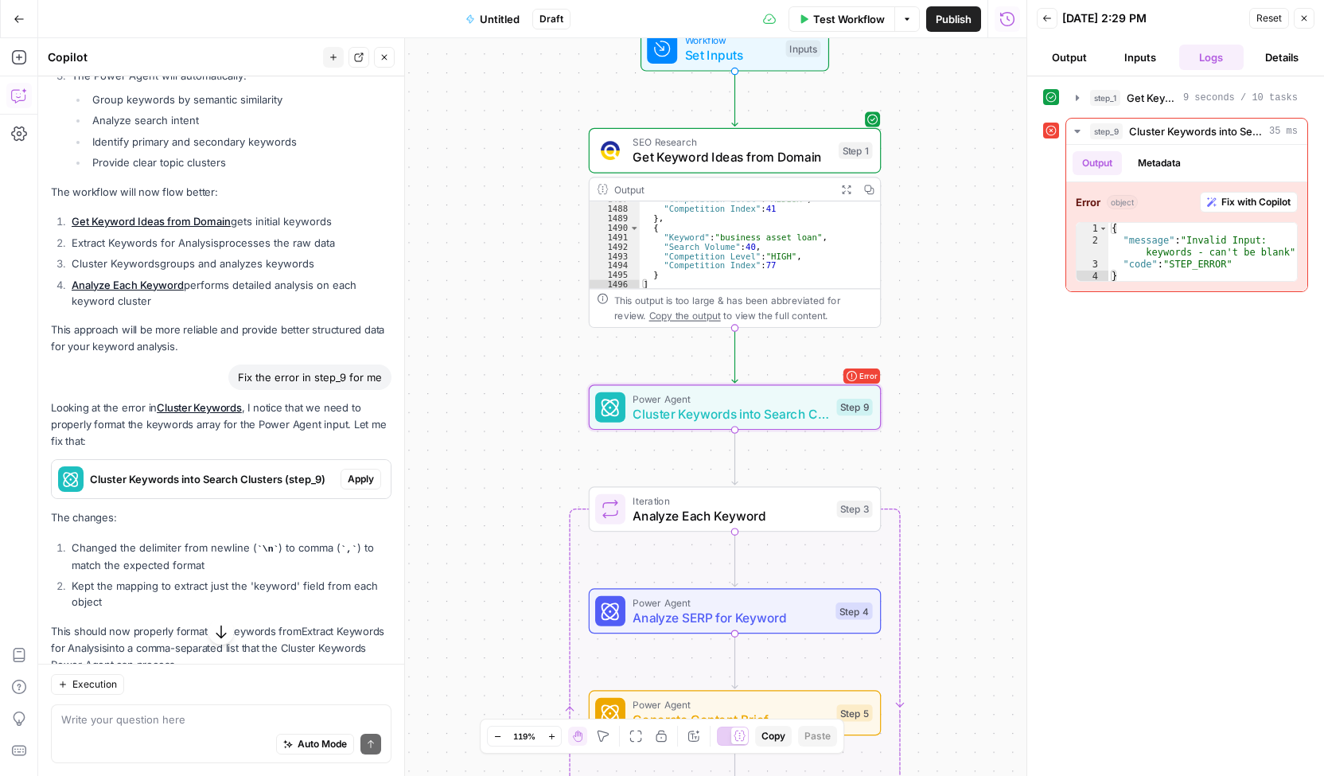
click at [349, 486] on span "Apply" at bounding box center [361, 479] width 26 height 14
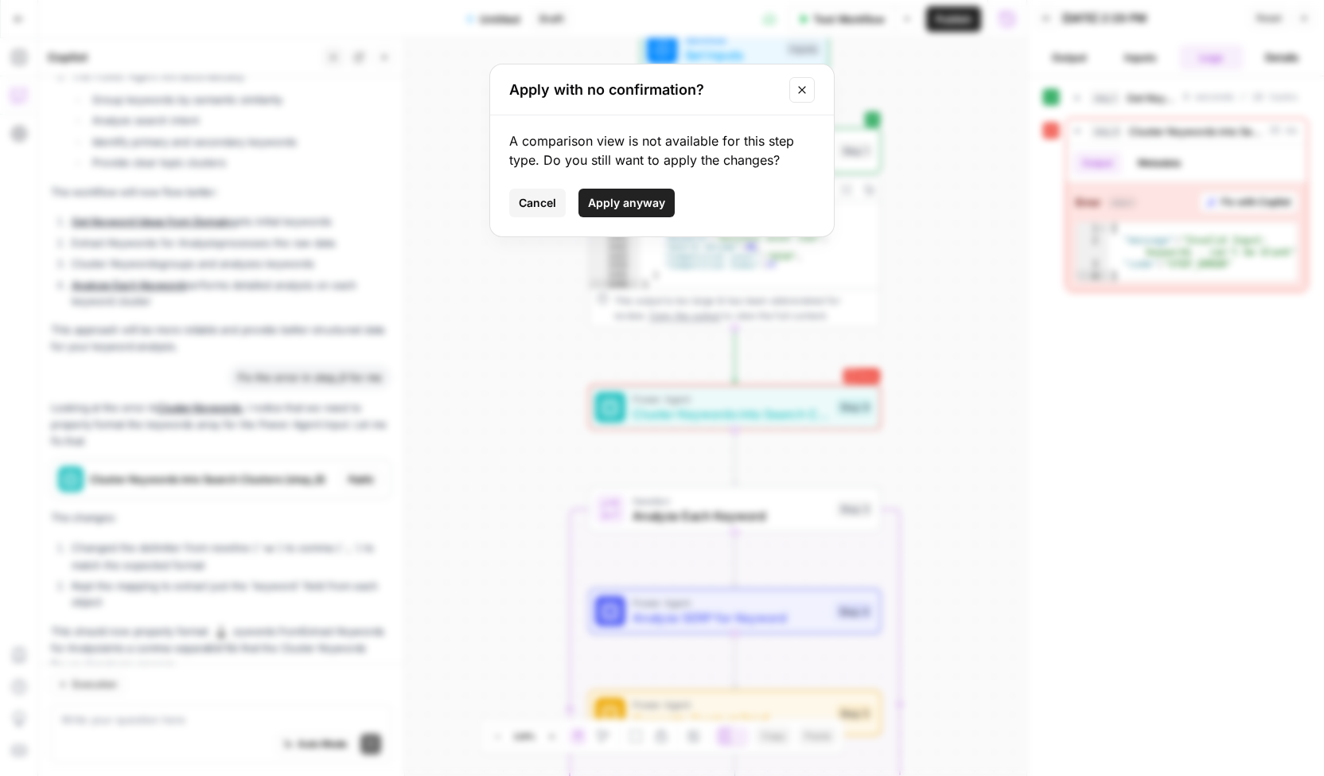
click at [629, 207] on span "Apply anyway" at bounding box center [626, 203] width 77 height 16
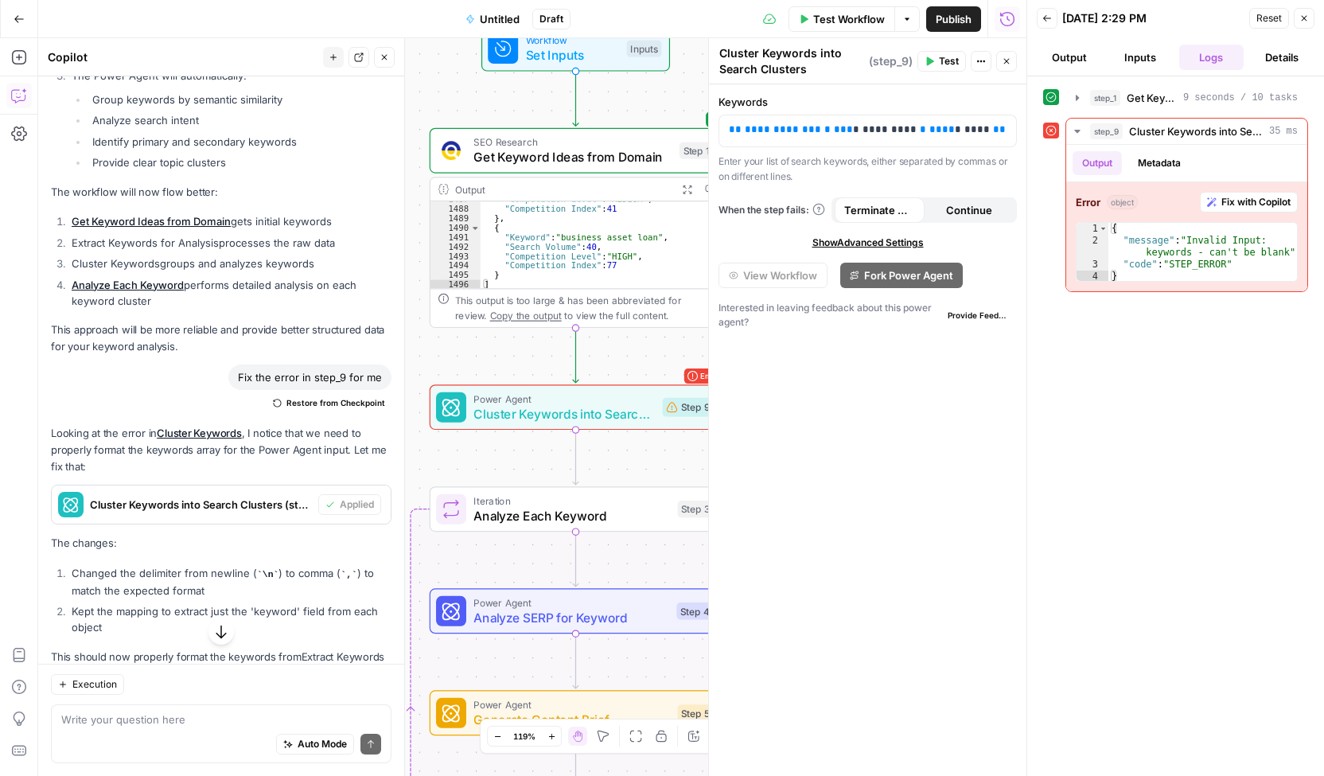
click at [840, 21] on span "Test Workflow" at bounding box center [849, 19] width 72 height 16
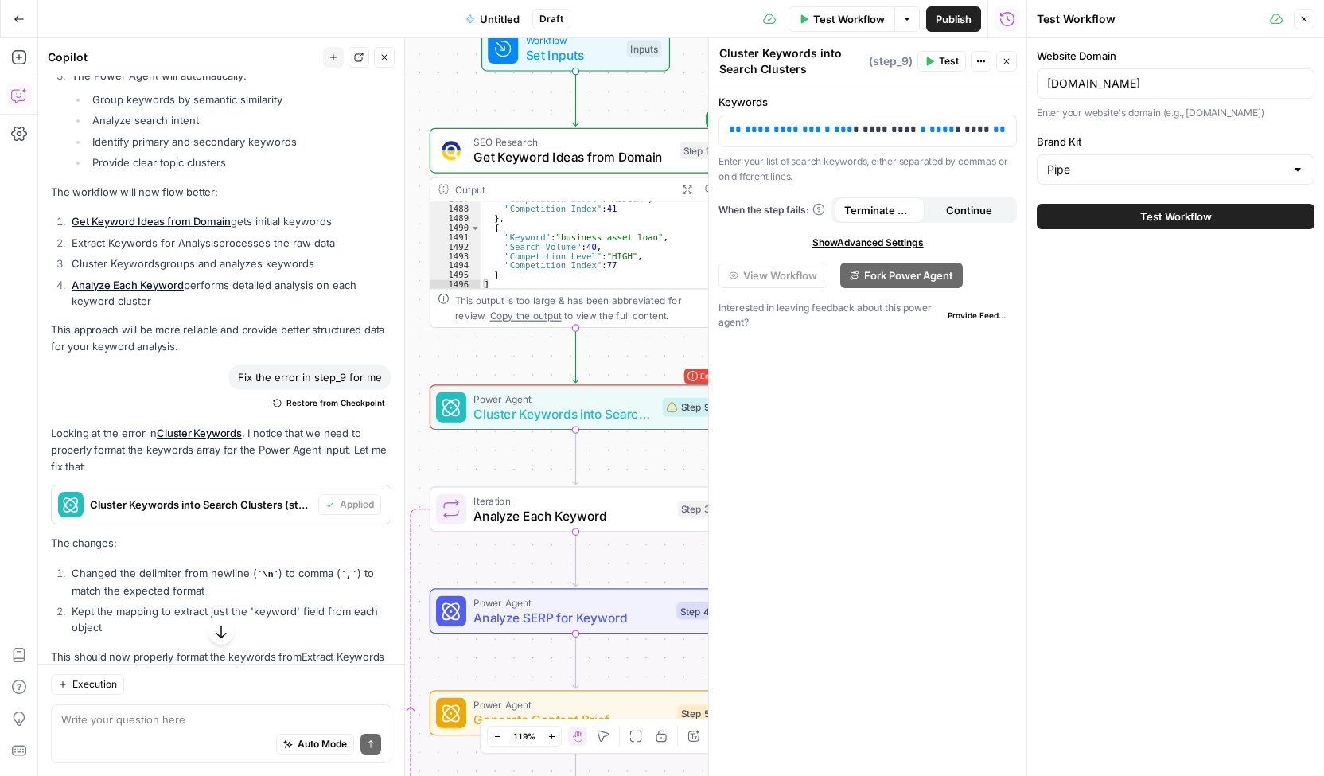
click at [1215, 215] on button "Test Workflow" at bounding box center [1176, 216] width 278 height 25
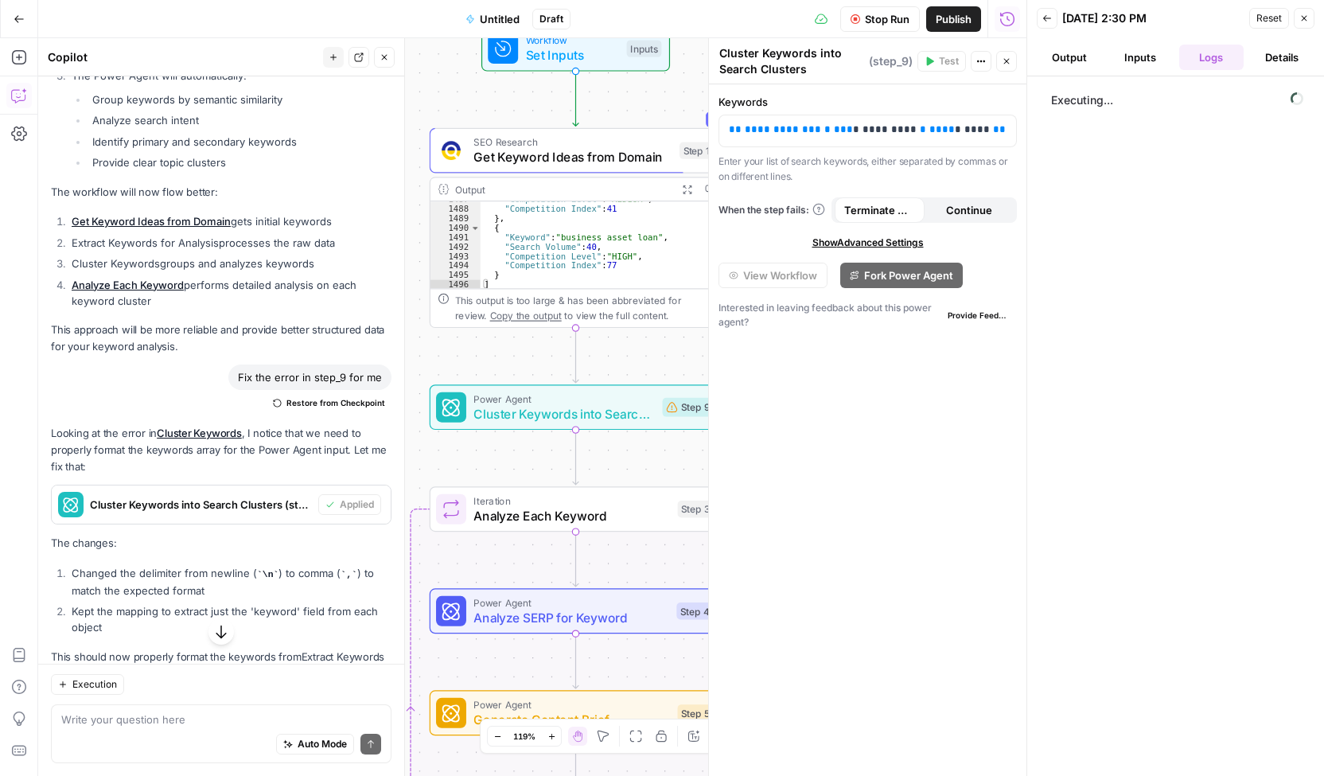
click at [1077, 55] on button "Output" at bounding box center [1069, 57] width 64 height 25
click at [1006, 60] on icon "button" at bounding box center [1007, 62] width 6 height 6
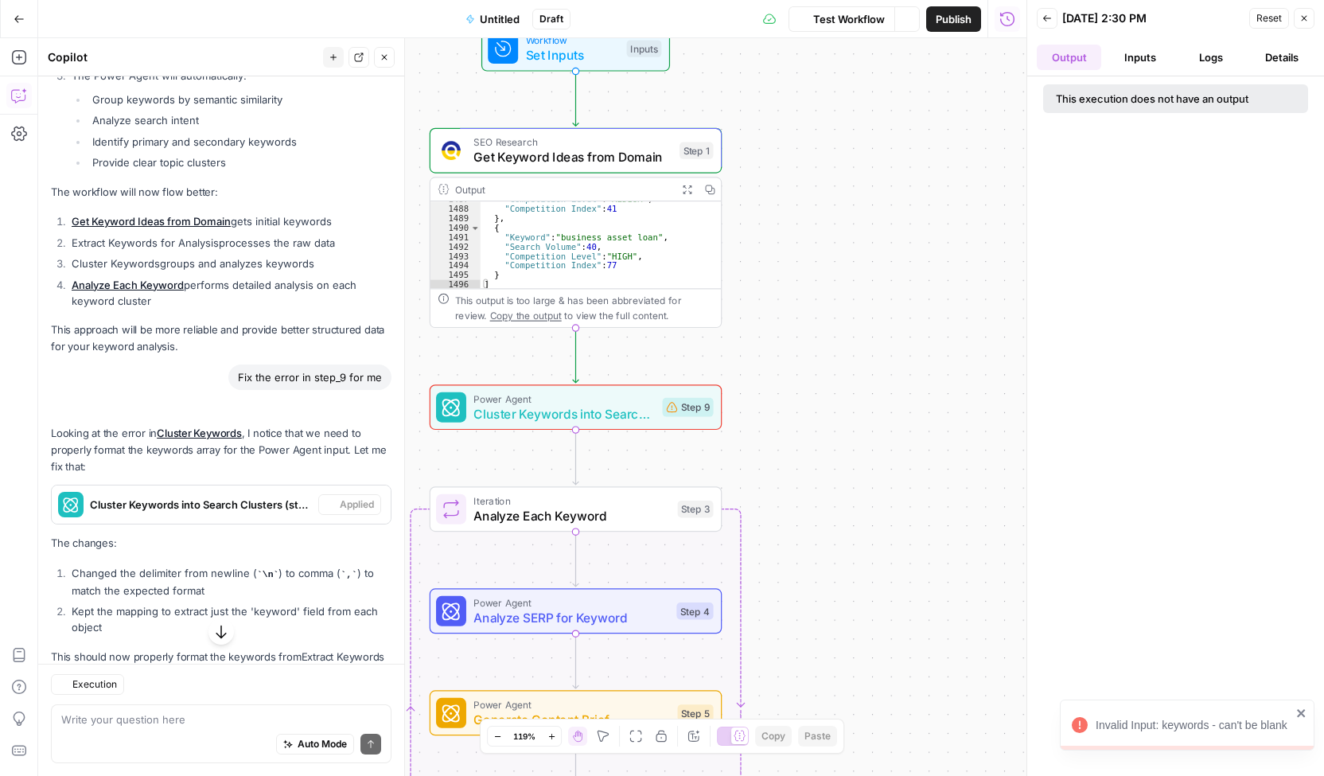
scroll to position [4310, 0]
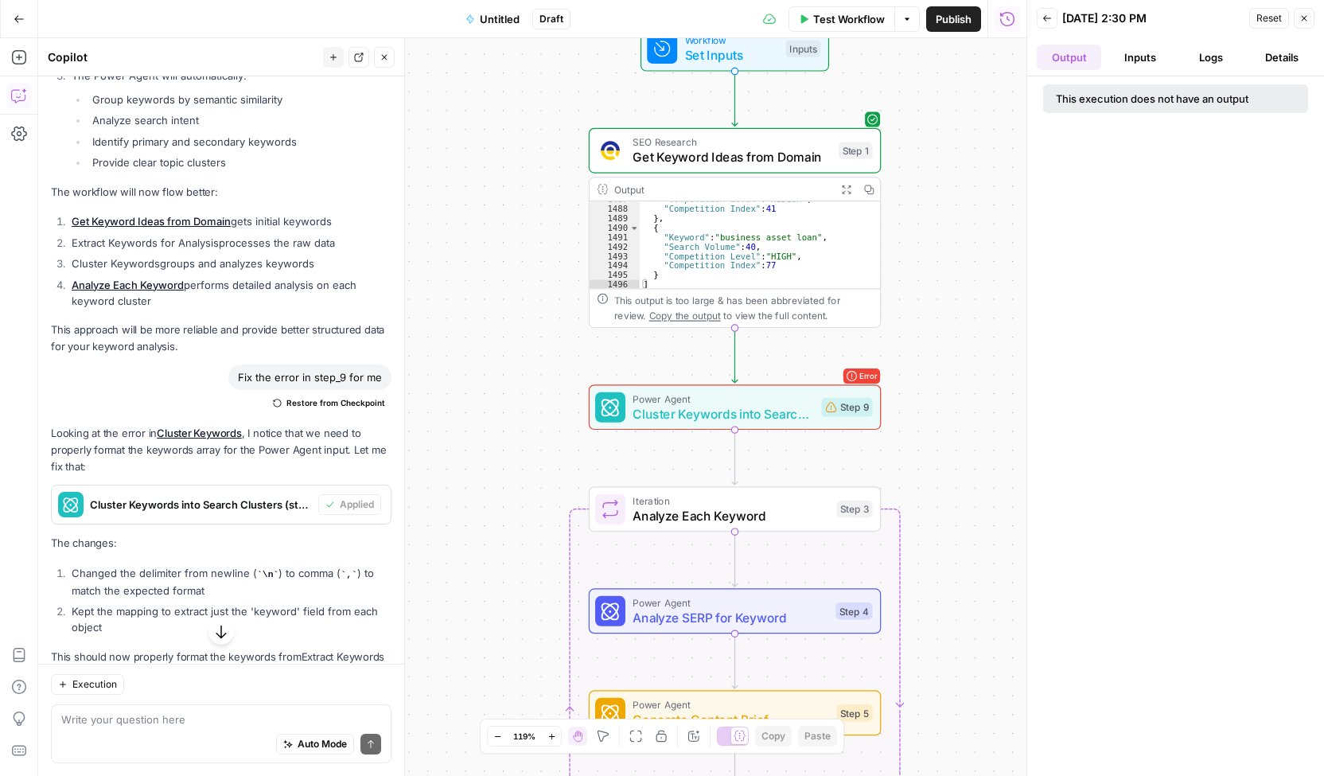
click at [214, 634] on icon "button" at bounding box center [221, 632] width 16 height 16
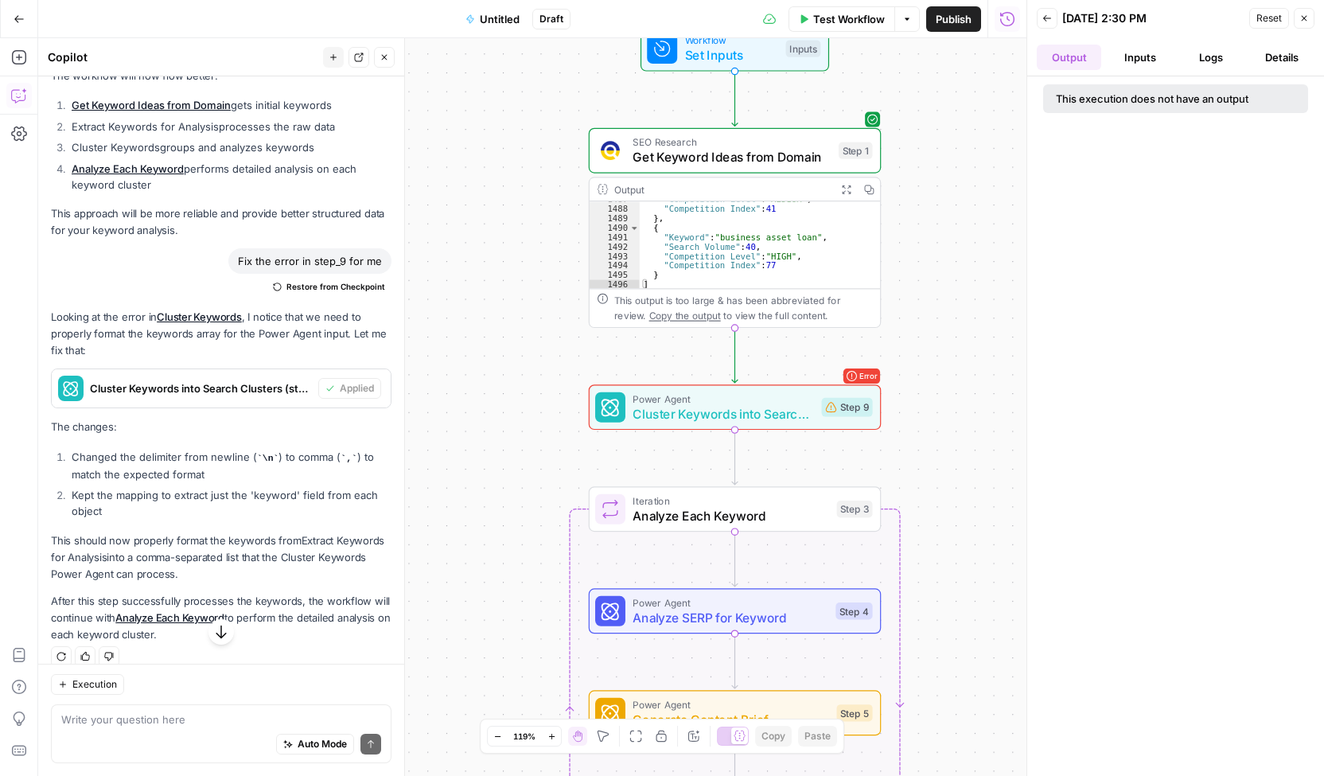
scroll to position [4459, 0]
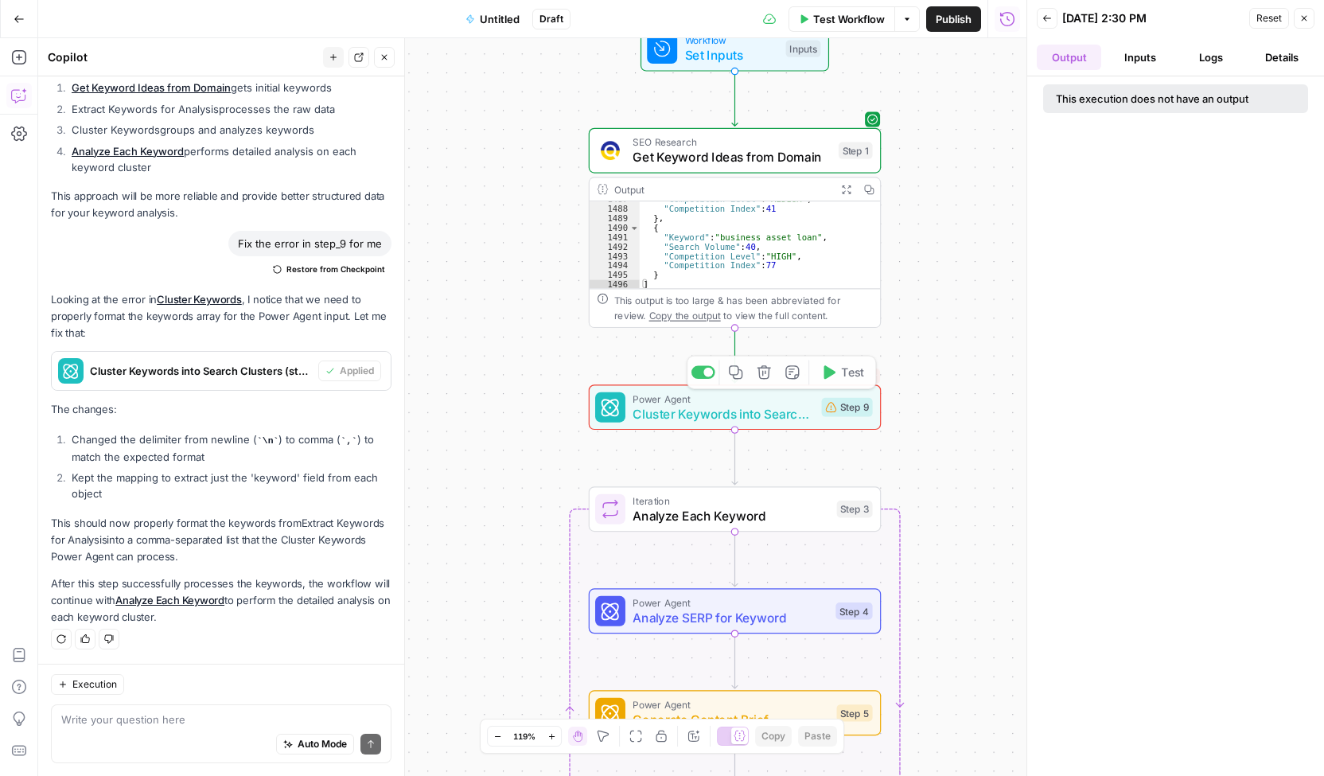
click at [821, 419] on div "Error Power Agent Cluster Keywords into Search Clusters Step 9 Copy step Delete…" at bounding box center [734, 408] width 278 height 32
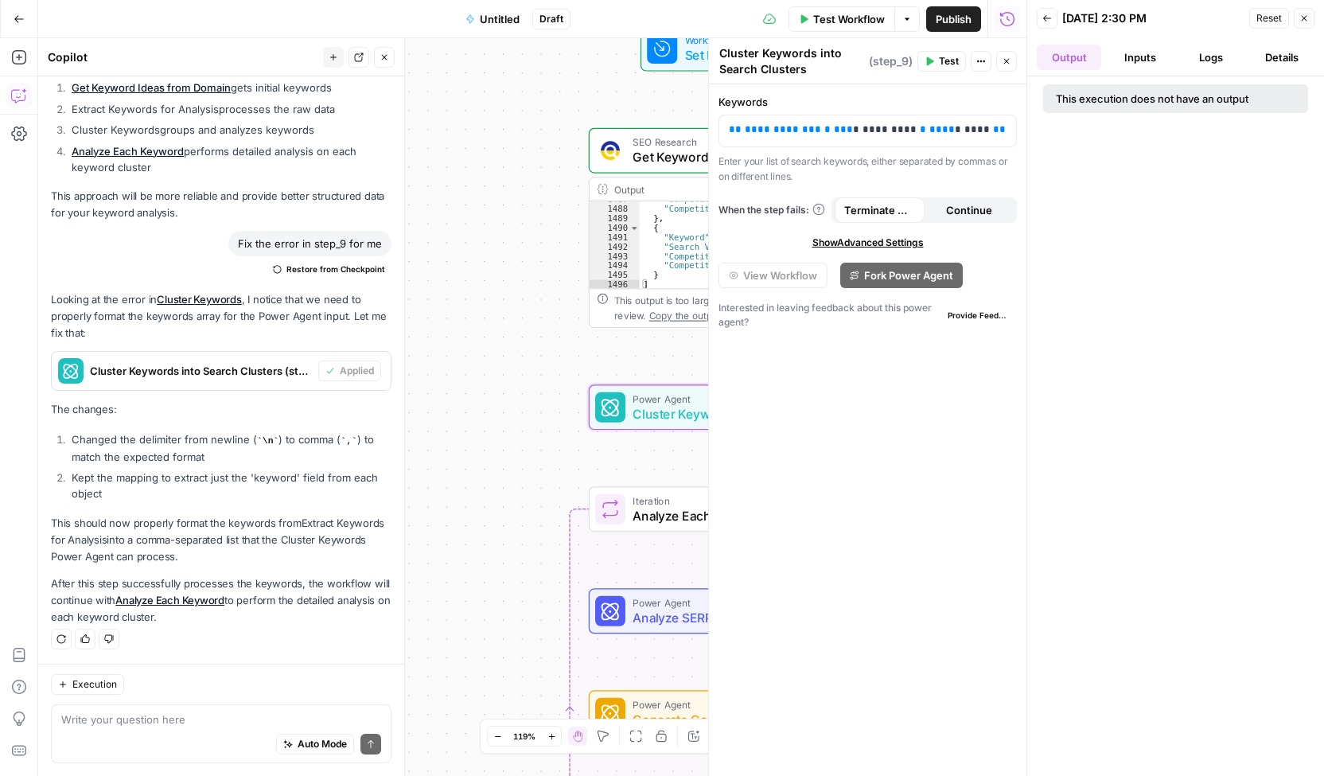
click at [1004, 63] on icon "button" at bounding box center [1007, 62] width 6 height 6
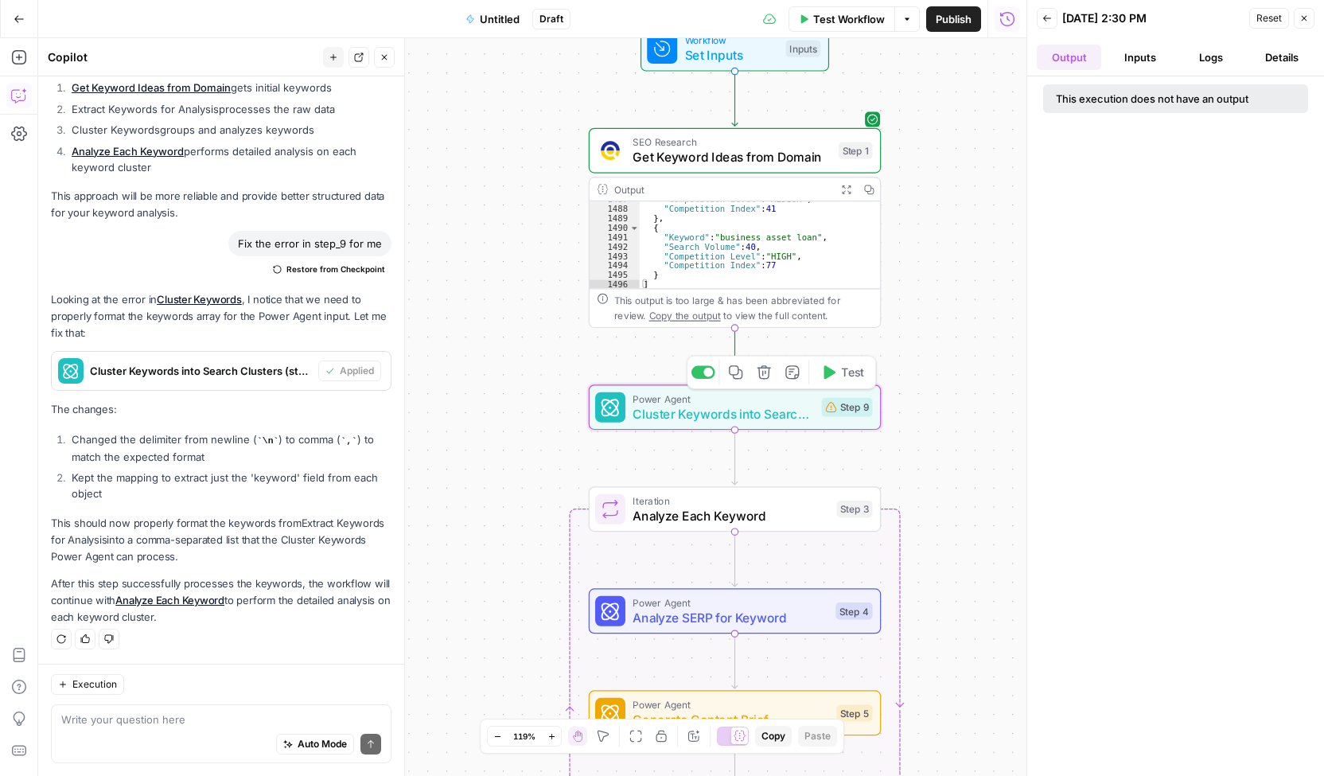
click at [754, 410] on span "Cluster Keywords into Search Clusters" at bounding box center [723, 413] width 181 height 19
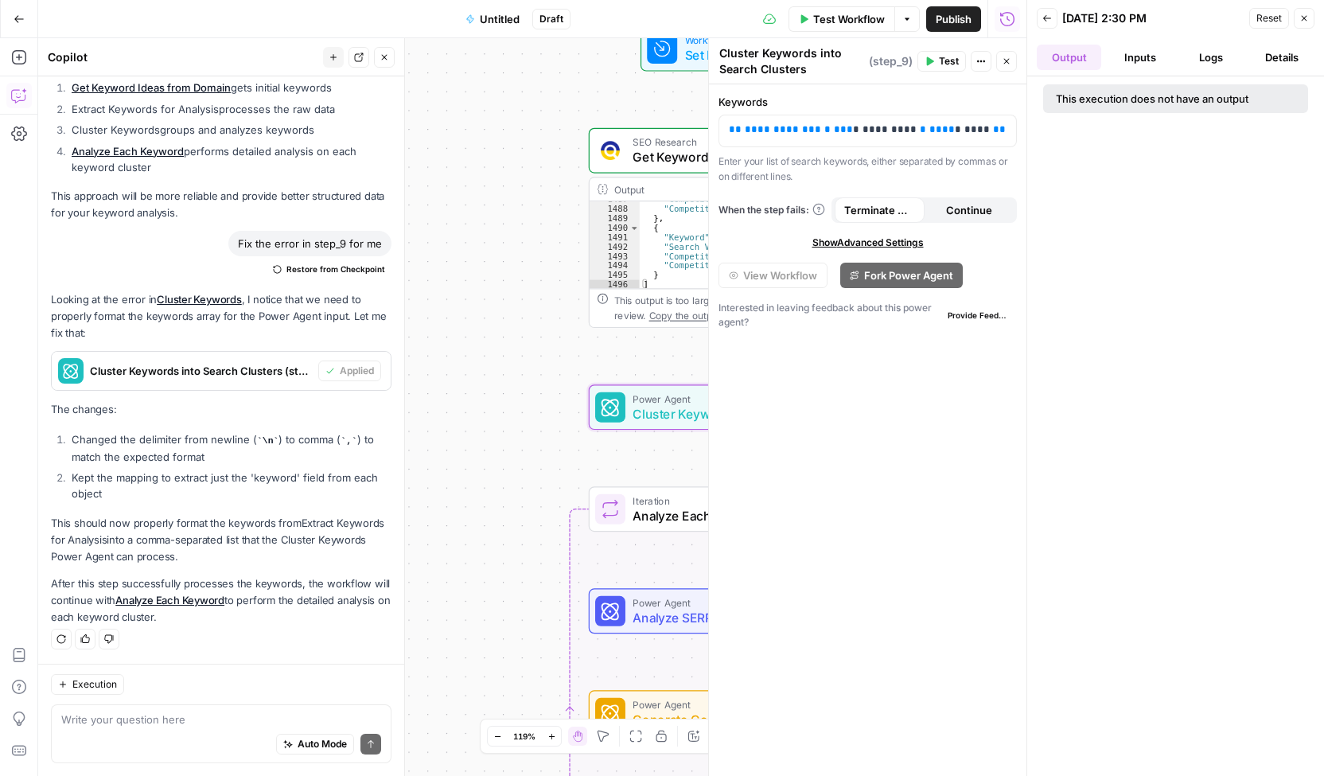
click at [950, 66] on span "Test" at bounding box center [949, 61] width 20 height 14
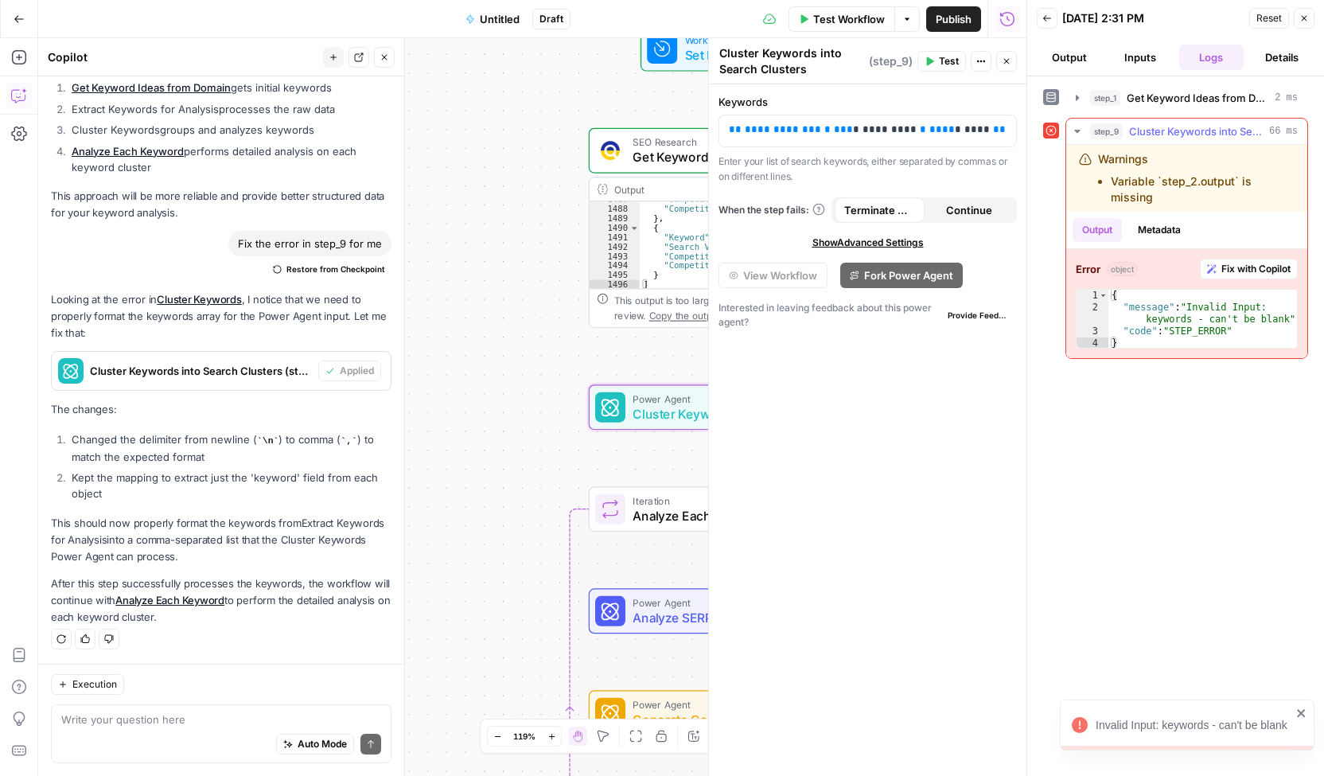
click at [1255, 262] on span "Fix with Copilot" at bounding box center [1256, 269] width 69 height 14
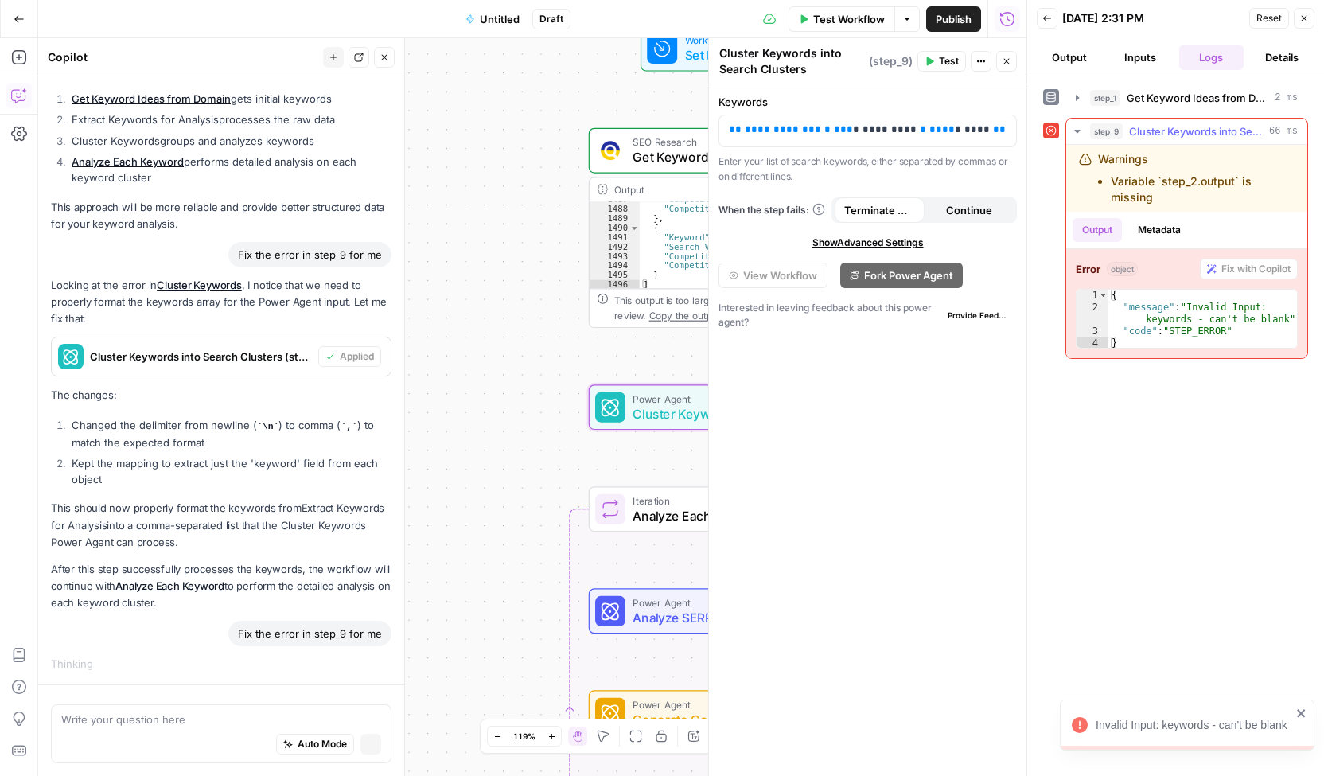
scroll to position [4226, 0]
click at [920, 411] on div "**********" at bounding box center [868, 430] width 318 height 692
click at [1010, 60] on icon "button" at bounding box center [1007, 62] width 10 height 10
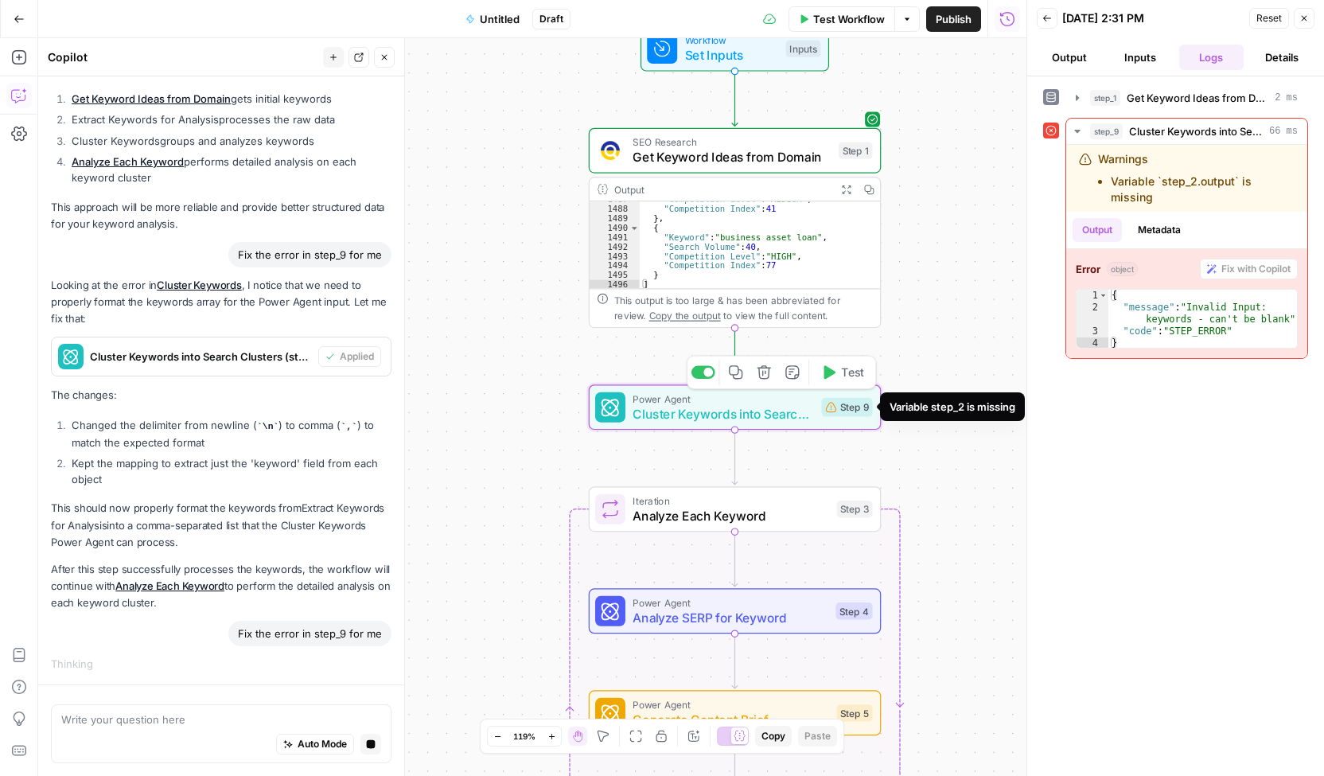
click at [856, 413] on div "Step 9" at bounding box center [847, 407] width 51 height 19
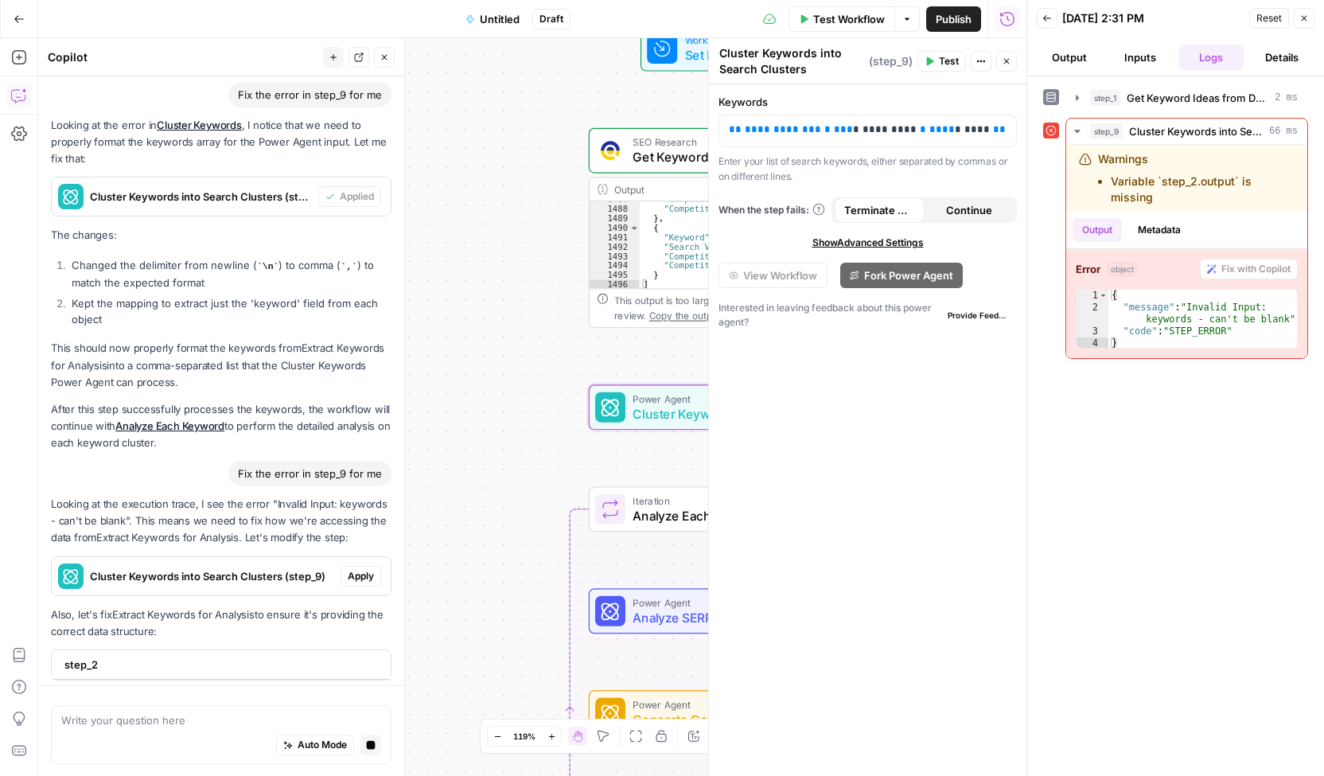
scroll to position [4411, 0]
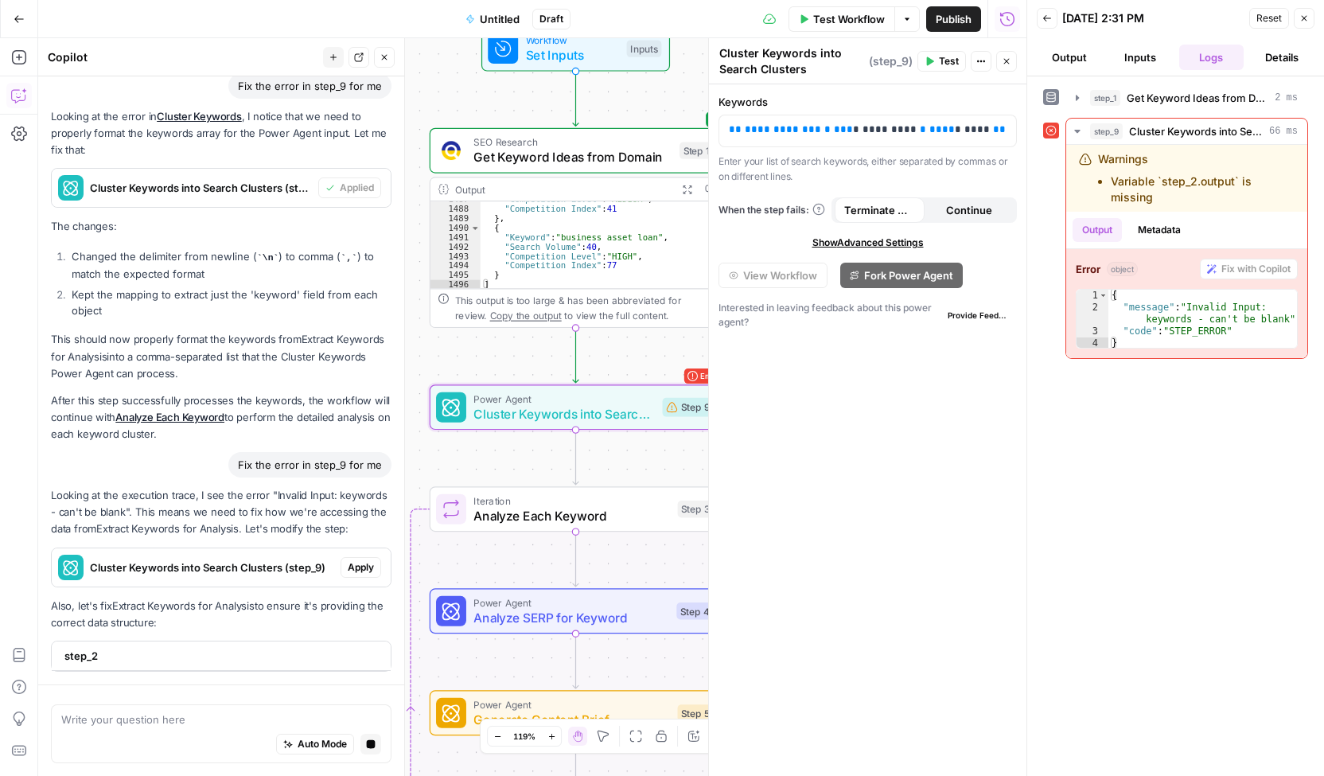
click at [348, 567] on span "Apply" at bounding box center [361, 567] width 26 height 14
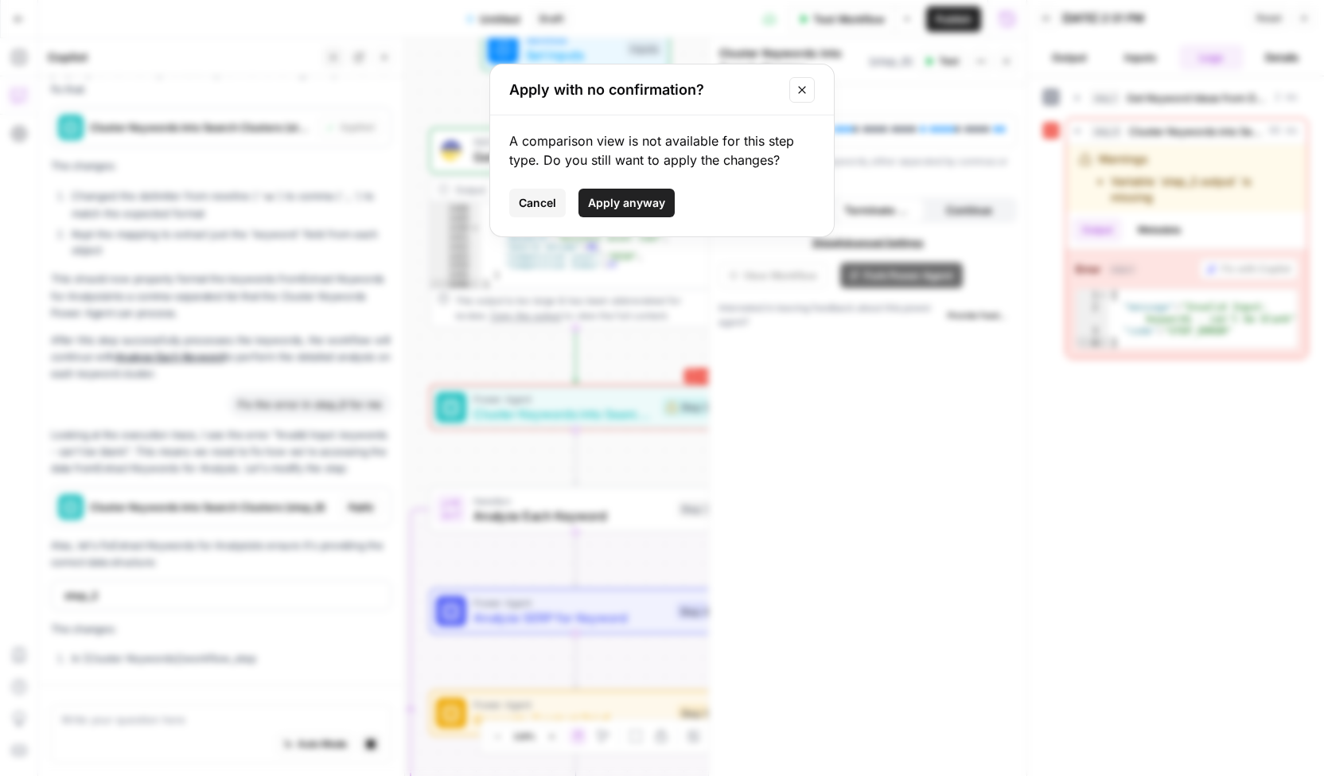
click at [634, 211] on button "Apply anyway" at bounding box center [627, 203] width 96 height 29
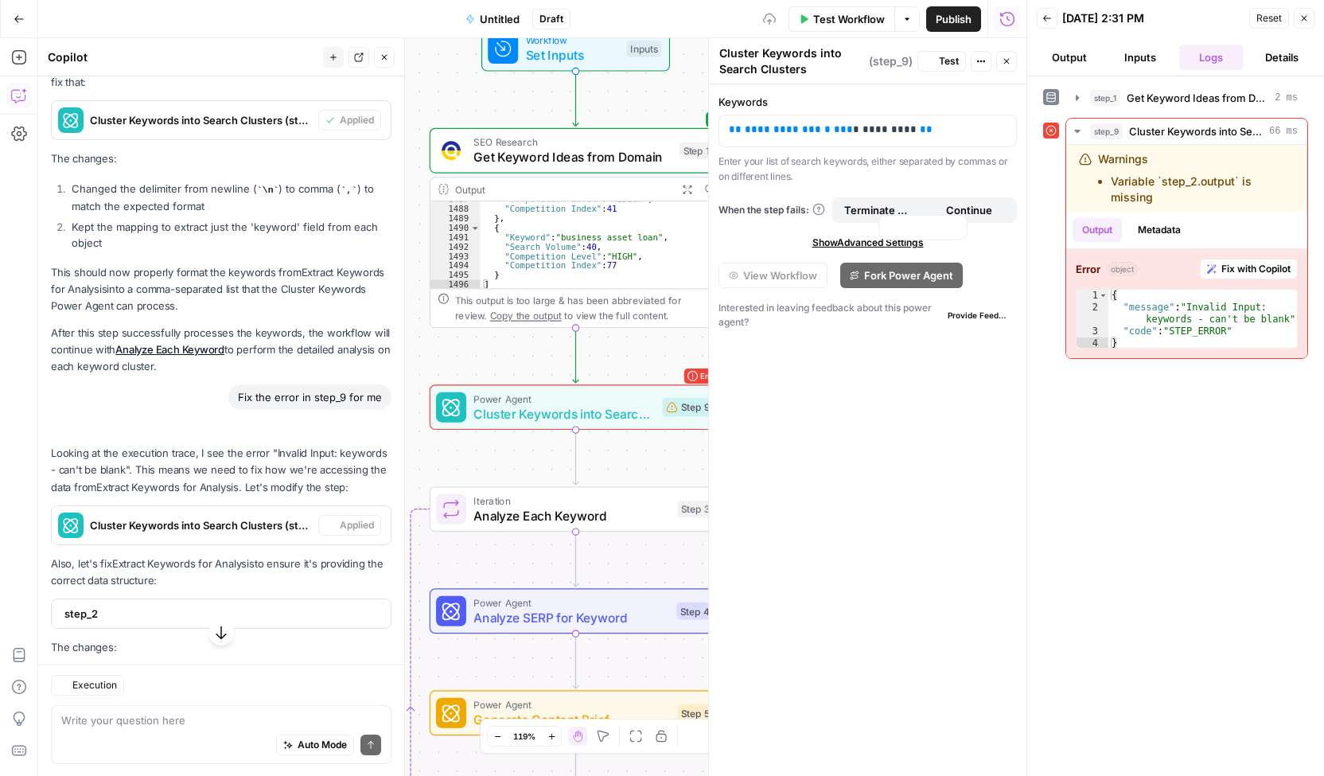
scroll to position [4924, 0]
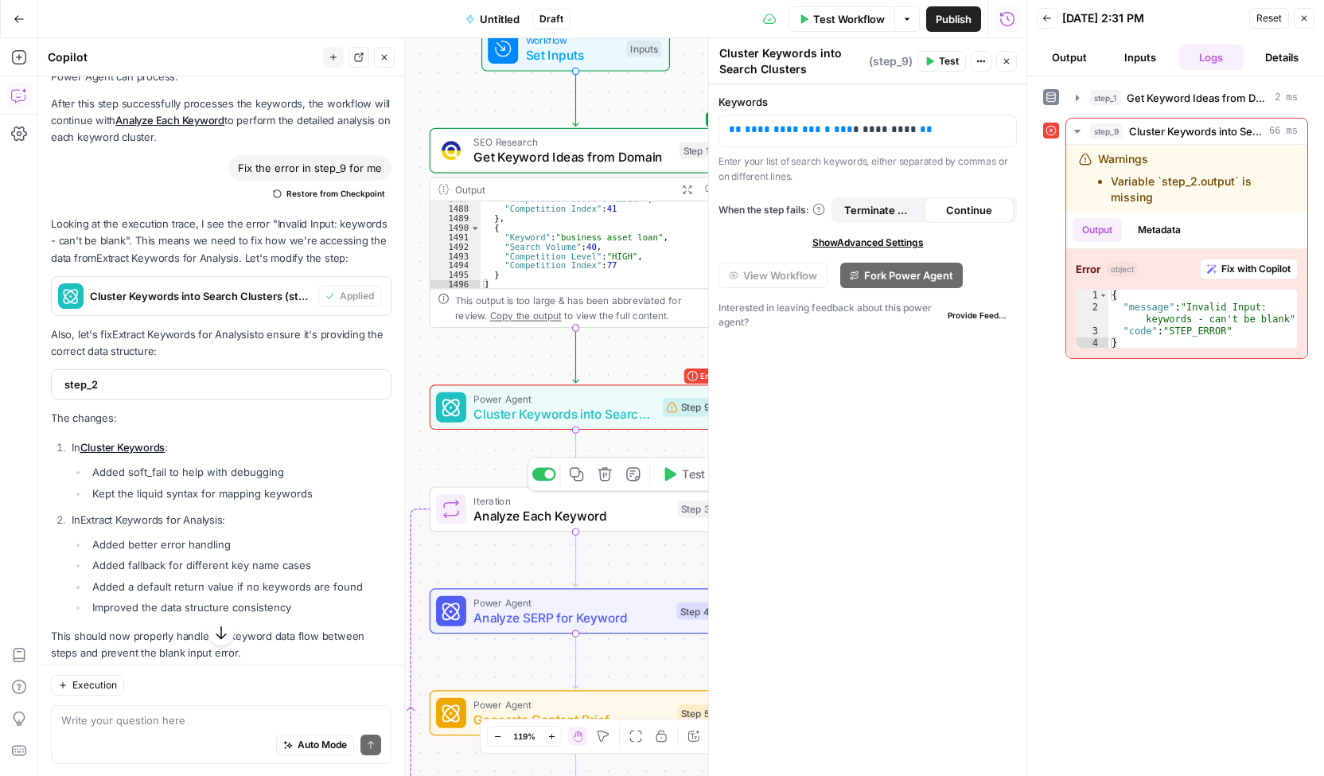
click at [1008, 62] on icon "button" at bounding box center [1007, 62] width 6 height 6
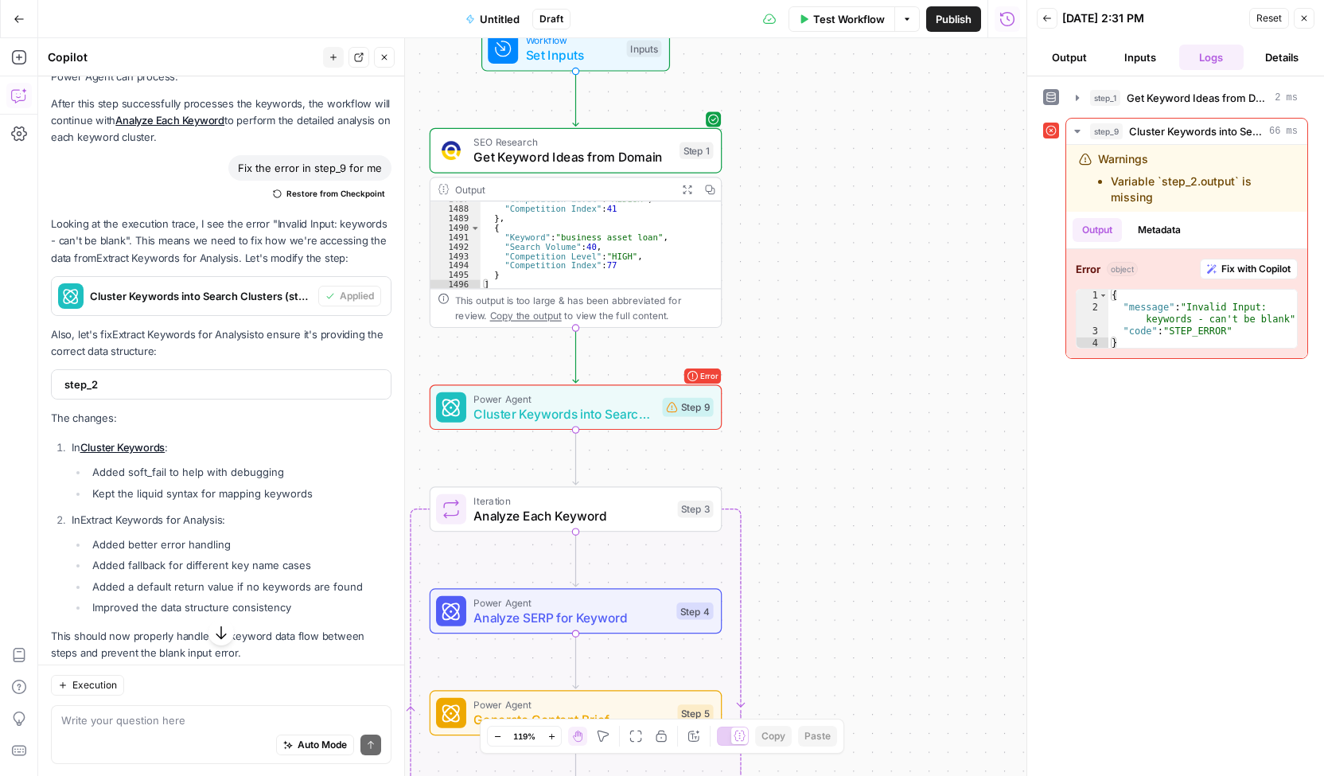
click at [844, 21] on span "Test Workflow" at bounding box center [849, 19] width 72 height 16
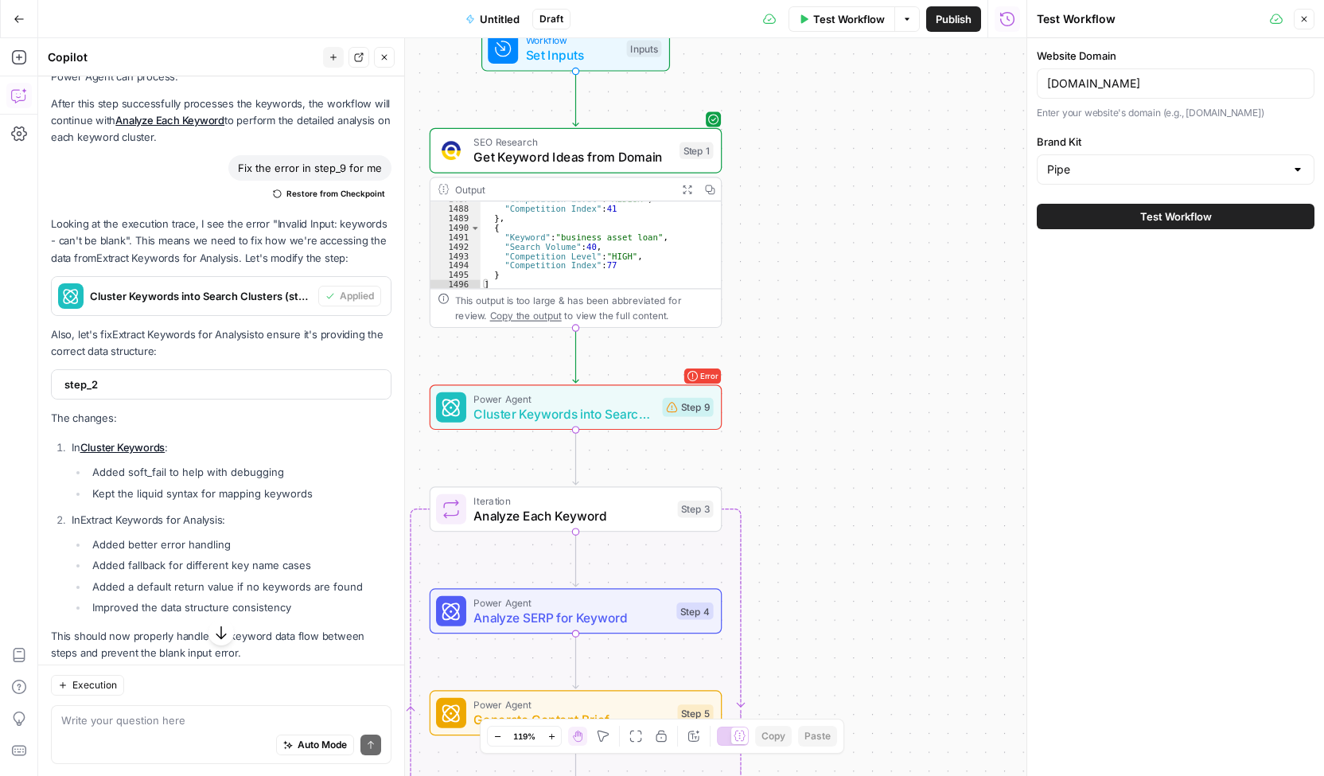
click at [1168, 216] on span "Test Workflow" at bounding box center [1177, 217] width 72 height 16
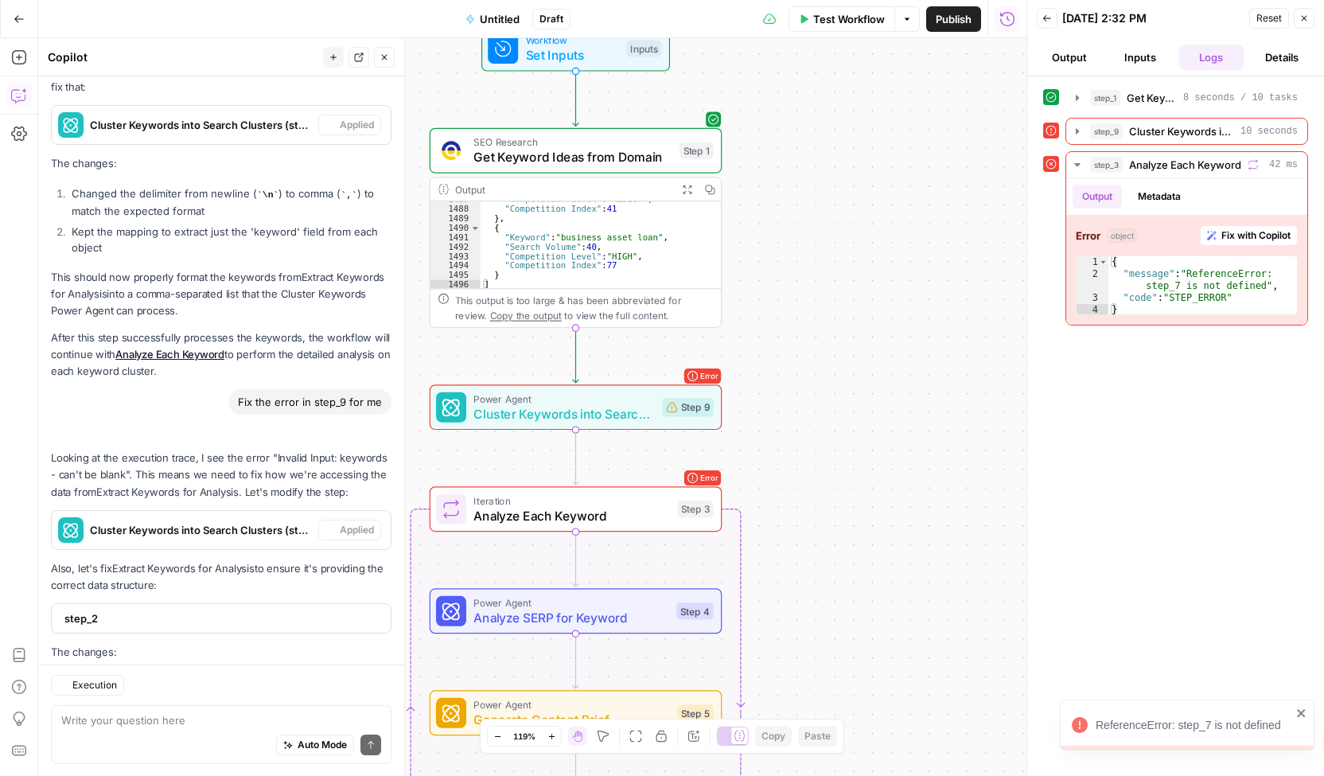
scroll to position [4990, 0]
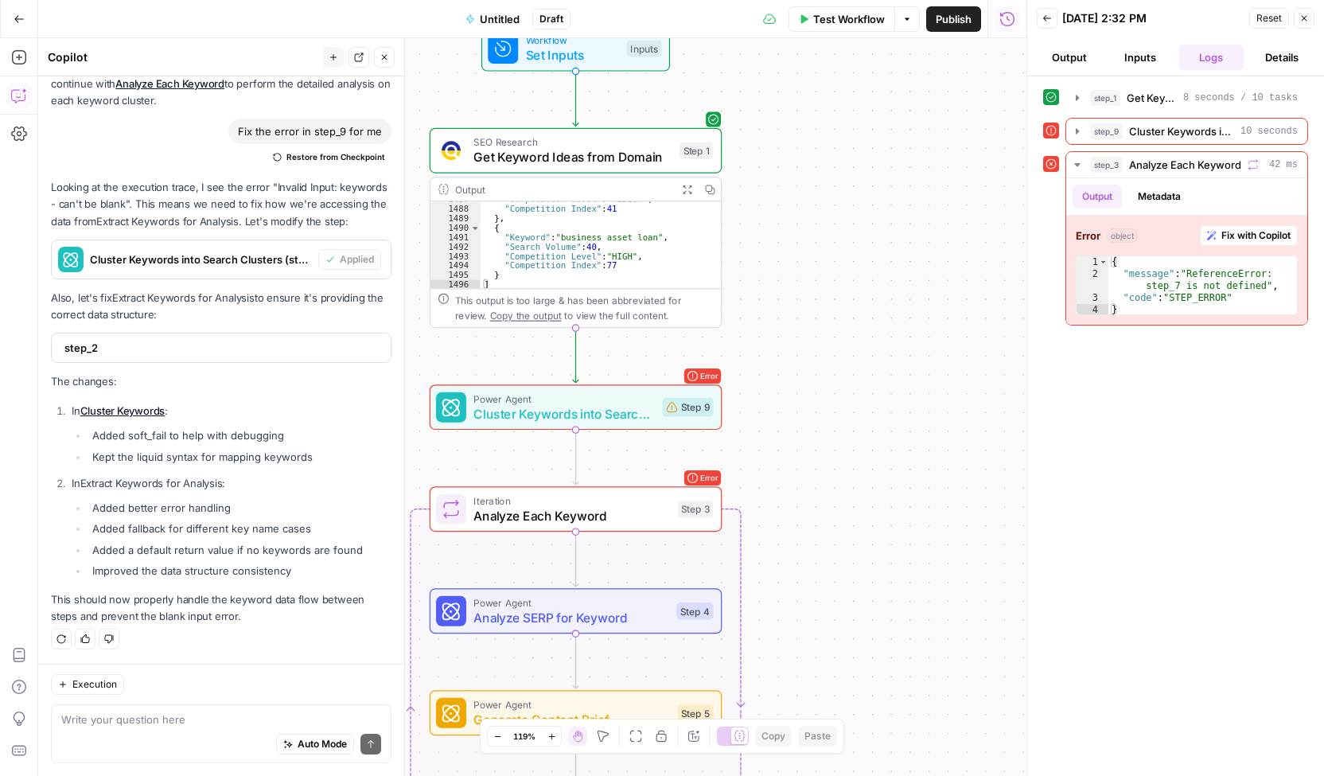
click at [1251, 232] on span "Fix with Copilot" at bounding box center [1256, 235] width 69 height 14
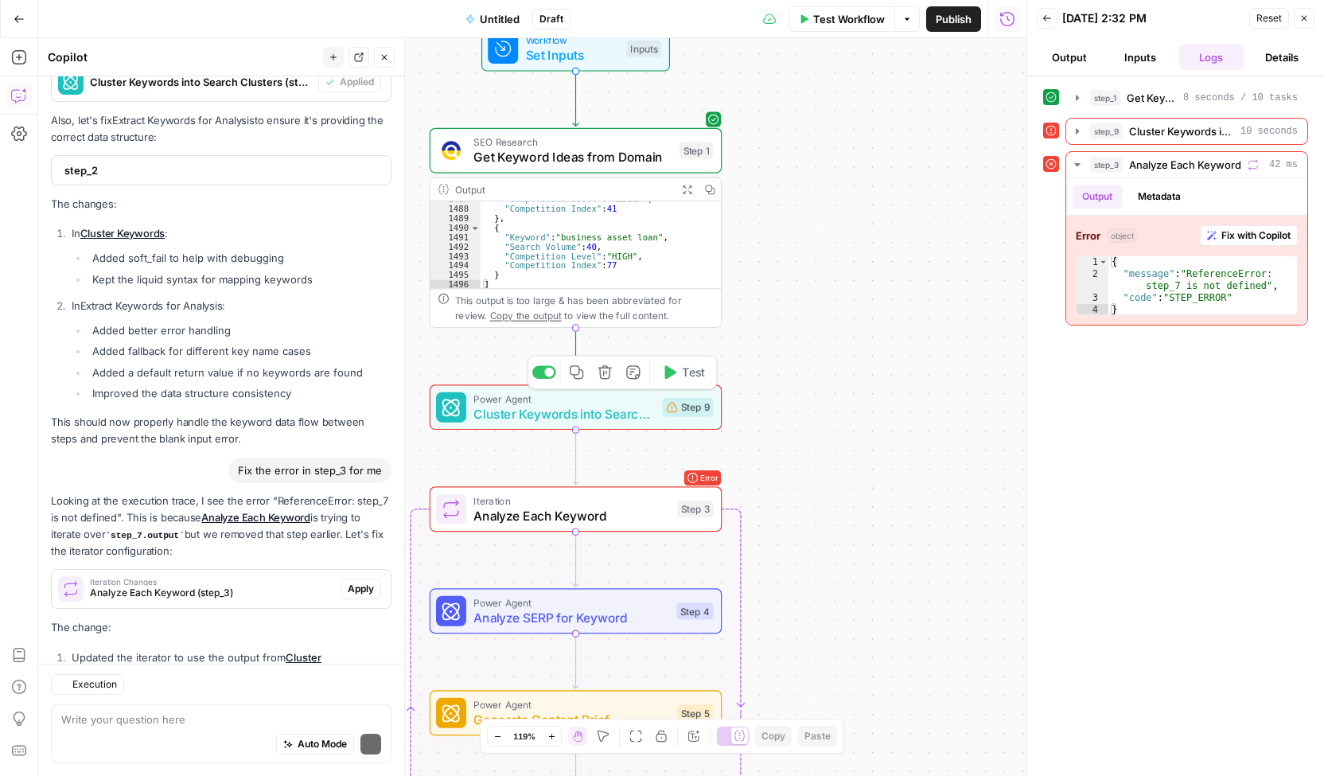
scroll to position [5455, 0]
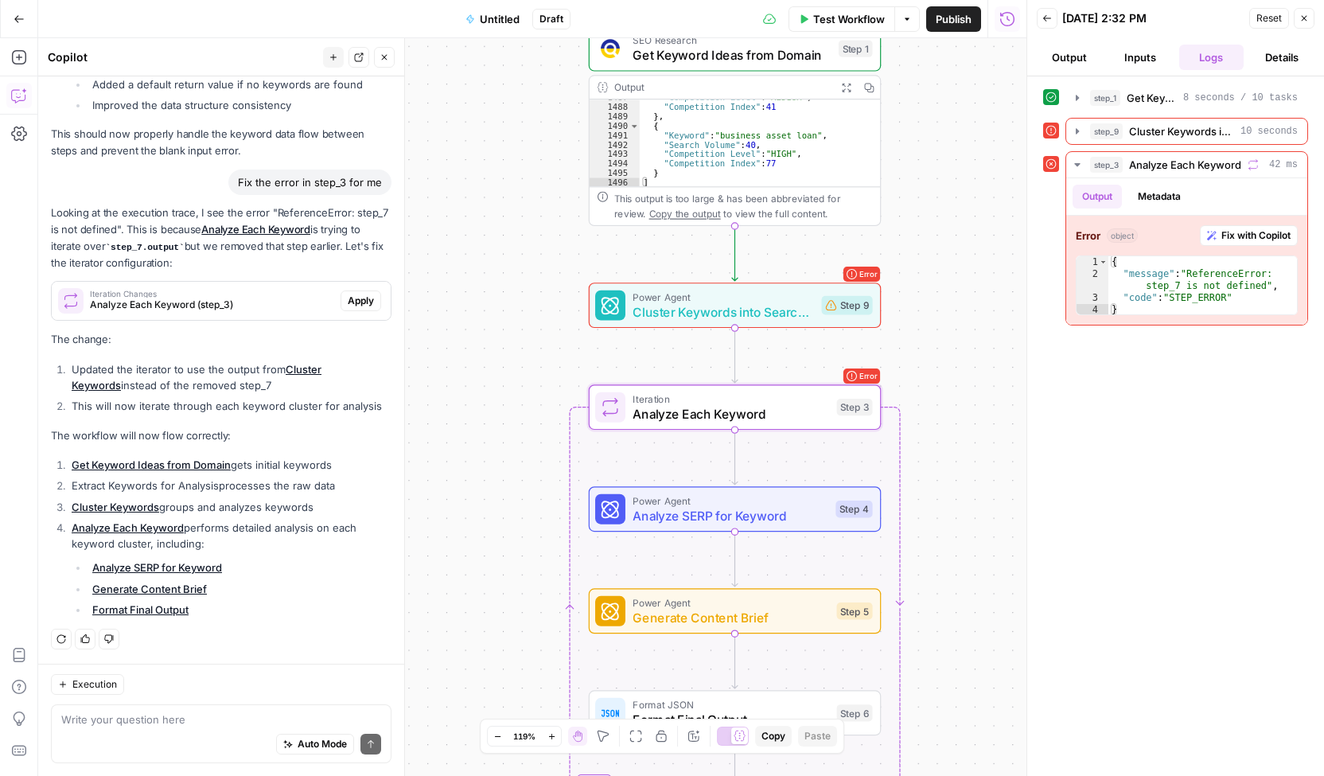
click at [349, 306] on span "Apply" at bounding box center [361, 301] width 26 height 14
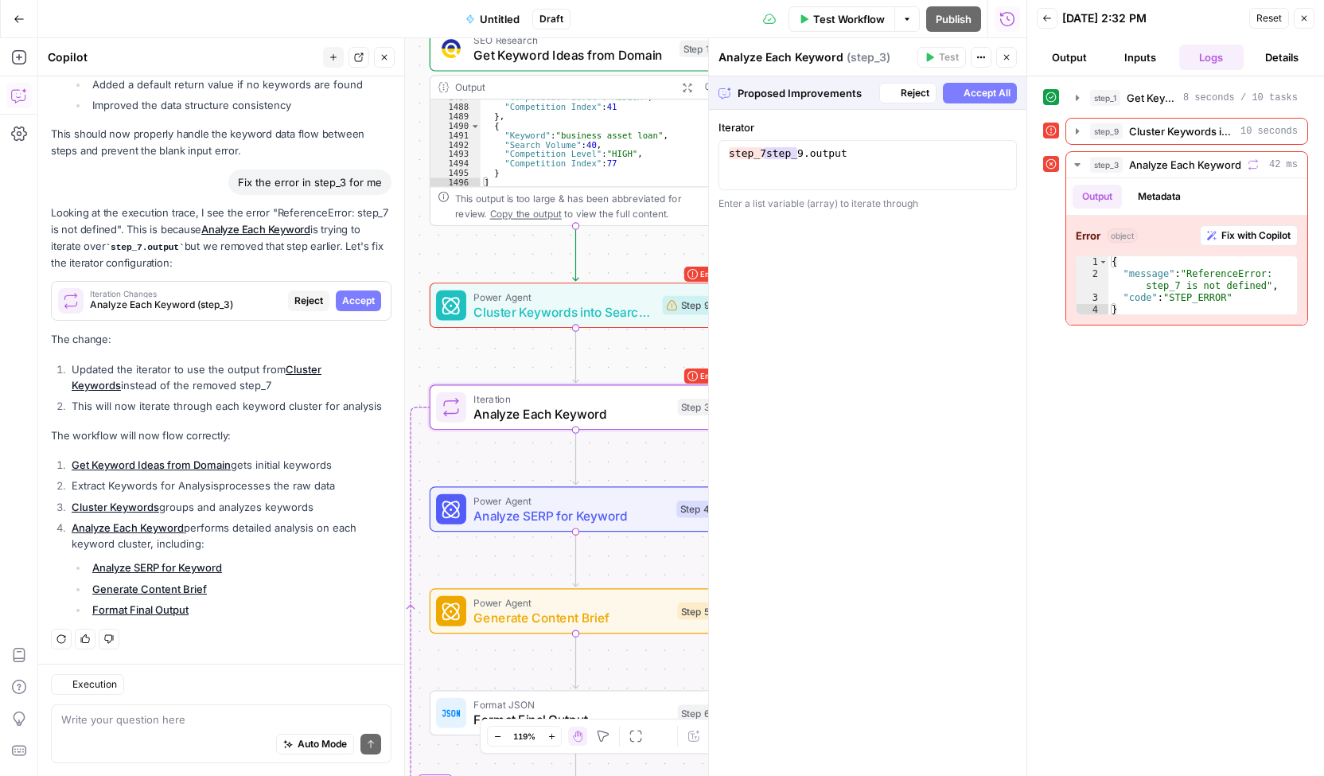
scroll to position [5200, 0]
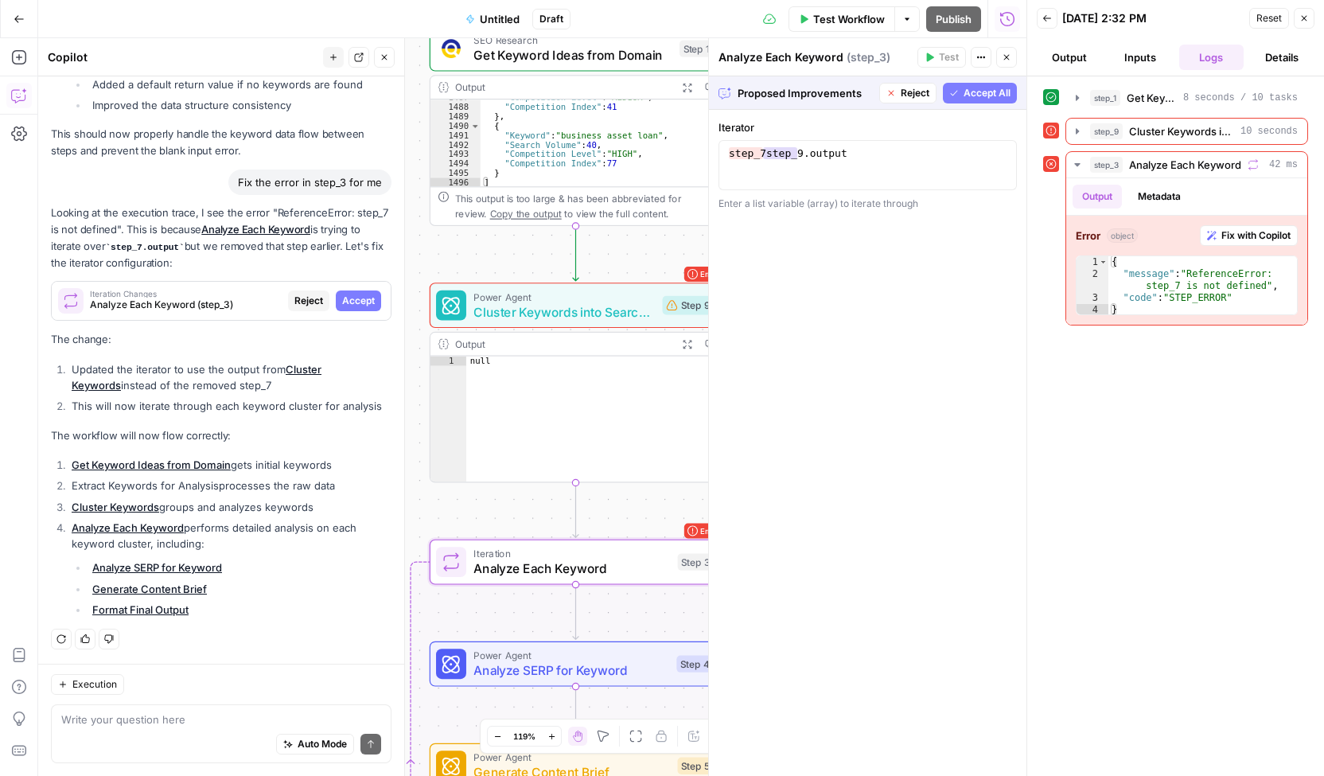
click at [350, 299] on span "Accept" at bounding box center [358, 301] width 33 height 14
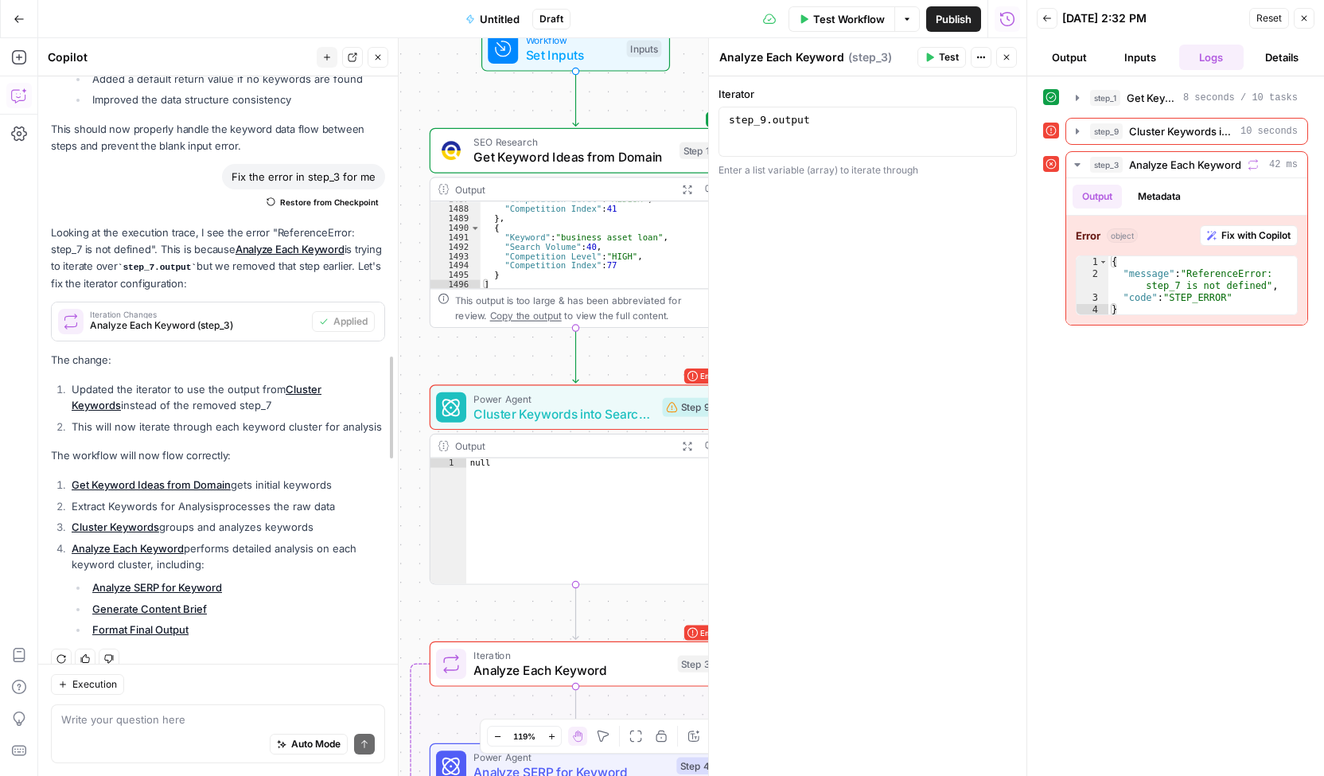
scroll to position [5561, 0]
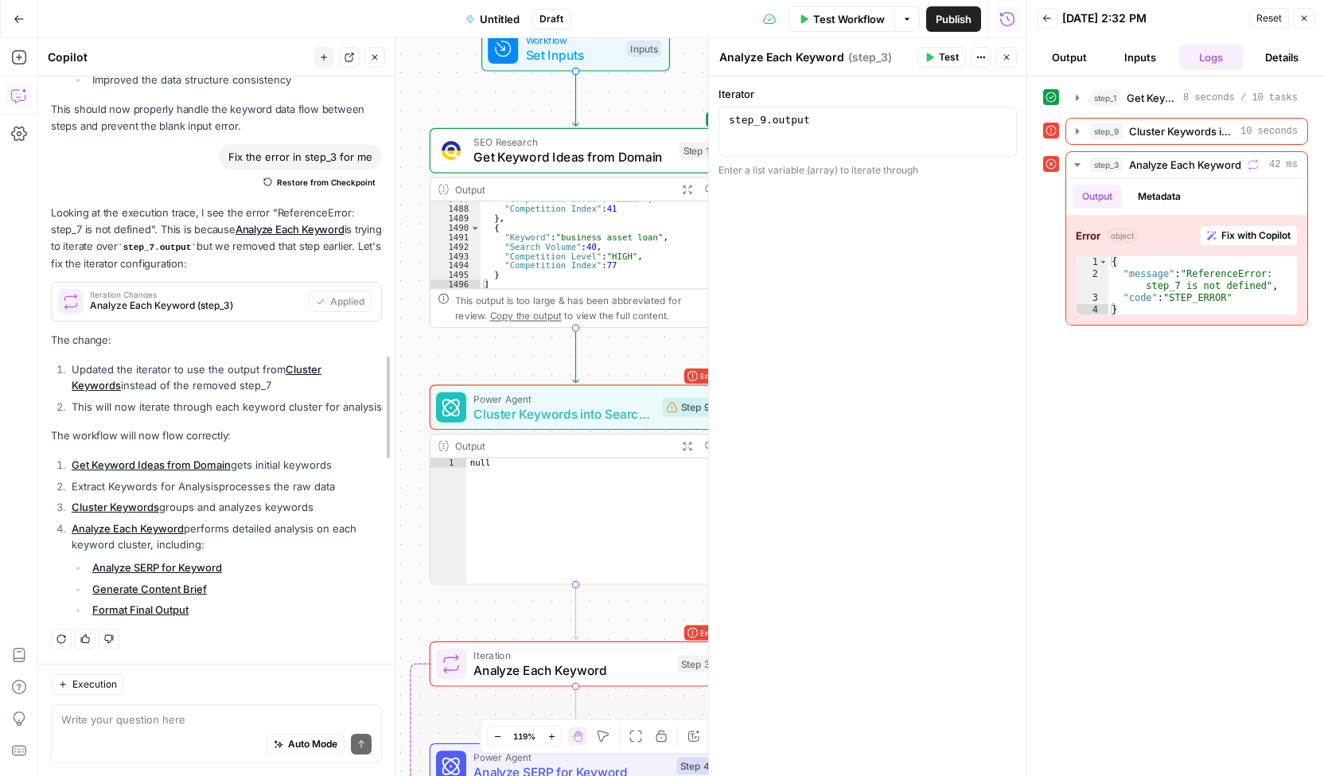
drag, startPoint x: 398, startPoint y: 705, endPoint x: 388, endPoint y: 641, distance: 65.2
click at [845, 16] on span "Test Workflow" at bounding box center [849, 19] width 72 height 16
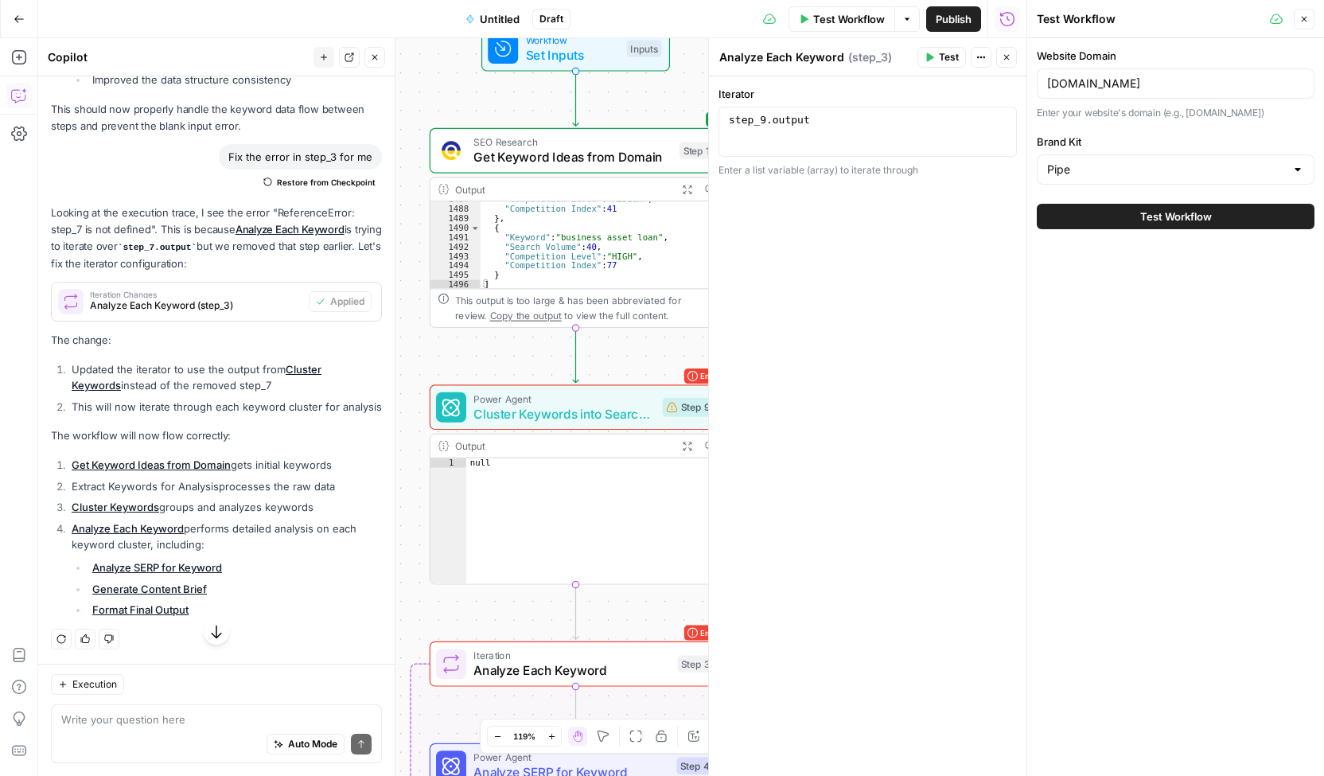
click at [1184, 220] on span "Test Workflow" at bounding box center [1177, 217] width 72 height 16
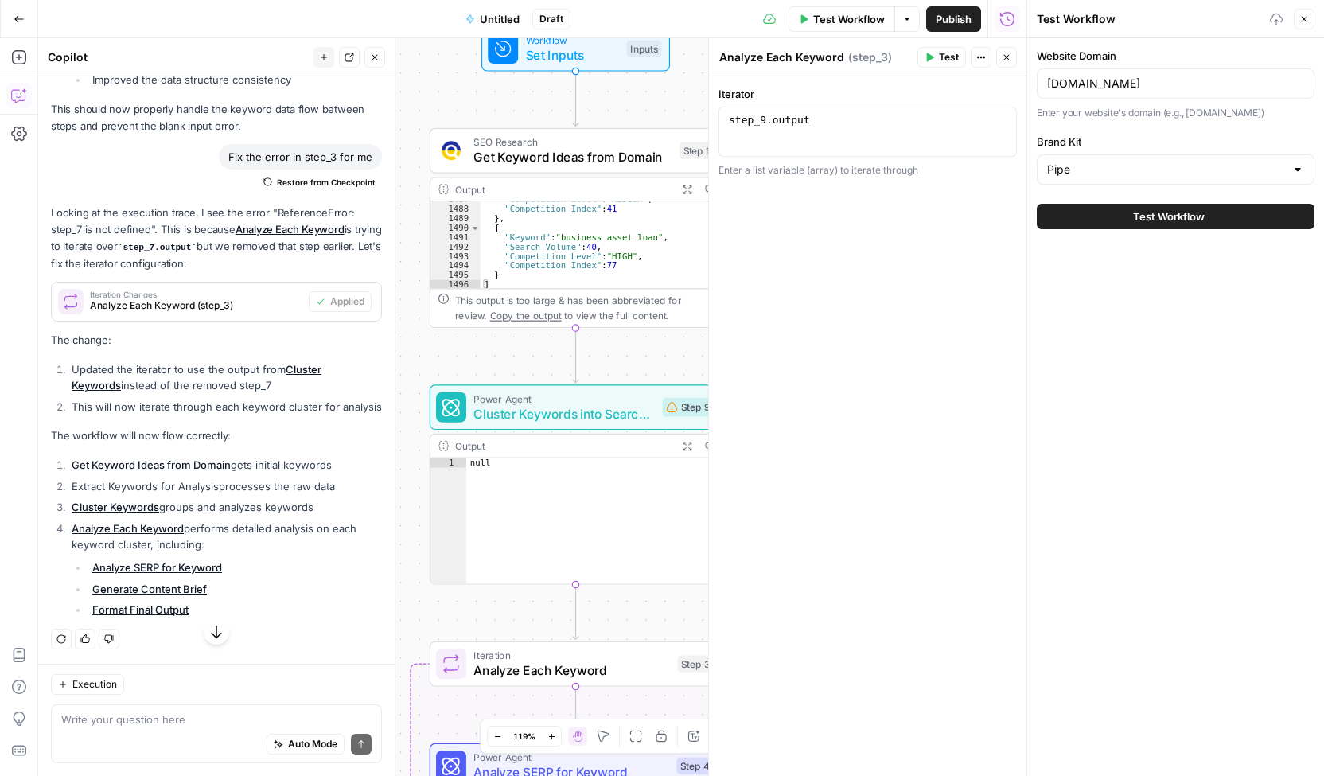
click at [1004, 60] on icon "button" at bounding box center [1007, 58] width 10 height 10
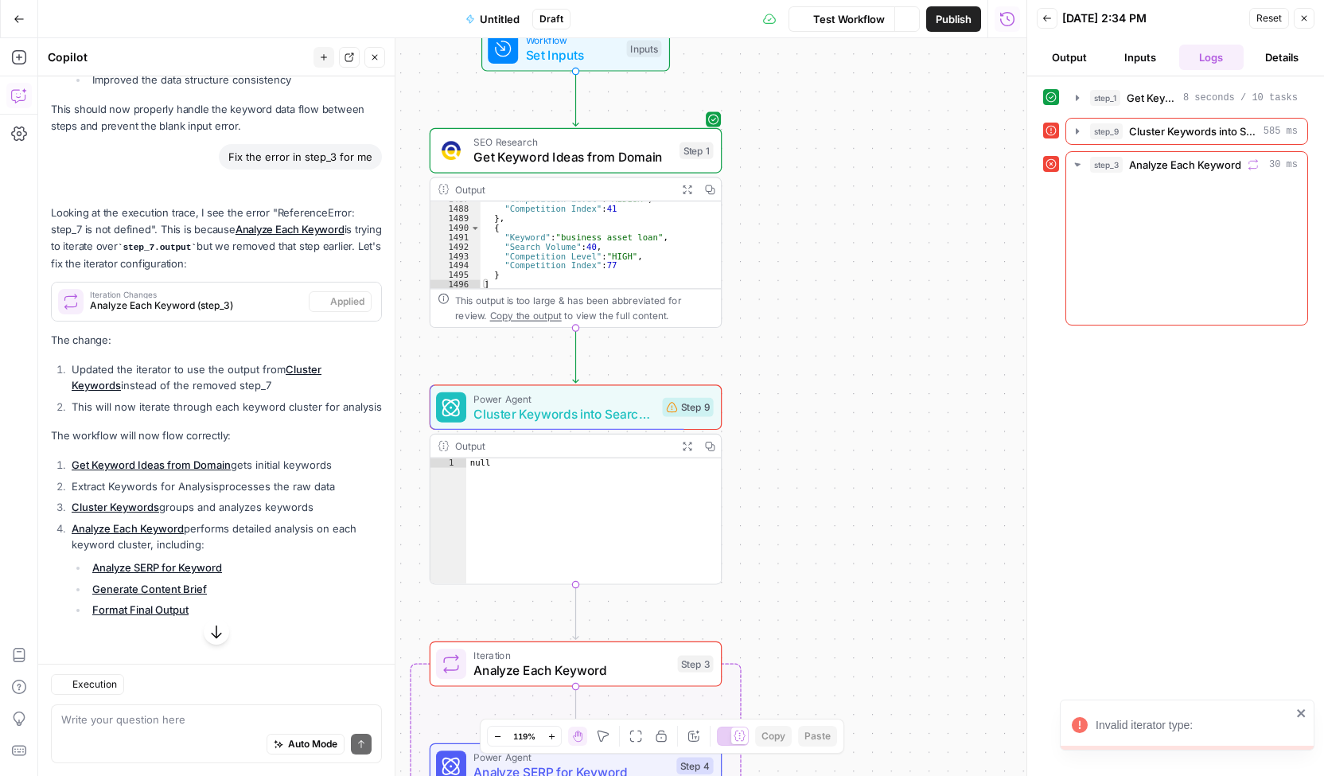
scroll to position [5578, 0]
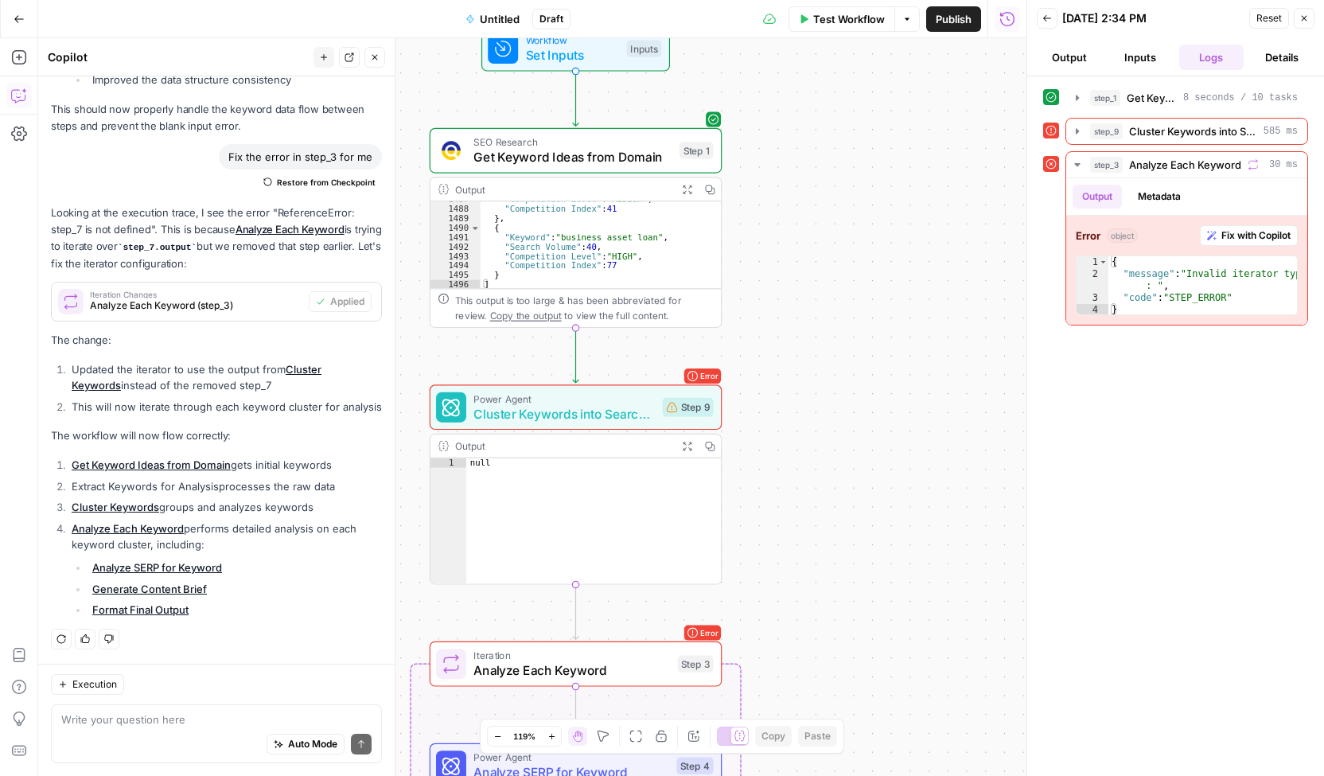
click at [1257, 288] on div "{ "message" : "Invalid iterator type : " , "code" : "STEP_ERROR" }" at bounding box center [1204, 298] width 190 height 84
type textarea "**********"
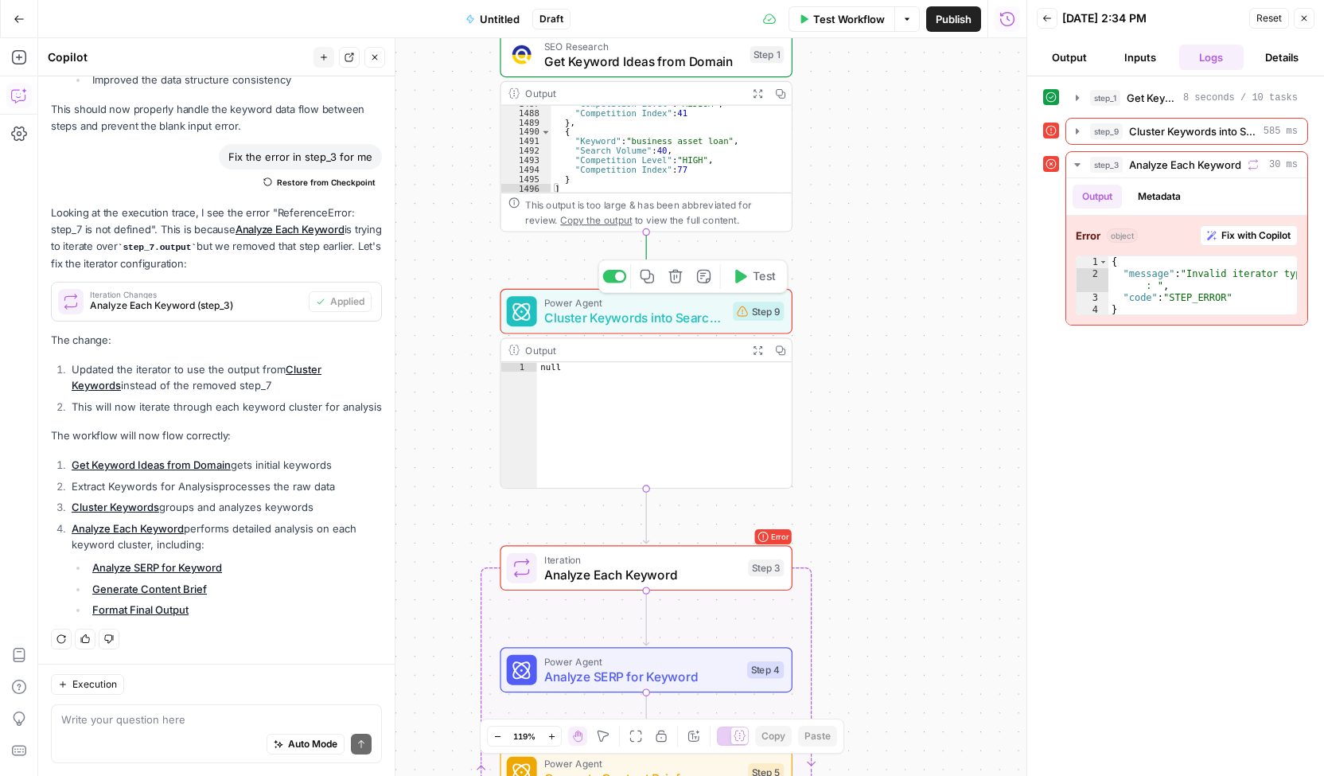
click at [681, 313] on span "Cluster Keywords into Search Clusters" at bounding box center [634, 318] width 181 height 19
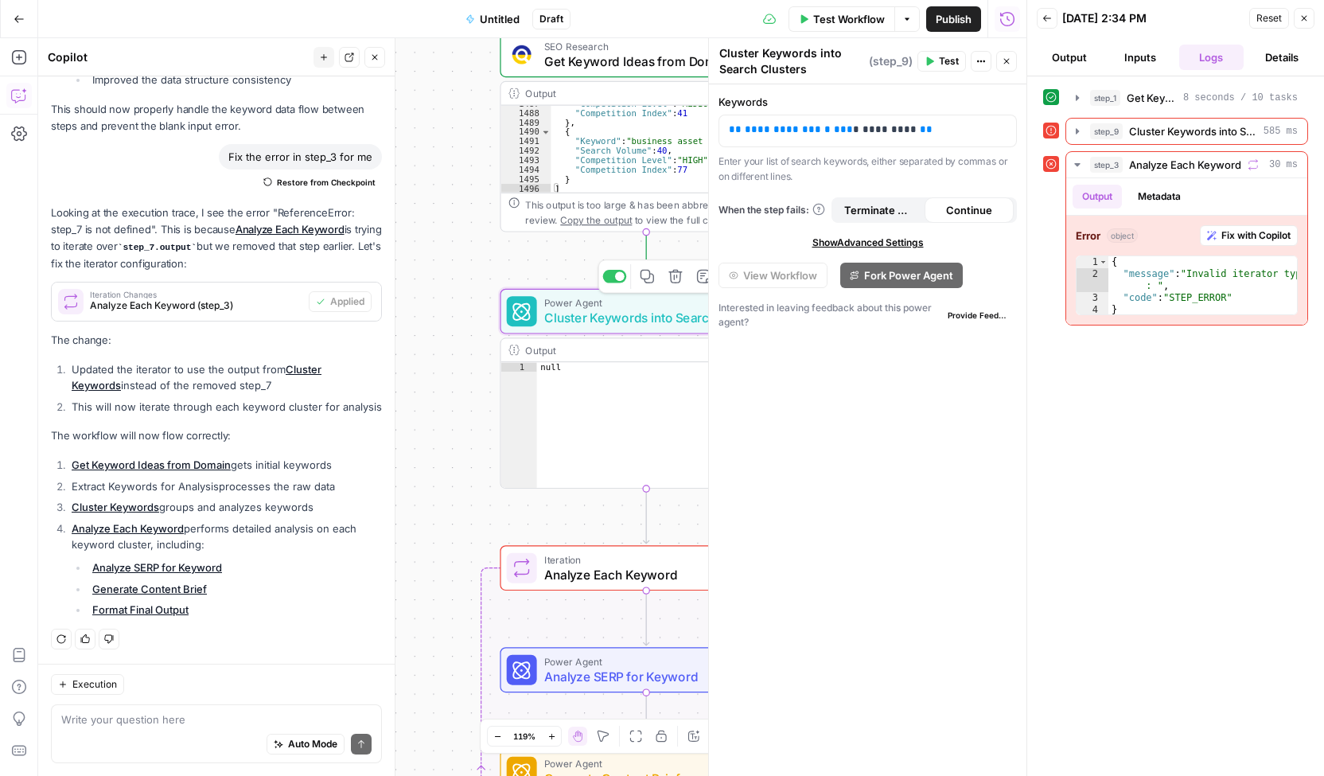
click at [681, 313] on span "Cluster Keywords into Search Clusters" at bounding box center [634, 318] width 181 height 19
click at [610, 316] on span "Cluster Keywords into Search Clusters" at bounding box center [634, 318] width 181 height 19
click at [907, 125] on p "**********" at bounding box center [868, 130] width 279 height 16
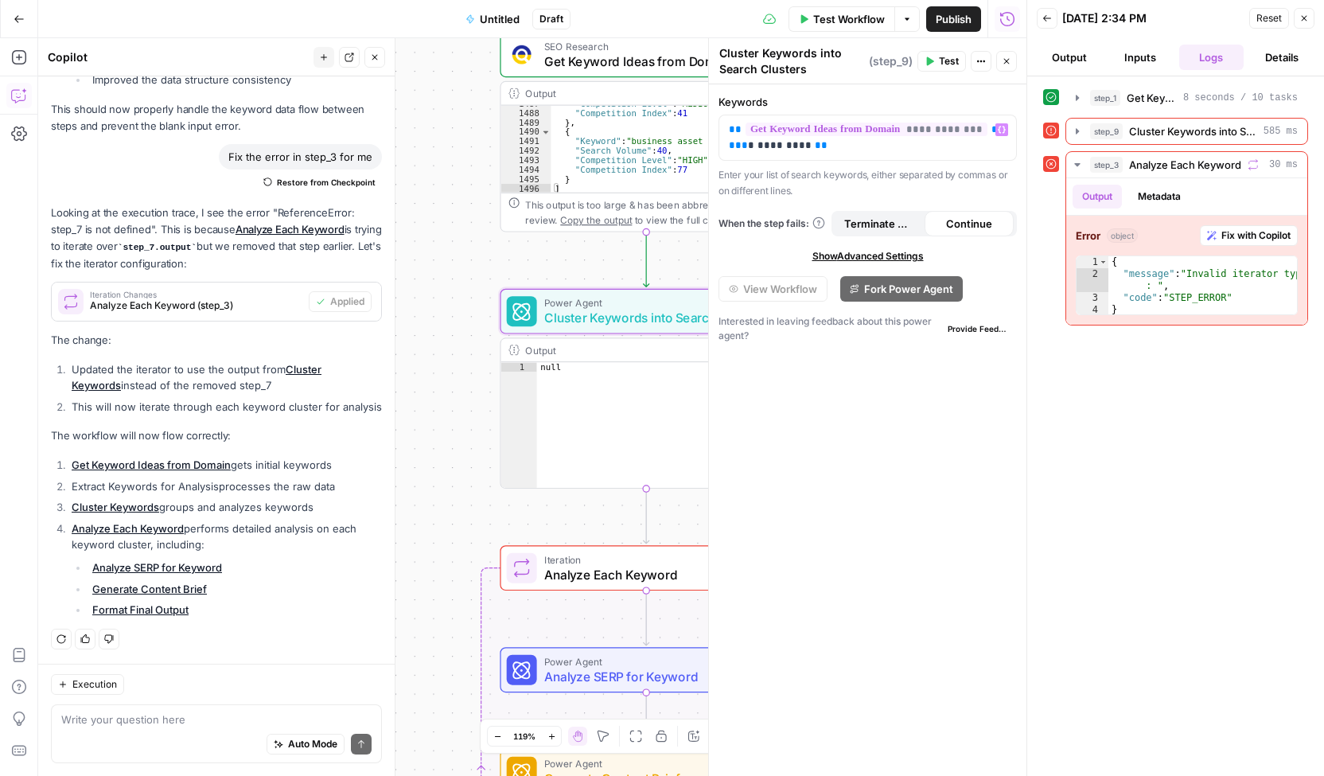
click at [1022, 260] on div at bounding box center [1028, 388] width 16 height 776
click at [1038, 254] on div "**********" at bounding box center [1176, 426] width 297 height 700
click at [934, 63] on icon "button" at bounding box center [930, 62] width 10 height 10
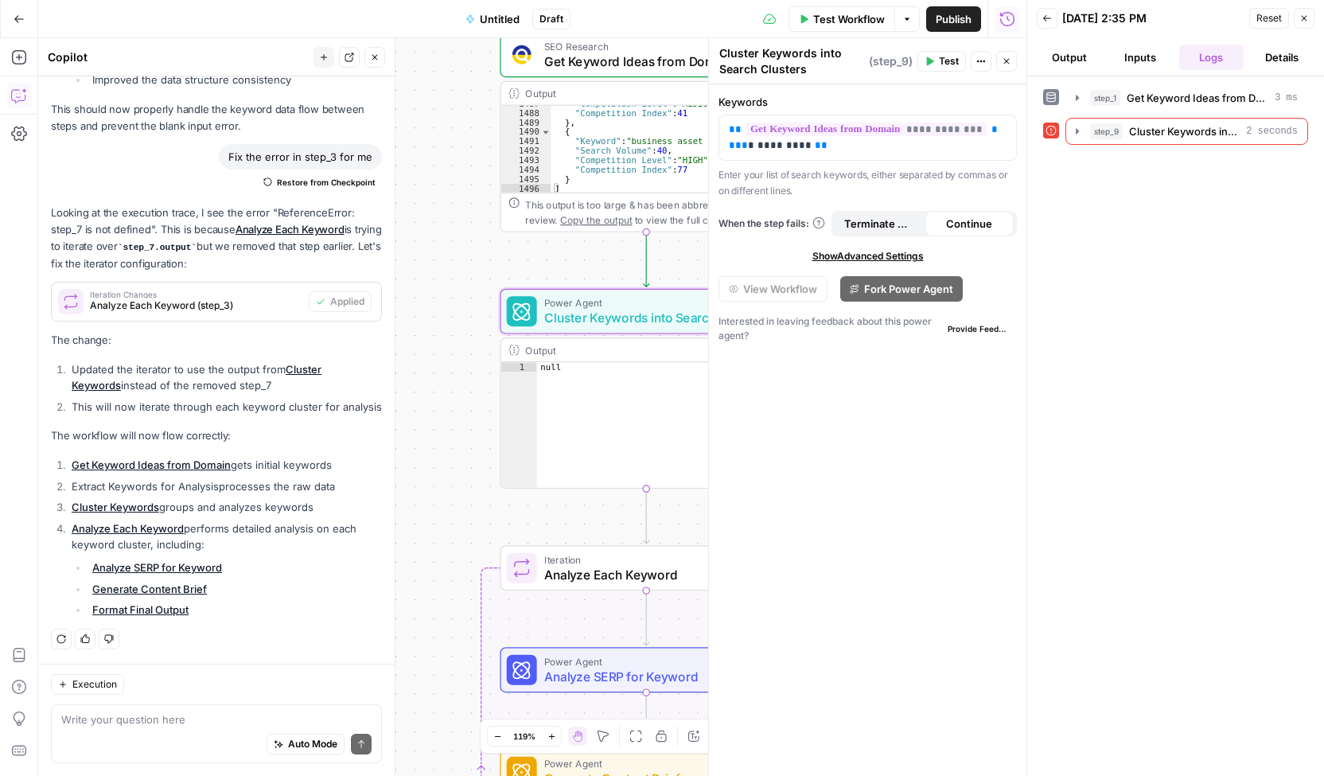
click at [1007, 60] on icon "button" at bounding box center [1007, 62] width 6 height 6
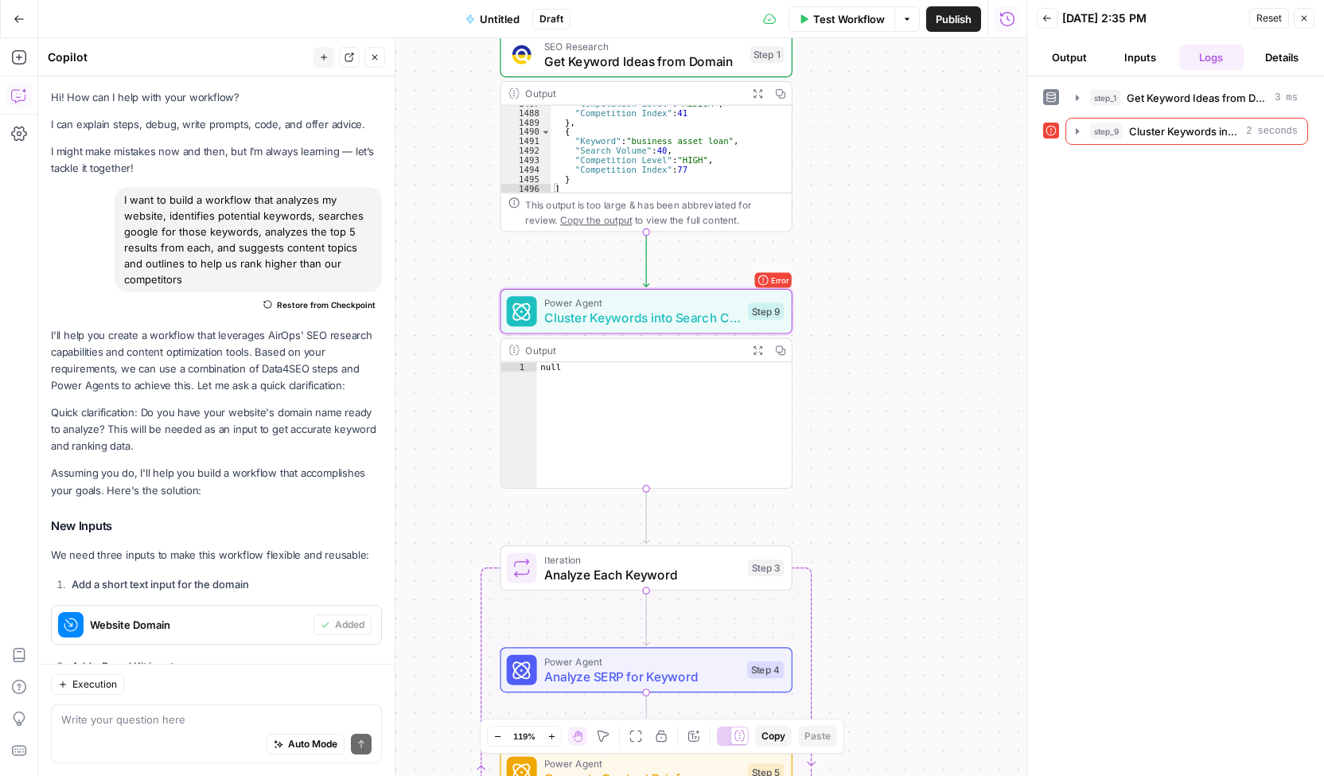
scroll to position [5578, 0]
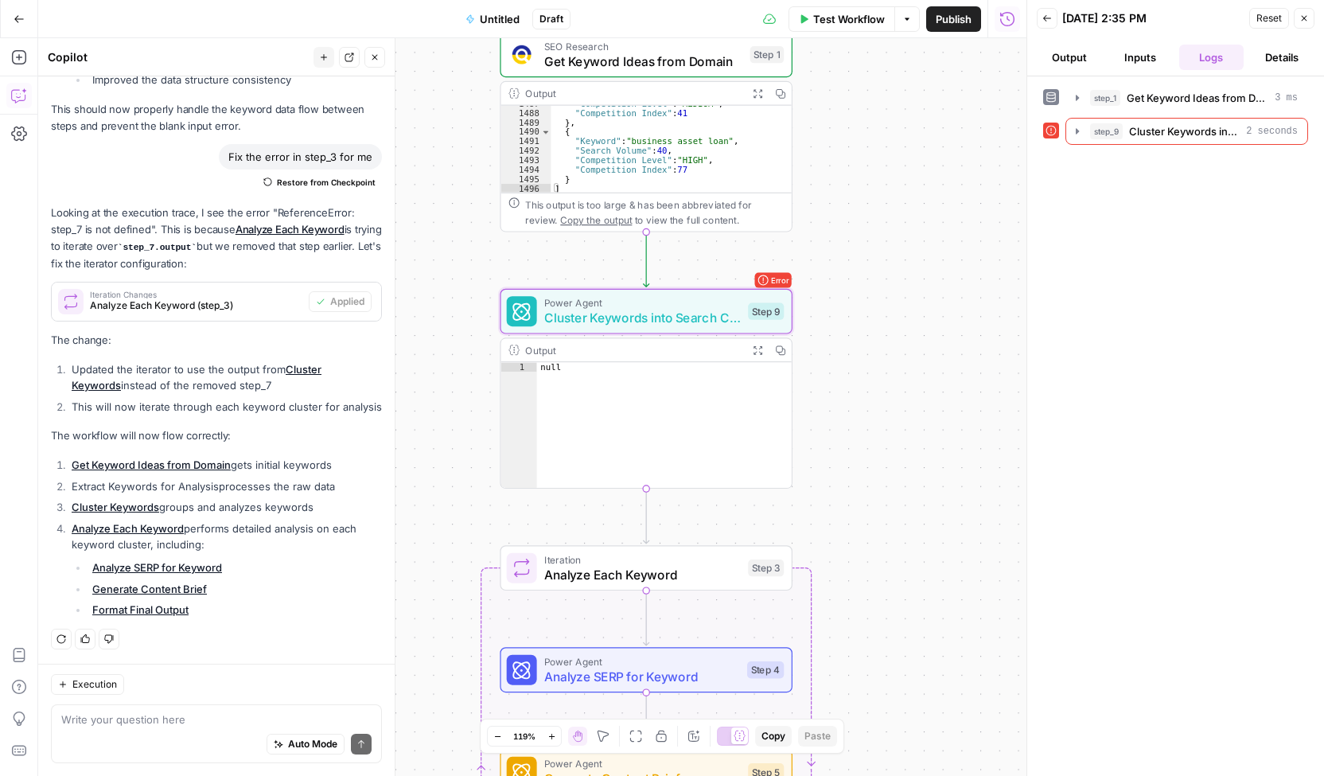
click at [22, 23] on icon "button" at bounding box center [19, 19] width 11 height 11
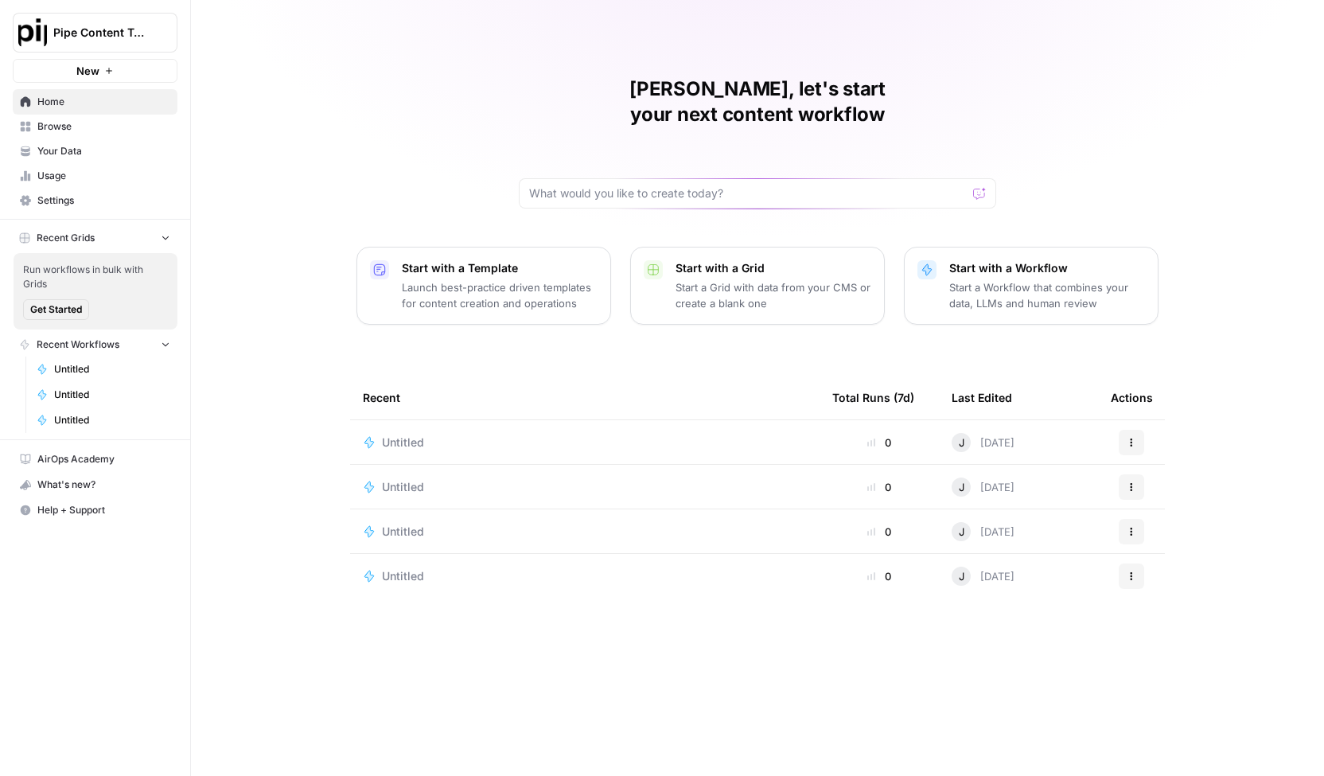
click at [556, 279] on p "Launch best-practice driven templates for content creation and operations" at bounding box center [500, 295] width 196 height 32
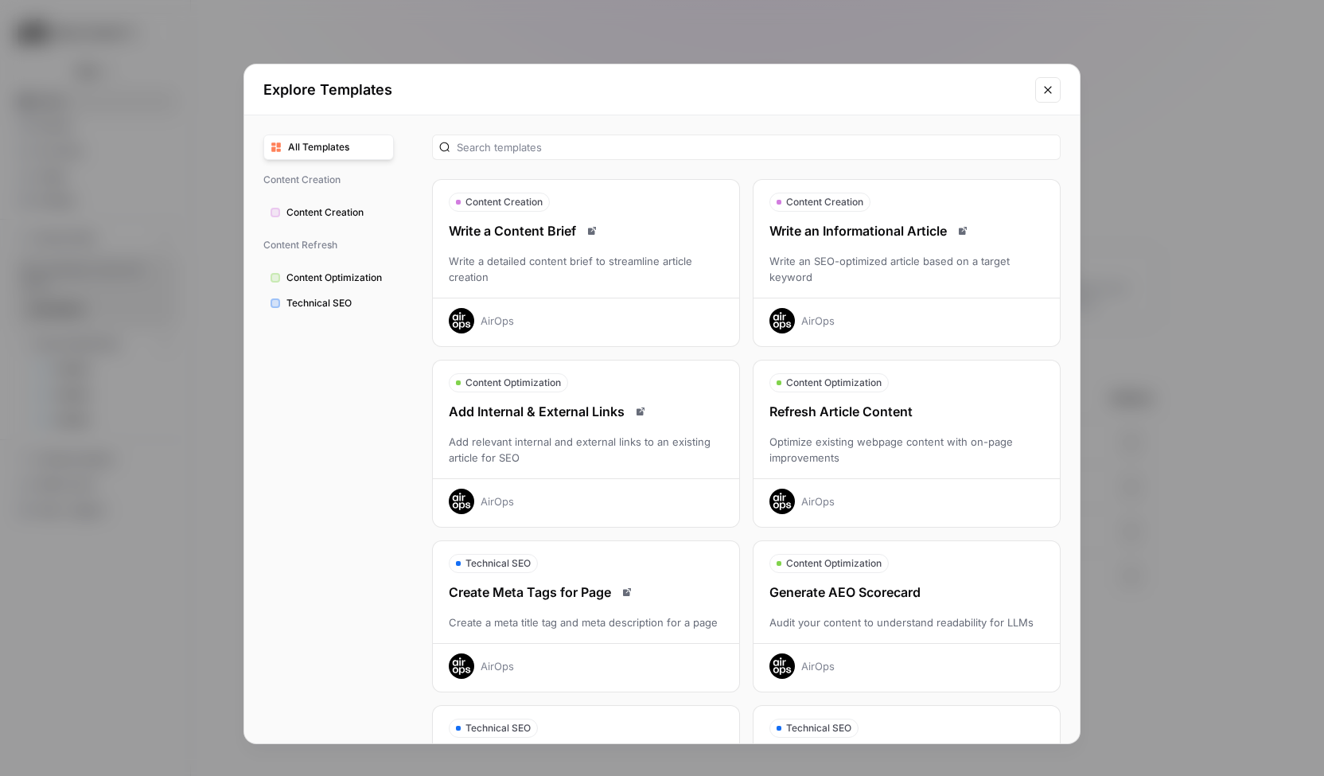
click at [341, 147] on span "All Templates" at bounding box center [337, 147] width 99 height 14
click at [349, 138] on button "All Templates" at bounding box center [328, 147] width 131 height 25
click at [345, 152] on span "All Templates" at bounding box center [337, 147] width 99 height 14
click at [506, 150] on input "text" at bounding box center [755, 147] width 597 height 16
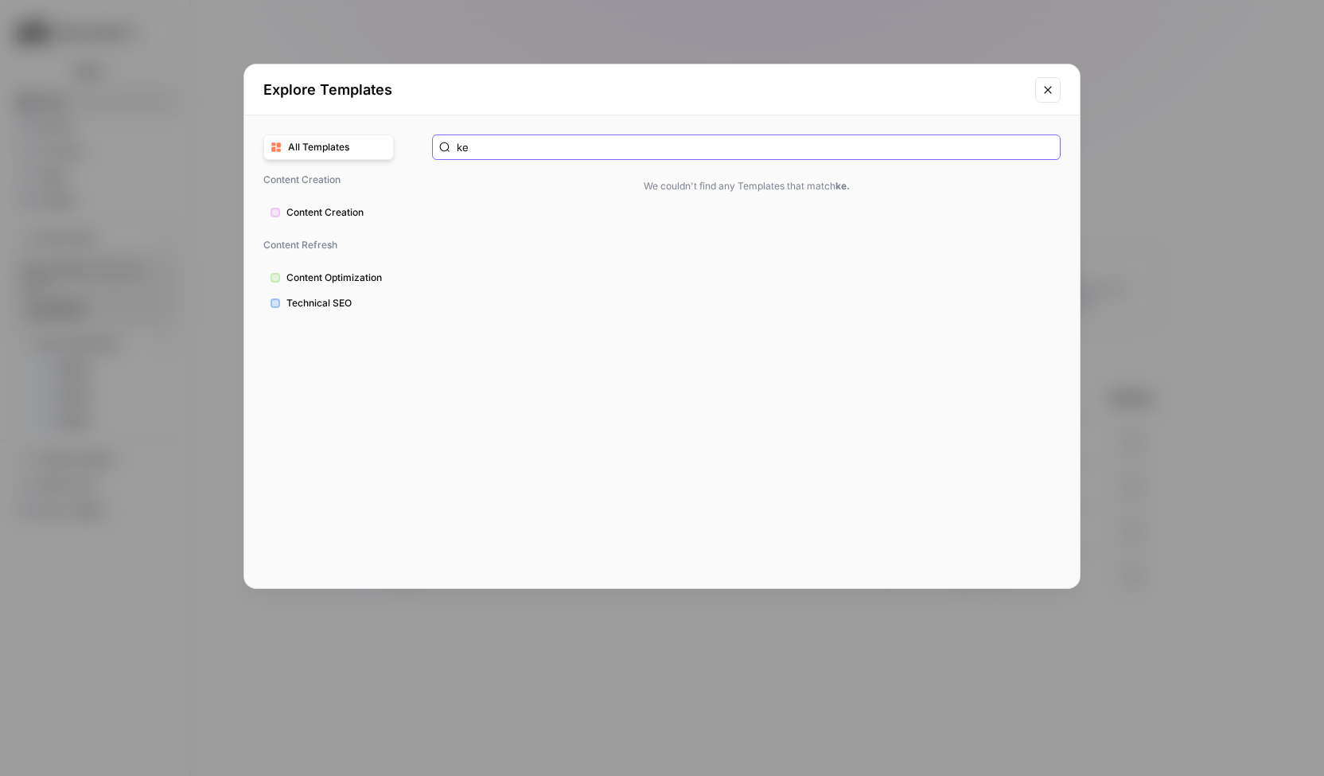
type input "k"
type input "s"
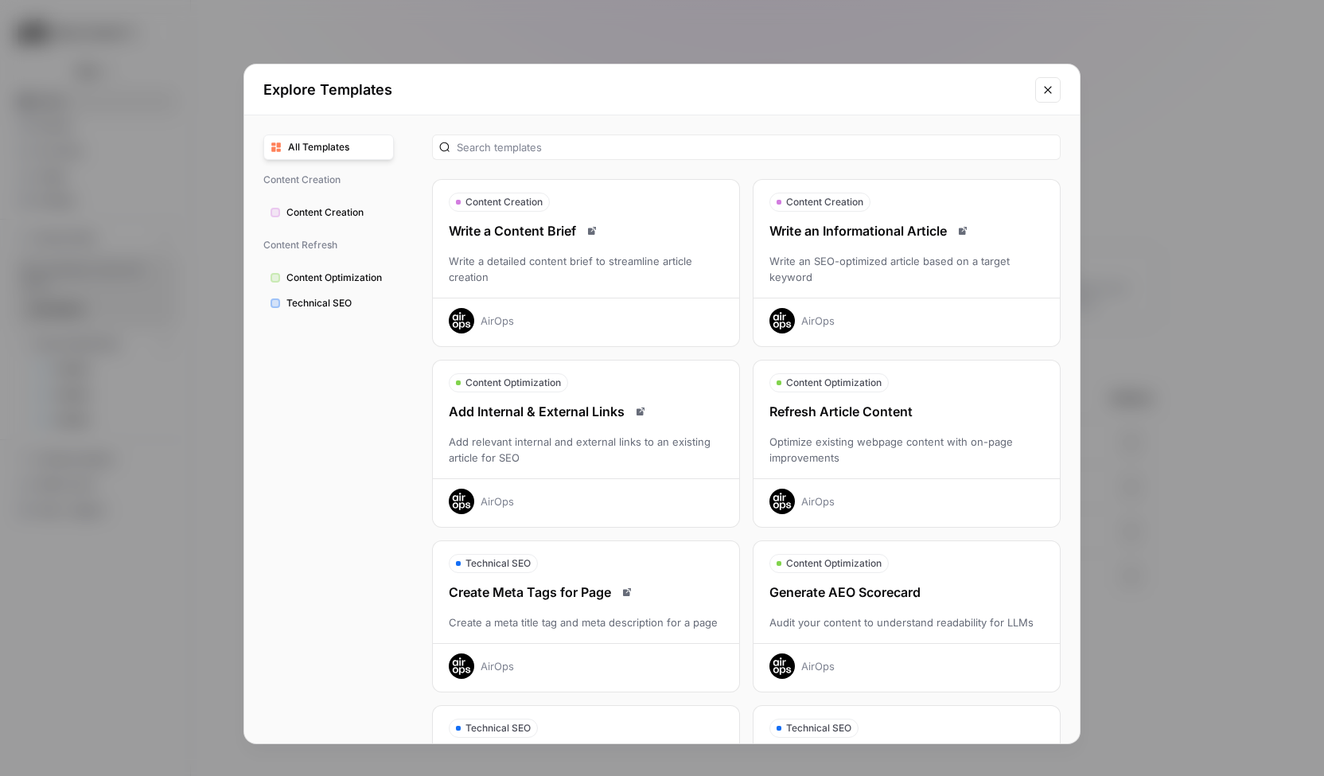
click at [353, 279] on span "Content Optimization" at bounding box center [337, 278] width 100 height 14
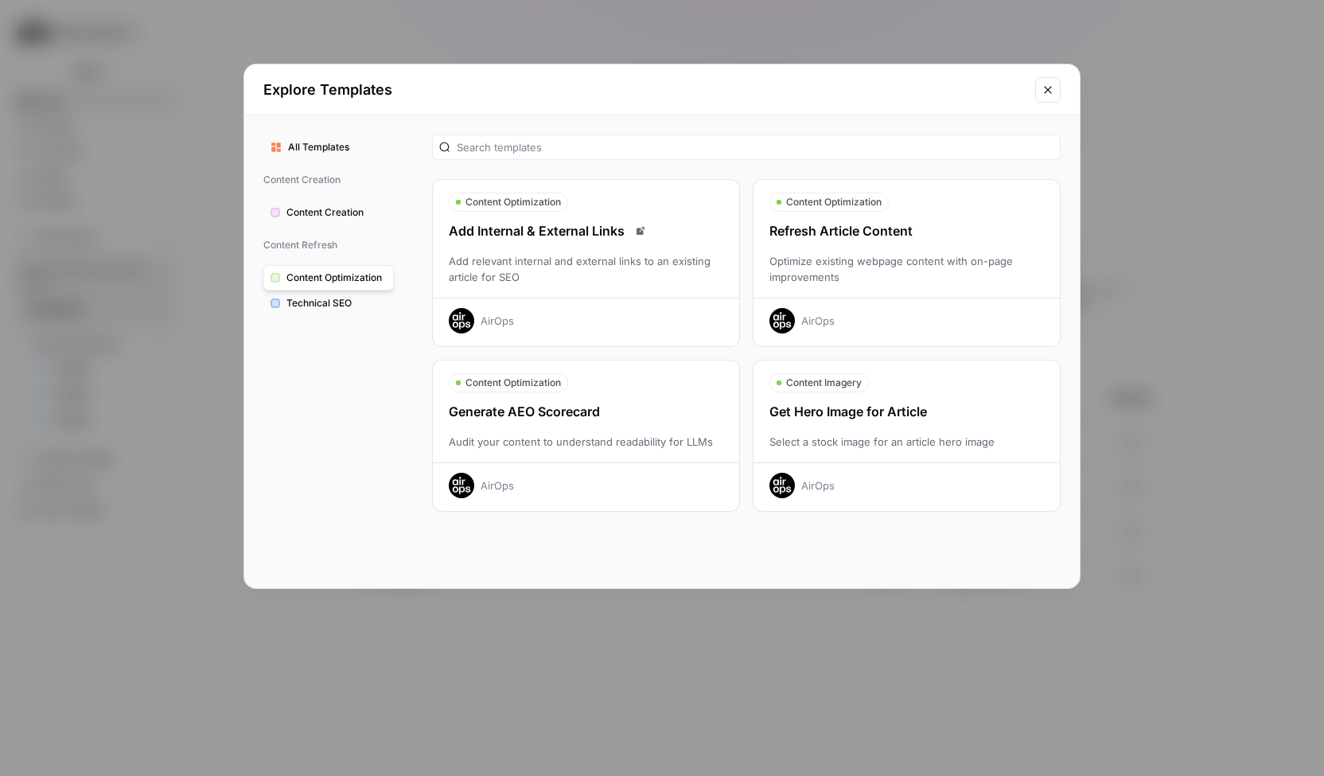
click at [628, 415] on div "Generate AEO Scorecard" at bounding box center [586, 411] width 306 height 19
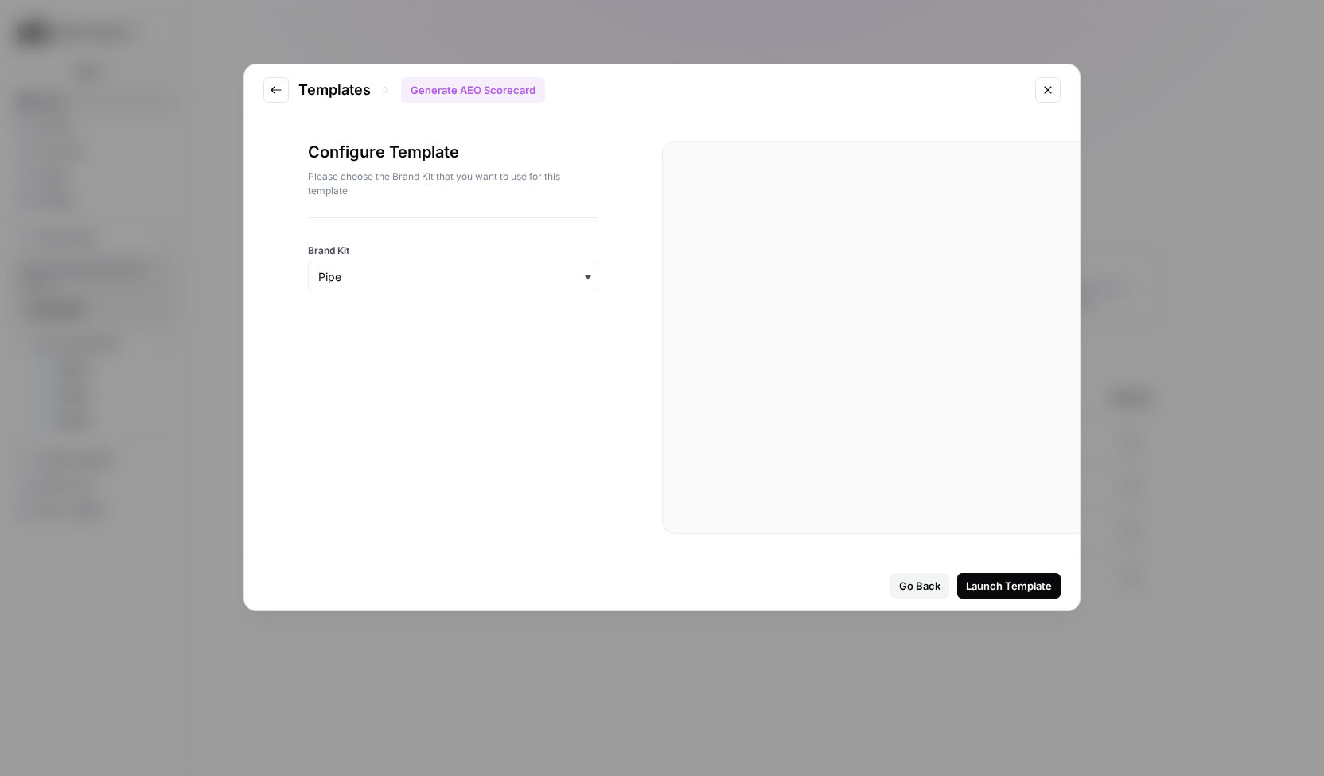
click at [1013, 592] on div "Launch Template" at bounding box center [1009, 586] width 86 height 16
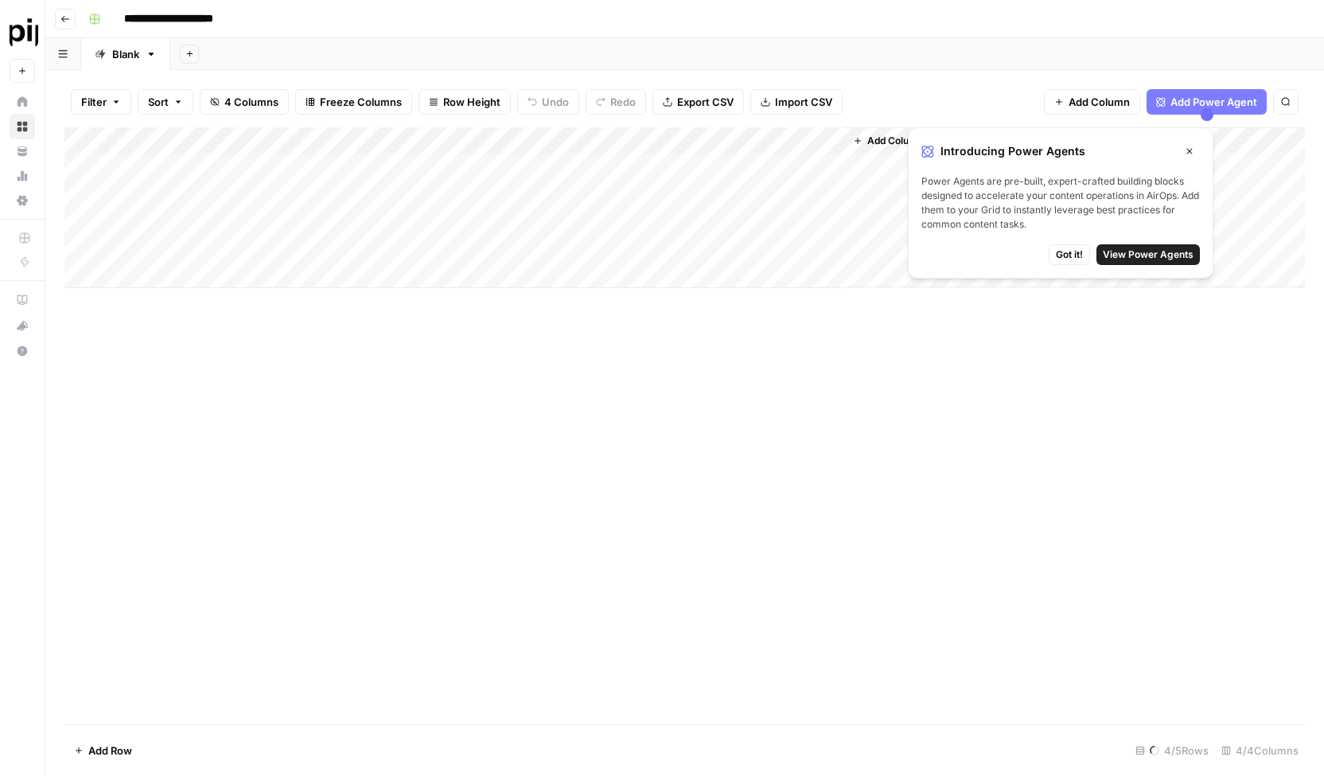
click at [1190, 150] on icon "button" at bounding box center [1191, 152] width 6 height 6
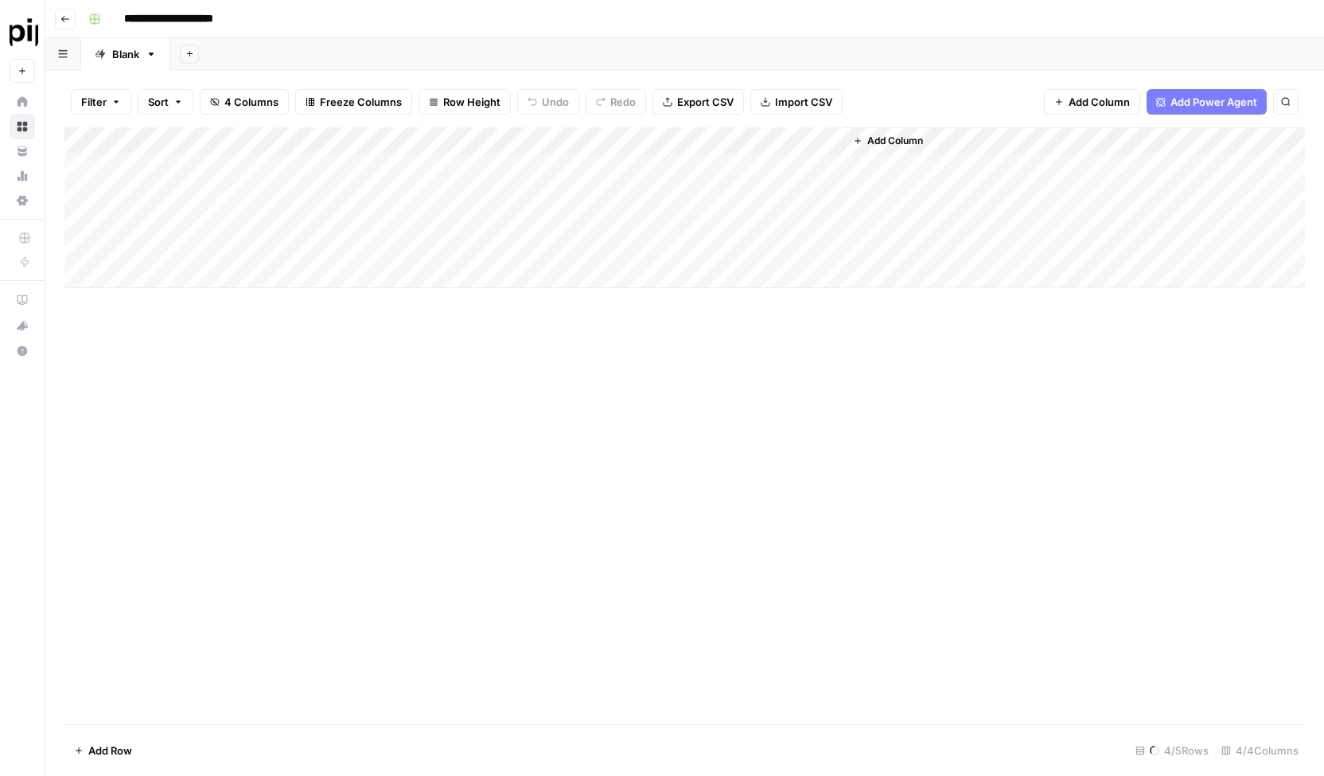
click at [216, 170] on div "Add Column" at bounding box center [684, 207] width 1241 height 161
click at [171, 174] on div "Add Column" at bounding box center [684, 207] width 1241 height 161
click at [217, 189] on div "Add Column" at bounding box center [684, 167] width 1241 height 80
click at [398, 167] on div "Add Column" at bounding box center [684, 167] width 1241 height 80
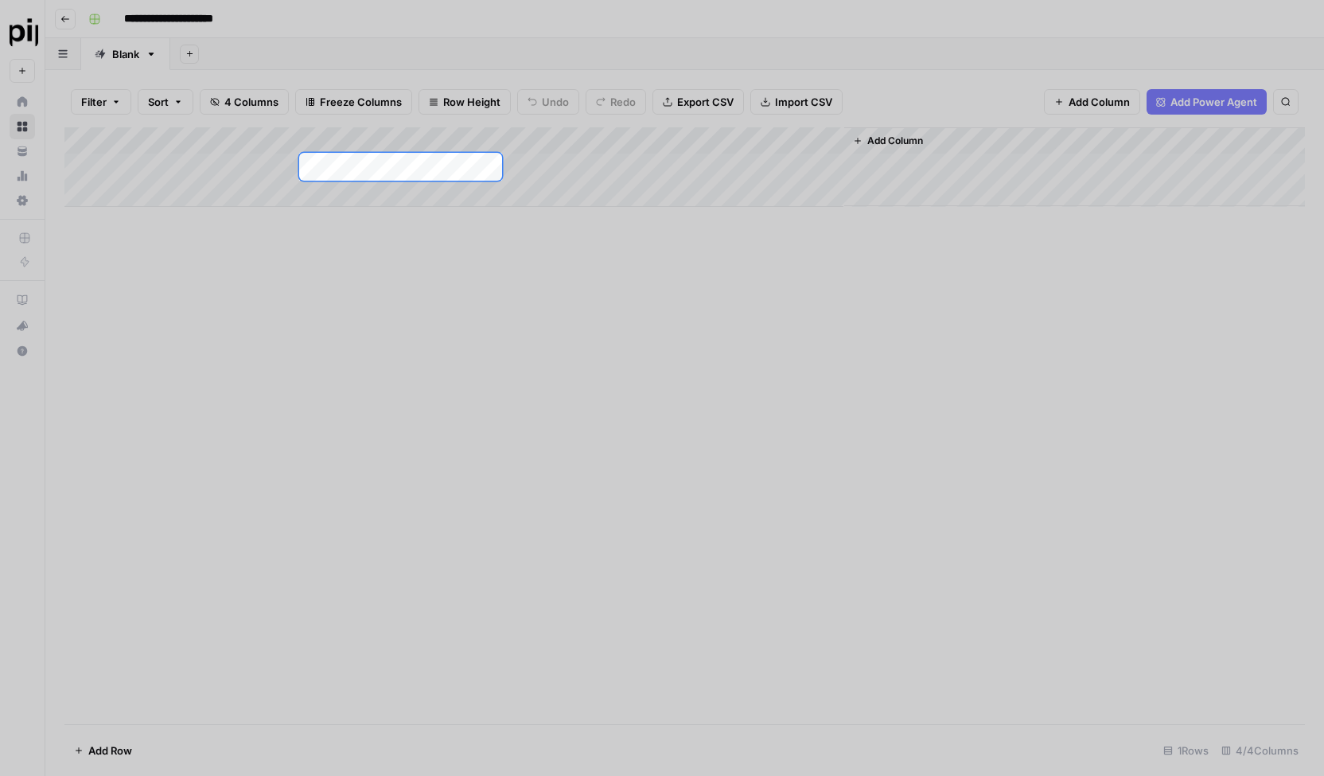
click at [207, 197] on div at bounding box center [662, 569] width 1324 height 776
click at [466, 33] on div at bounding box center [662, 76] width 1324 height 153
click at [557, 53] on div at bounding box center [662, 76] width 1324 height 153
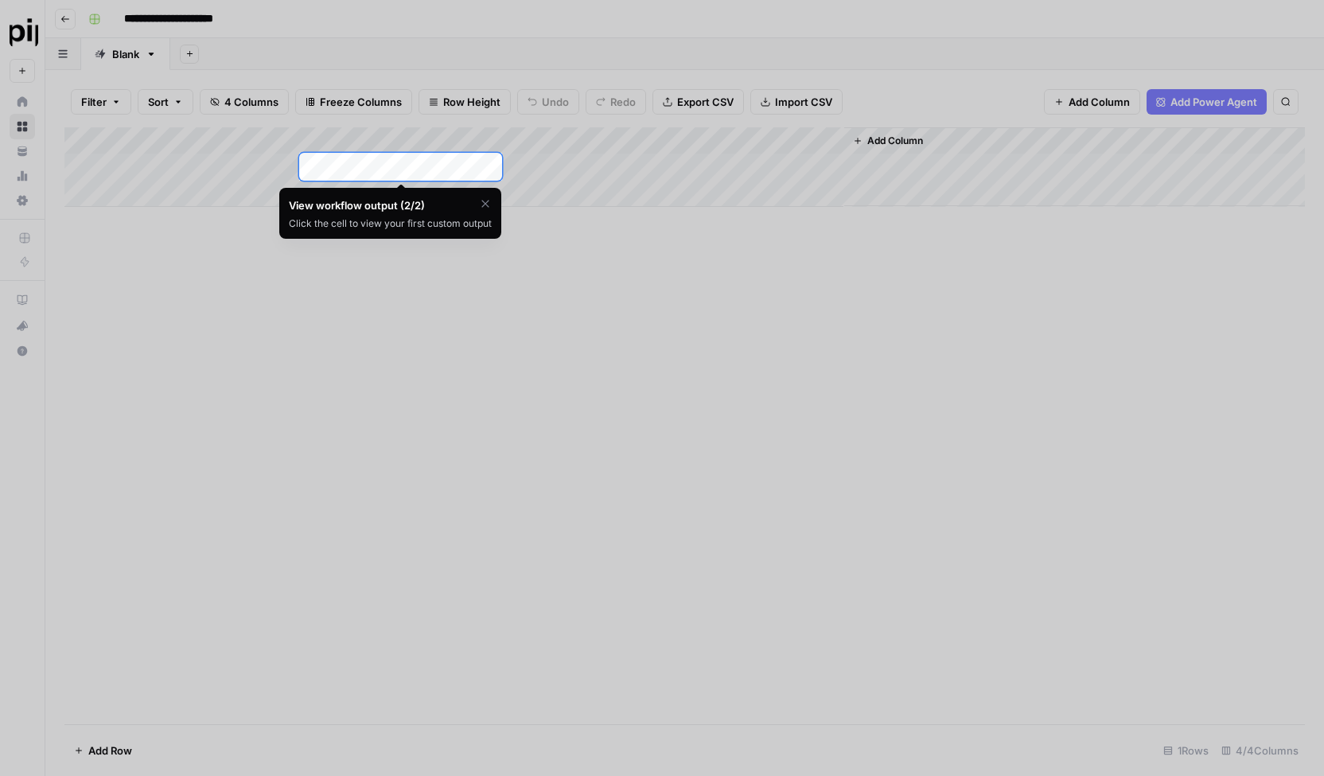
click at [302, 331] on div at bounding box center [662, 569] width 1324 height 776
click at [563, 346] on div at bounding box center [662, 569] width 1324 height 776
click at [487, 202] on icon "button" at bounding box center [485, 203] width 7 height 7
click at [425, 228] on span "Skip Tutorial" at bounding box center [413, 229] width 50 height 13
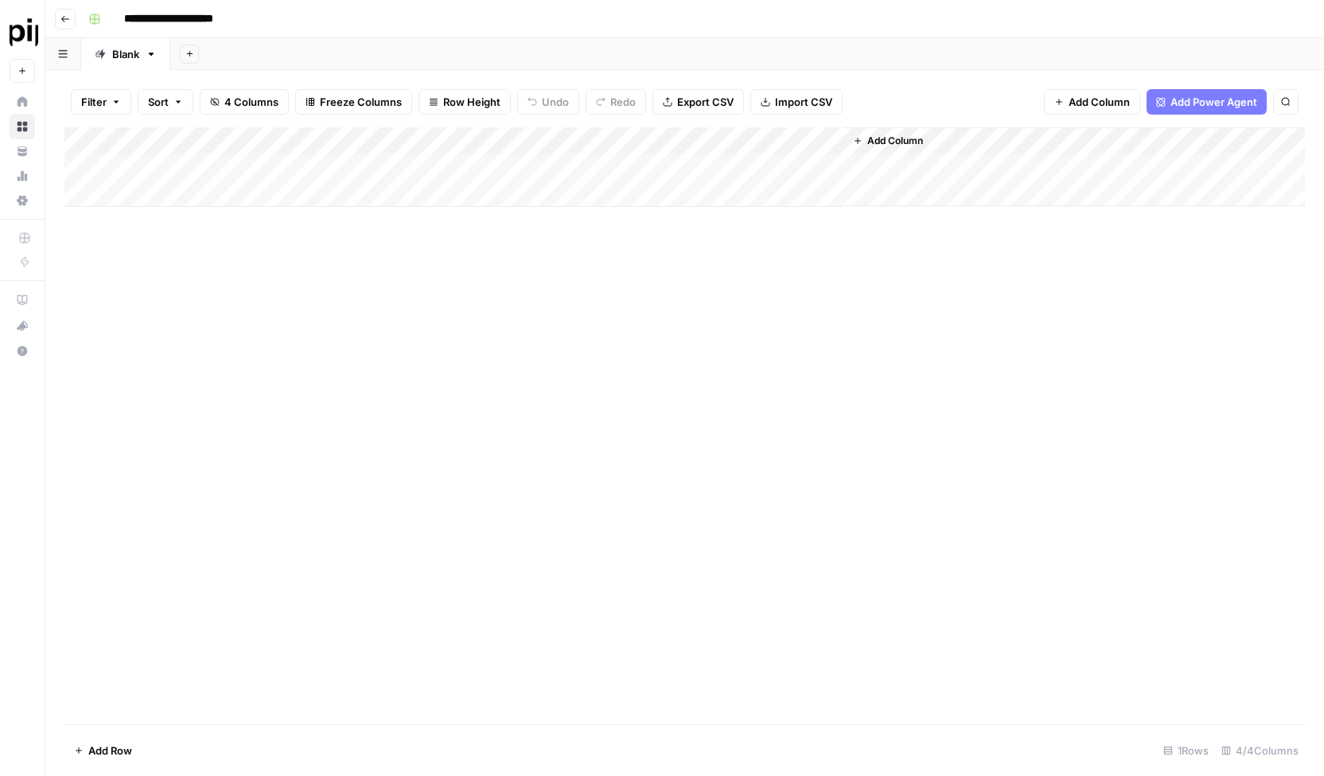
click at [215, 205] on div "Add Column" at bounding box center [684, 167] width 1241 height 80
click at [229, 197] on input at bounding box center [253, 198] width 255 height 19
type input "**********"
click at [307, 307] on div "Add Column" at bounding box center [684, 425] width 1241 height 597
click at [340, 198] on div "Add Column" at bounding box center [684, 180] width 1241 height 107
